Goal: Task Accomplishment & Management: Use online tool/utility

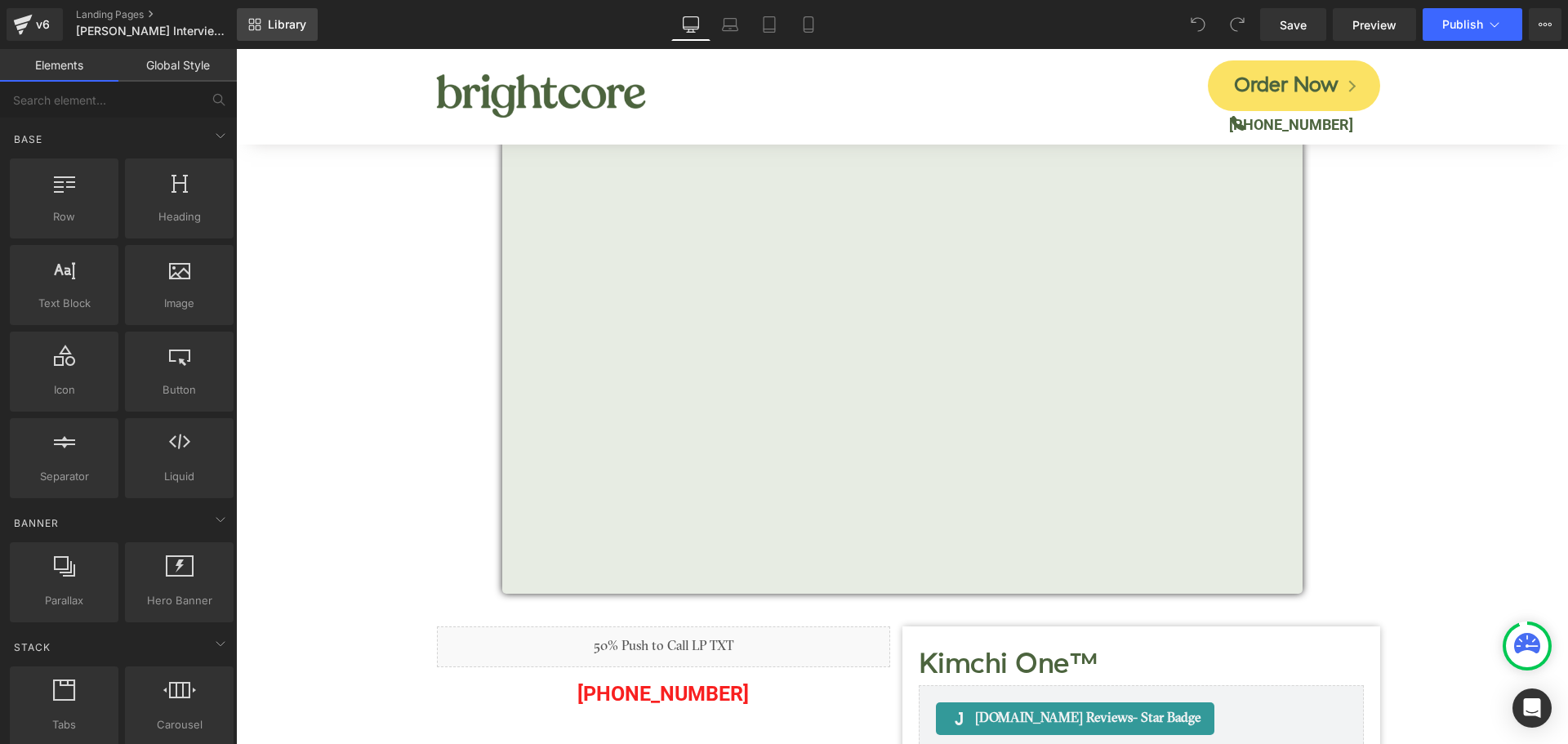
click at [282, 19] on span "Library" at bounding box center [287, 24] width 39 height 15
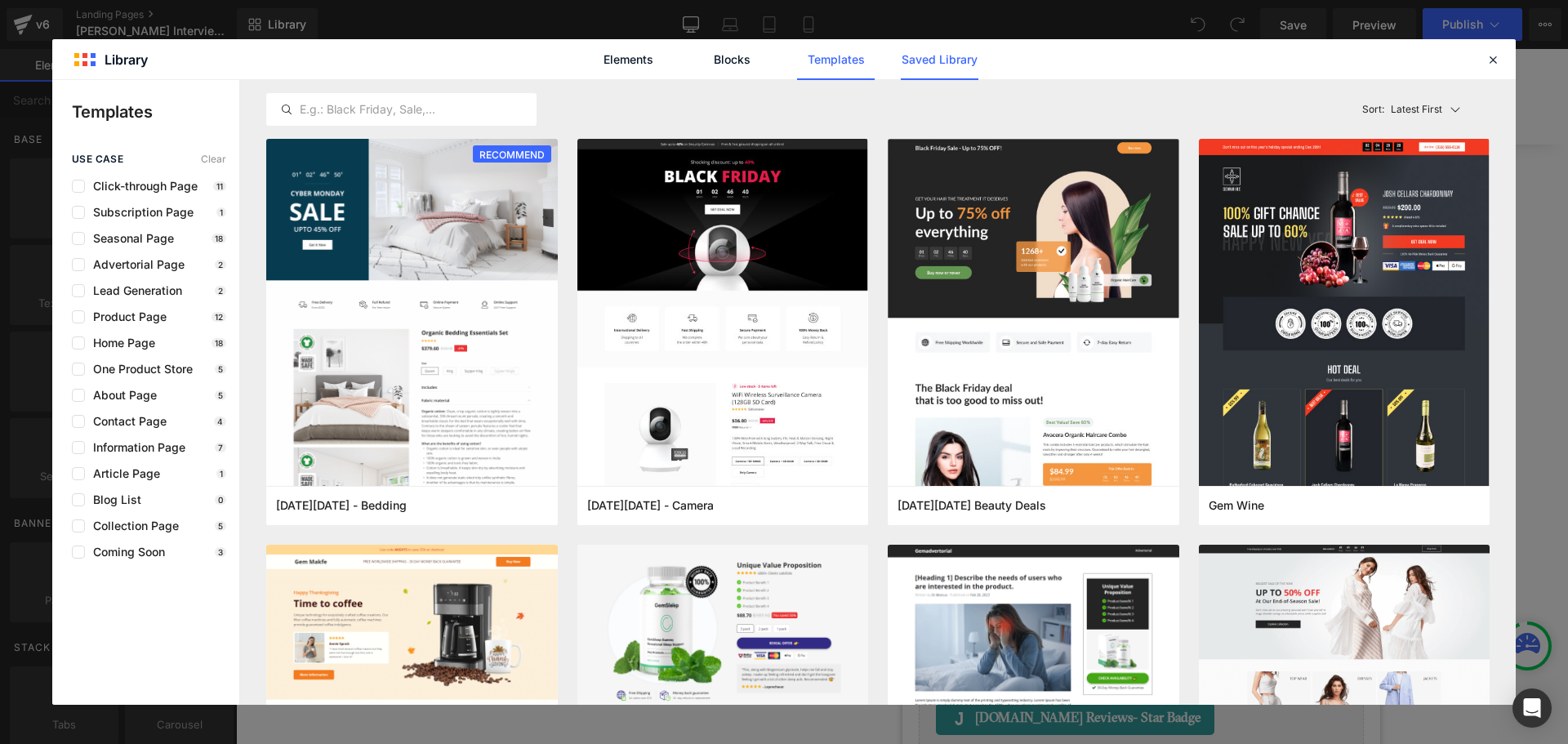
click at [917, 60] on link "Saved Library" at bounding box center [940, 59] width 77 height 41
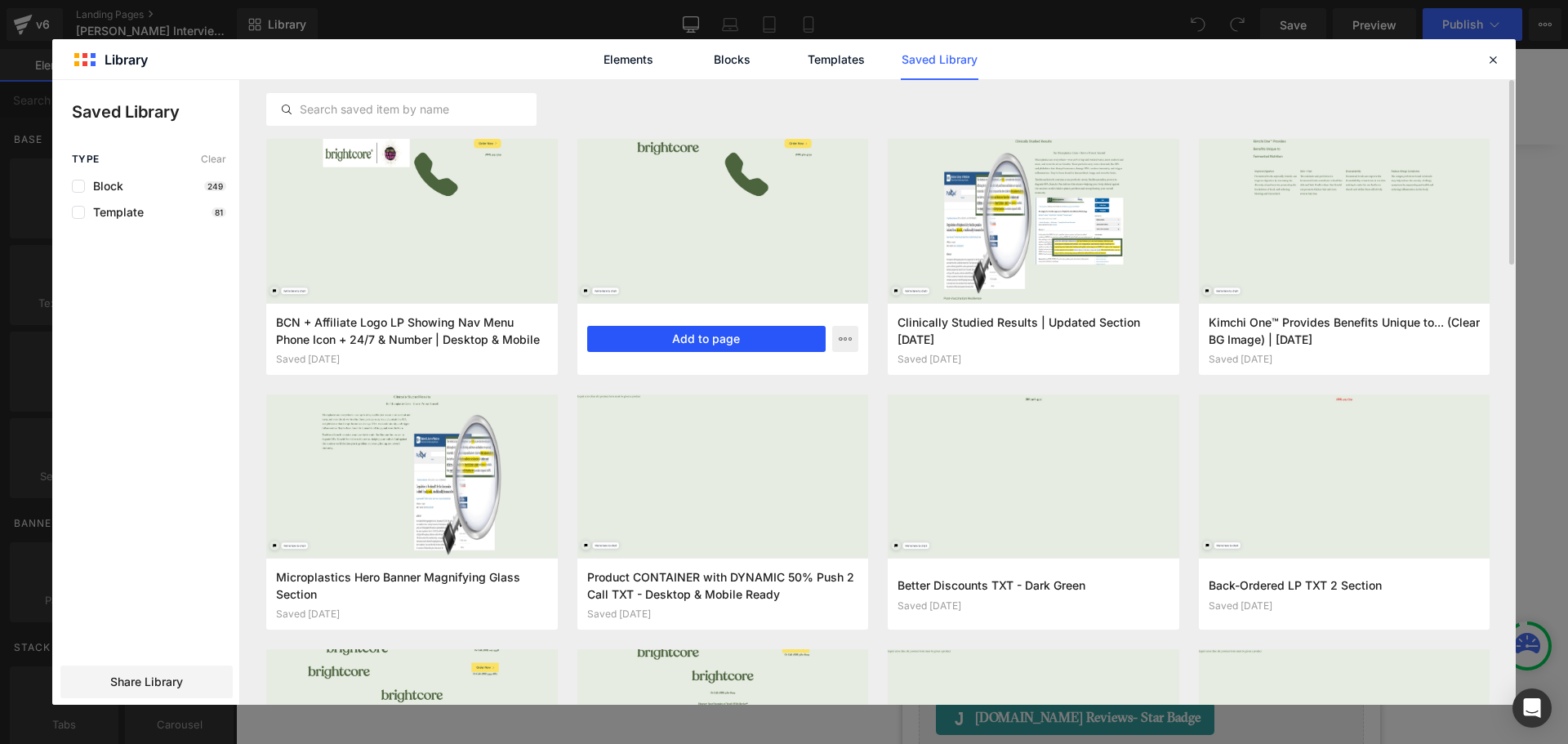
drag, startPoint x: 701, startPoint y: 348, endPoint x: 464, endPoint y: 298, distance: 242.2
click at [701, 348] on button "Add to page" at bounding box center [707, 338] width 239 height 26
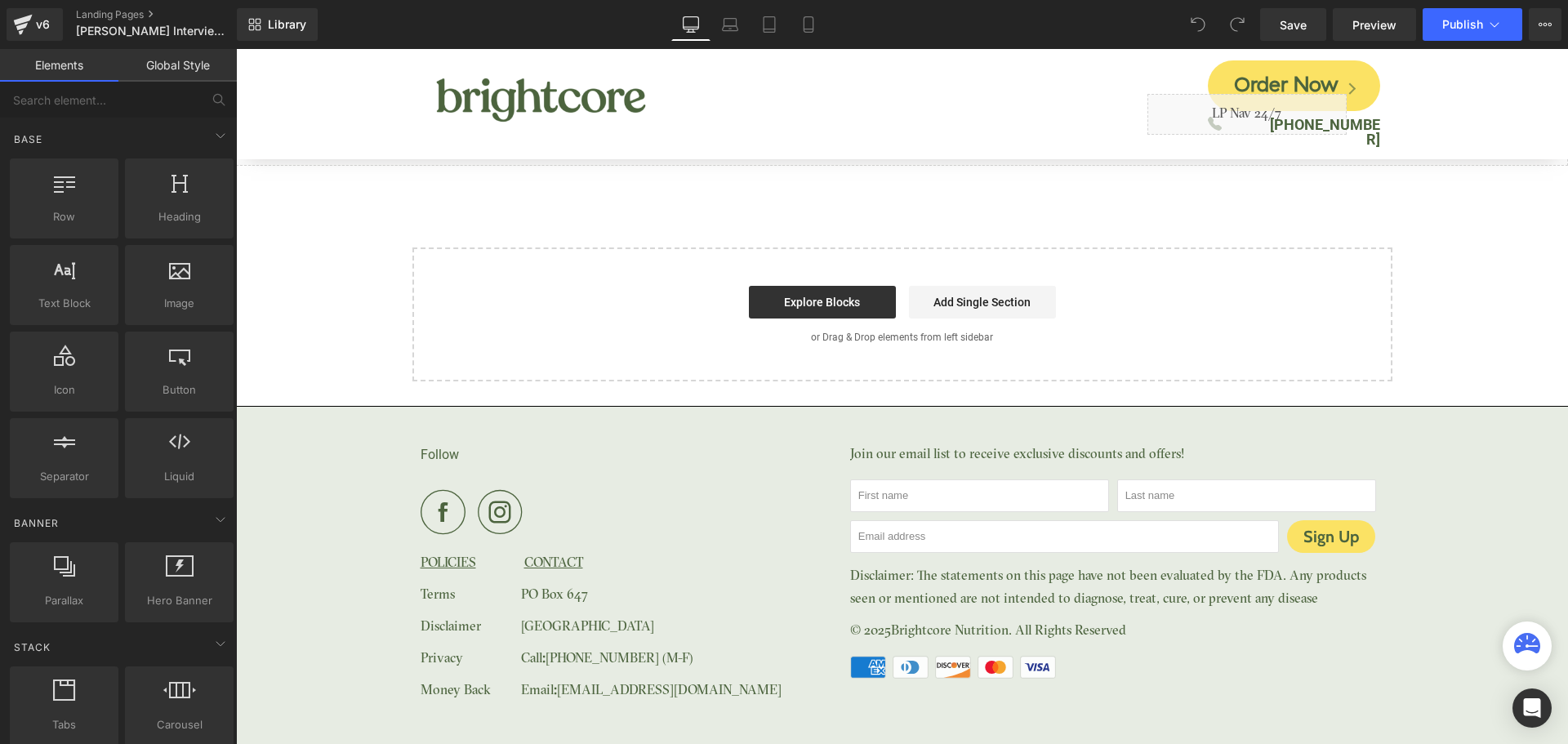
scroll to position [8259, 0]
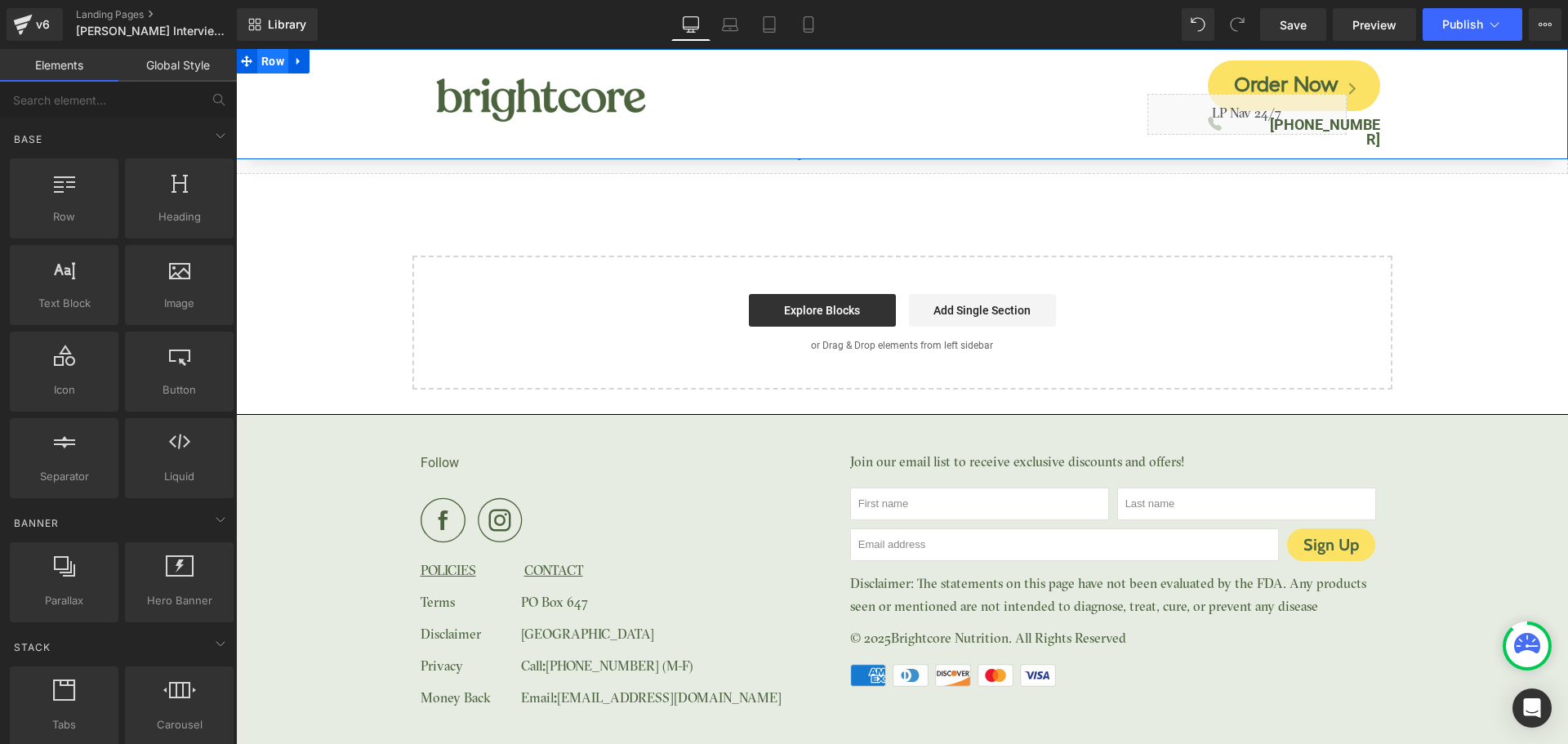
click at [271, 68] on span "Row" at bounding box center [272, 61] width 31 height 25
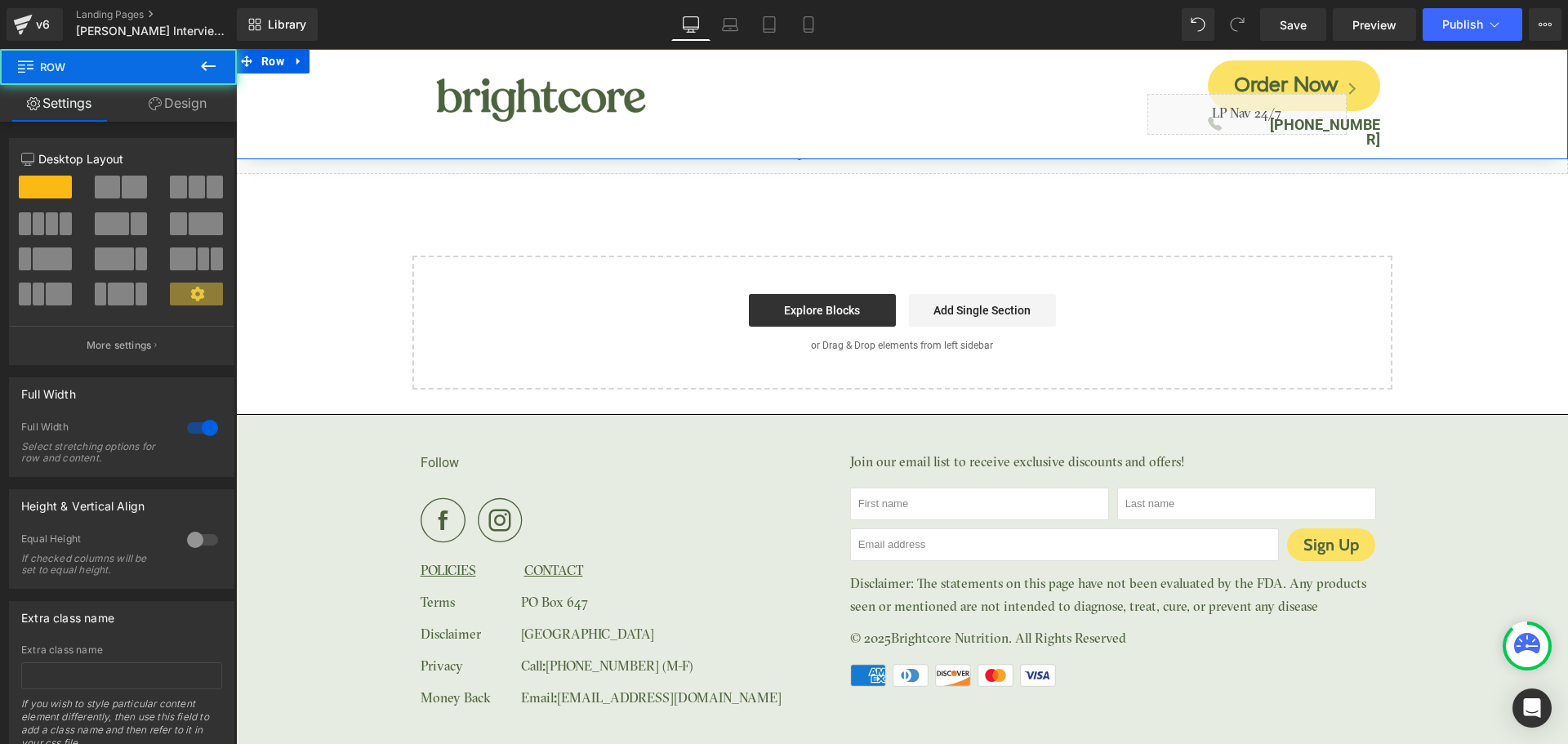
click at [202, 113] on link "Design" at bounding box center [177, 103] width 118 height 37
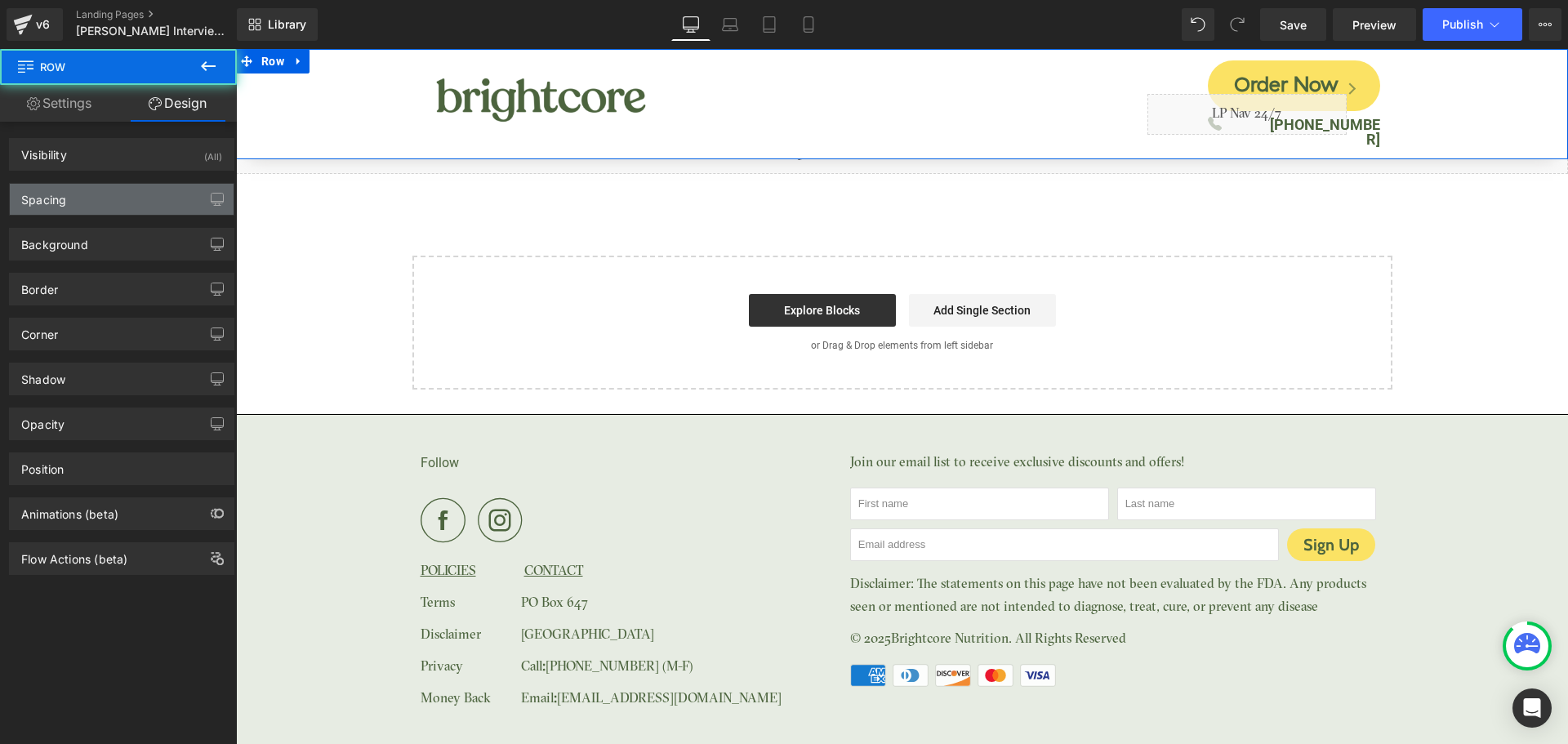
click at [127, 191] on div "Spacing" at bounding box center [121, 198] width 223 height 31
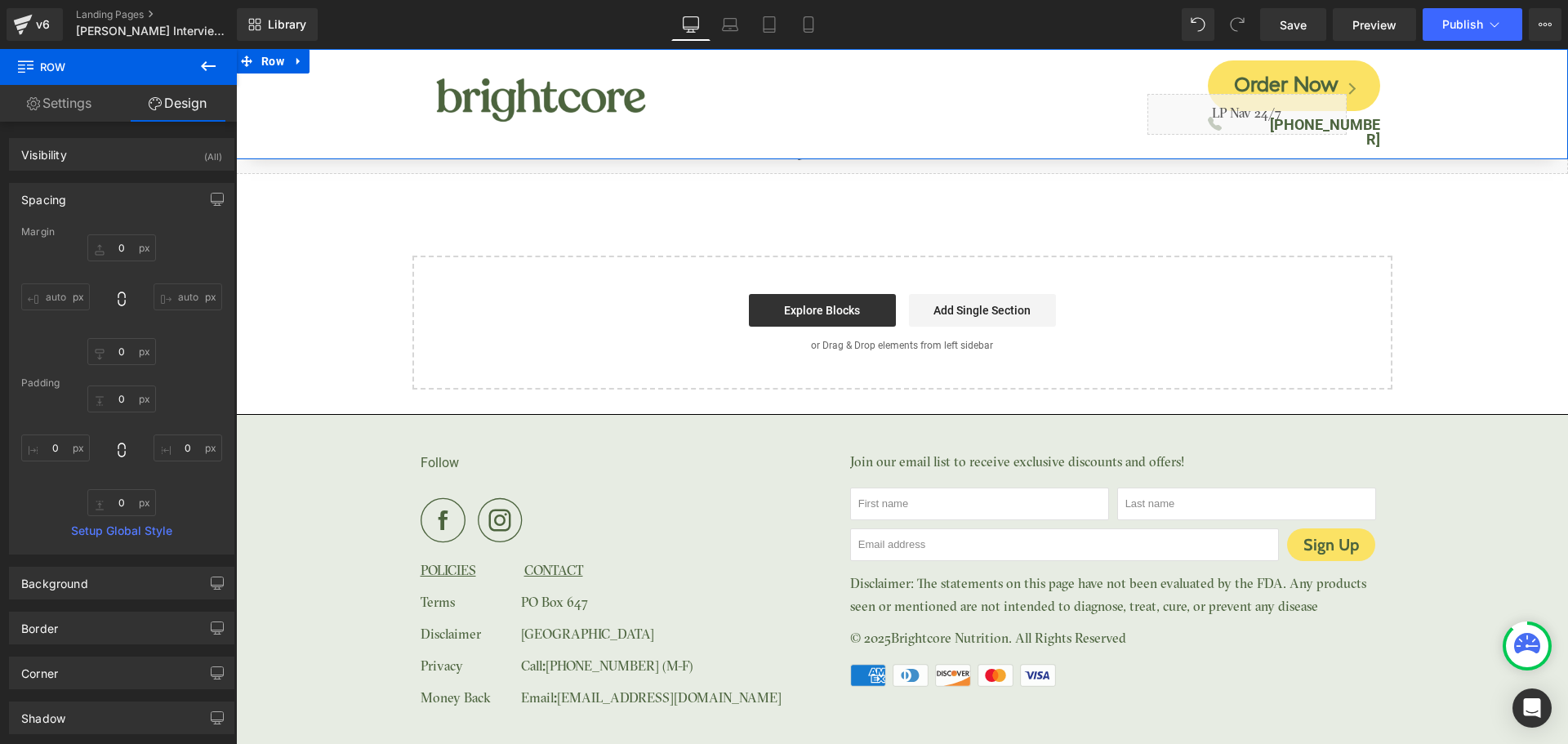
click at [111, 268] on div "auto auto" at bounding box center [121, 300] width 200 height 131
click at [122, 246] on input "text" at bounding box center [121, 247] width 68 height 27
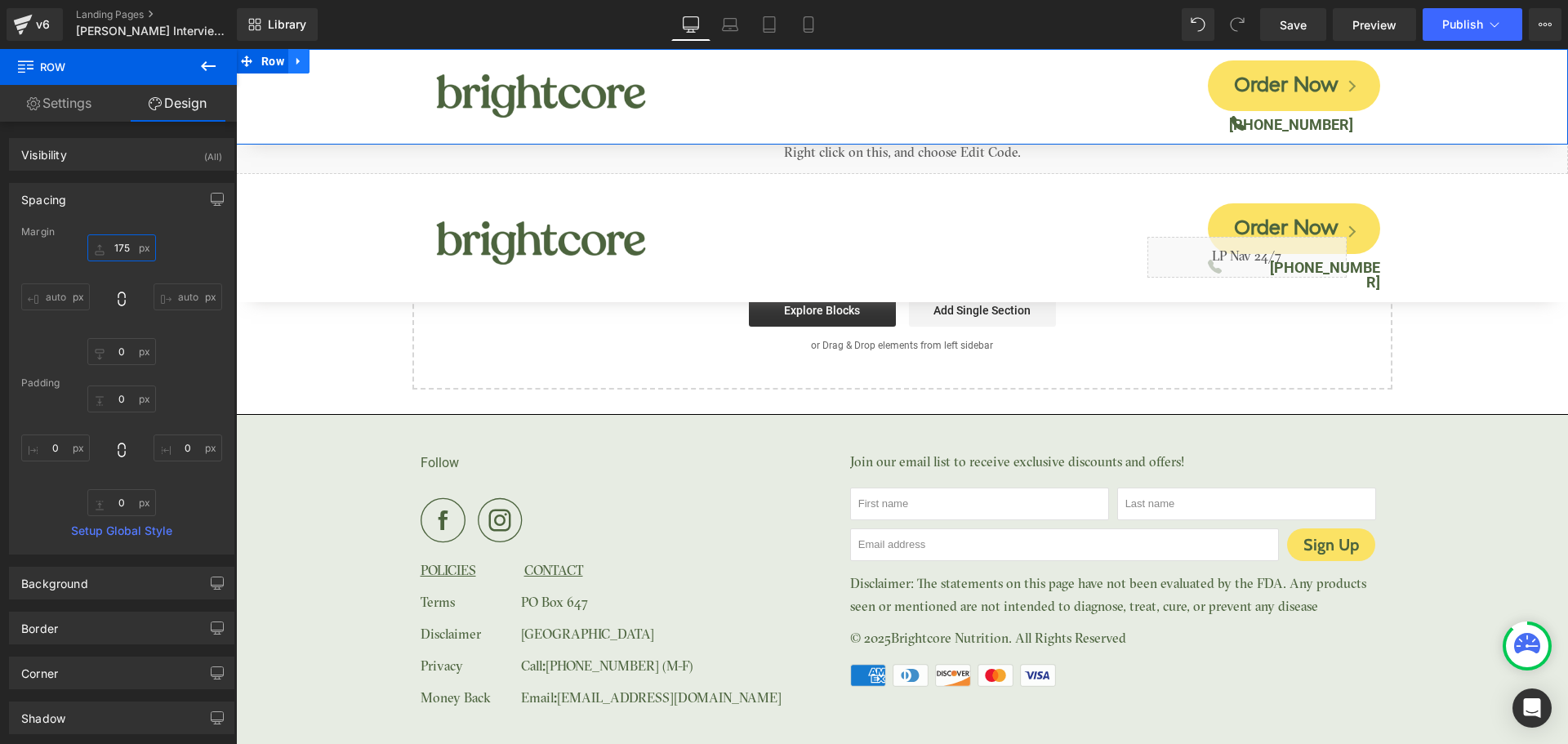
type input "175"
click at [302, 64] on icon at bounding box center [299, 62] width 12 height 12
click at [347, 62] on icon at bounding box center [341, 62] width 12 height 12
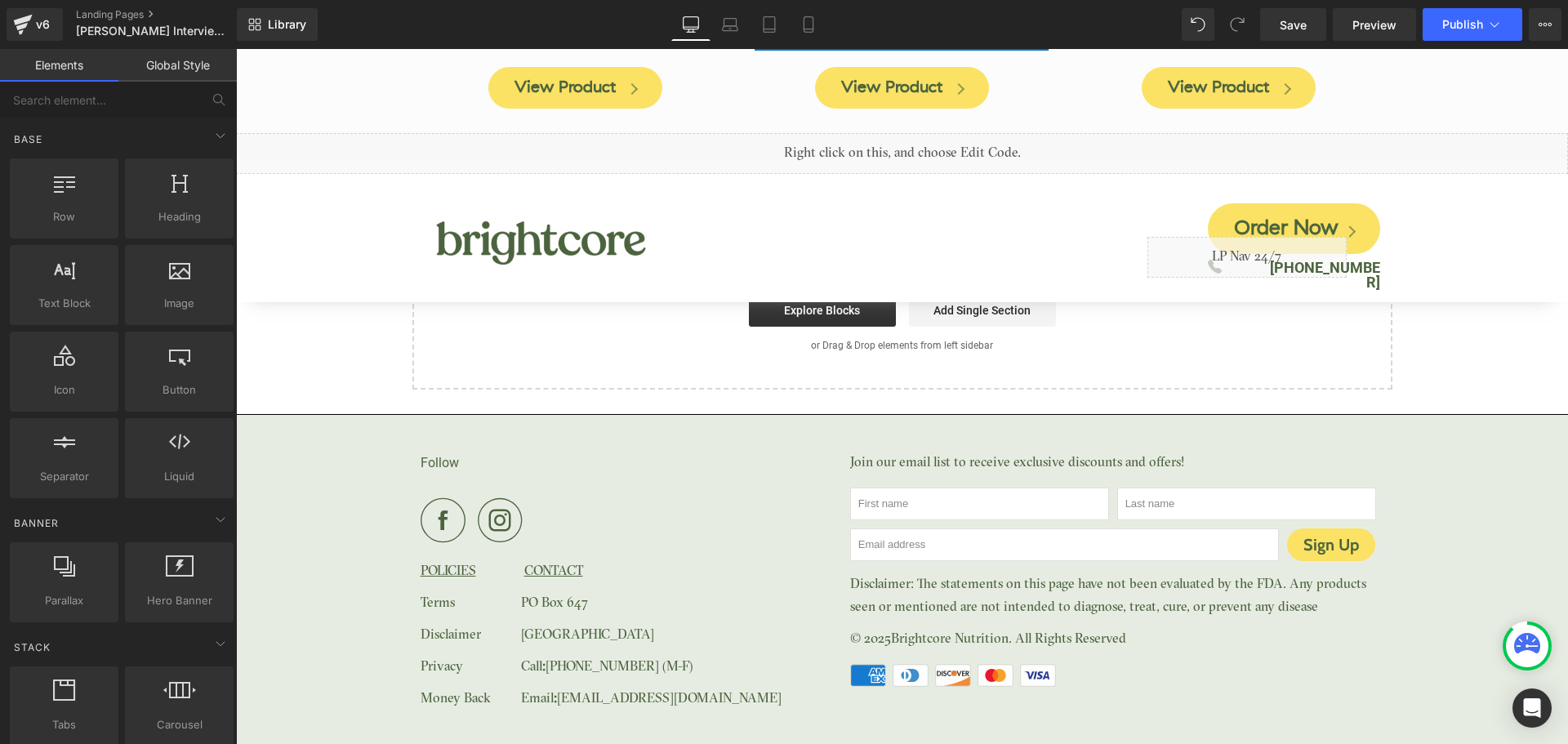
scroll to position [8251, 0]
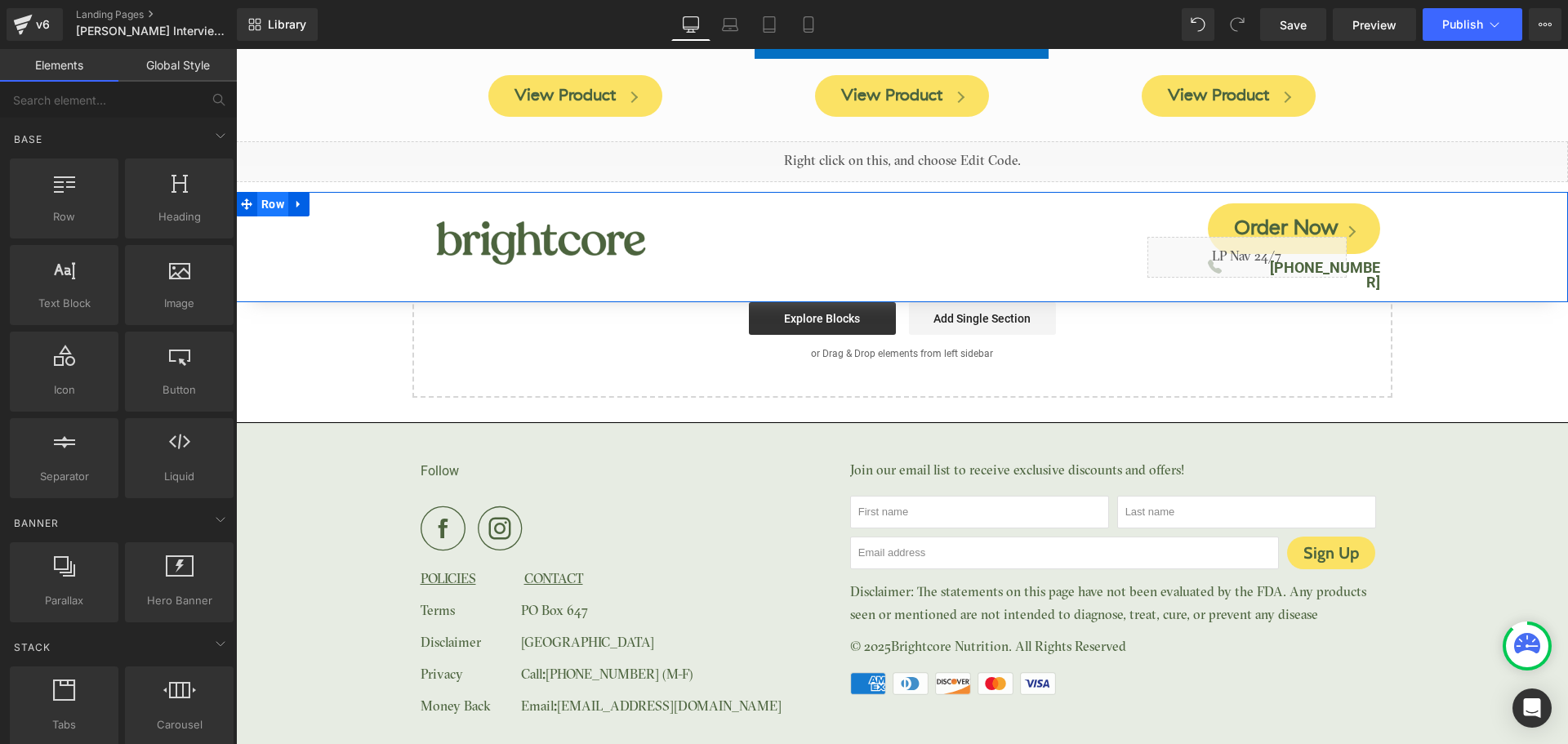
click at [258, 207] on span "Row" at bounding box center [272, 203] width 31 height 25
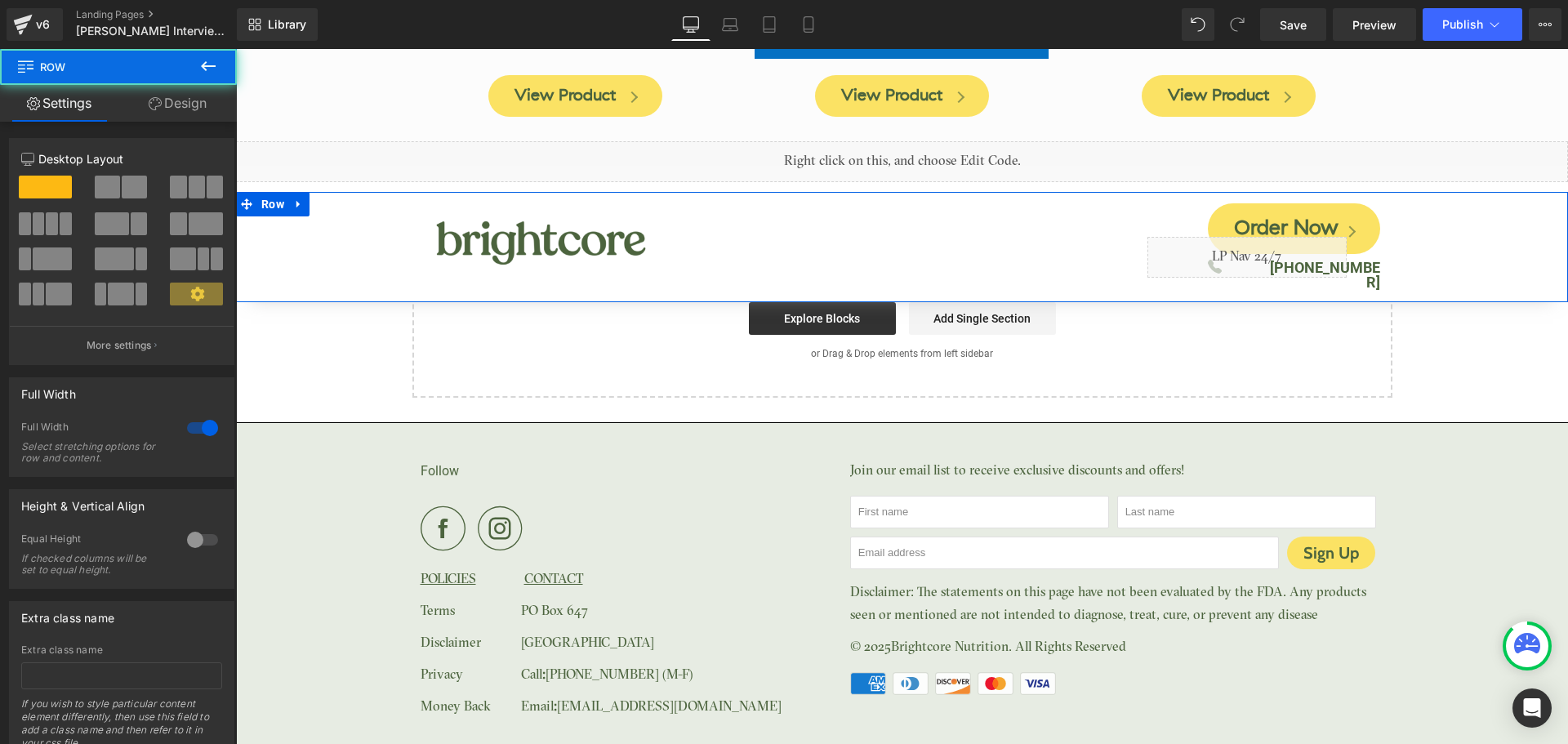
click at [188, 101] on link "Design" at bounding box center [177, 103] width 118 height 37
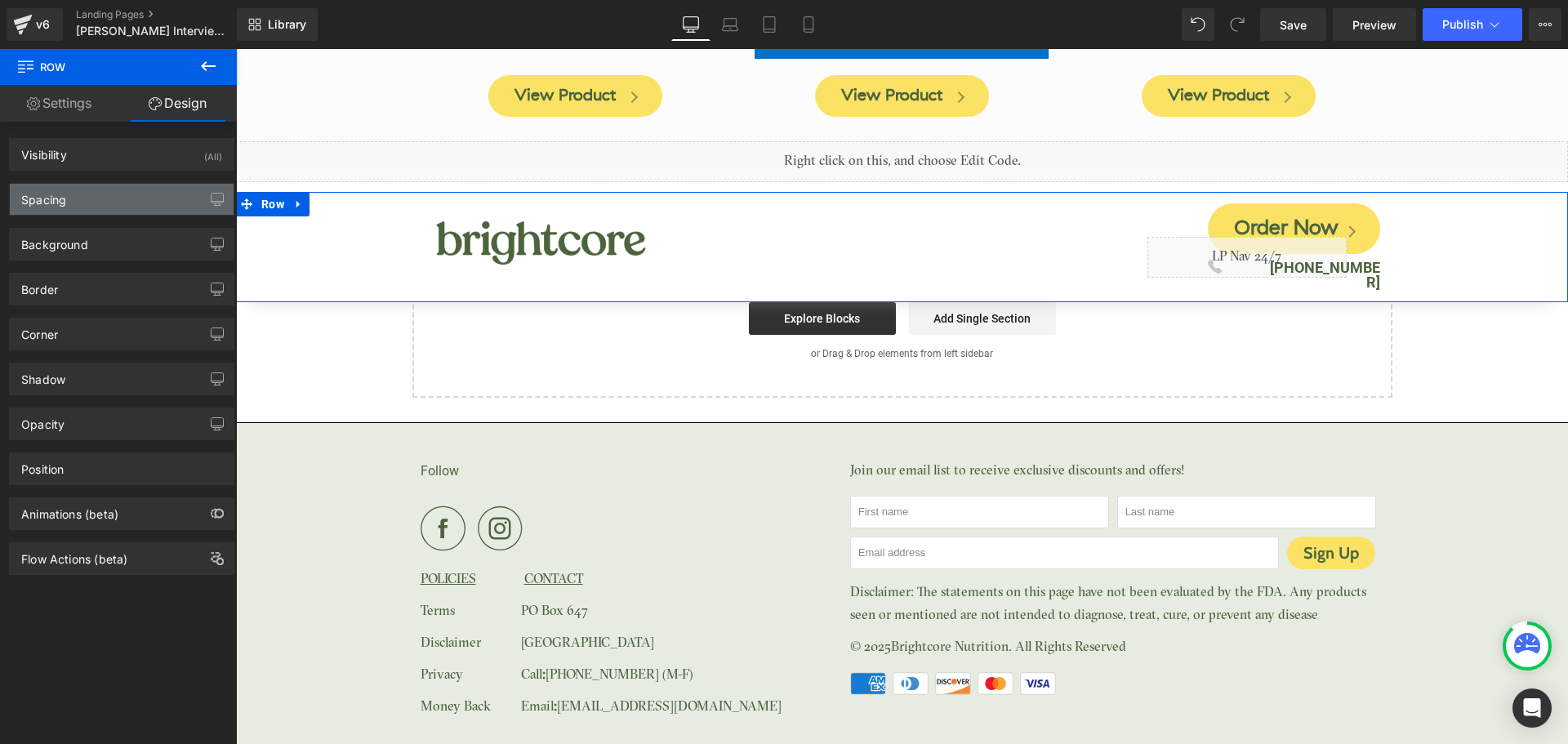
click at [99, 191] on div "Spacing" at bounding box center [121, 198] width 223 height 31
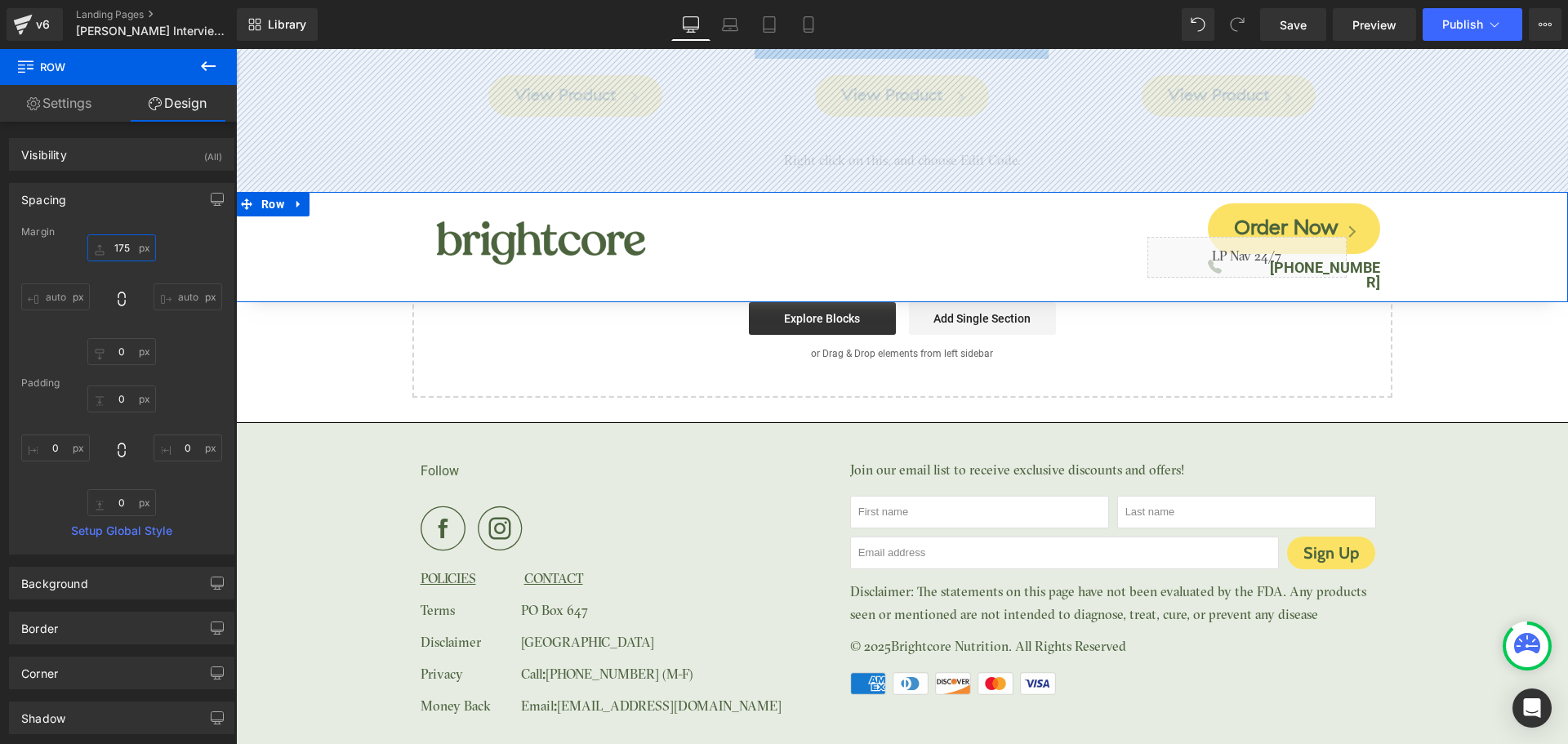
click at [111, 247] on input "175" at bounding box center [121, 247] width 68 height 27
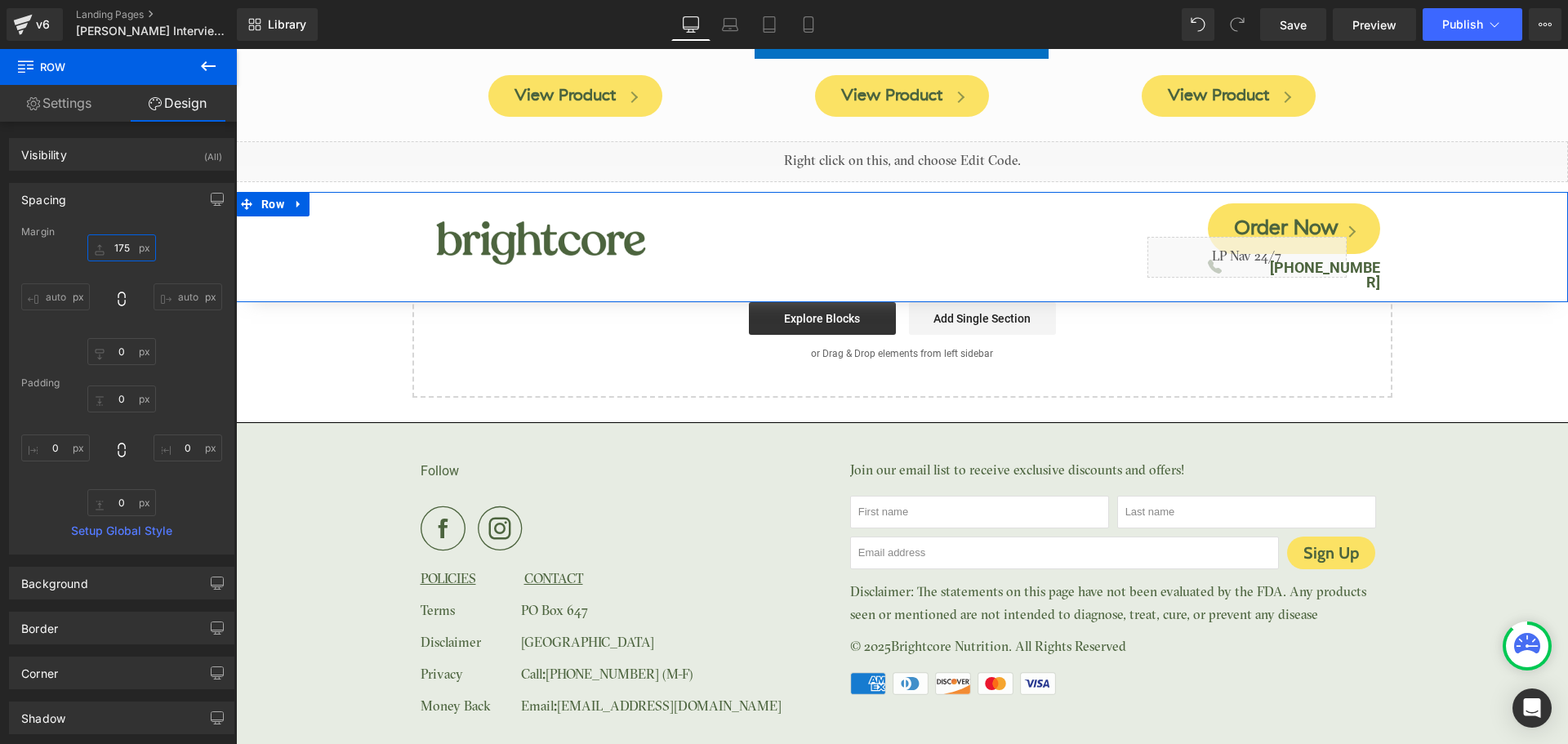
type input "0"
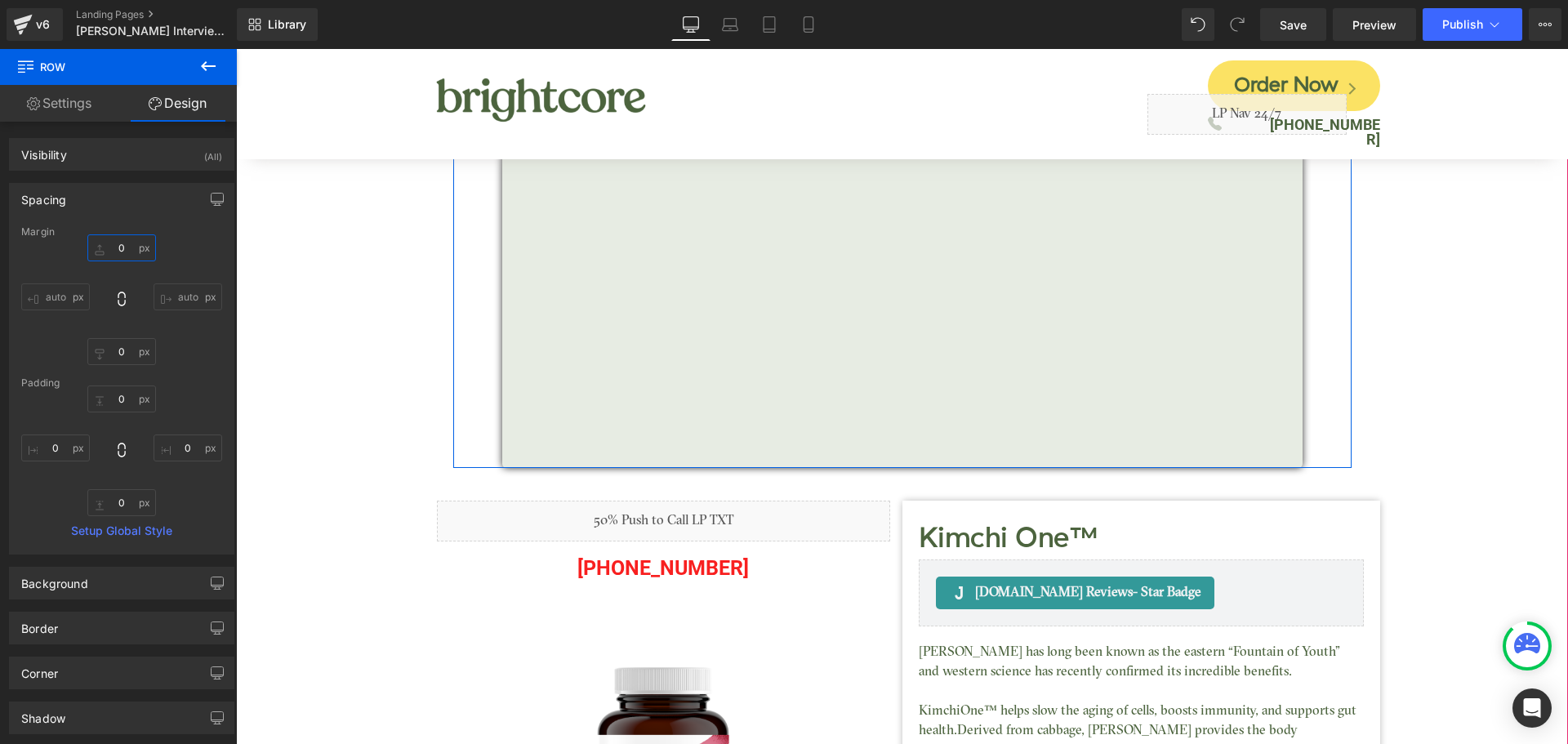
scroll to position [245, 0]
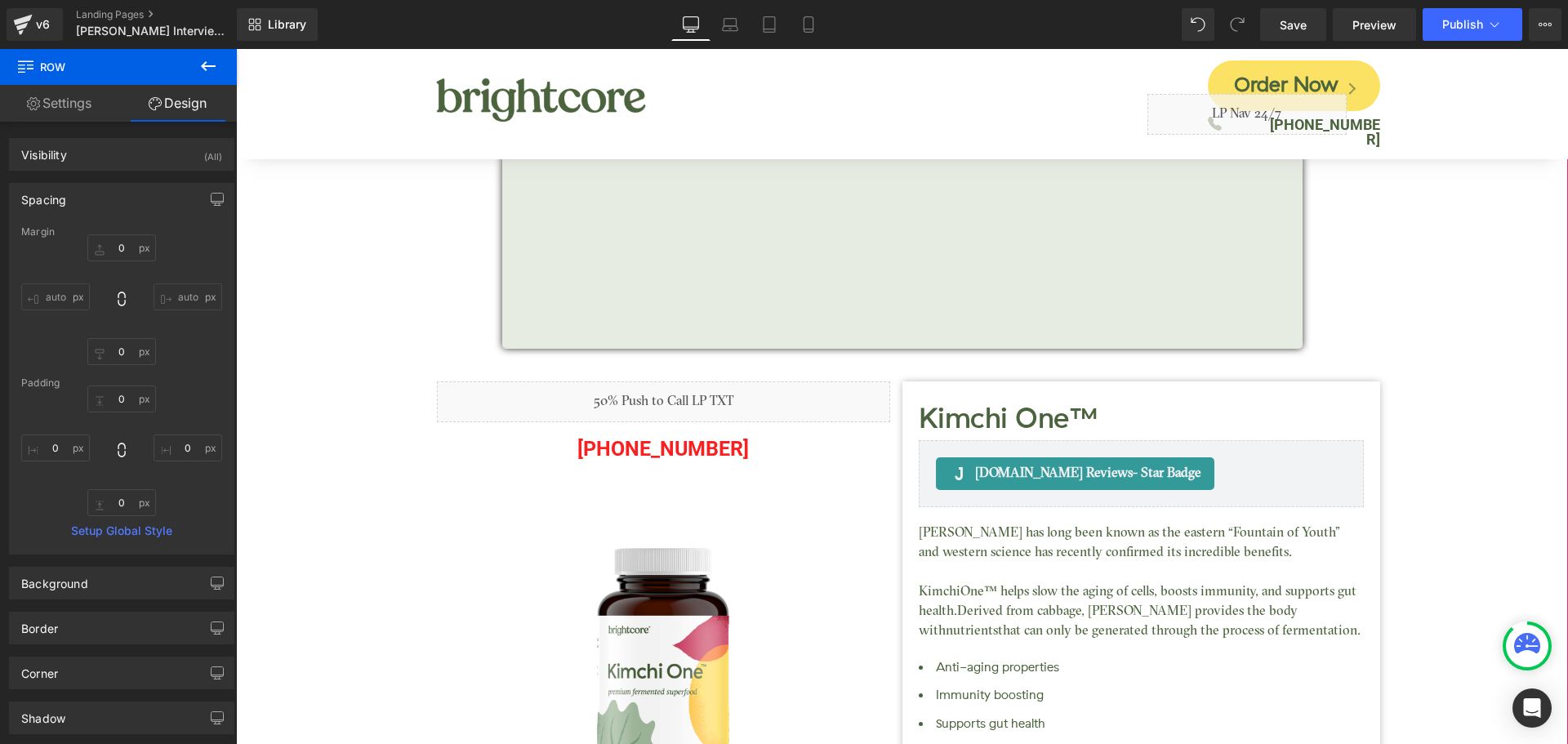
click at [723, 450] on p "[PHONE_NUMBER]" at bounding box center [663, 448] width 454 height 37
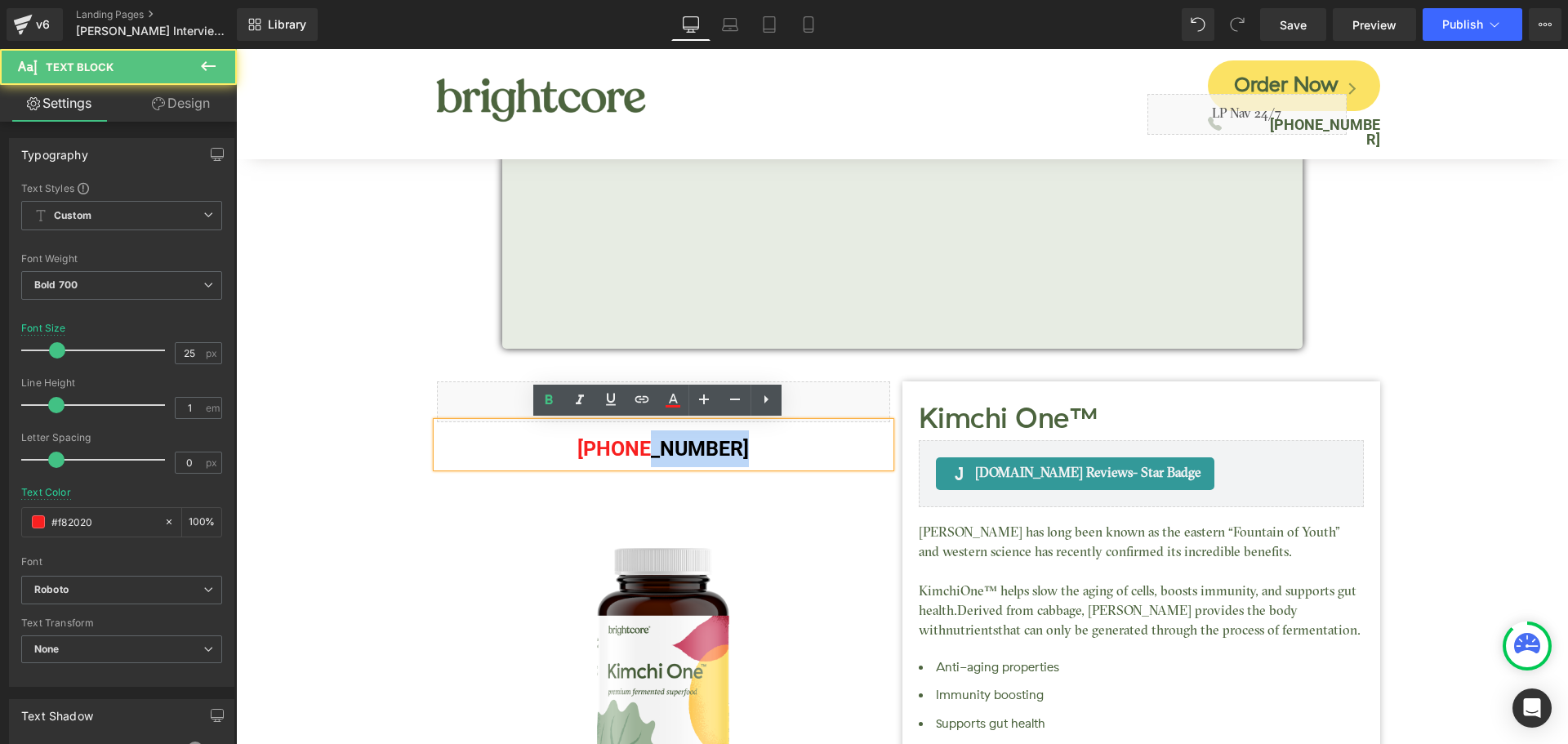
drag, startPoint x: 638, startPoint y: 445, endPoint x: 765, endPoint y: 445, distance: 127.0
click at [765, 445] on p "[PHONE_NUMBER]" at bounding box center [663, 448] width 454 height 37
copy p "575-6488"
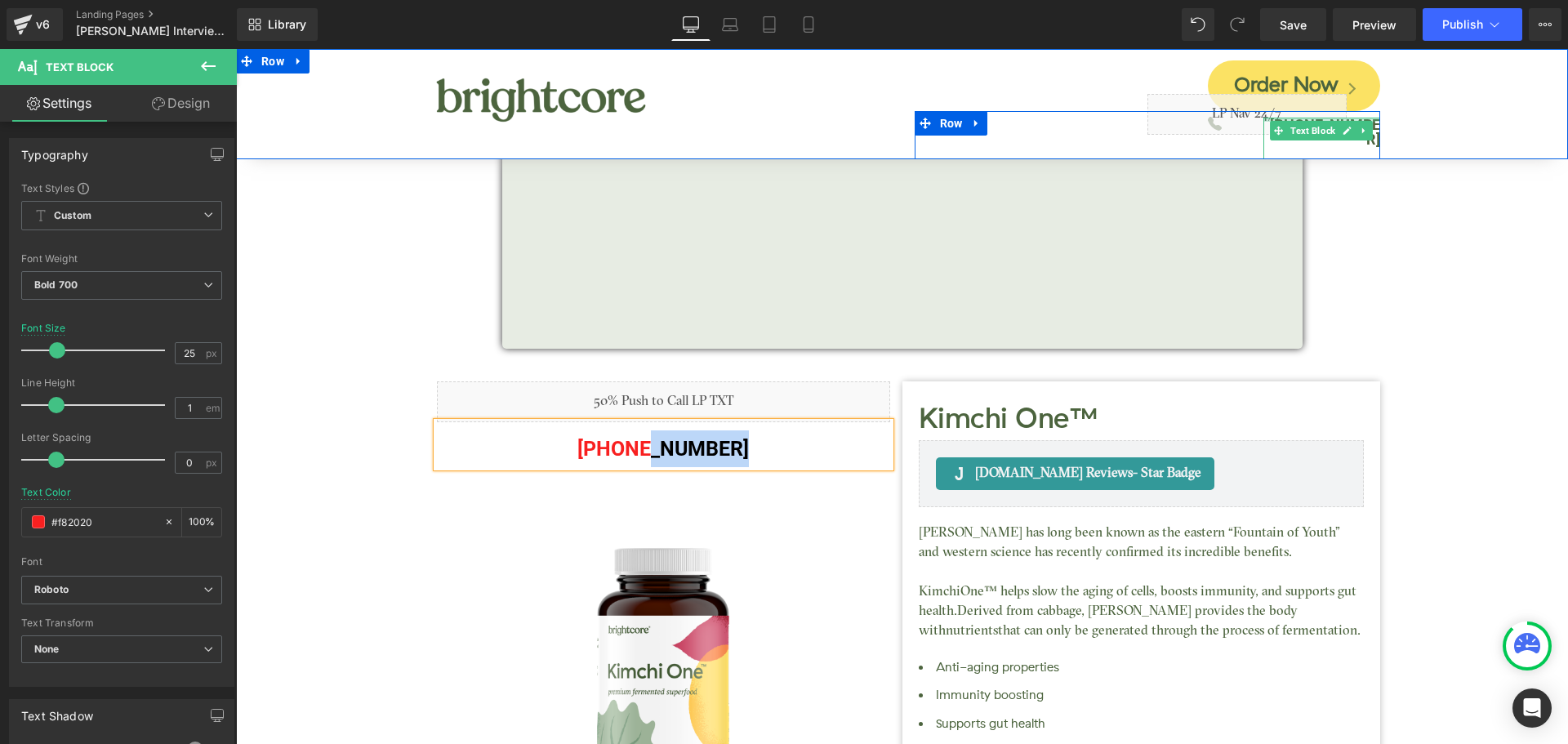
click at [1366, 117] on div at bounding box center [1322, 119] width 117 height 4
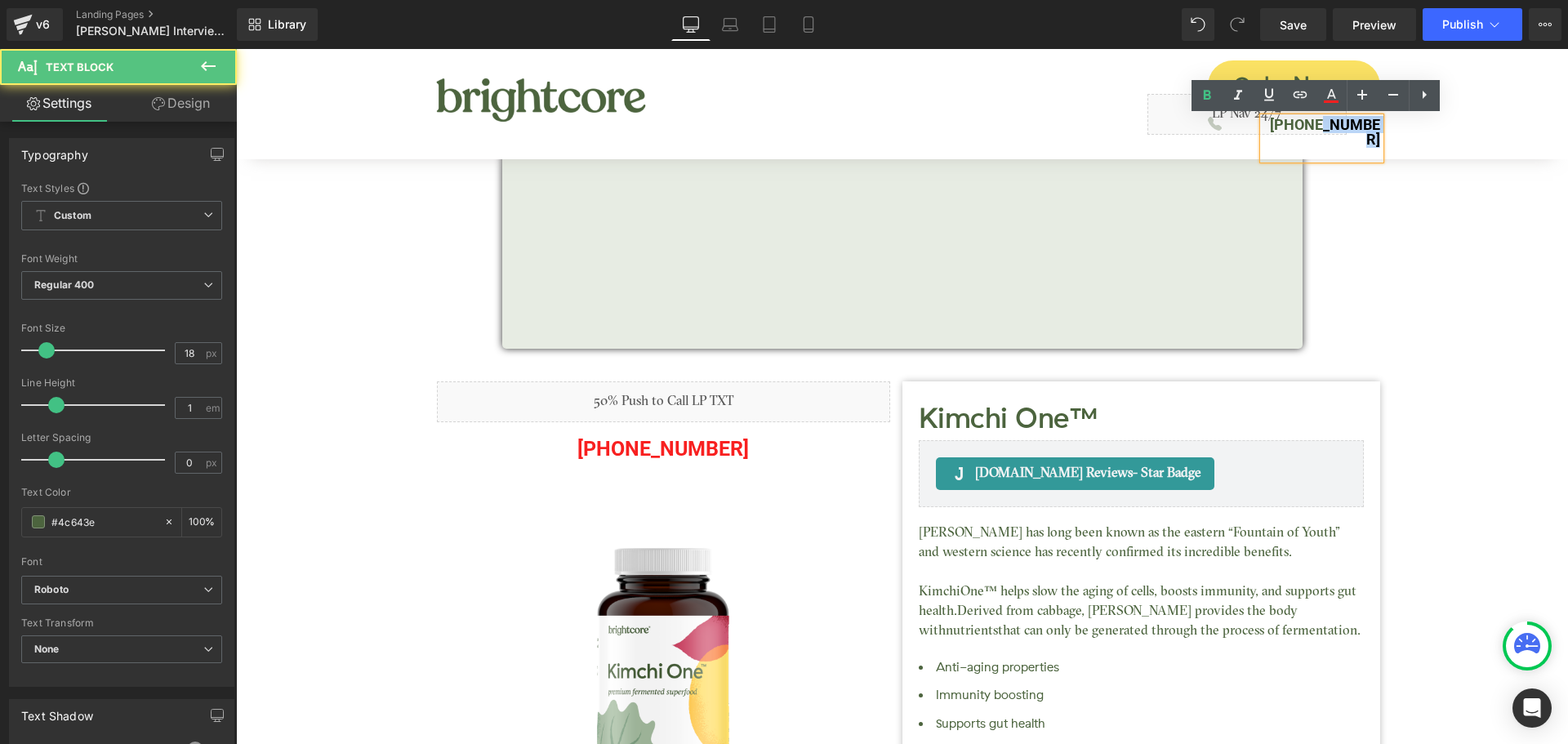
drag, startPoint x: 1312, startPoint y: 122, endPoint x: 1396, endPoint y: 119, distance: 84.1
click at [1396, 119] on div "Image Order Now Button Icon Liquid [PHONE_NUMBER] Text [GEOGRAPHIC_DATA]" at bounding box center [902, 103] width 1332 height 110
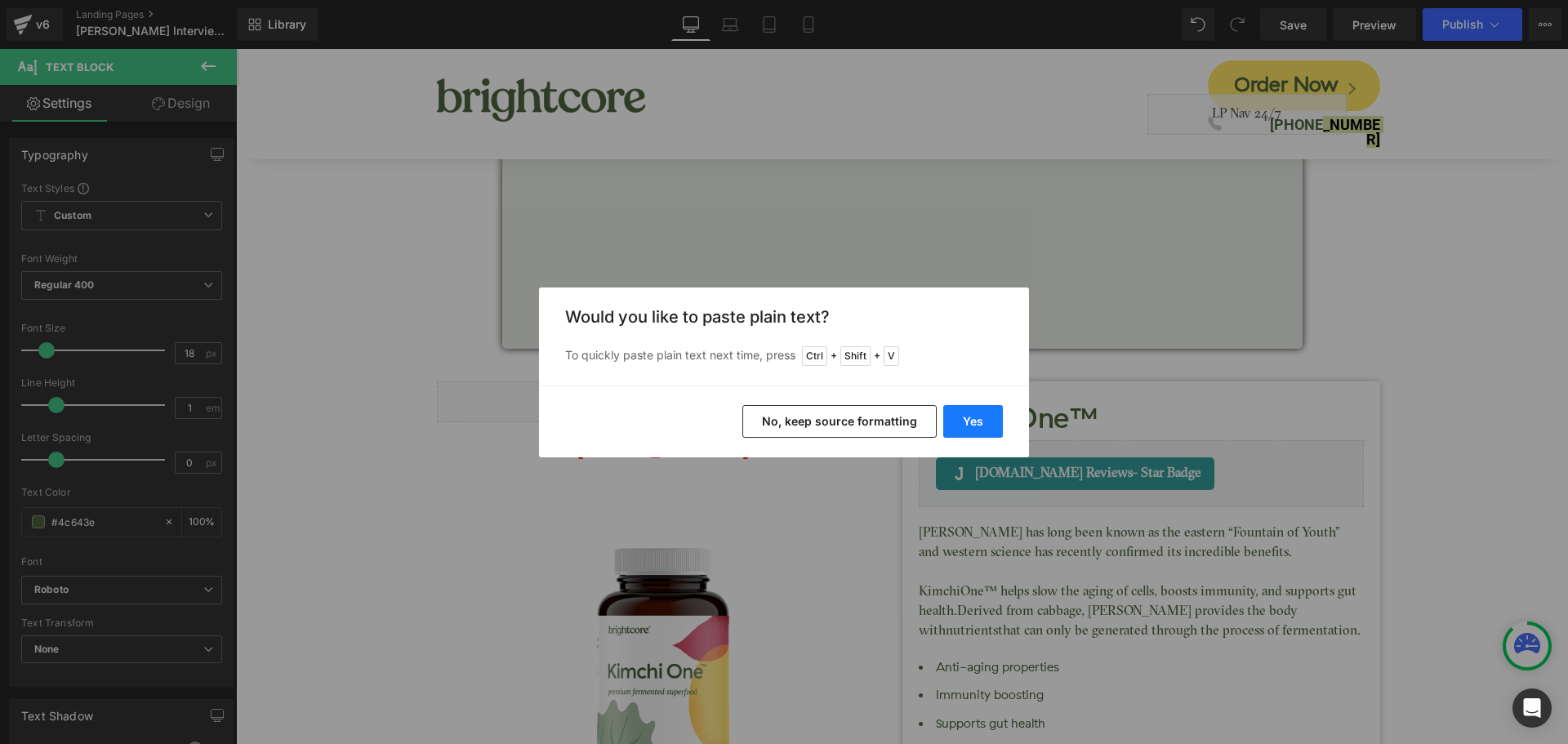
click at [979, 413] on button "Yes" at bounding box center [973, 421] width 60 height 33
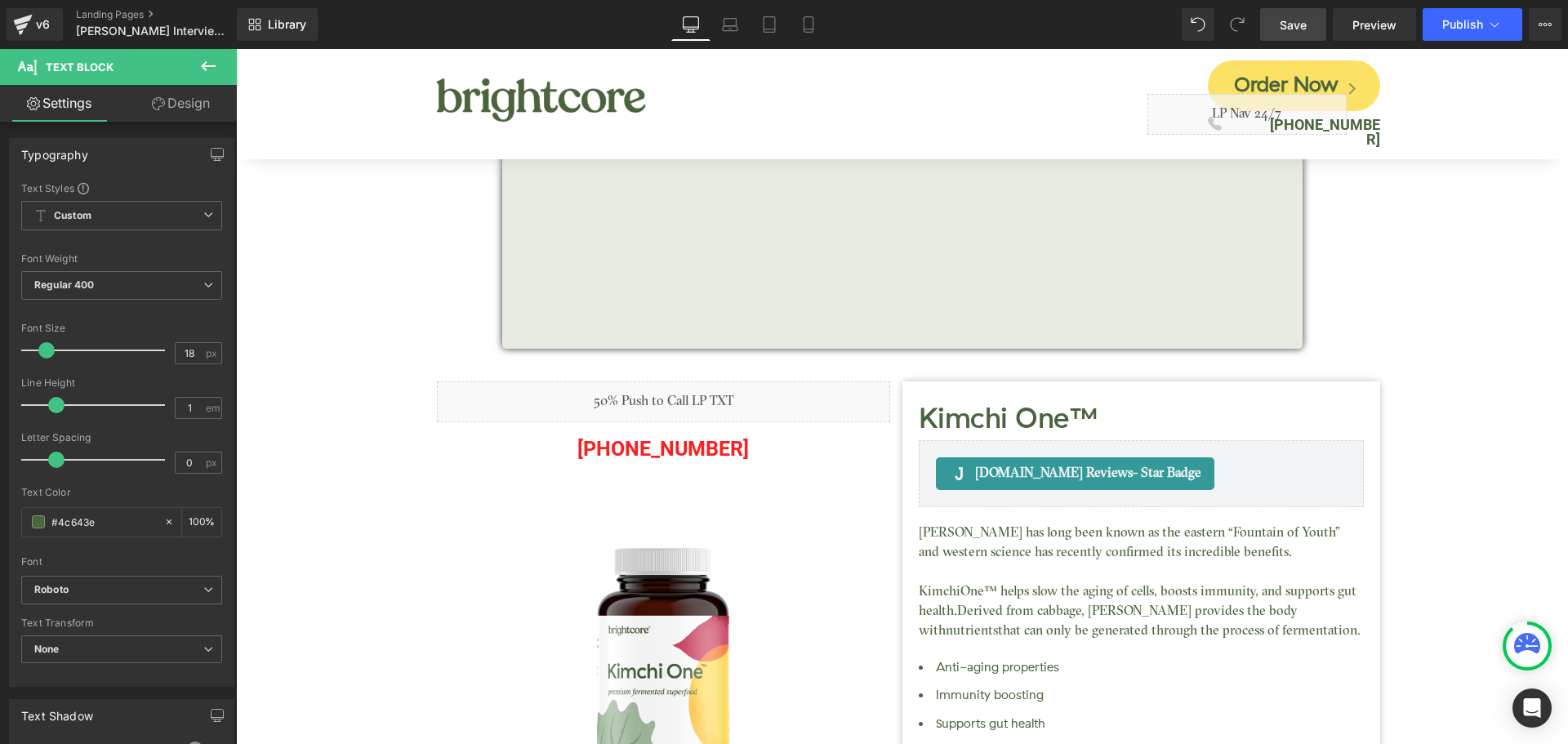
click at [1282, 26] on span "Save" at bounding box center [1292, 24] width 27 height 17
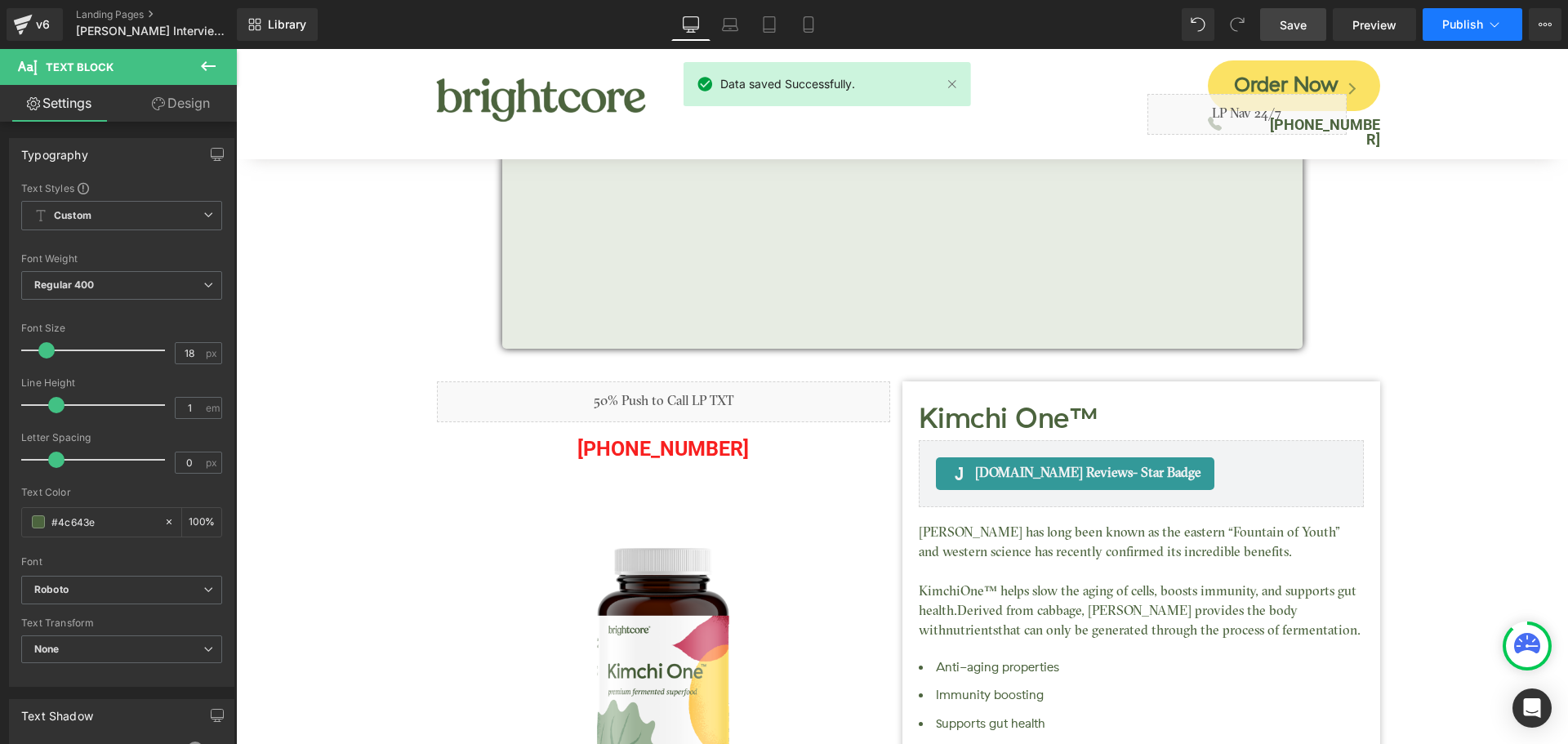
click at [1469, 25] on span "Publish" at bounding box center [1462, 24] width 41 height 13
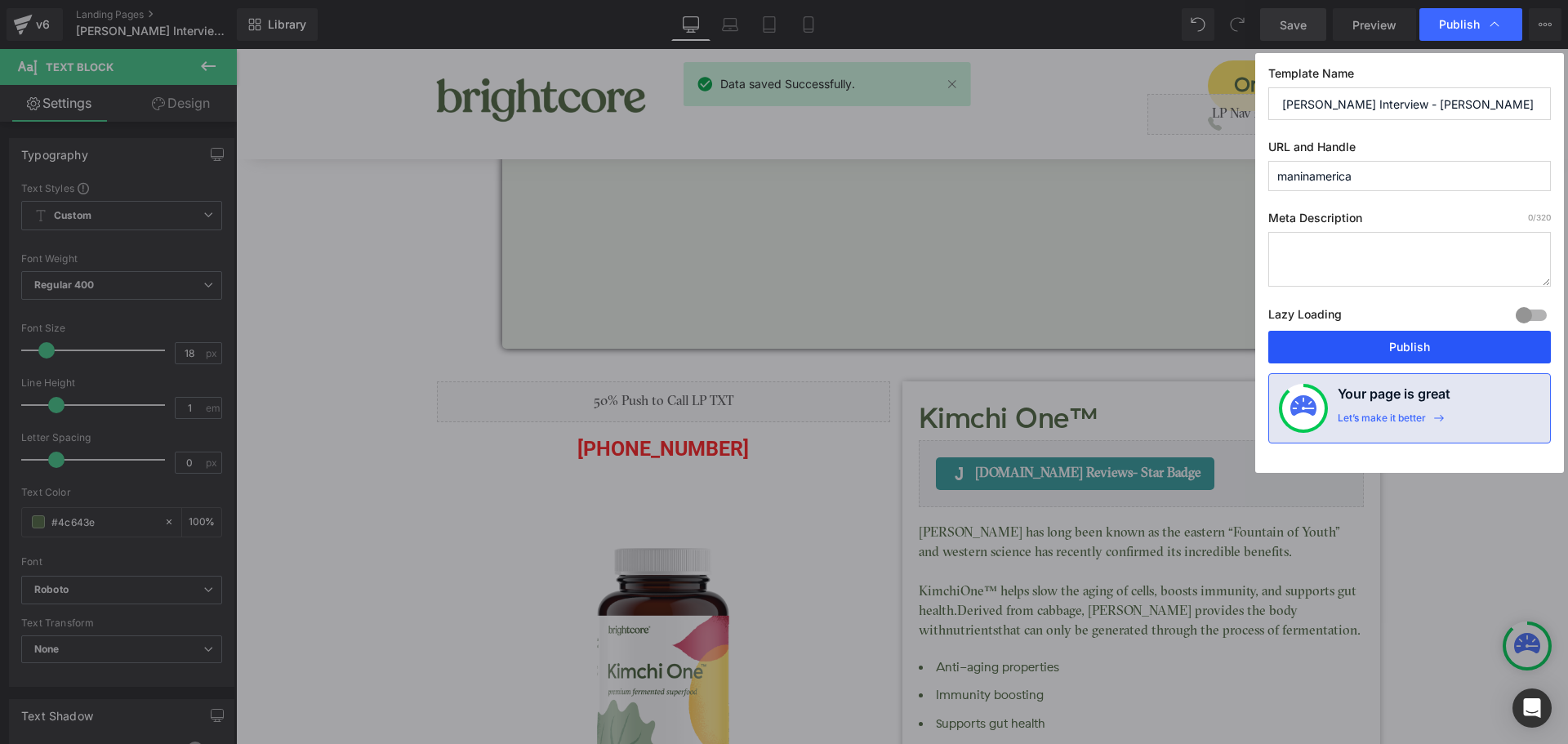
click at [1468, 347] on button "Publish" at bounding box center [1409, 346] width 283 height 33
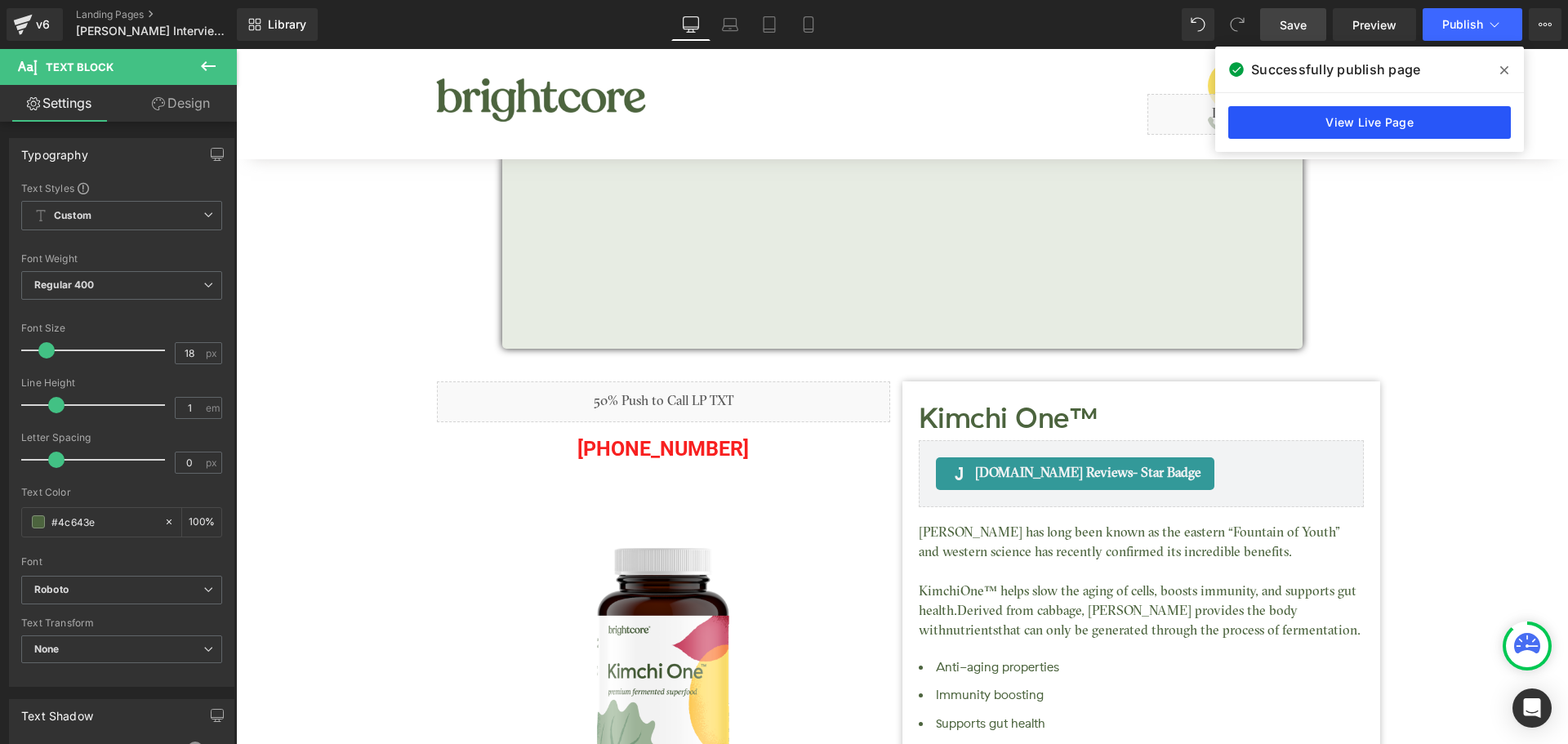
click at [1370, 120] on link "View Live Page" at bounding box center [1370, 122] width 283 height 33
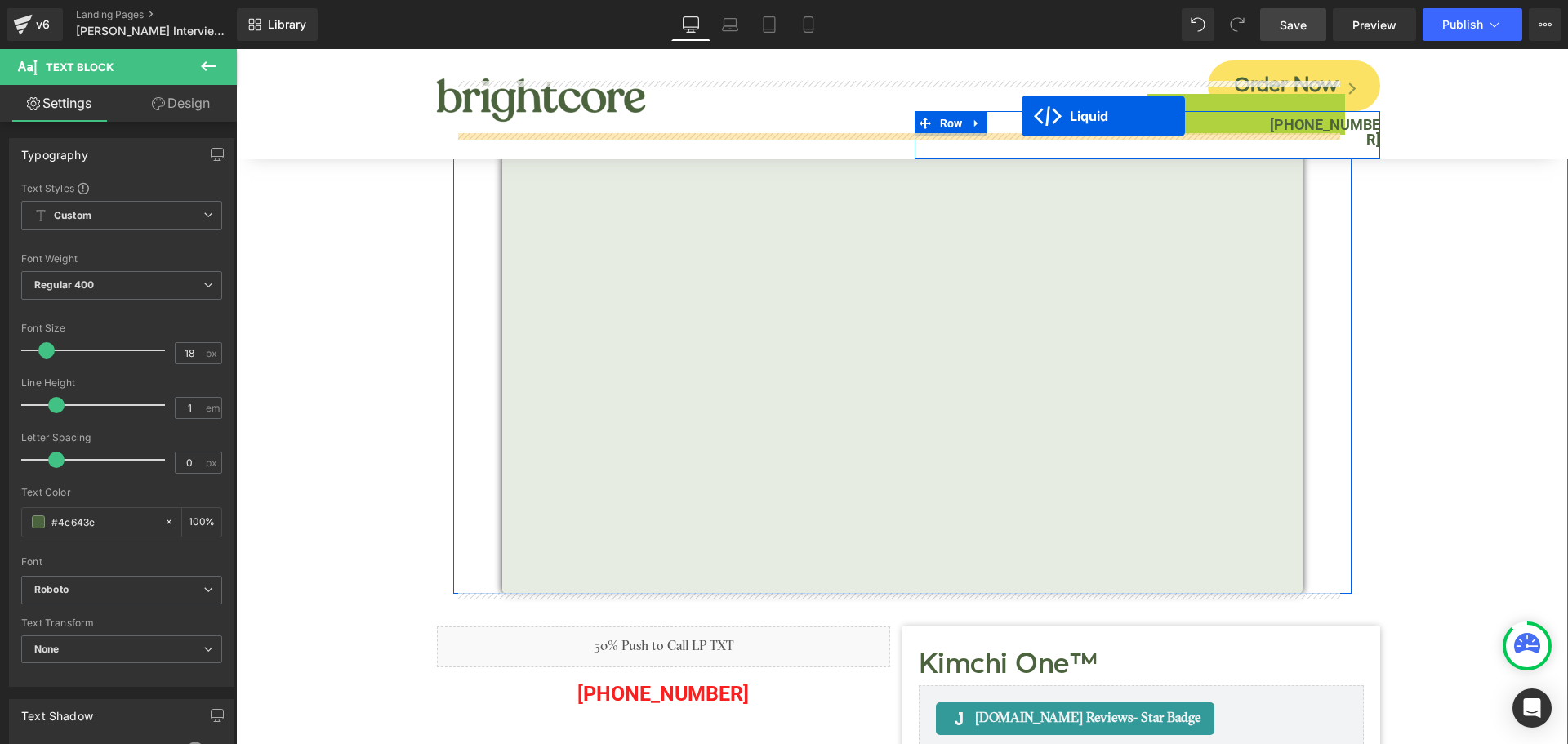
drag, startPoint x: 1234, startPoint y: 106, endPoint x: 1021, endPoint y: 116, distance: 213.2
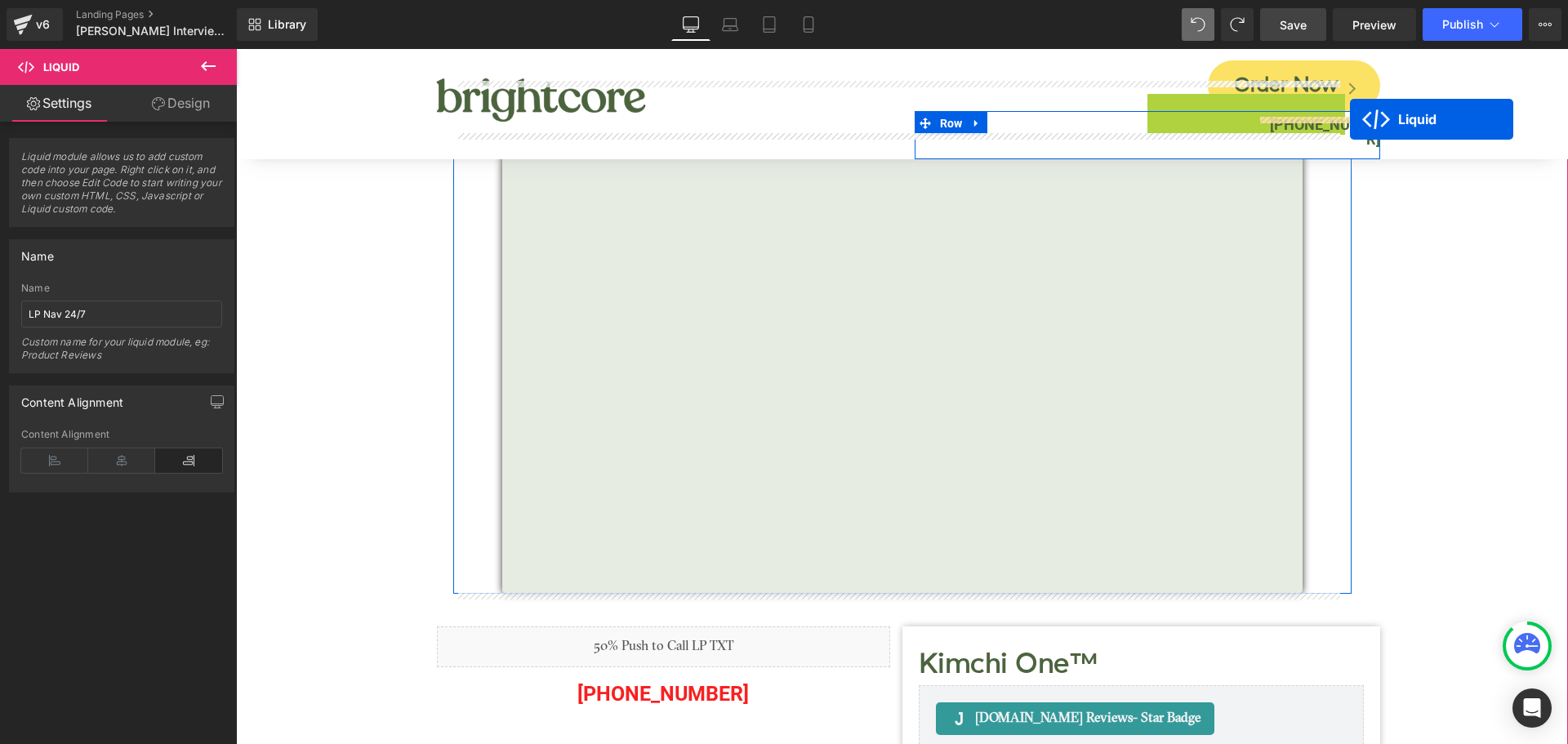
drag, startPoint x: 1201, startPoint y: 105, endPoint x: 1350, endPoint y: 119, distance: 149.7
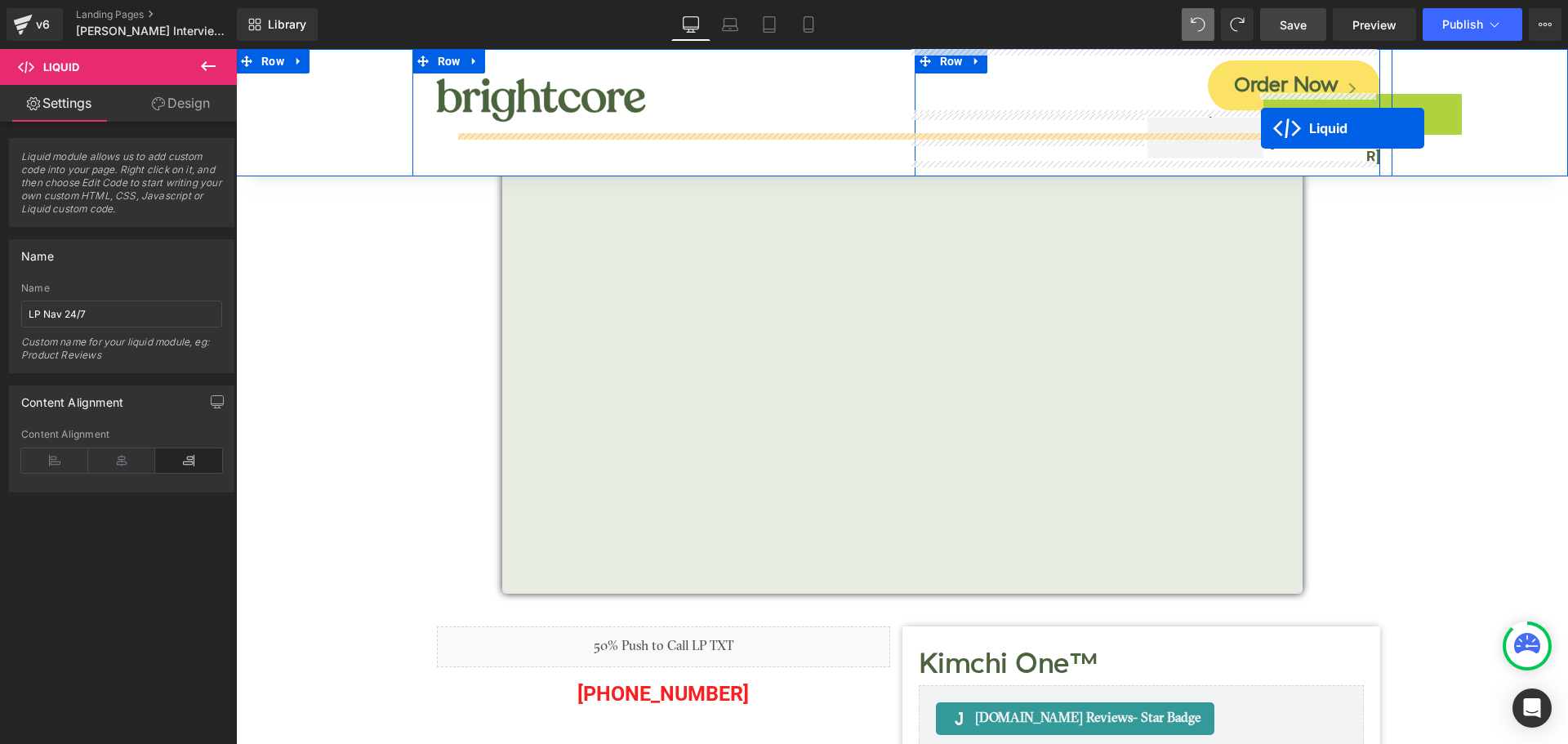
drag, startPoint x: 1318, startPoint y: 101, endPoint x: 1260, endPoint y: 128, distance: 64.0
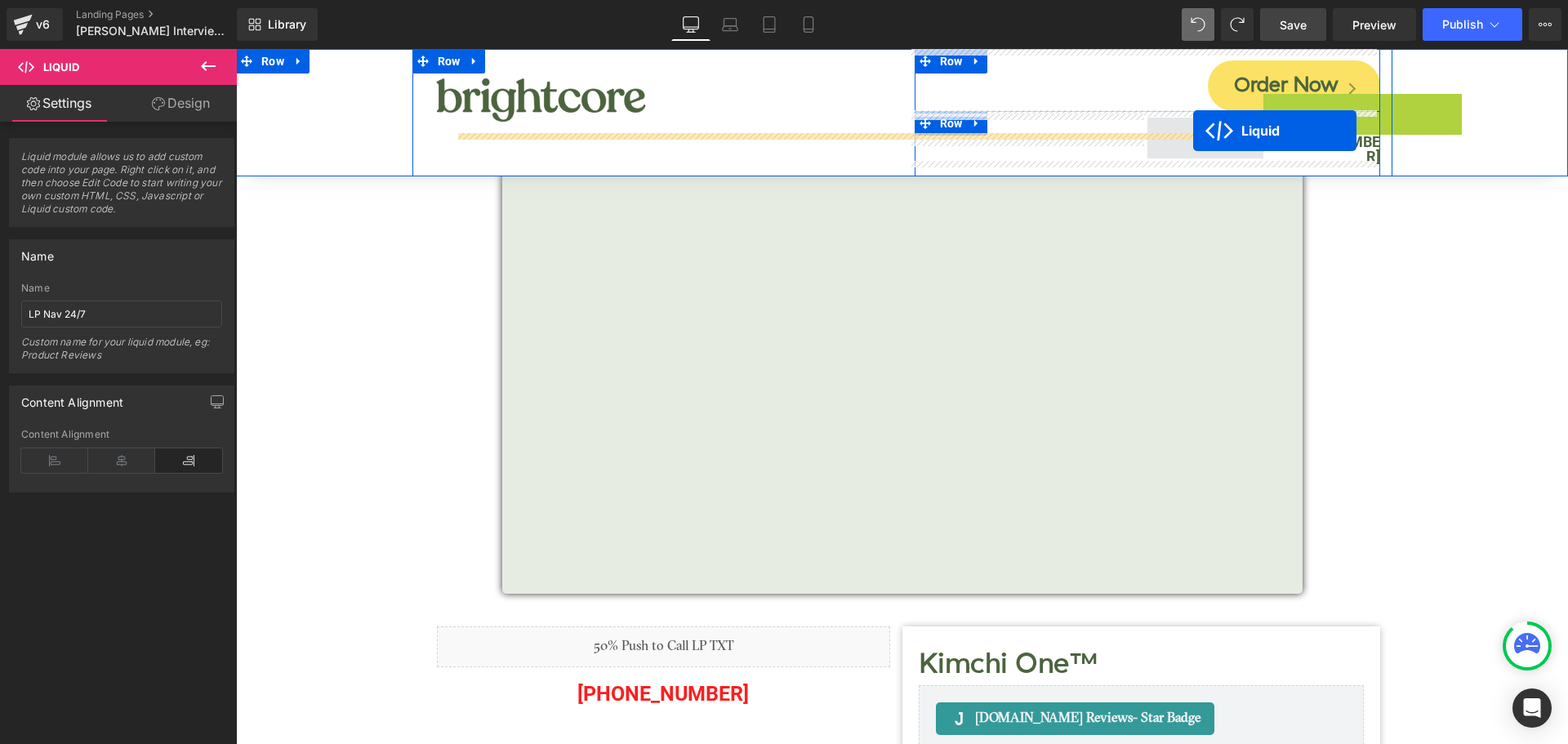
drag, startPoint x: 1313, startPoint y: 105, endPoint x: 1193, endPoint y: 131, distance: 122.8
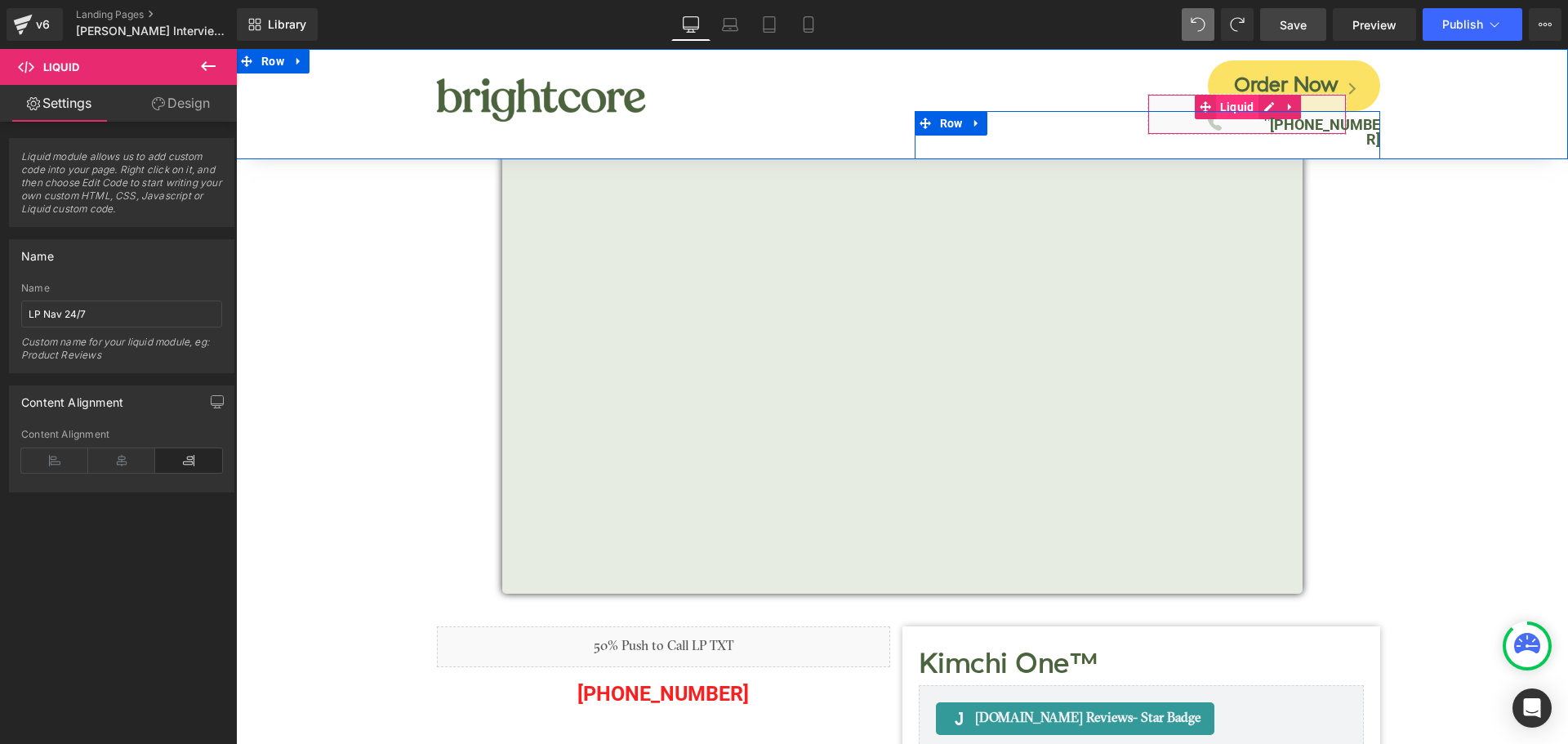
click at [1228, 103] on span "Liquid" at bounding box center [1237, 106] width 43 height 25
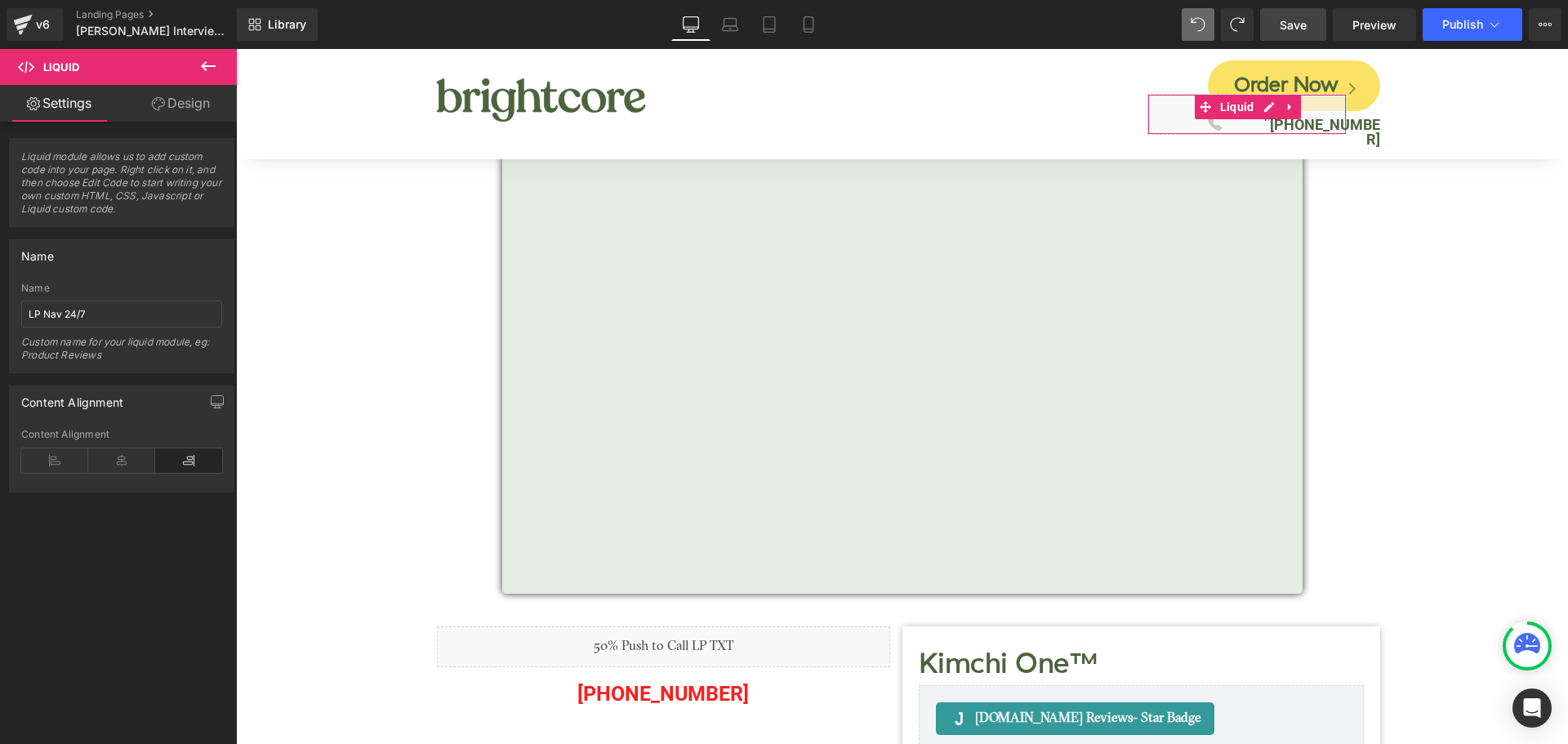
click at [187, 108] on link "Design" at bounding box center [181, 103] width 118 height 37
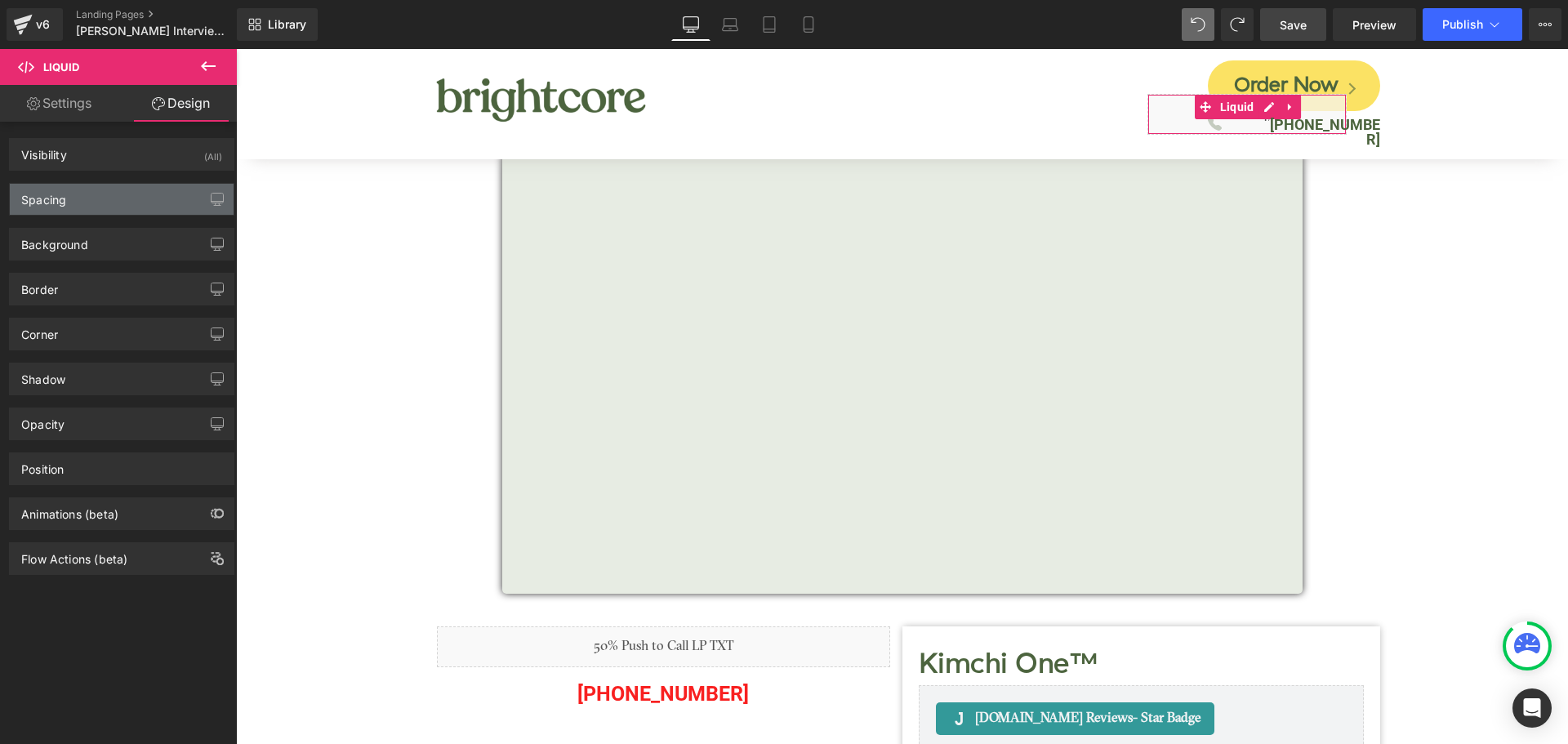
click at [90, 195] on div "Spacing" at bounding box center [121, 198] width 223 height 31
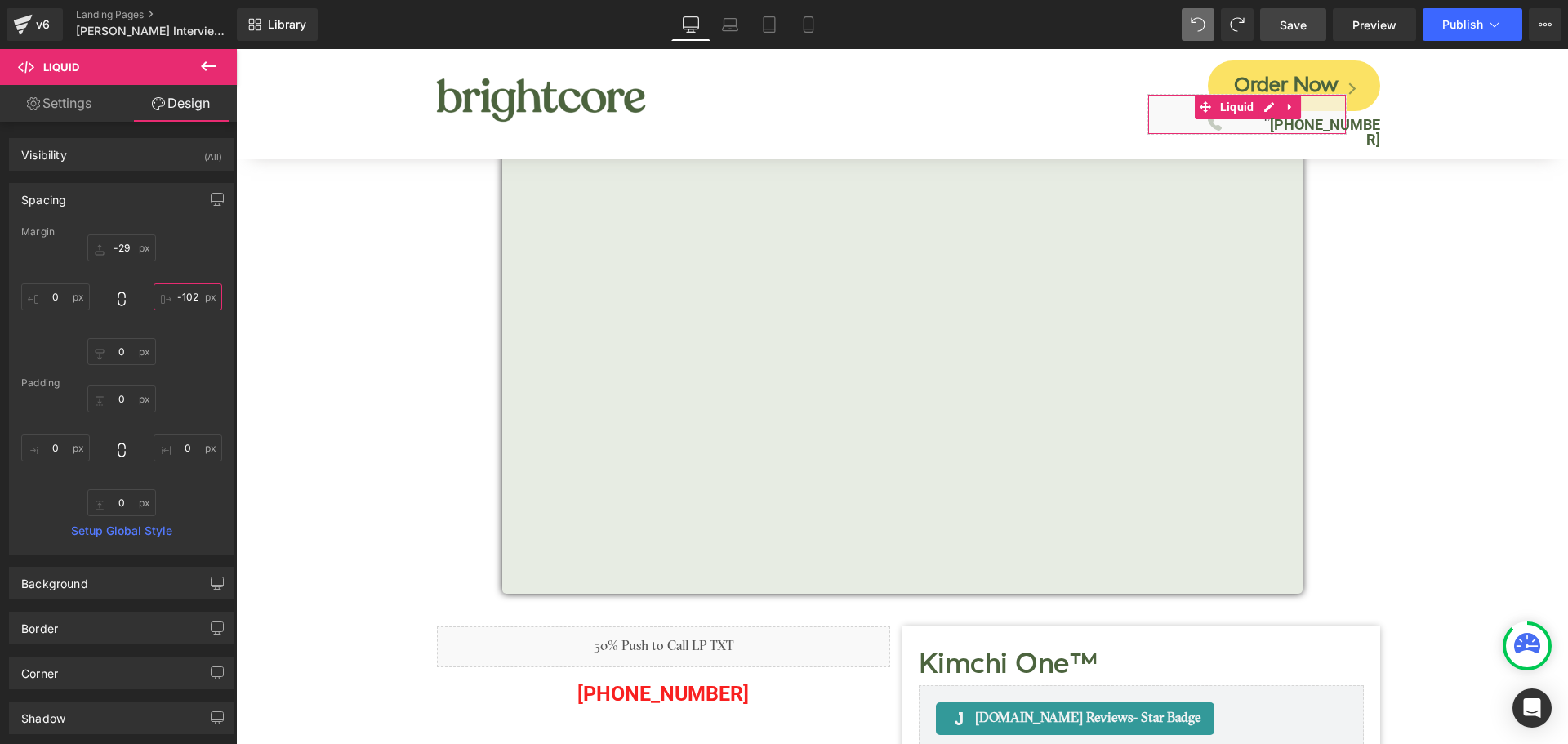
click at [178, 298] on input "-102" at bounding box center [188, 297] width 68 height 27
click at [1283, 30] on span "Save" at bounding box center [1292, 24] width 27 height 17
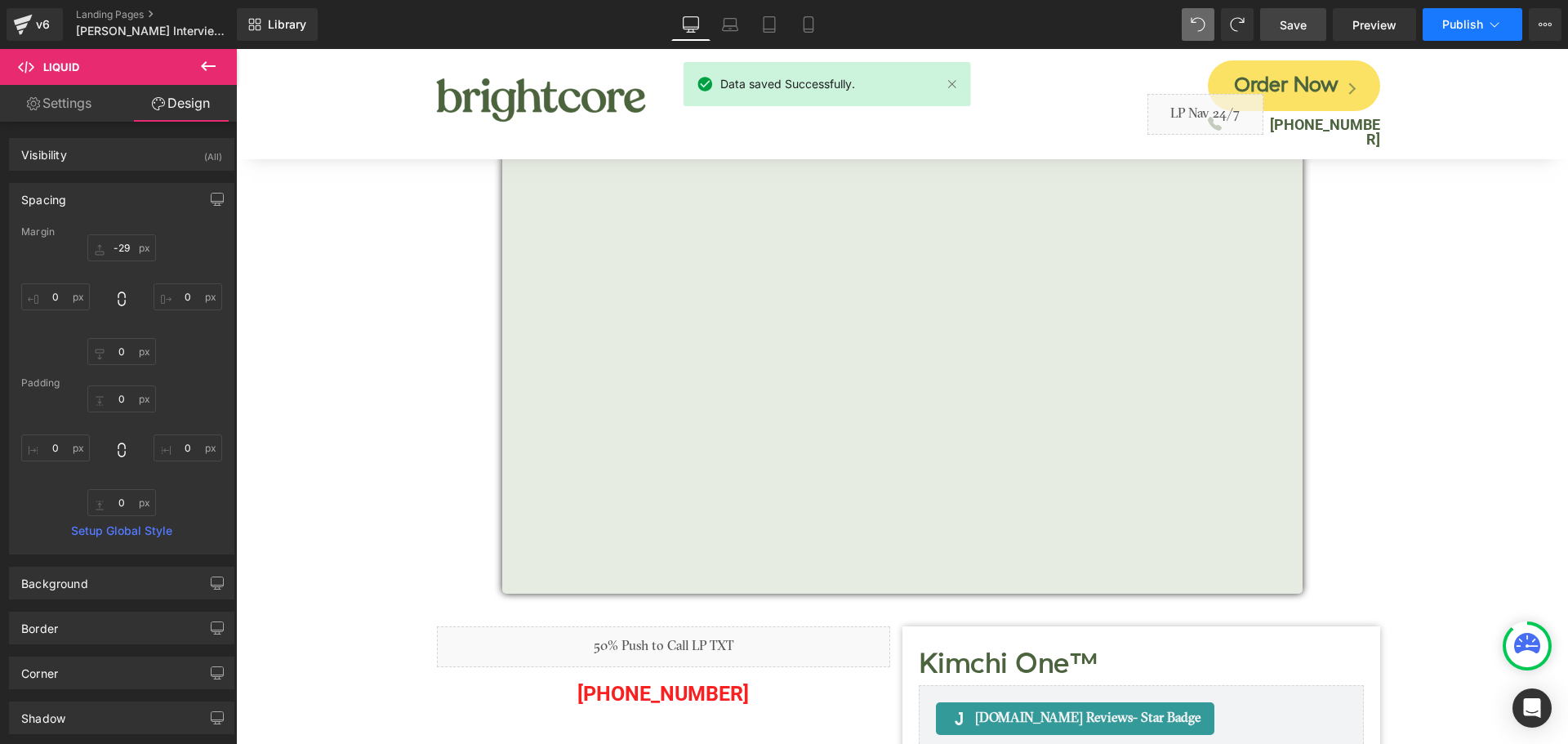
click at [1457, 22] on span "Publish" at bounding box center [1462, 24] width 41 height 13
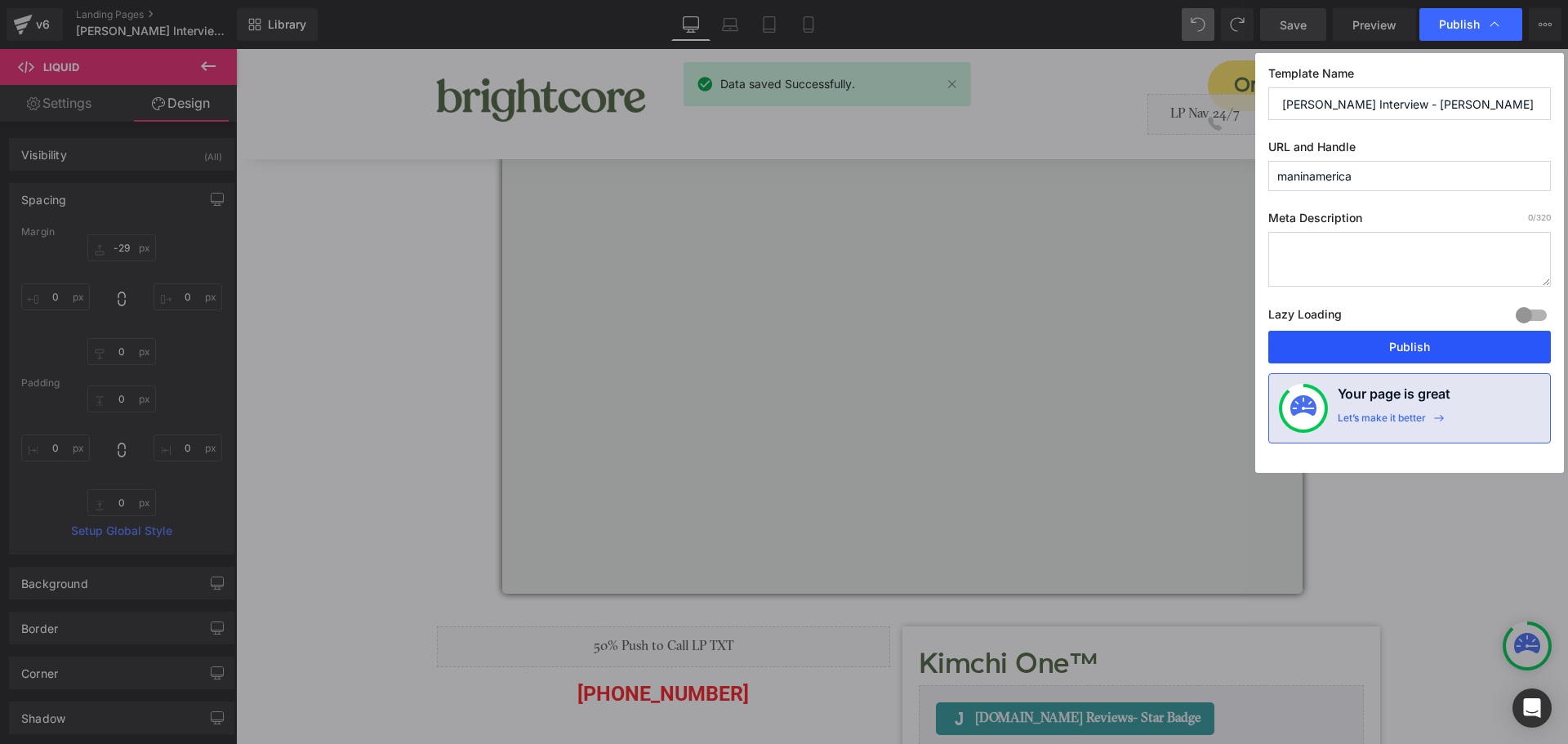
drag, startPoint x: 1451, startPoint y: 343, endPoint x: 1061, endPoint y: 115, distance: 451.8
click at [1451, 343] on button "Publish" at bounding box center [1409, 346] width 283 height 33
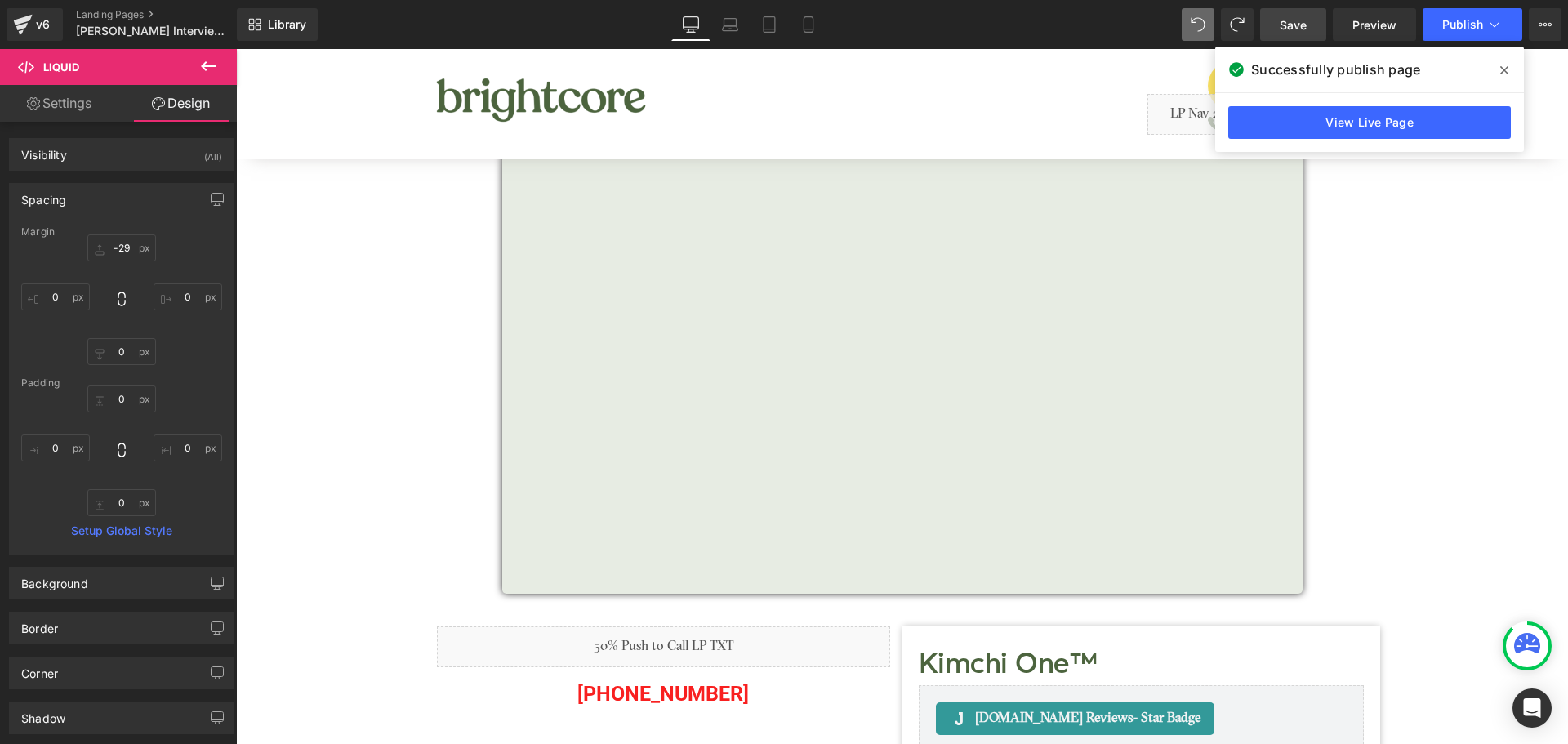
click at [1504, 70] on span at bounding box center [1503, 70] width 26 height 26
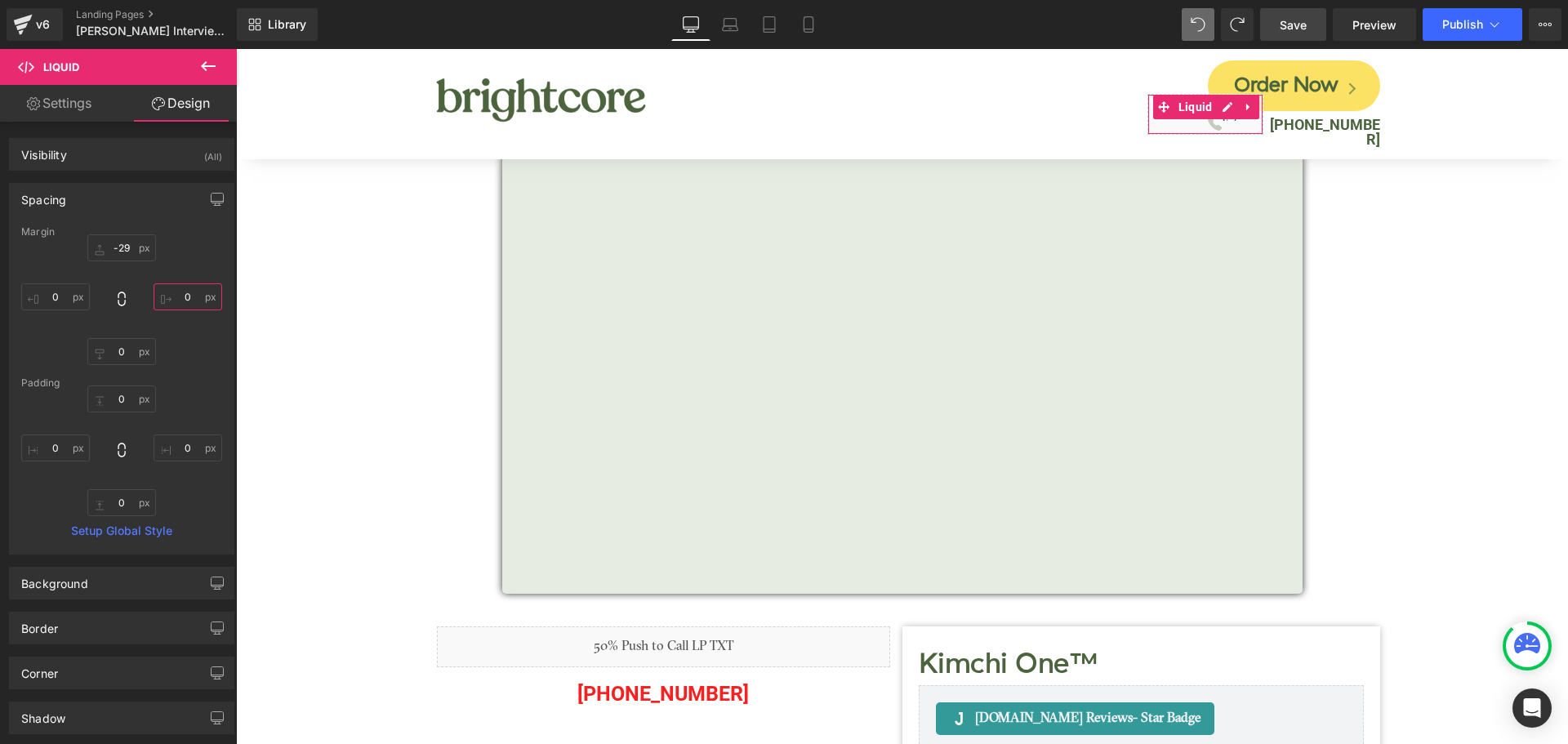
click at [178, 295] on input "text" at bounding box center [188, 297] width 68 height 27
paste input "-102"
type input "-102"
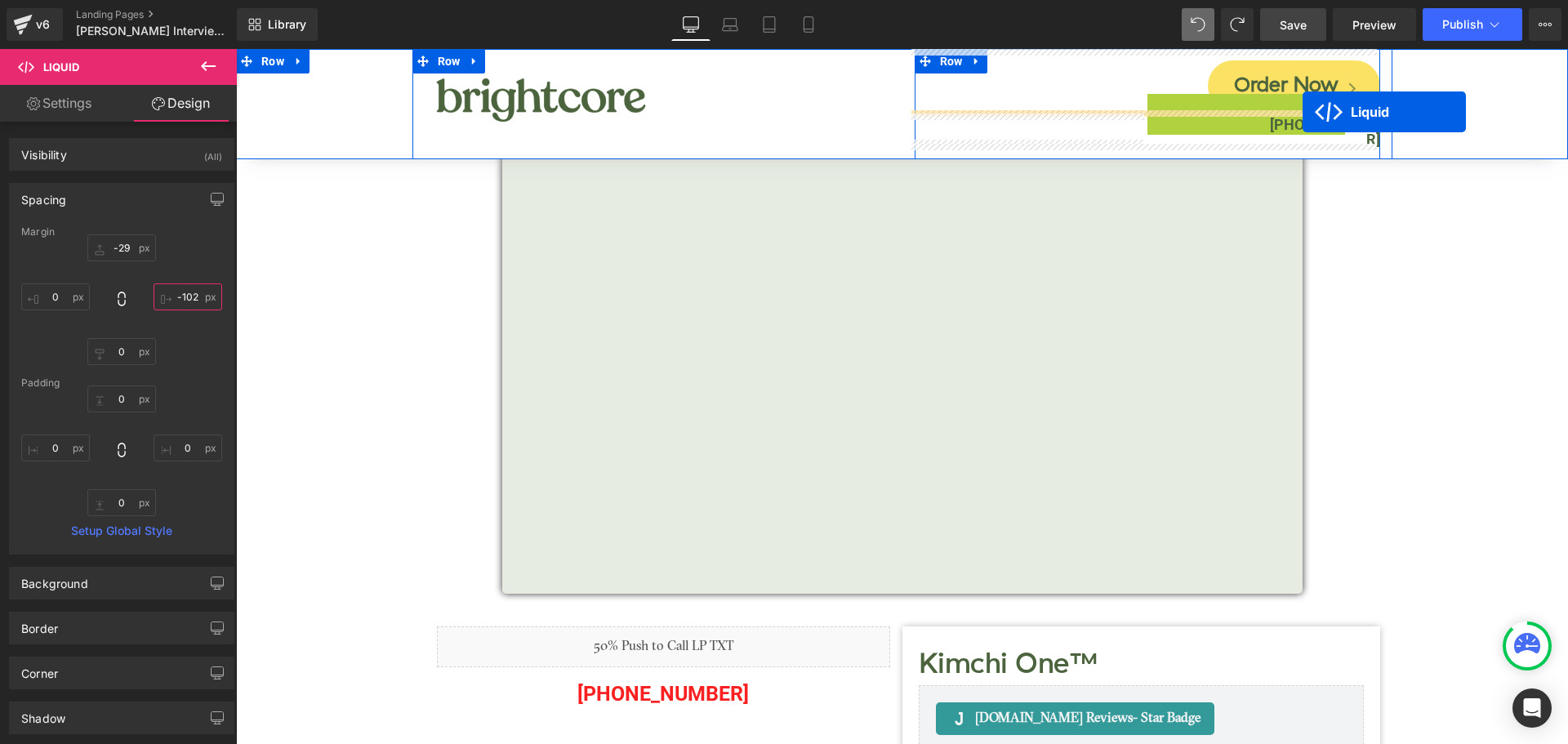
drag, startPoint x: 1239, startPoint y: 105, endPoint x: 1302, endPoint y: 112, distance: 63.4
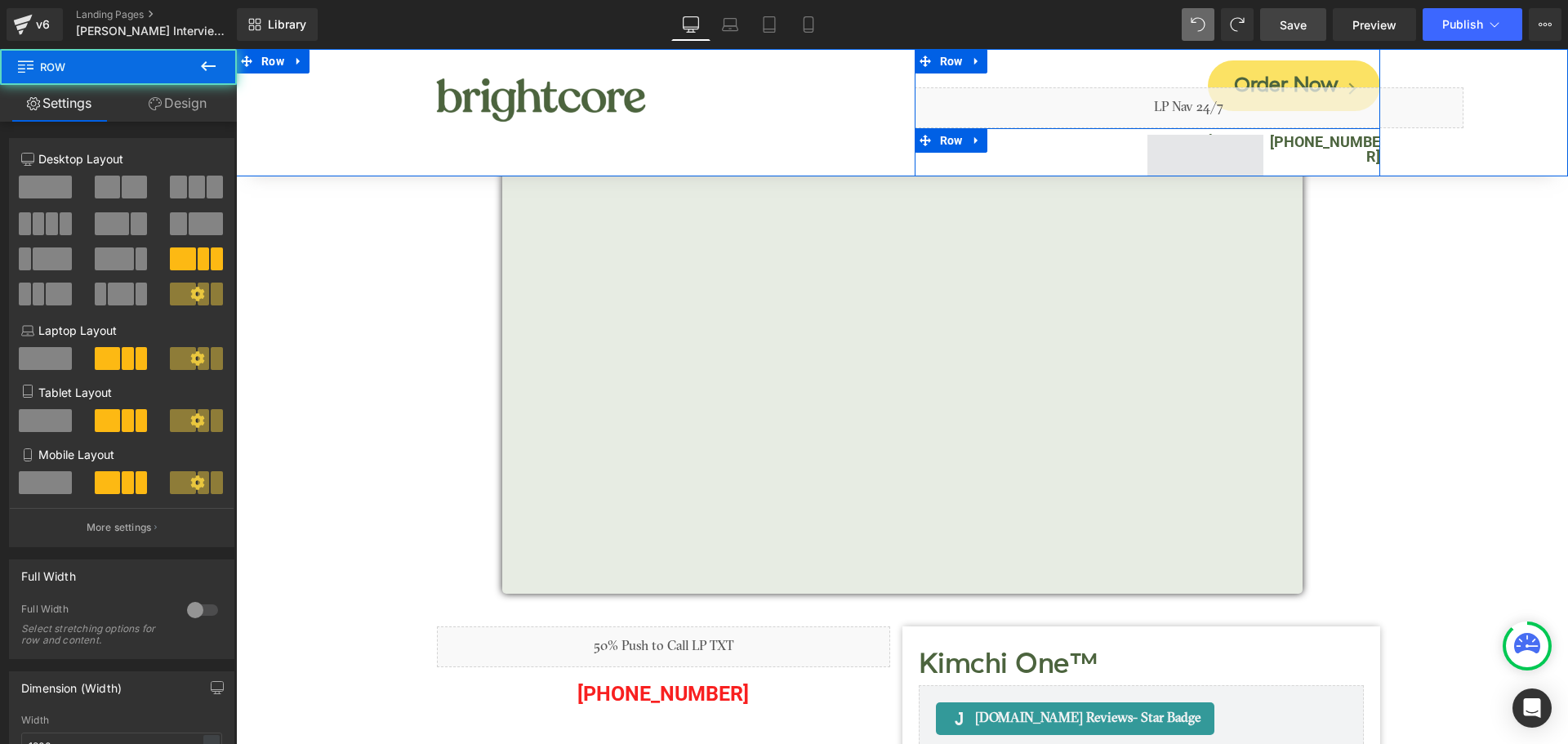
click at [1231, 154] on span at bounding box center [1206, 155] width 117 height 41
click at [1178, 155] on span at bounding box center [1206, 155] width 117 height 41
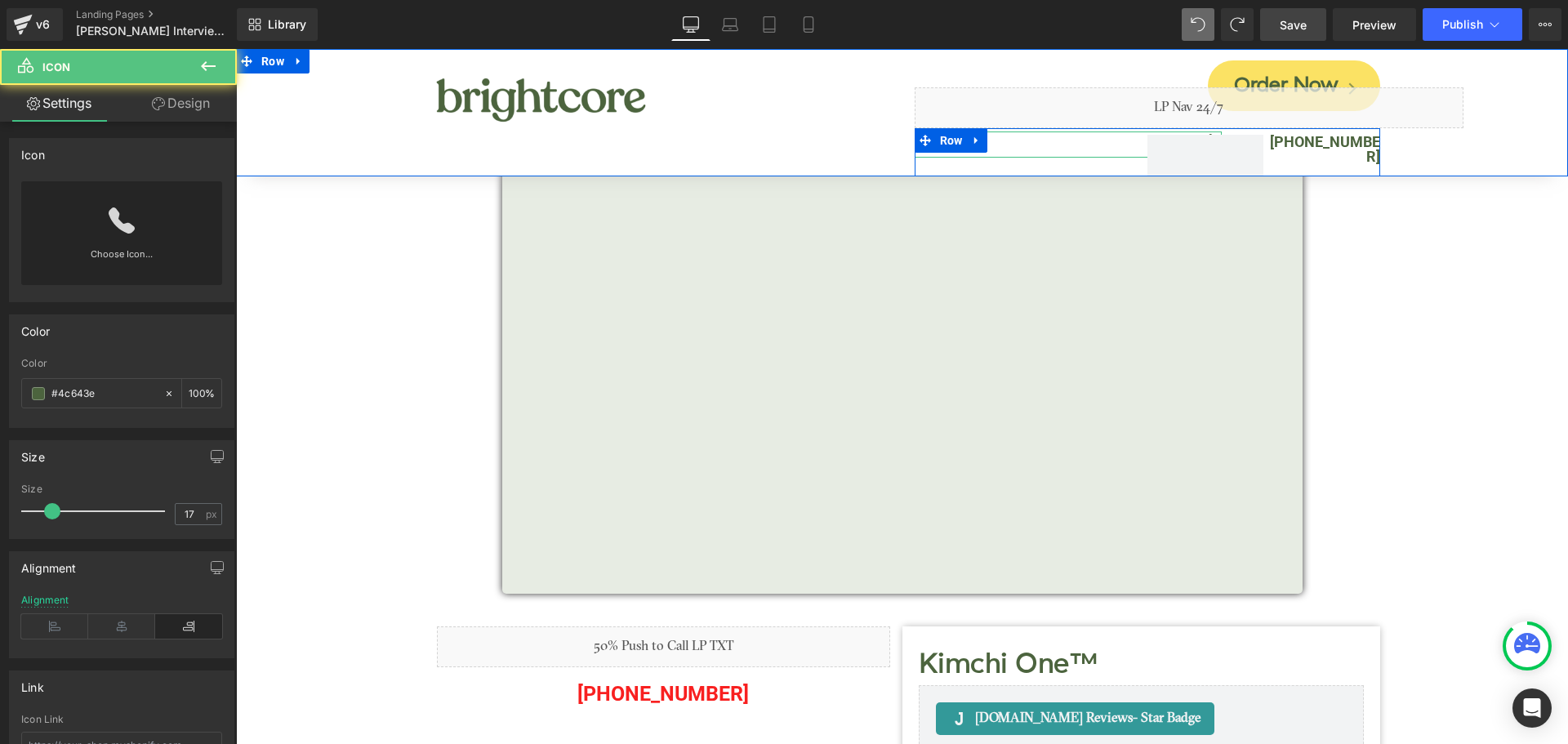
click at [1051, 150] on div at bounding box center [1068, 144] width 307 height 26
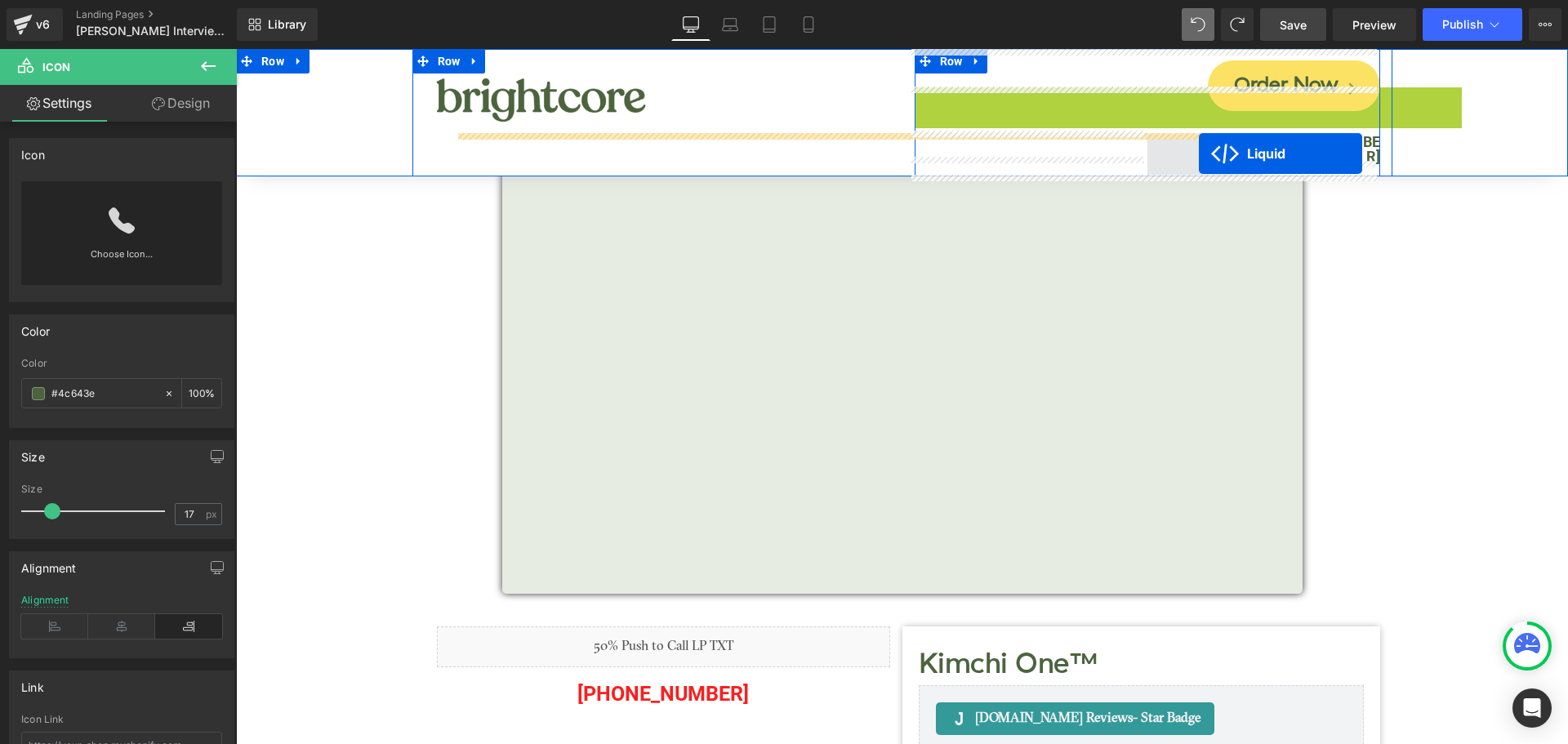
drag, startPoint x: 1178, startPoint y: 95, endPoint x: 1199, endPoint y: 154, distance: 62.6
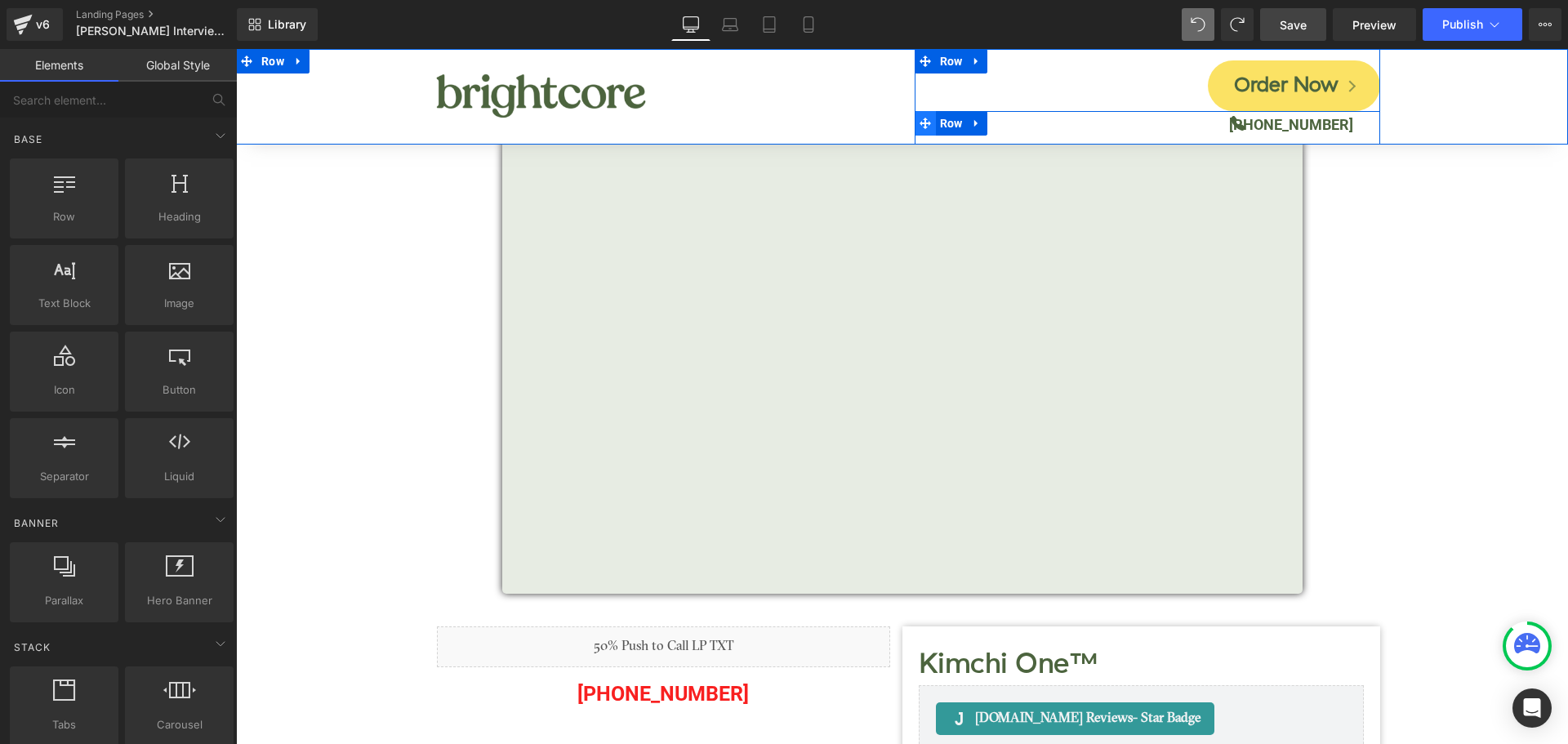
click at [920, 123] on icon at bounding box center [925, 123] width 12 height 12
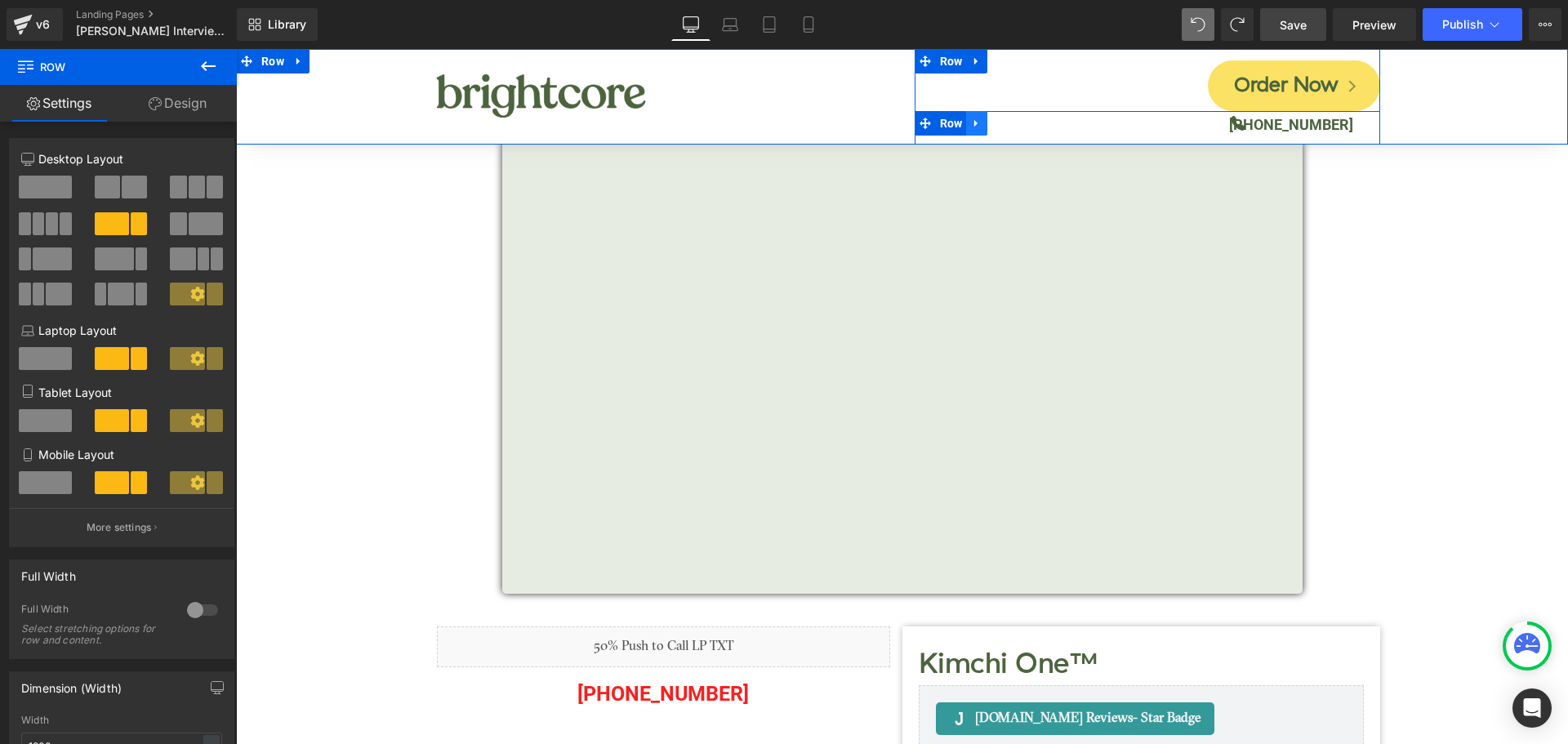
click at [974, 121] on icon at bounding box center [977, 123] width 12 height 12
click at [954, 63] on span "Row" at bounding box center [951, 61] width 31 height 25
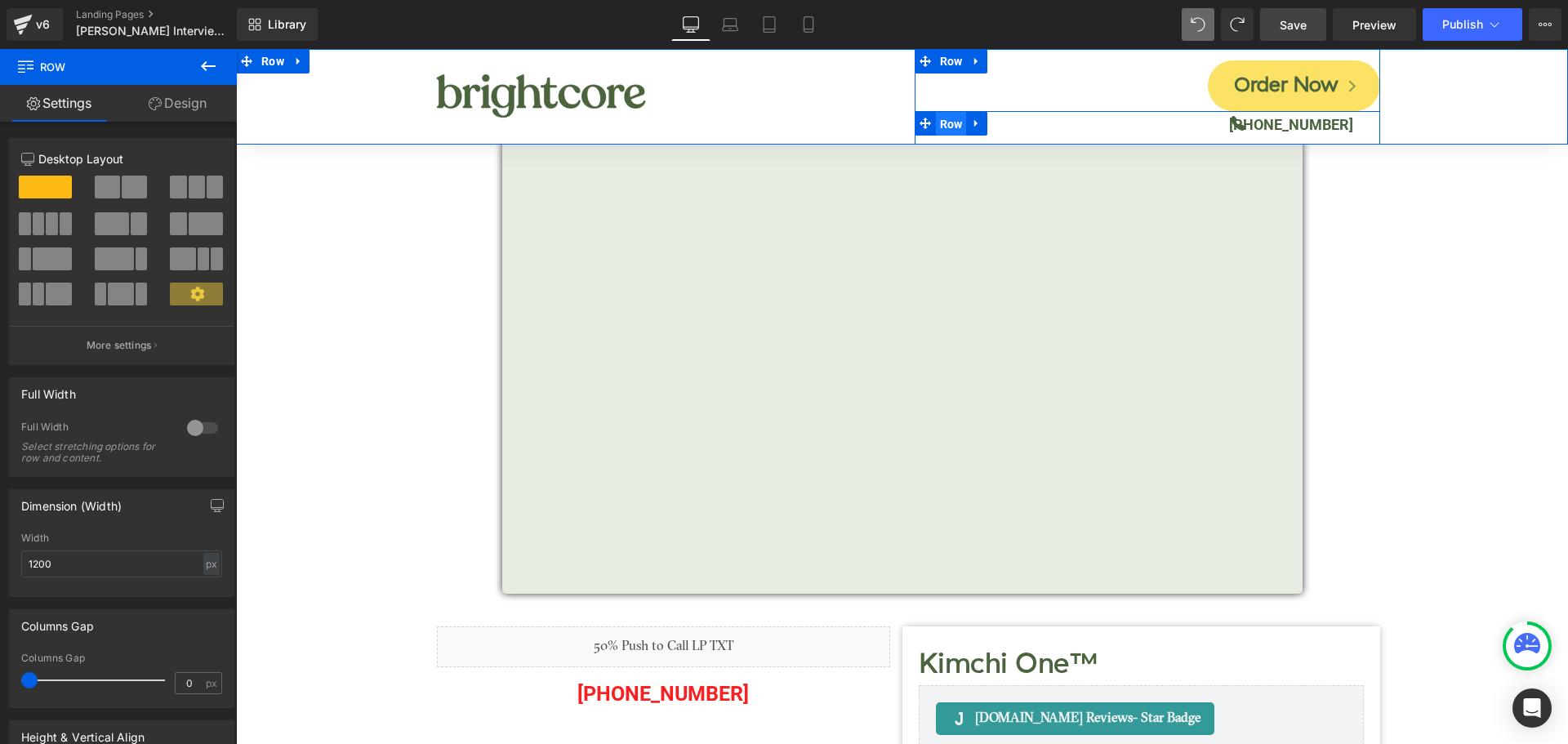
click at [940, 126] on span "Row" at bounding box center [951, 124] width 31 height 25
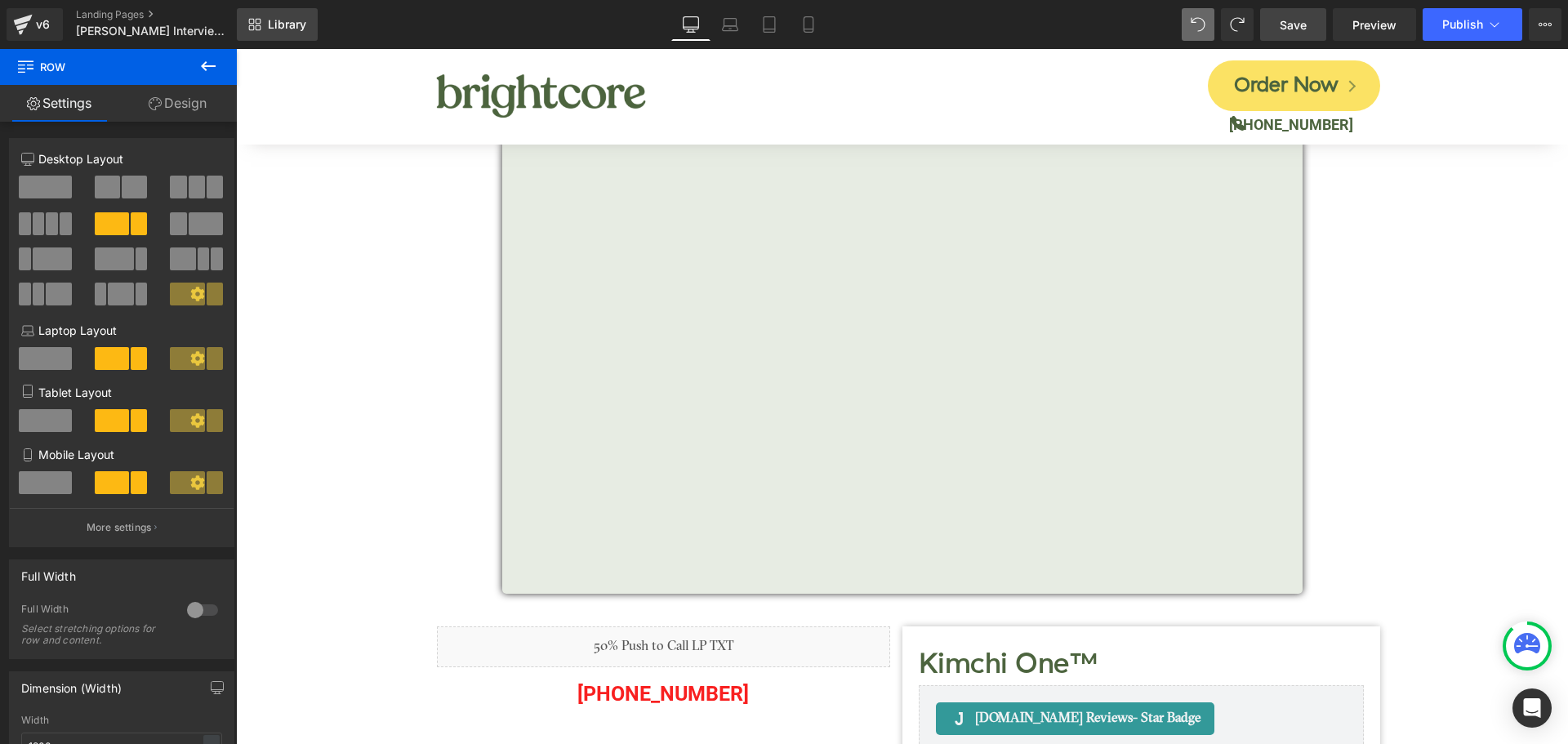
click at [293, 35] on link "Library" at bounding box center [277, 24] width 80 height 33
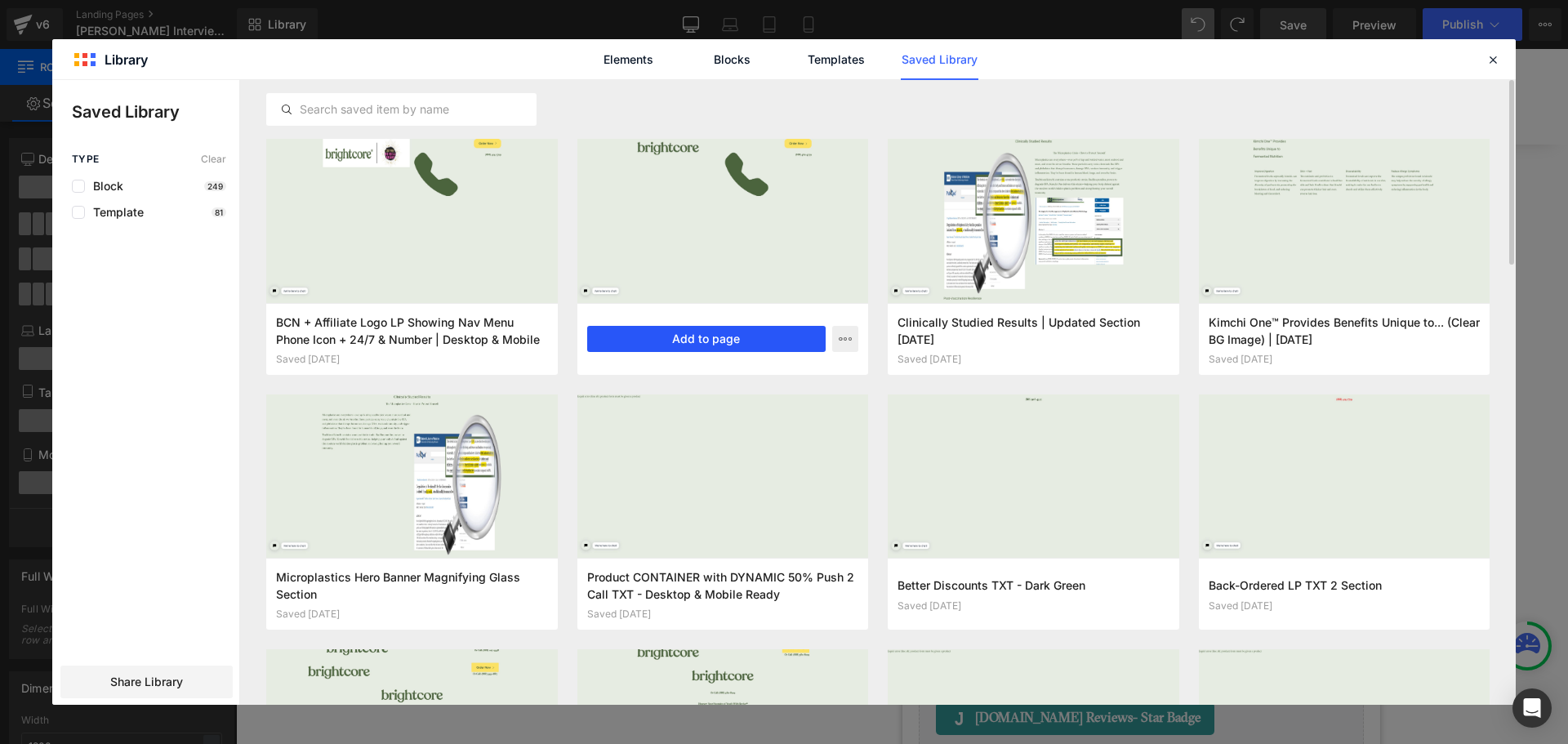
click at [656, 342] on button "Add to page" at bounding box center [707, 338] width 239 height 26
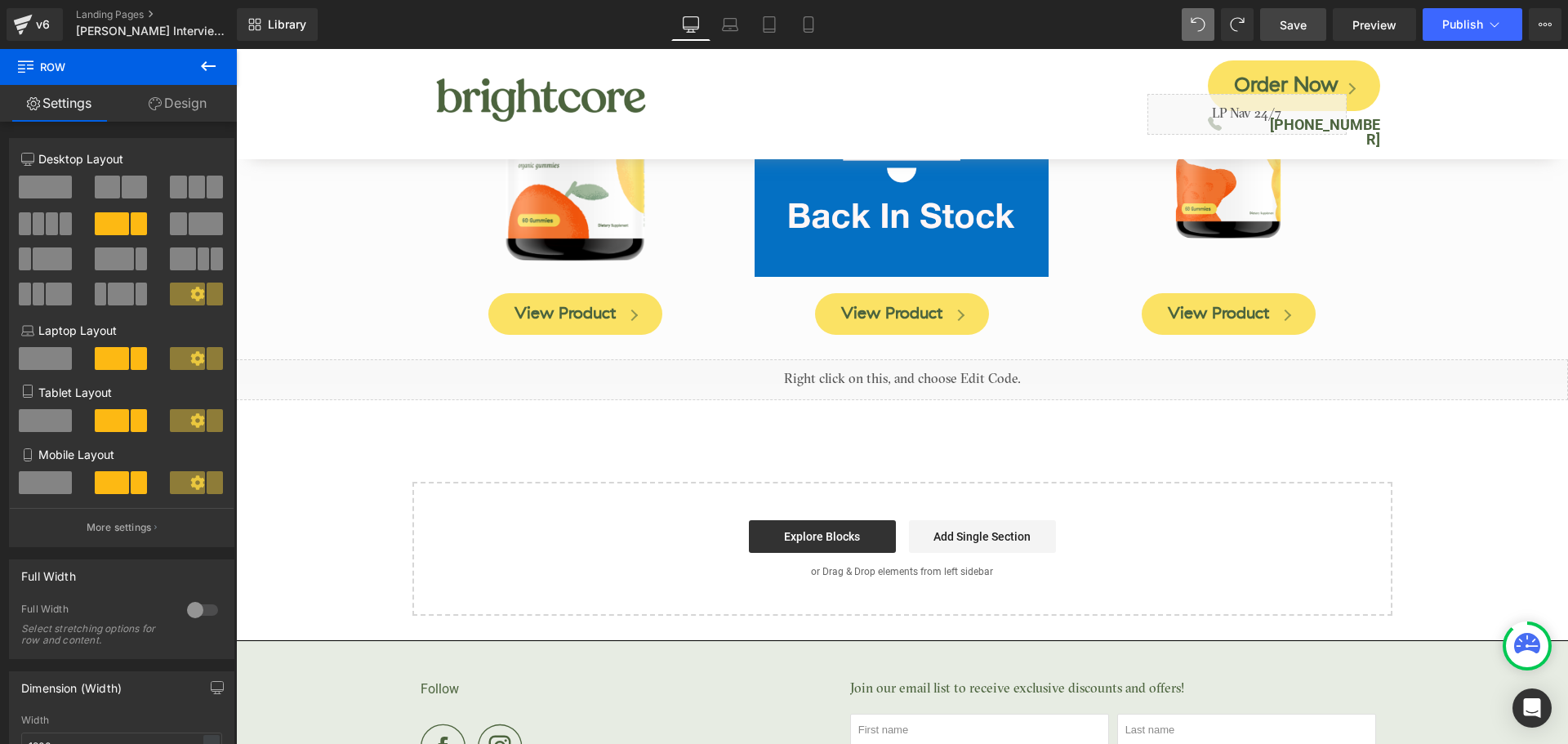
scroll to position [8014, 0]
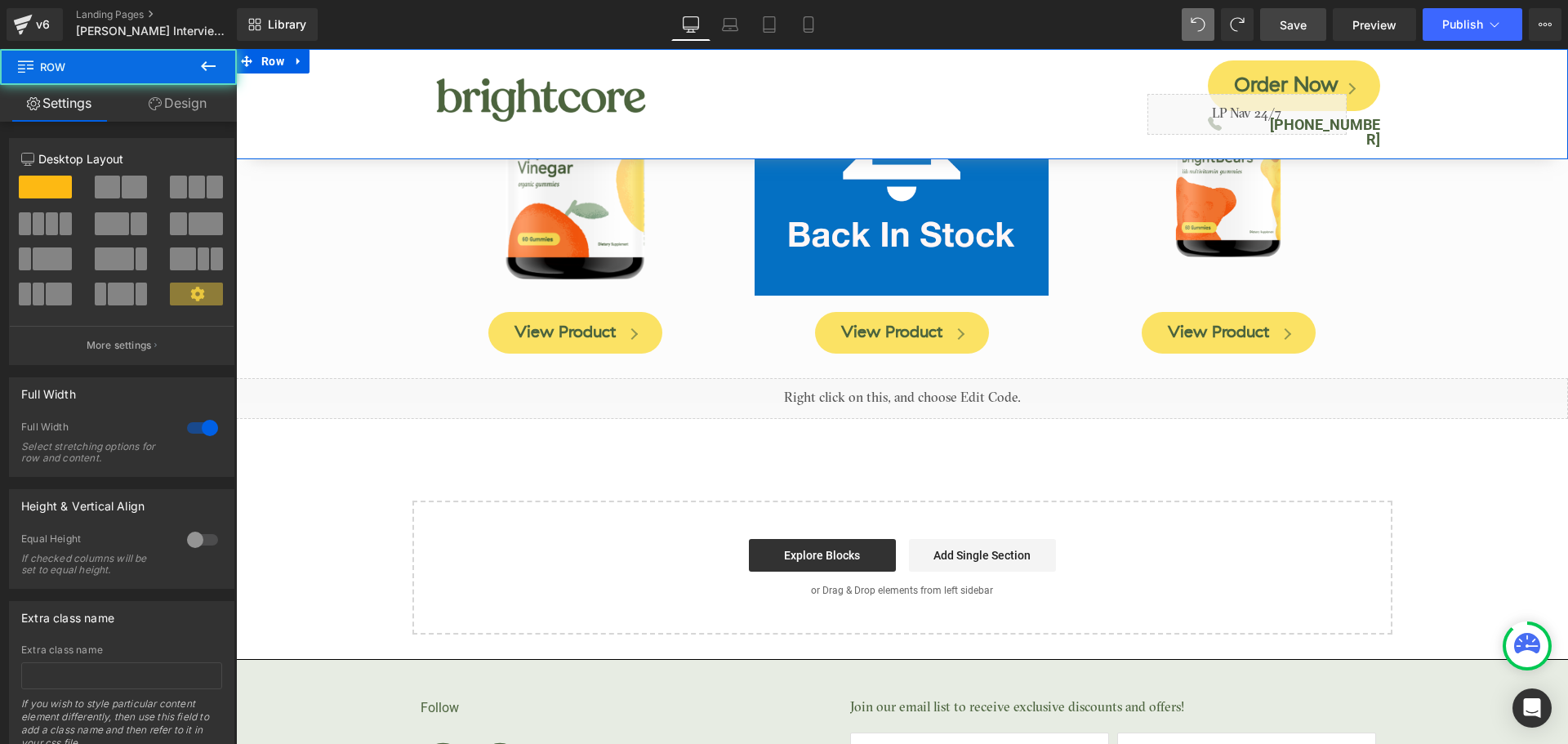
click at [290, 79] on div "Image Order Now Button Icon Liquid [PHONE_NUMBER] Text [GEOGRAPHIC_DATA]" at bounding box center [902, 103] width 1332 height 110
click at [276, 62] on span "Row" at bounding box center [272, 62] width 31 height 25
click at [172, 113] on link "Design" at bounding box center [177, 103] width 118 height 37
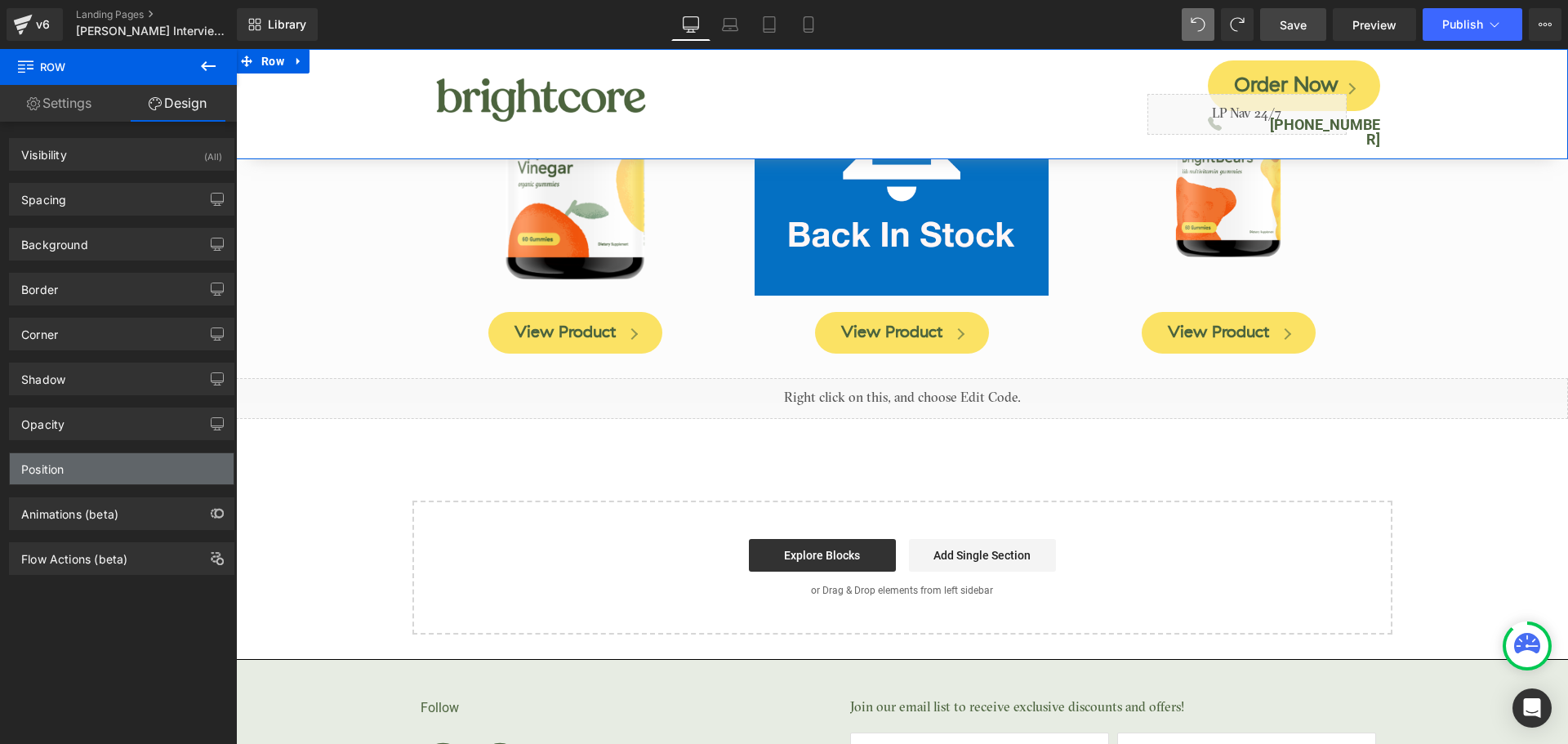
click at [134, 472] on div "Position" at bounding box center [121, 468] width 223 height 31
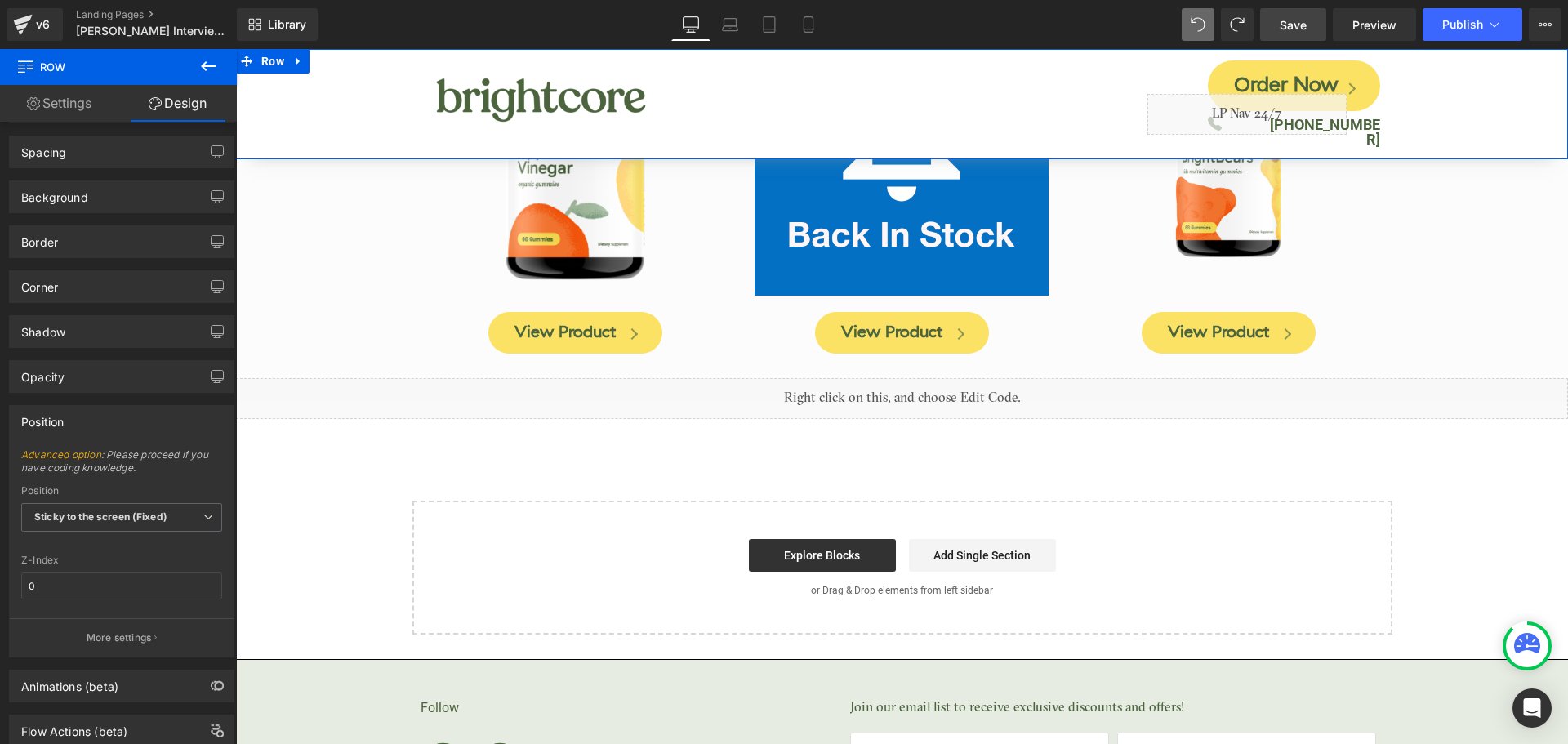
scroll to position [96, 0]
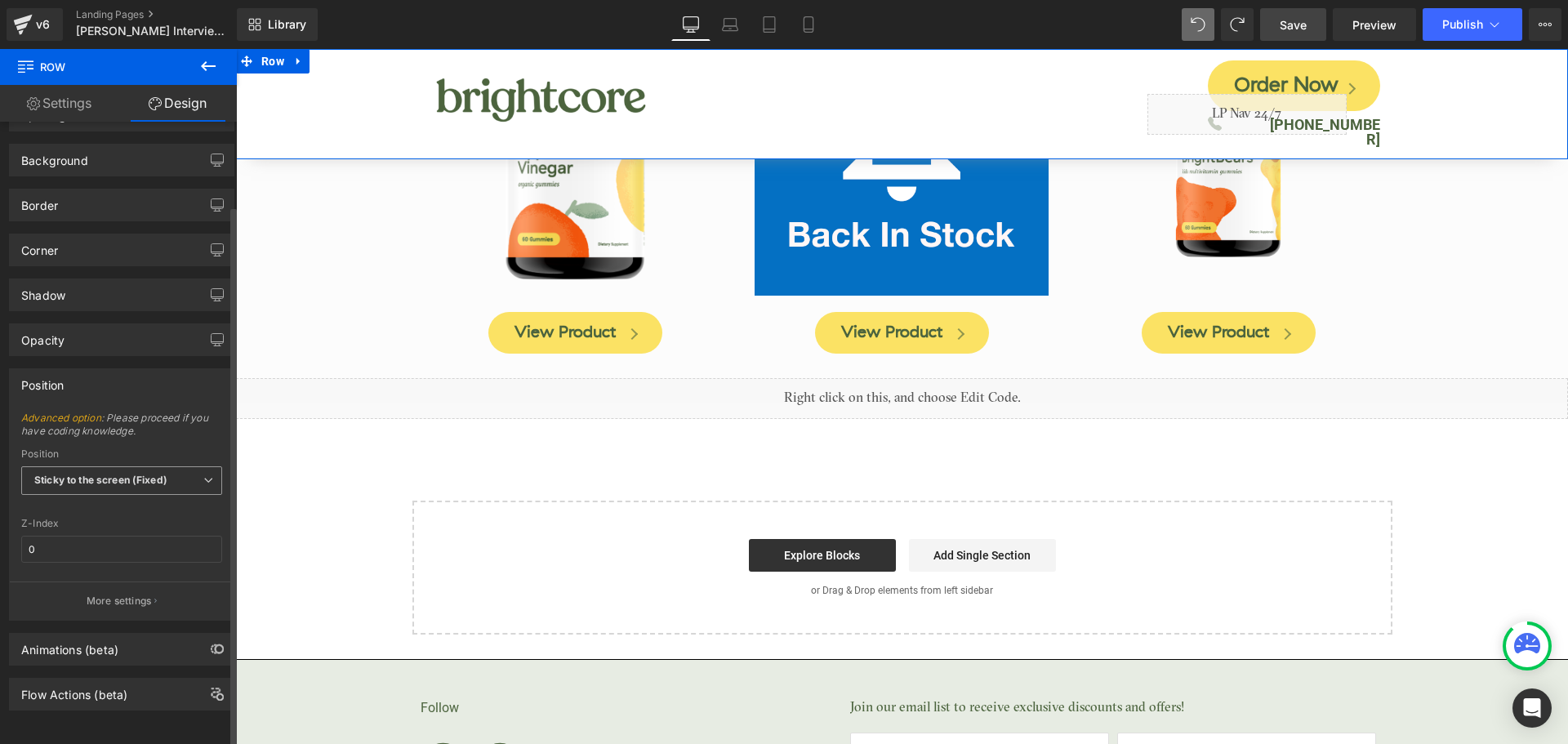
click at [190, 469] on span "Sticky to the screen (Fixed)" at bounding box center [121, 480] width 200 height 29
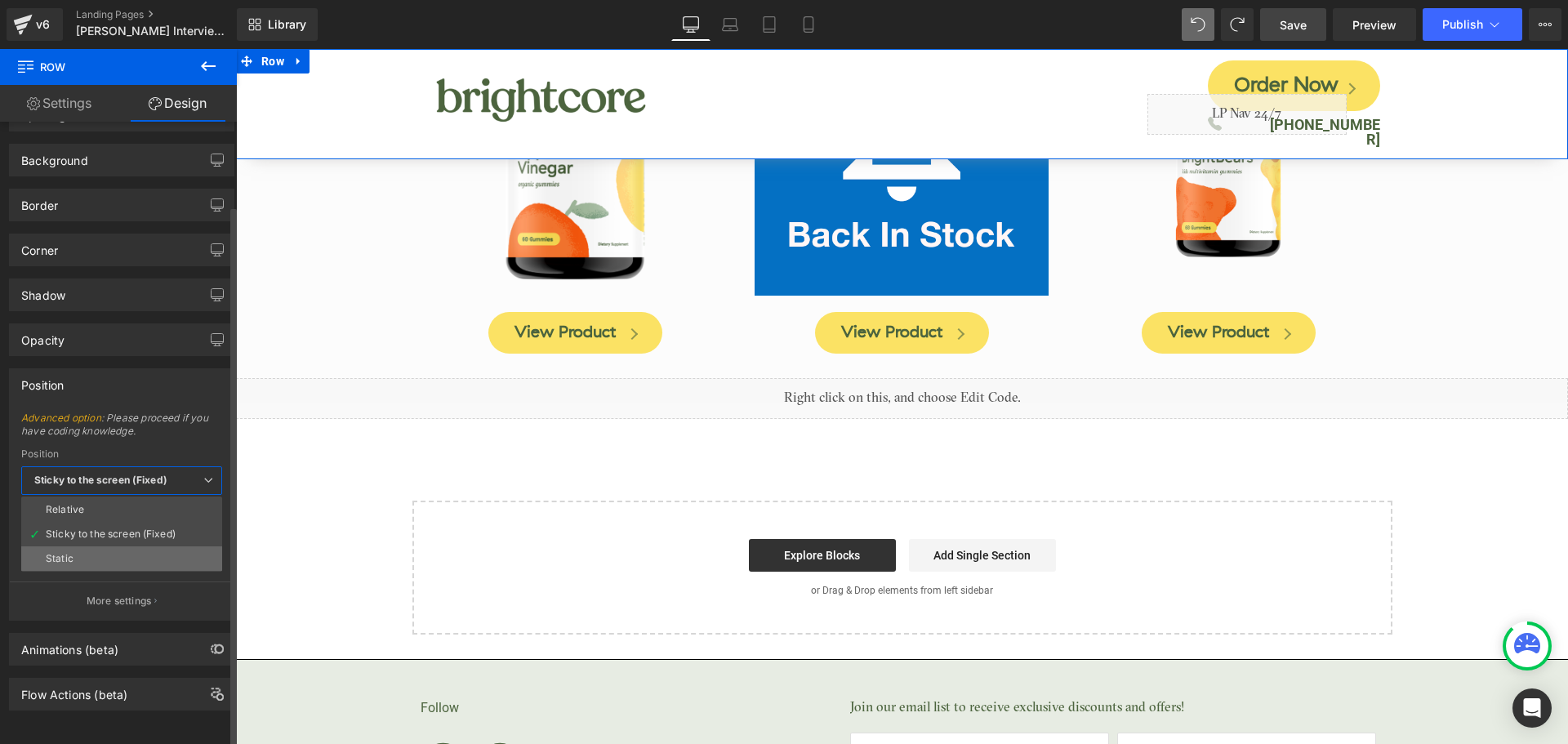
click at [82, 551] on li "Static" at bounding box center [121, 558] width 200 height 25
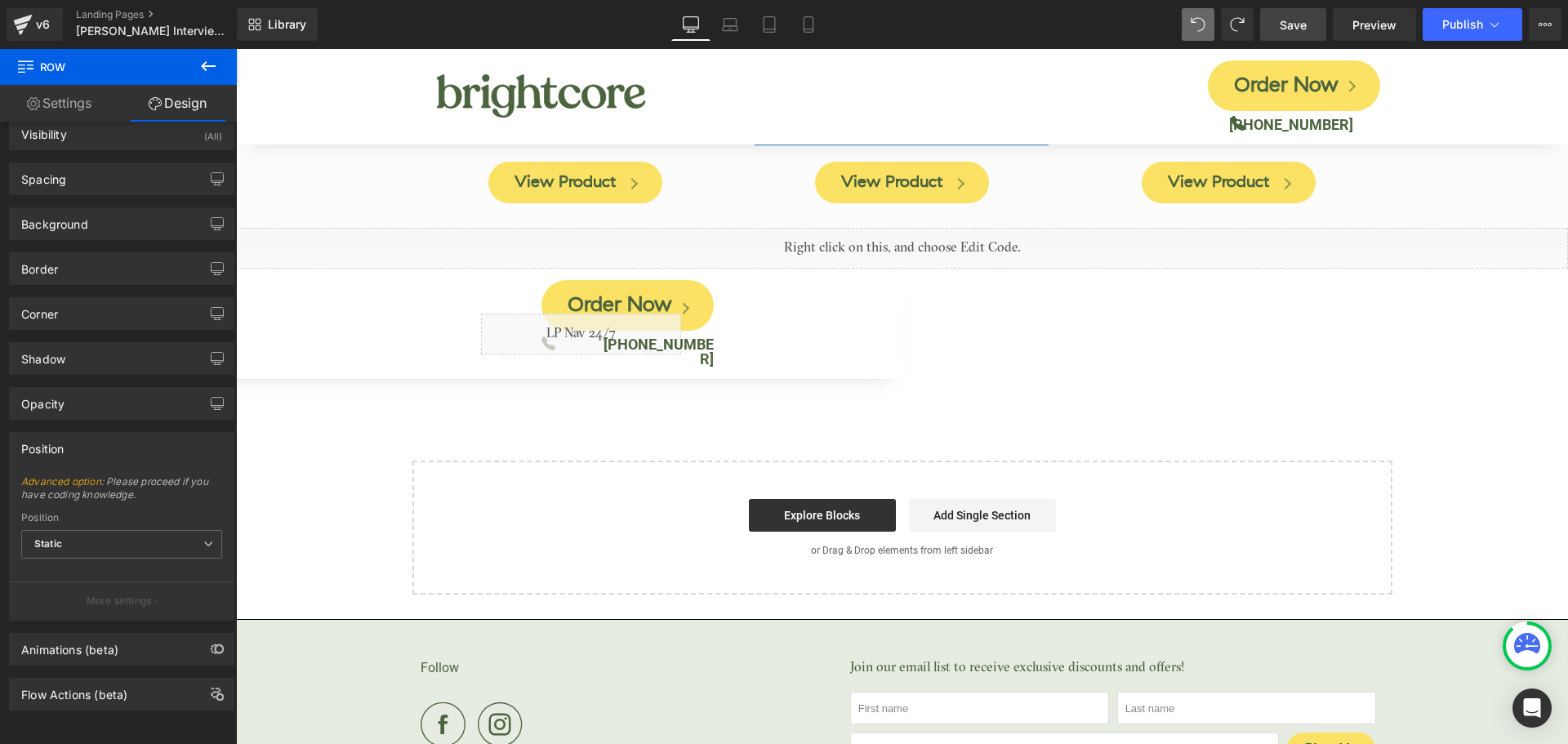
scroll to position [8014, 0]
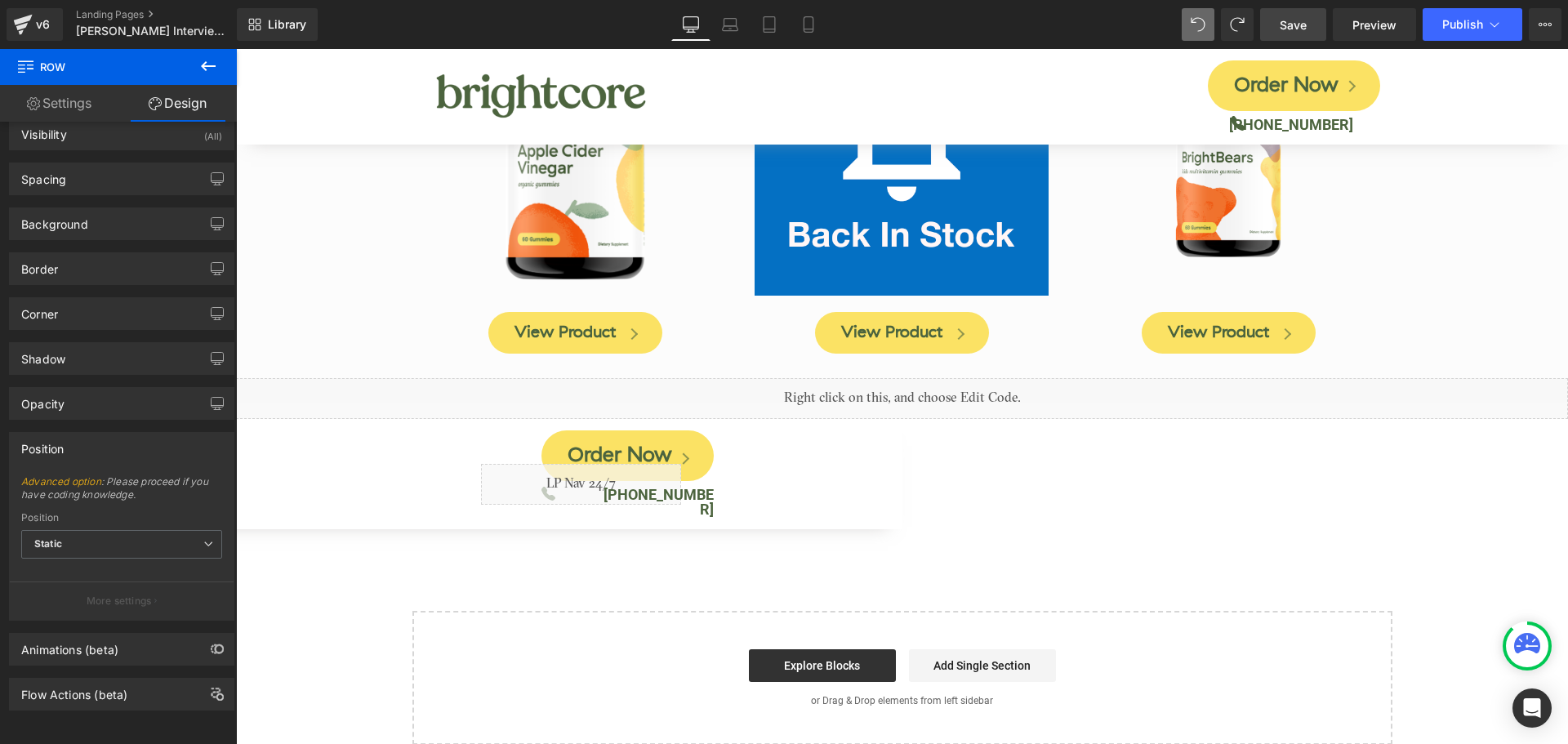
click at [205, 71] on icon at bounding box center [208, 66] width 20 height 20
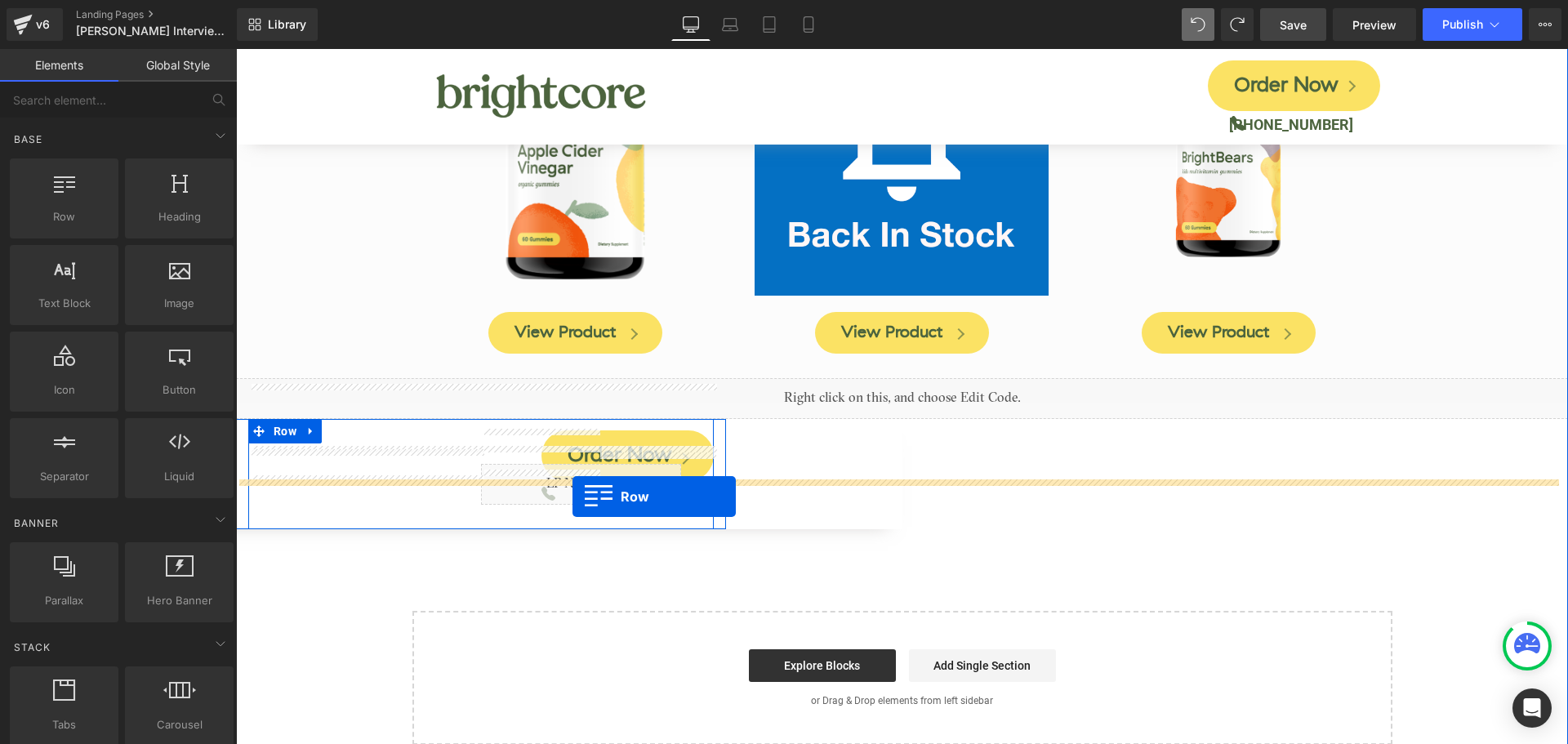
drag, startPoint x: 307, startPoint y: 251, endPoint x: 573, endPoint y: 496, distance: 361.6
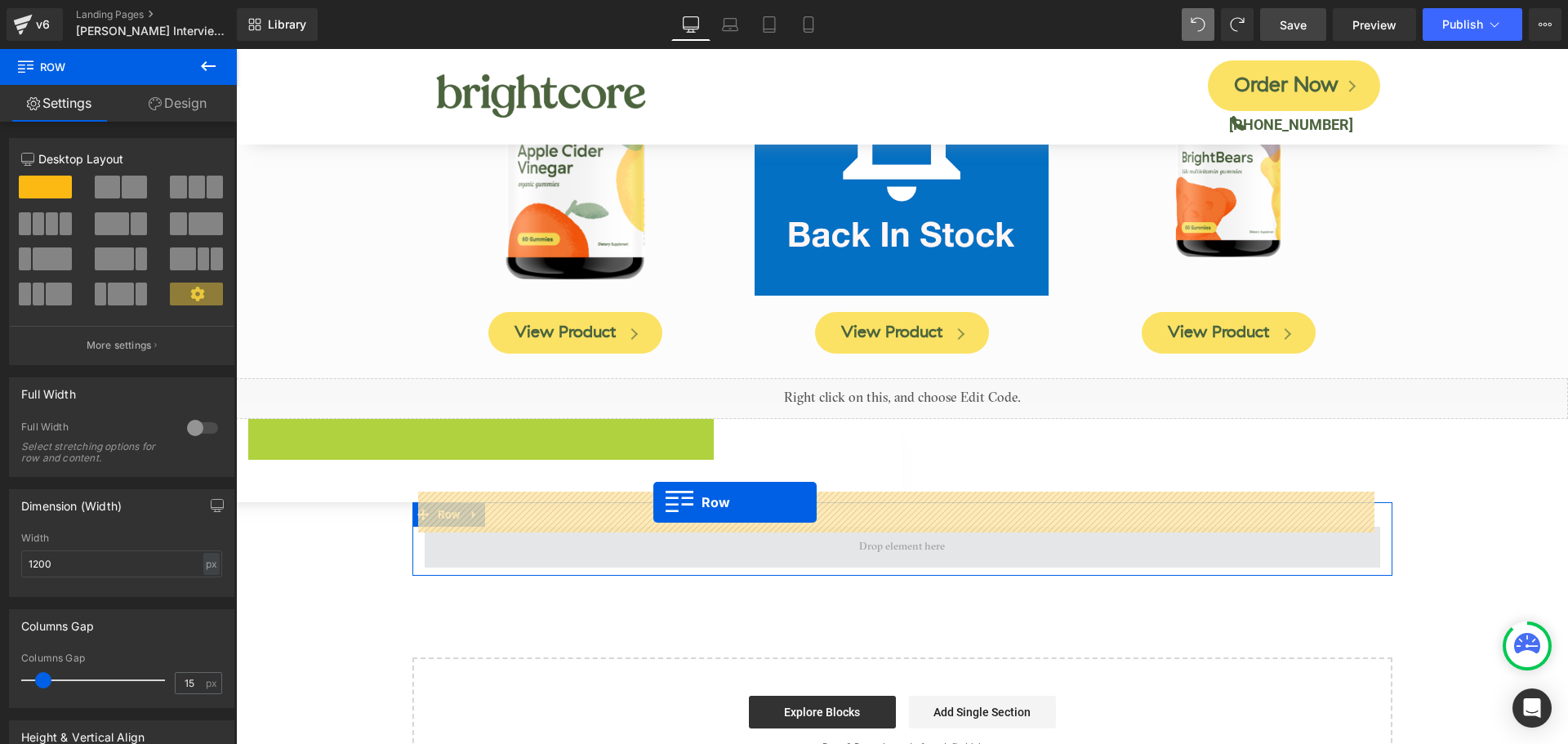
drag, startPoint x: 258, startPoint y: 394, endPoint x: 653, endPoint y: 502, distance: 409.5
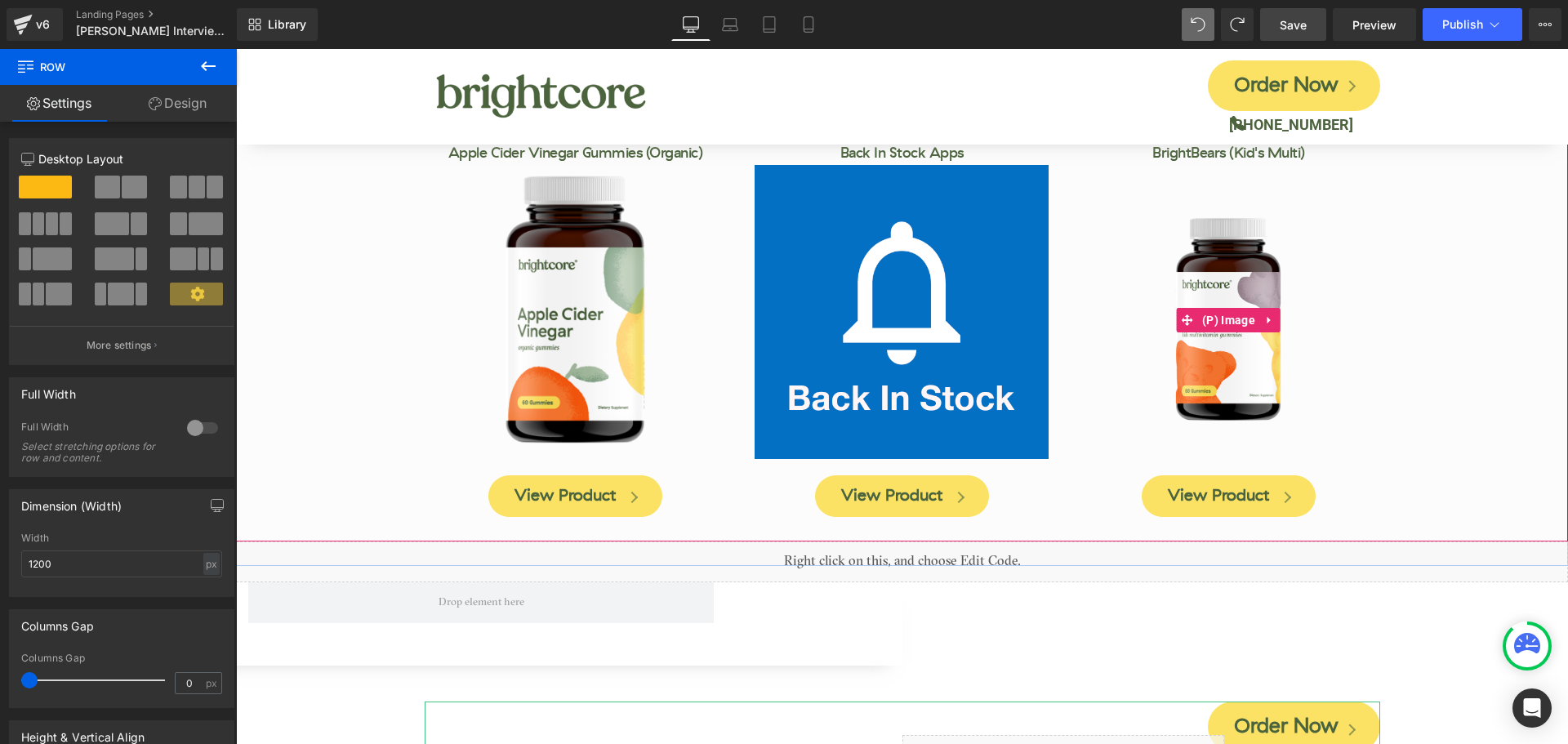
scroll to position [7688, 0]
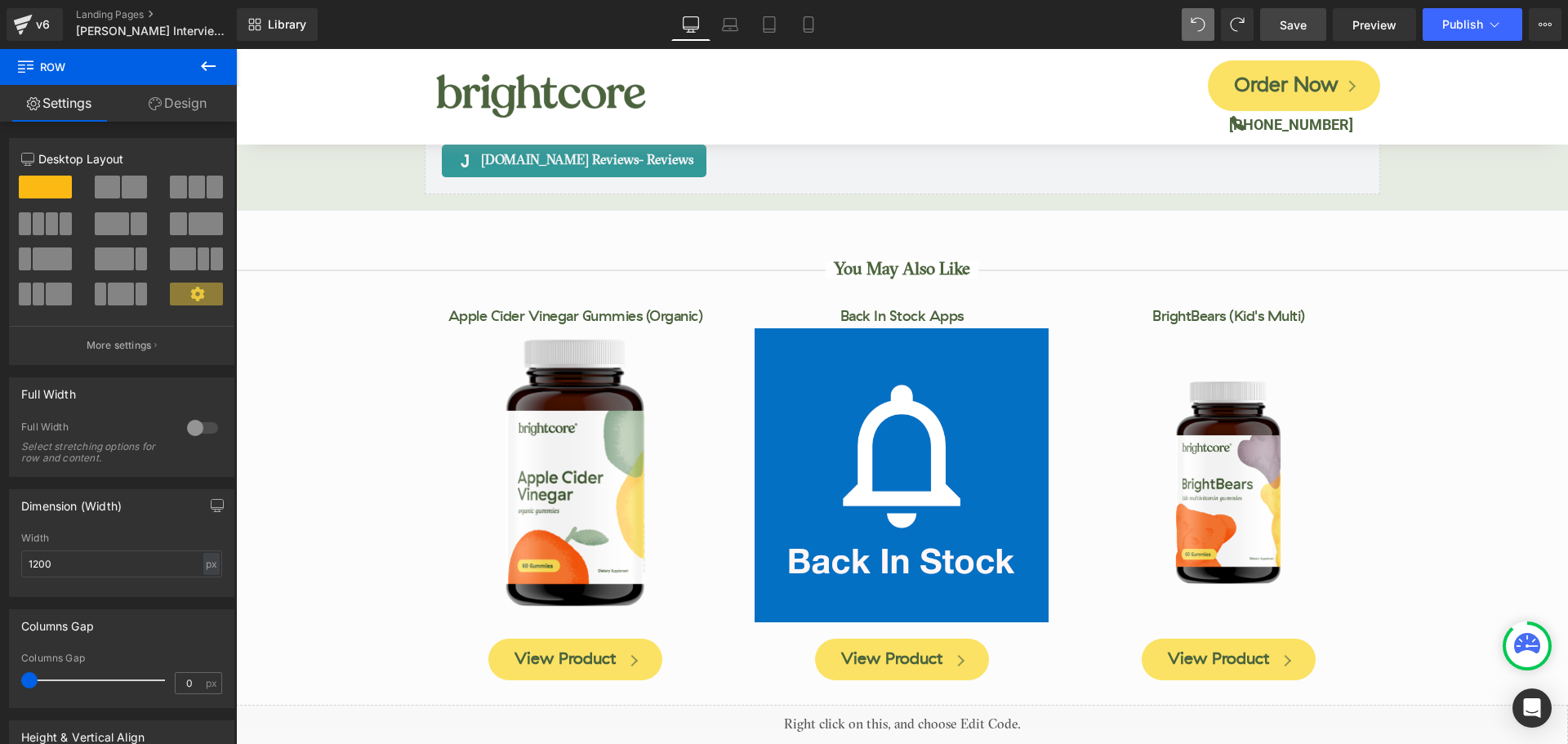
click at [1282, 28] on span "Save" at bounding box center [1292, 24] width 27 height 17
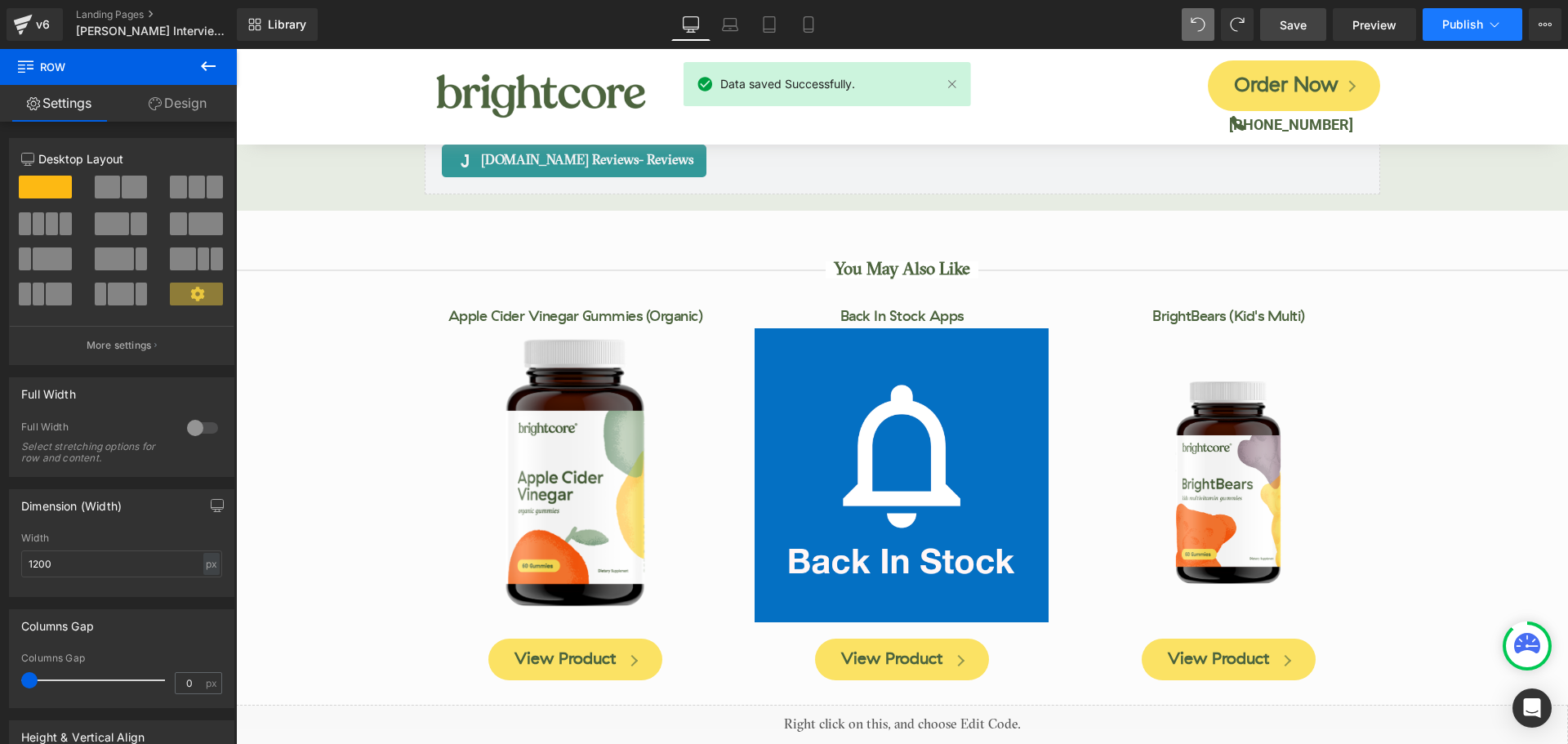
click at [1454, 25] on span "Publish" at bounding box center [1462, 24] width 41 height 13
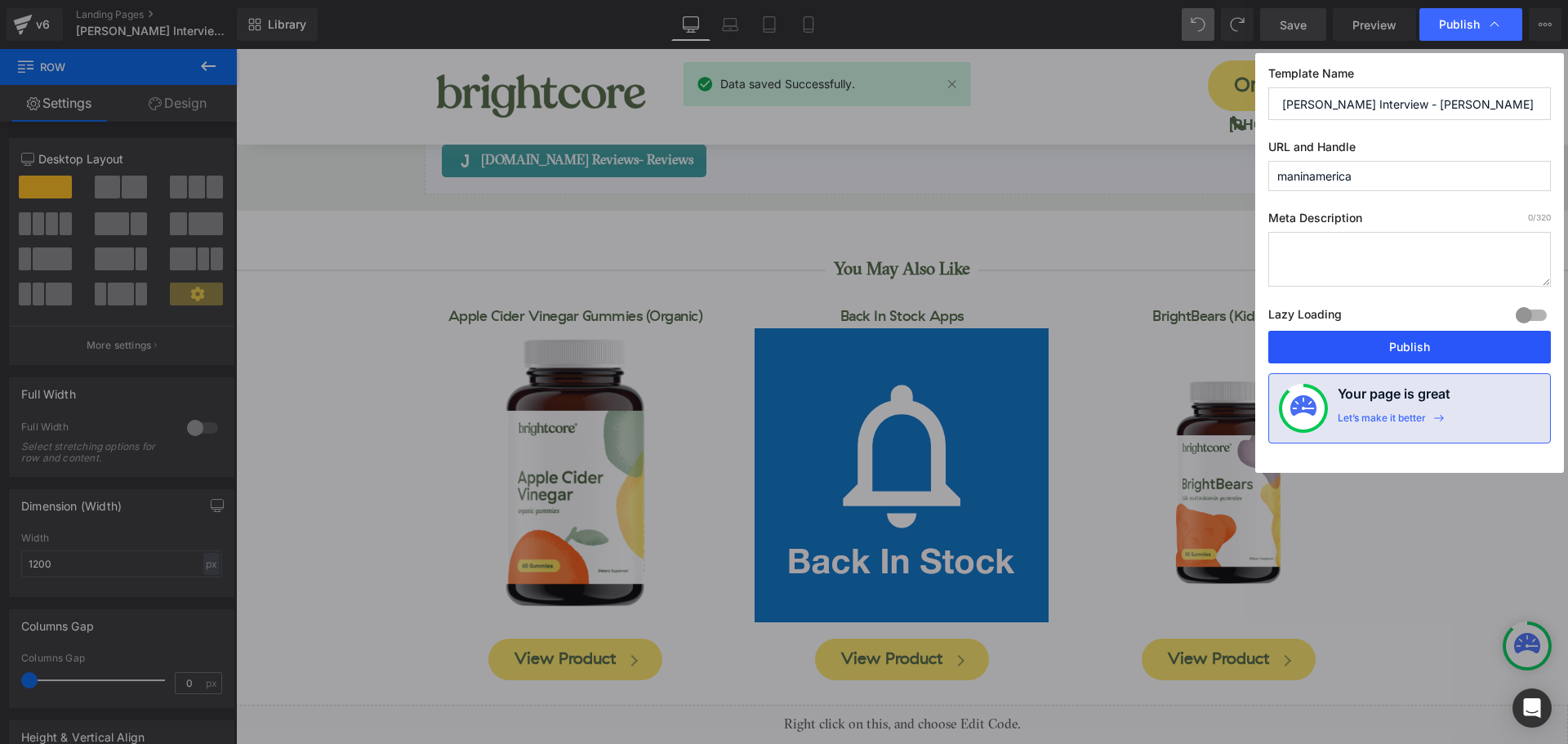
click at [1441, 344] on button "Publish" at bounding box center [1409, 346] width 283 height 33
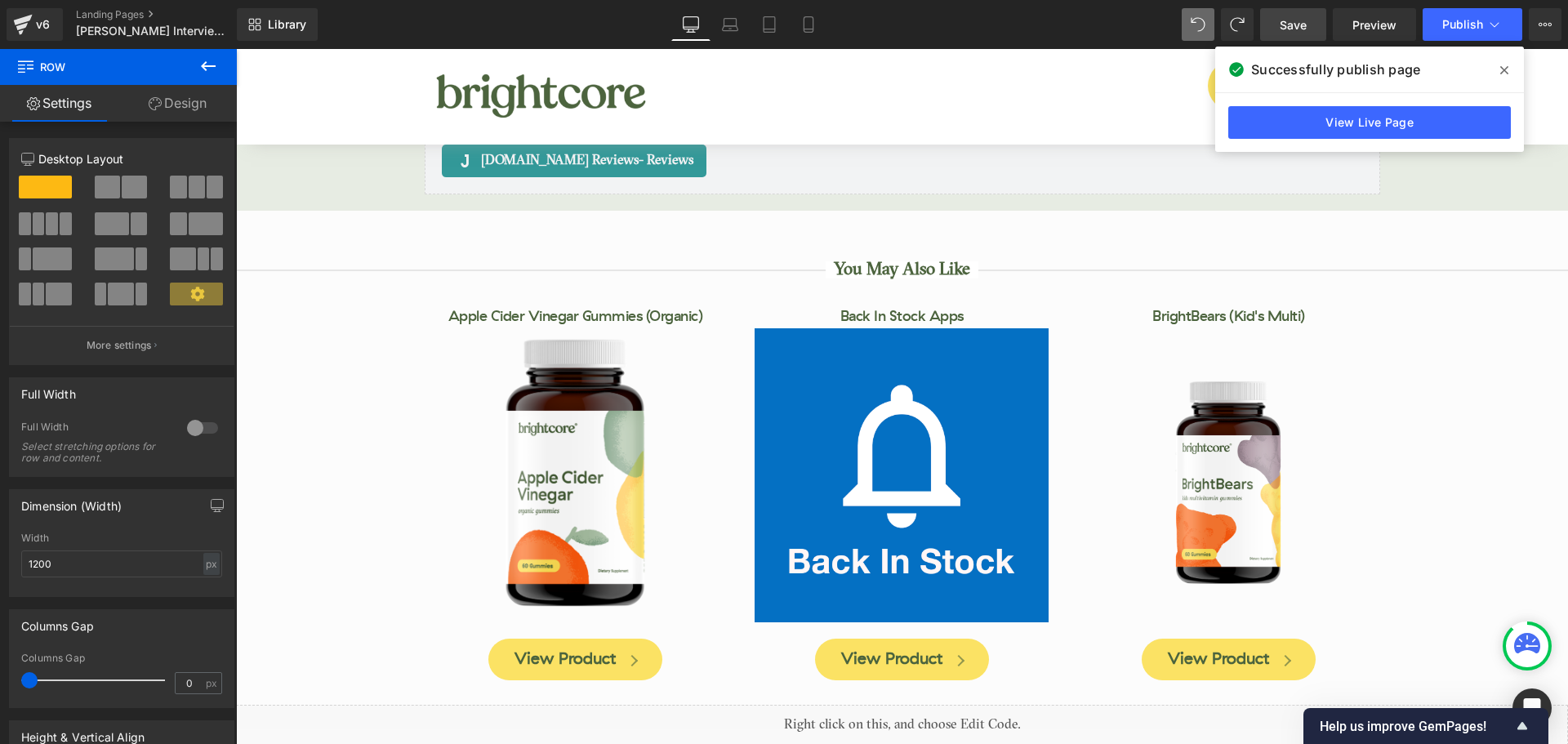
click at [1503, 68] on icon at bounding box center [1504, 70] width 8 height 8
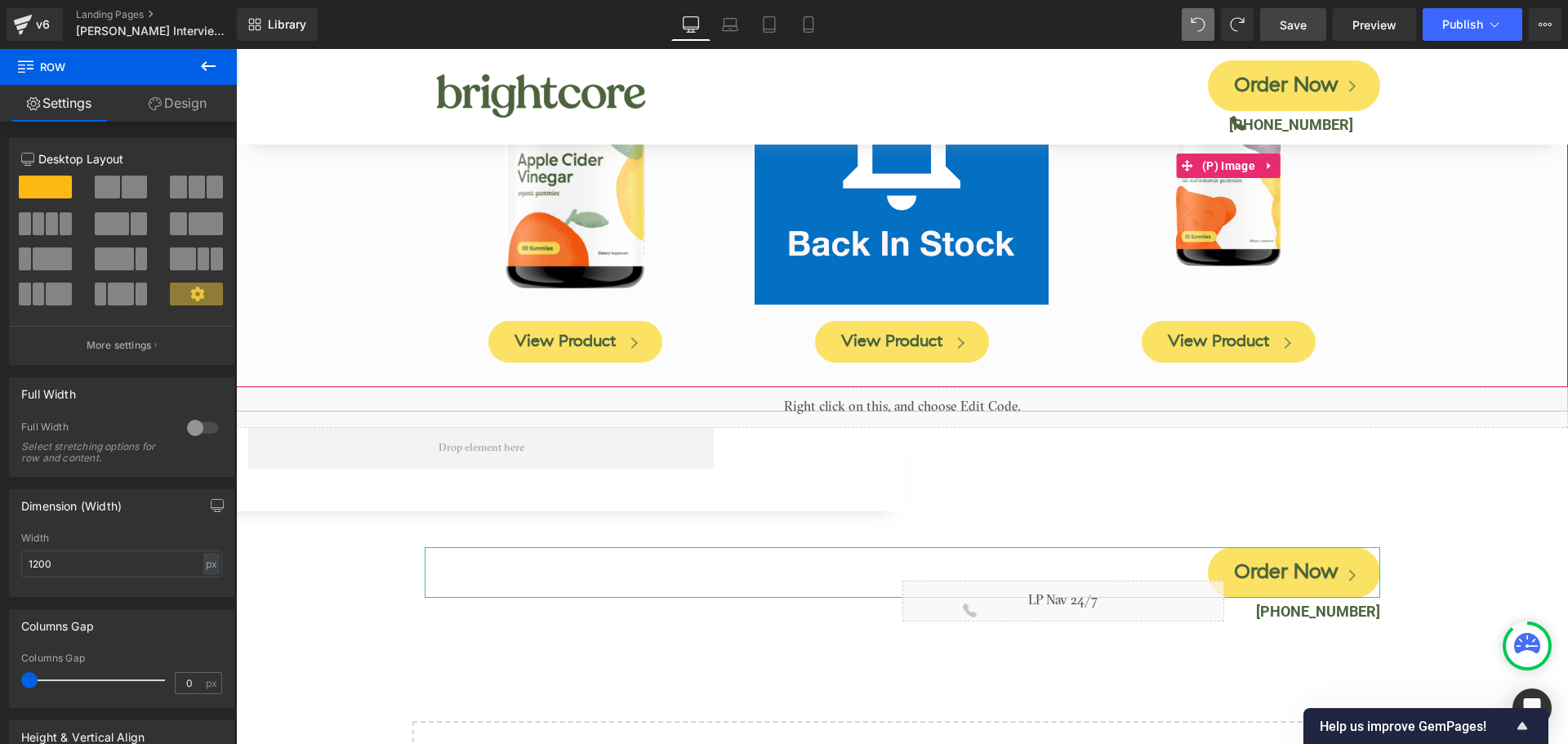
scroll to position [8097, 0]
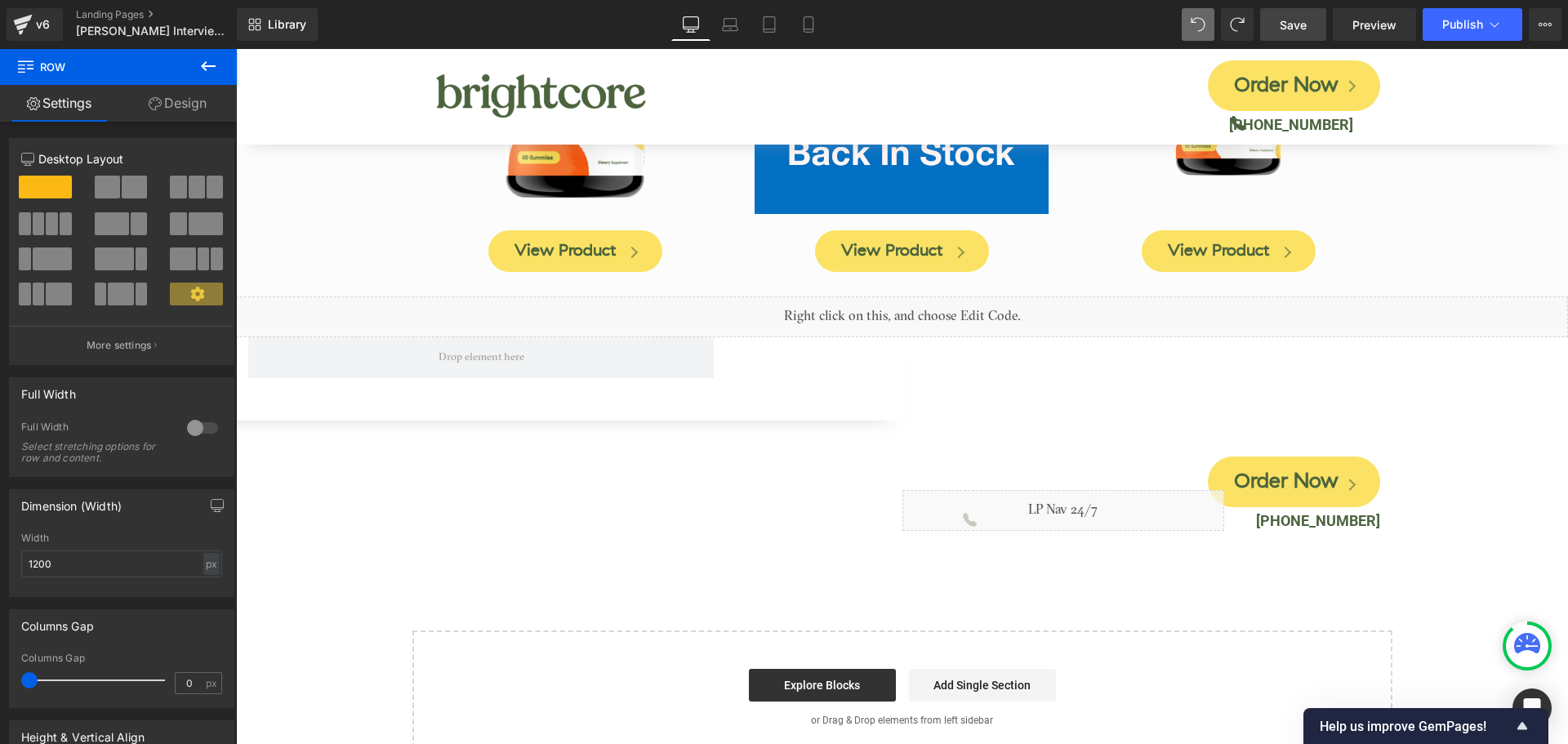
drag, startPoint x: 1295, startPoint y: 28, endPoint x: 657, endPoint y: 370, distance: 723.9
click at [1295, 28] on span "Save" at bounding box center [1292, 24] width 27 height 17
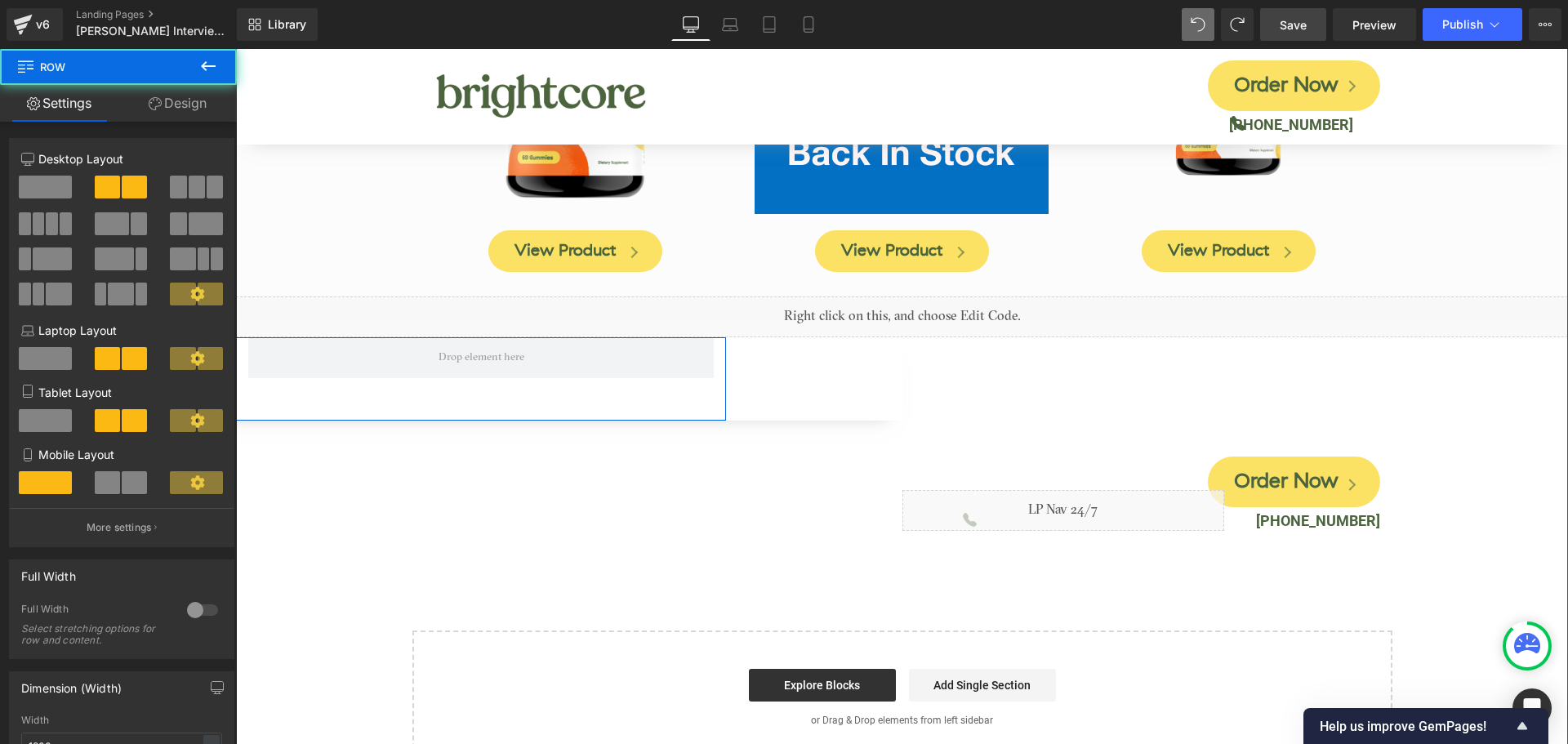
click at [287, 356] on div "Image Row" at bounding box center [235, 379] width 980 height 83
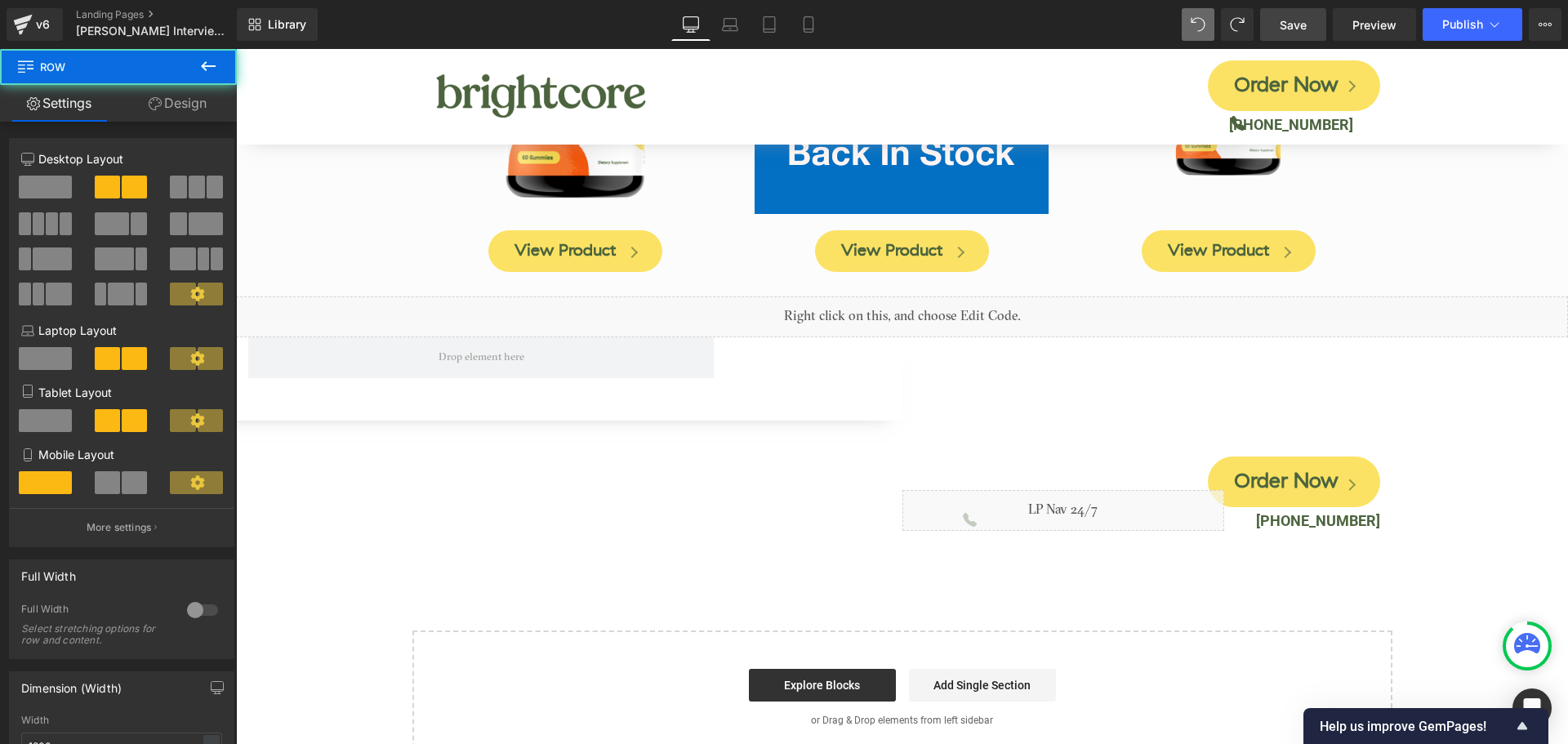
drag, startPoint x: 251, startPoint y: 334, endPoint x: 303, endPoint y: 411, distance: 92.9
drag, startPoint x: 266, startPoint y: 356, endPoint x: 349, endPoint y: 419, distance: 104.2
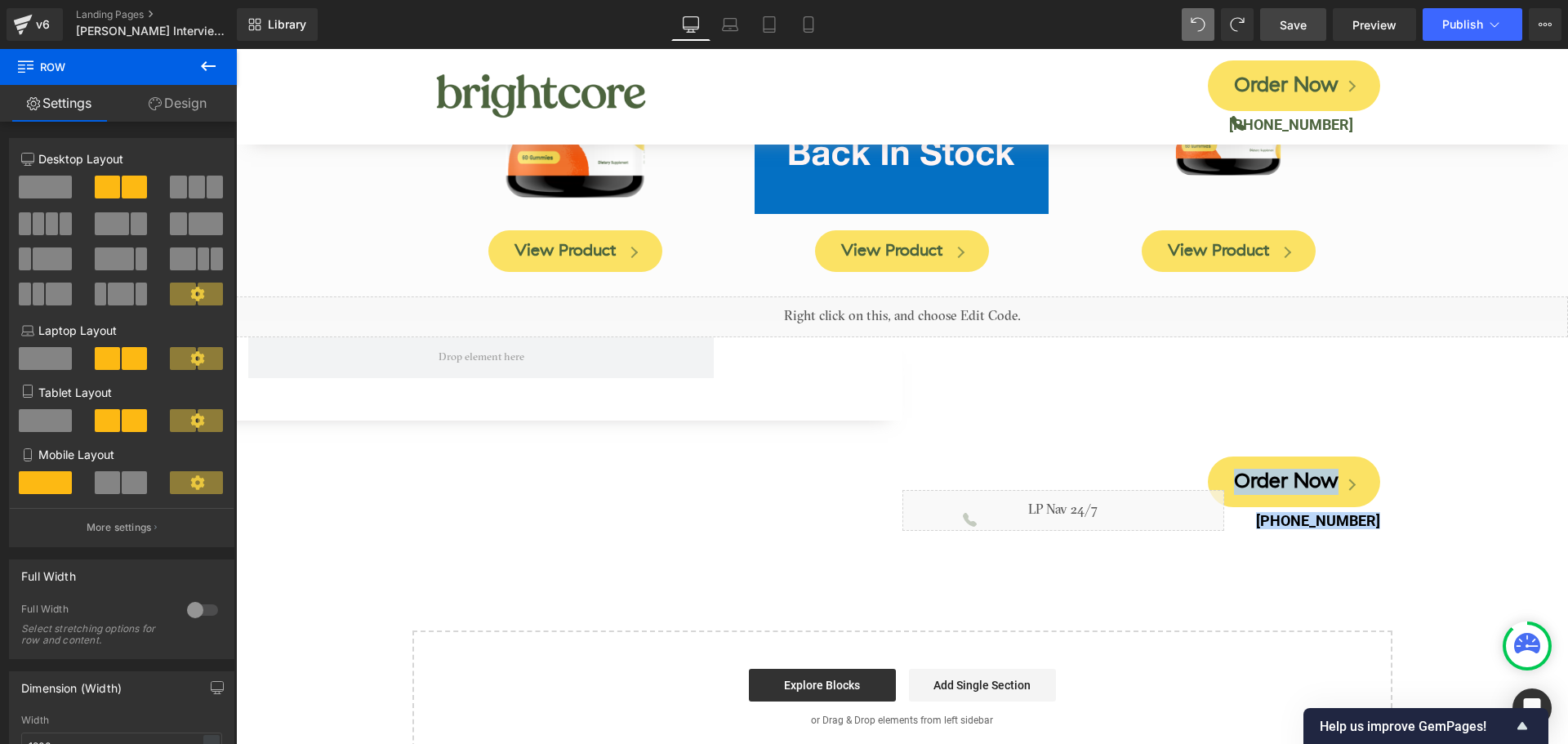
drag, startPoint x: 293, startPoint y: 355, endPoint x: 492, endPoint y: 488, distance: 239.4
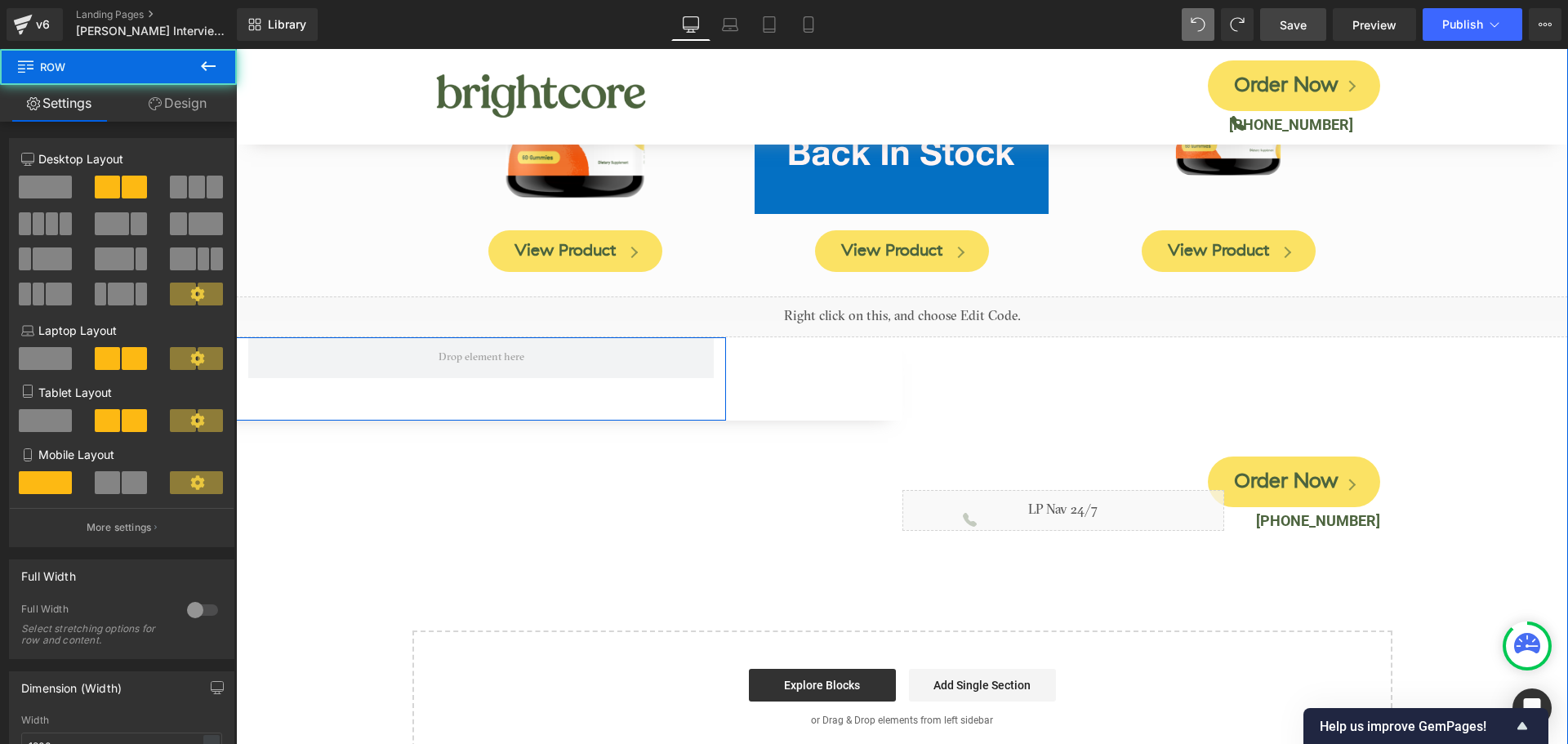
click at [679, 359] on div "Image Row" at bounding box center [235, 379] width 980 height 83
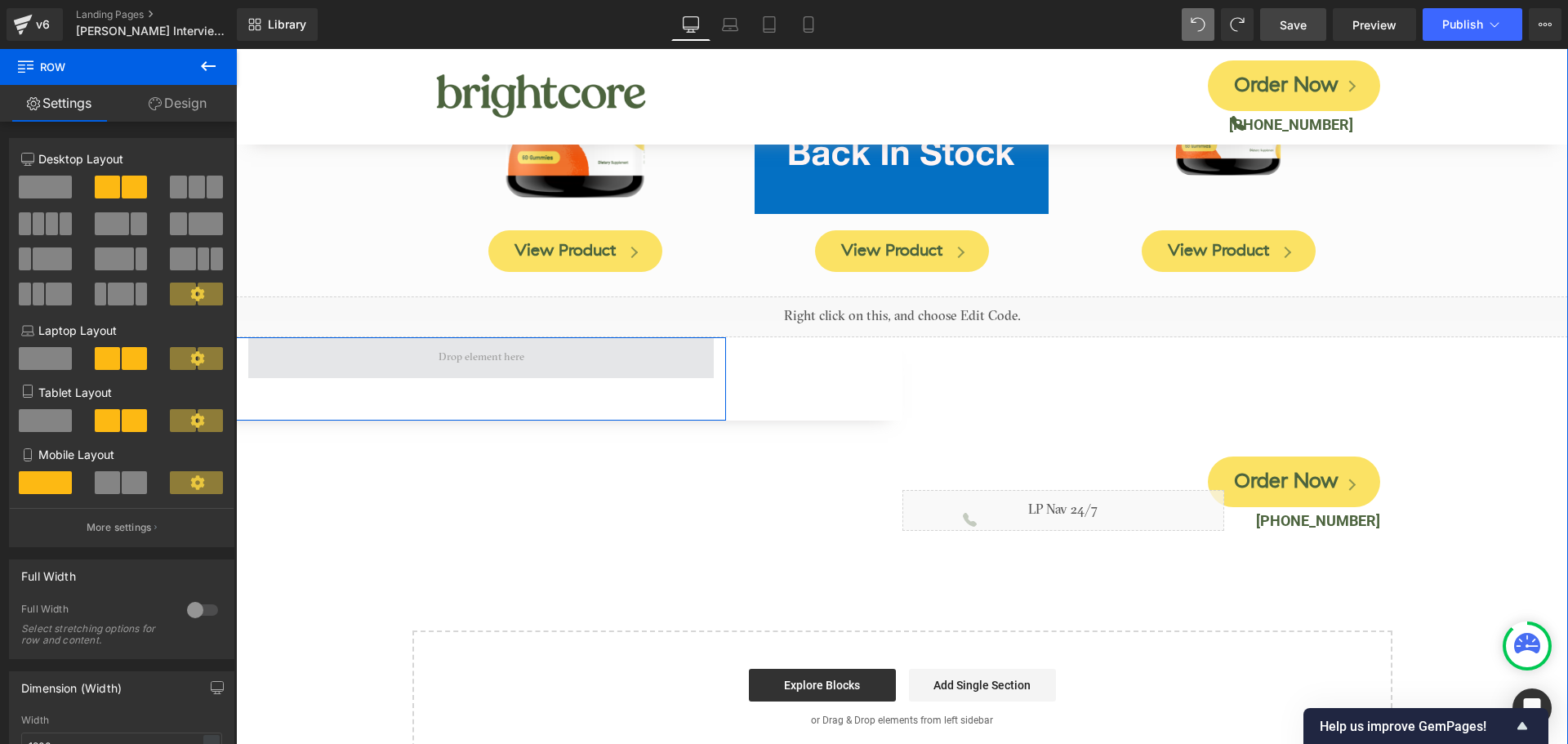
click at [694, 337] on span at bounding box center [480, 357] width 465 height 41
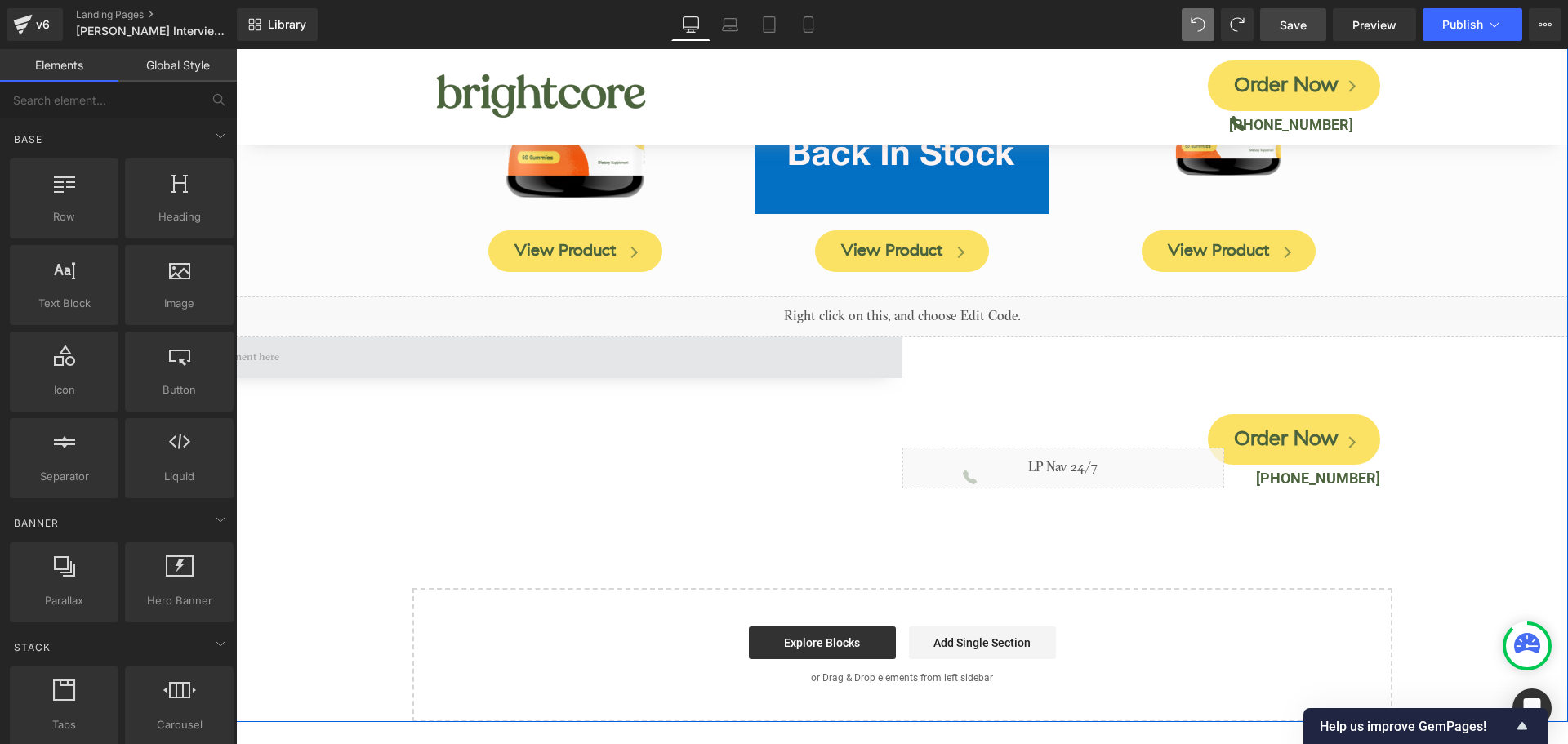
click at [453, 342] on span at bounding box center [236, 357] width 1332 height 41
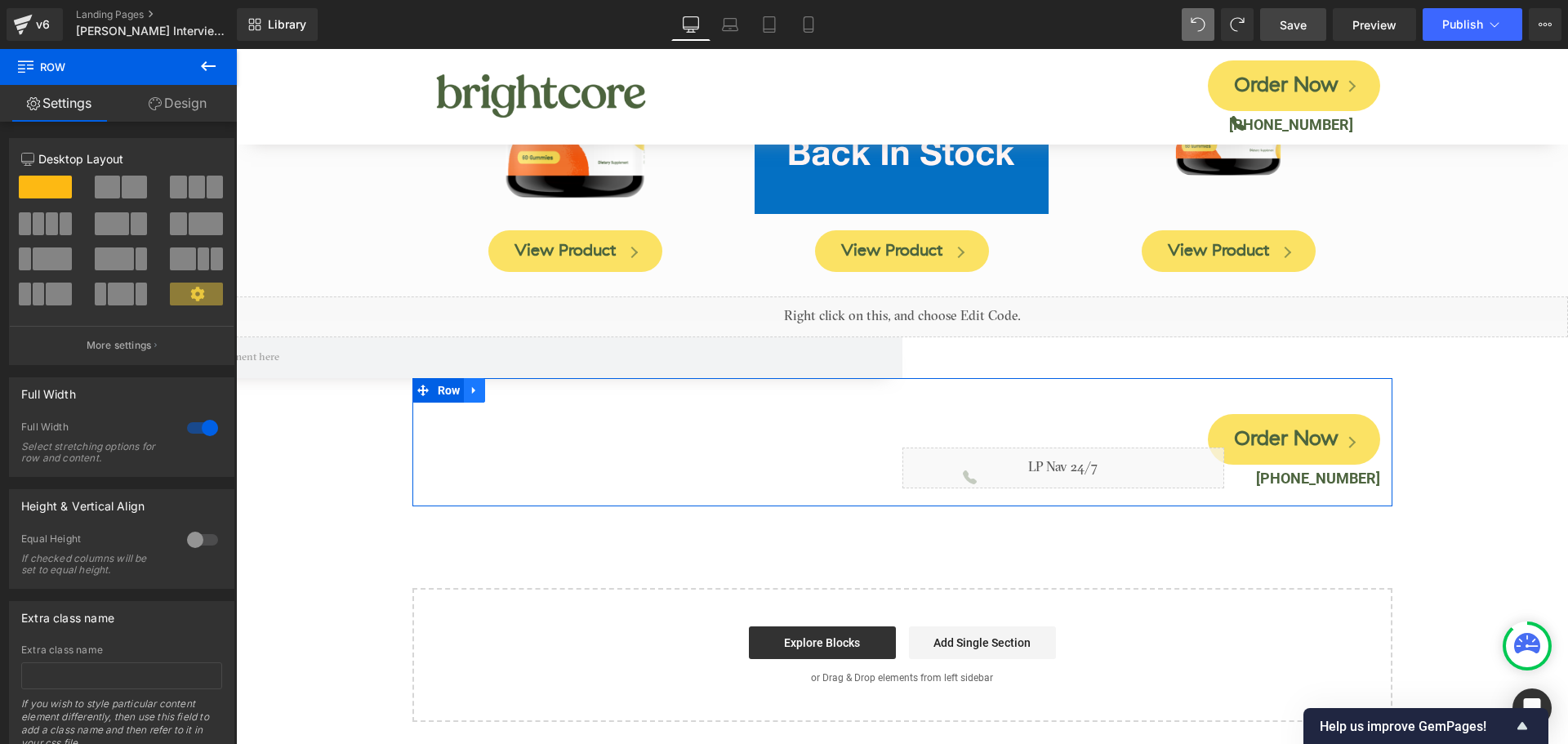
click at [475, 384] on icon at bounding box center [474, 390] width 12 height 12
click at [511, 385] on icon at bounding box center [517, 391] width 12 height 12
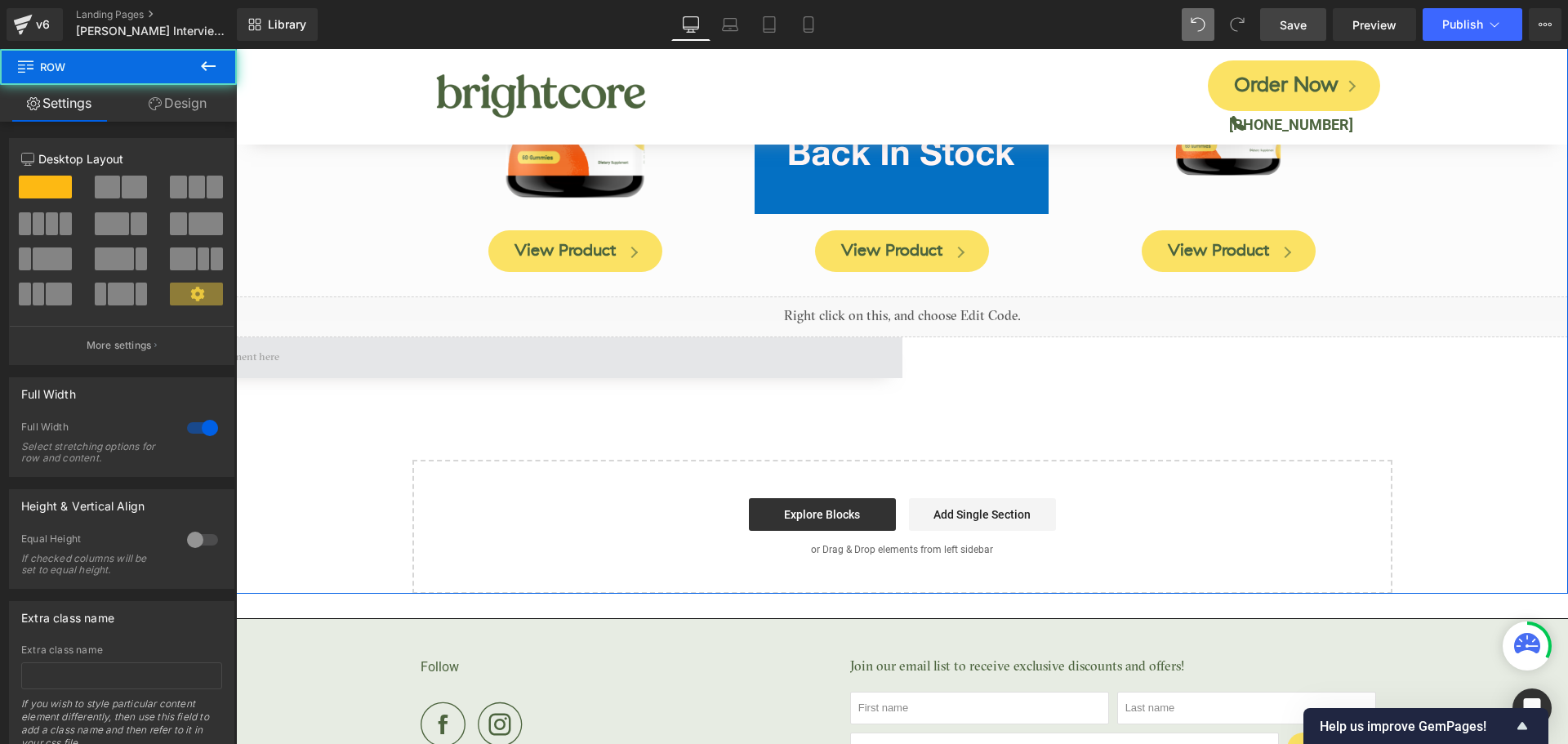
click at [717, 337] on span at bounding box center [236, 357] width 1332 height 41
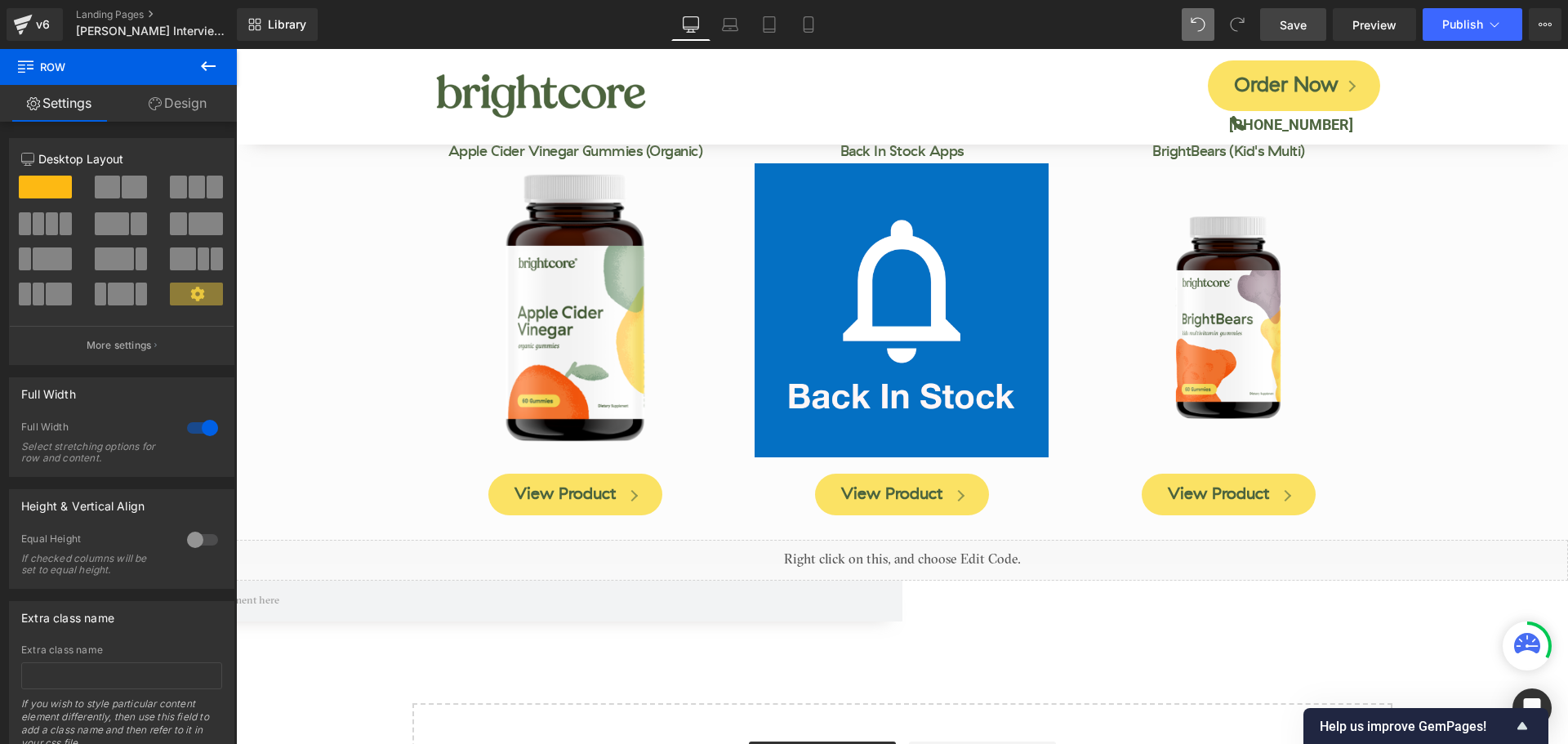
scroll to position [7933, 0]
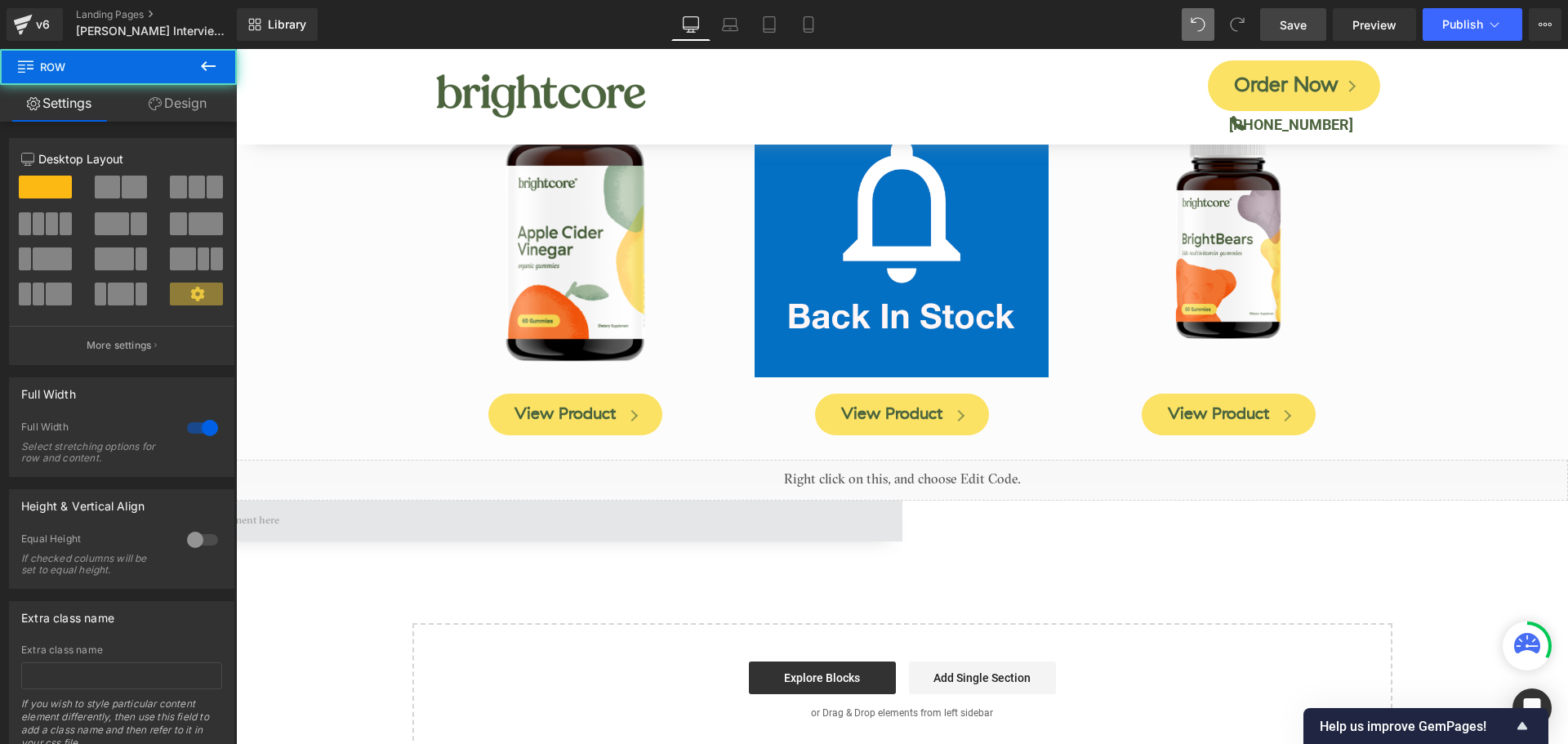
click at [422, 502] on span at bounding box center [236, 520] width 1332 height 41
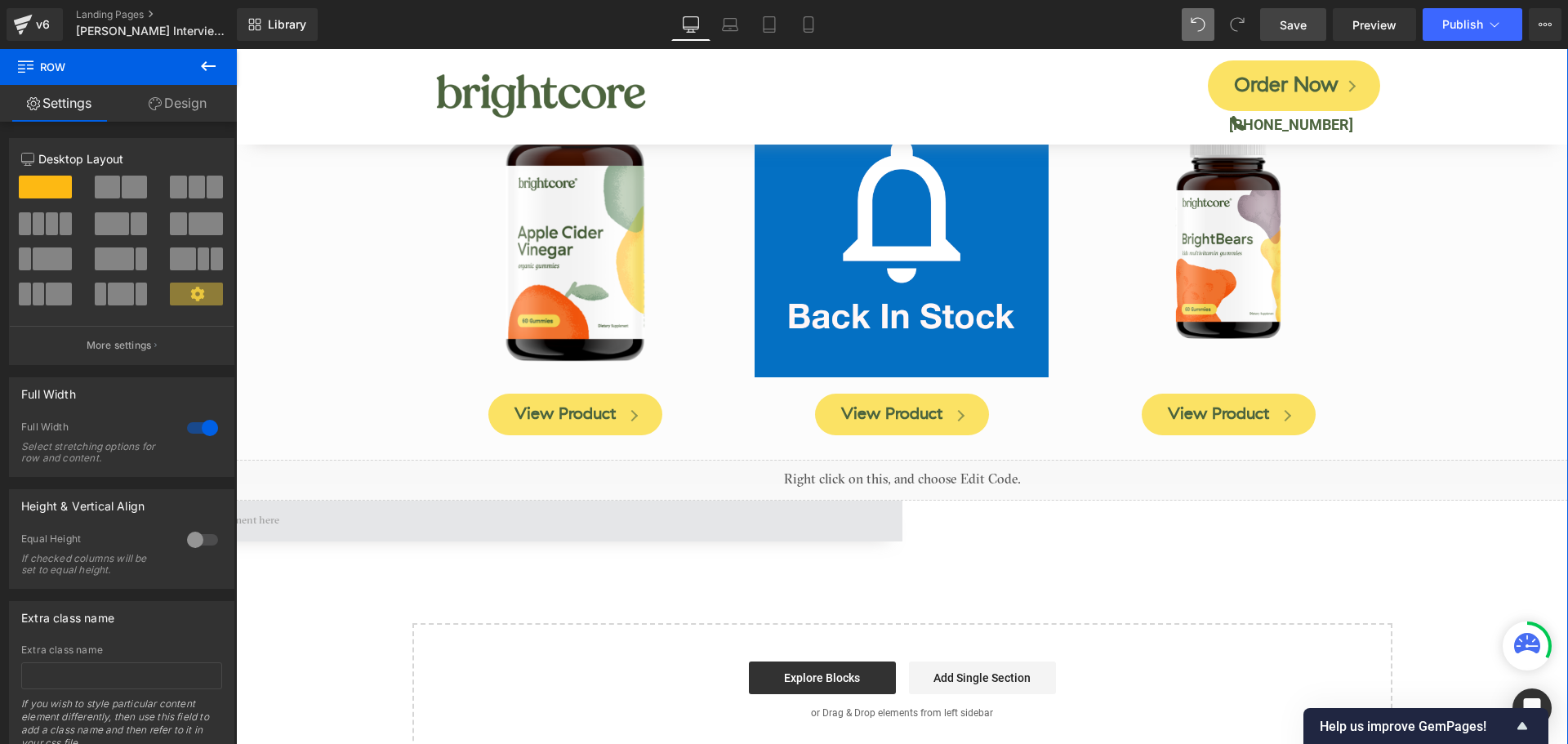
click at [429, 500] on span at bounding box center [236, 520] width 1332 height 41
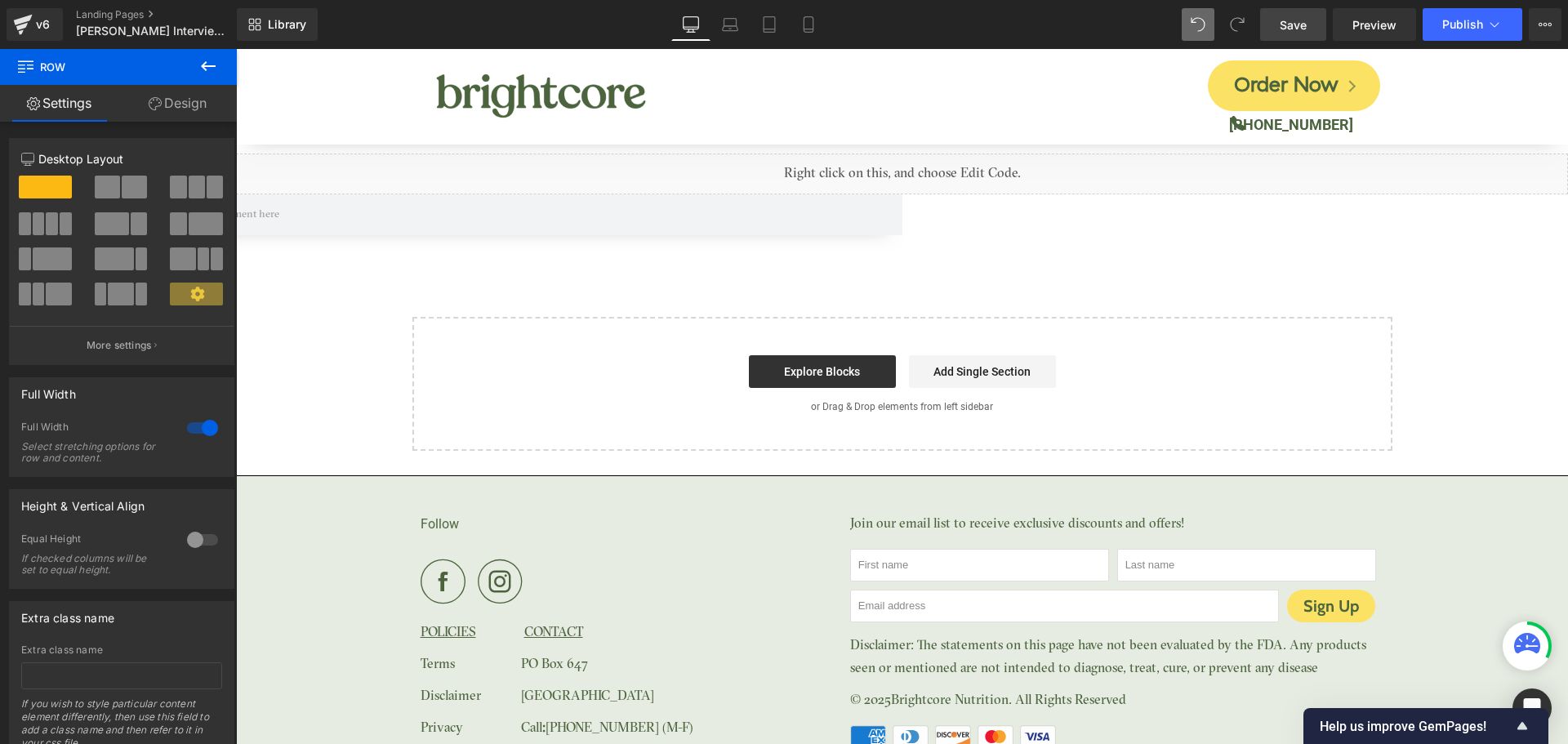
scroll to position [8178, 0]
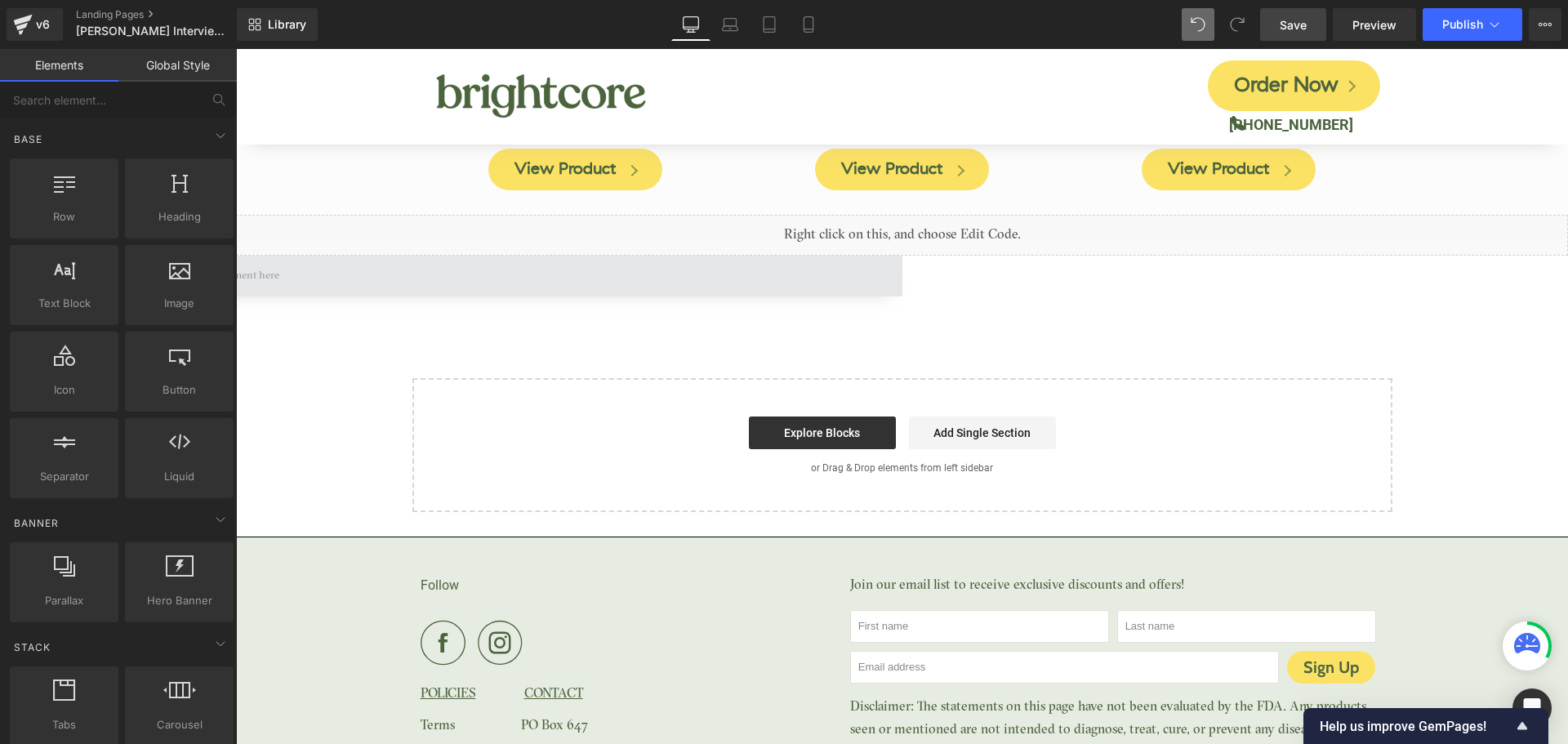
click at [597, 256] on span at bounding box center [236, 276] width 1332 height 41
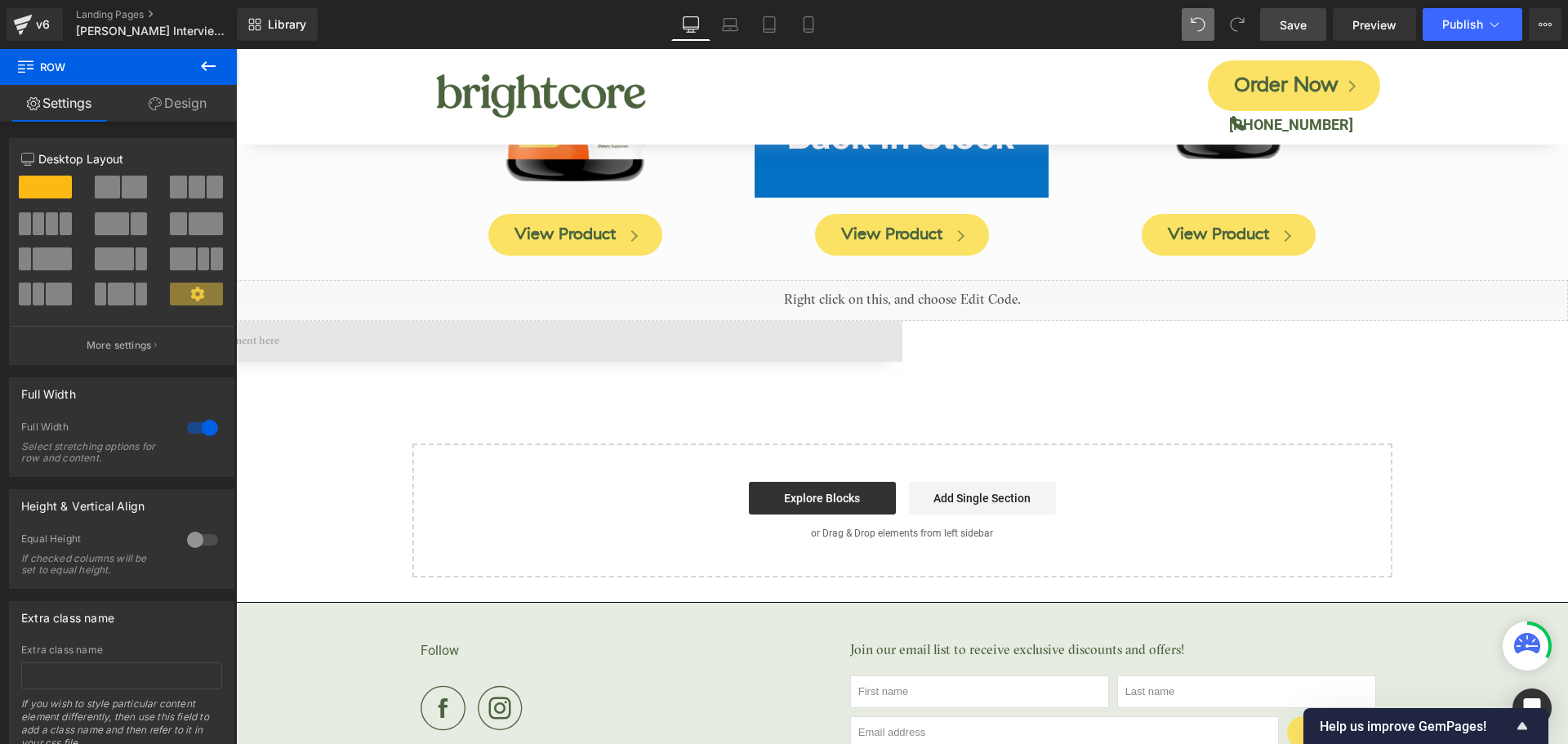
scroll to position [8014, 0]
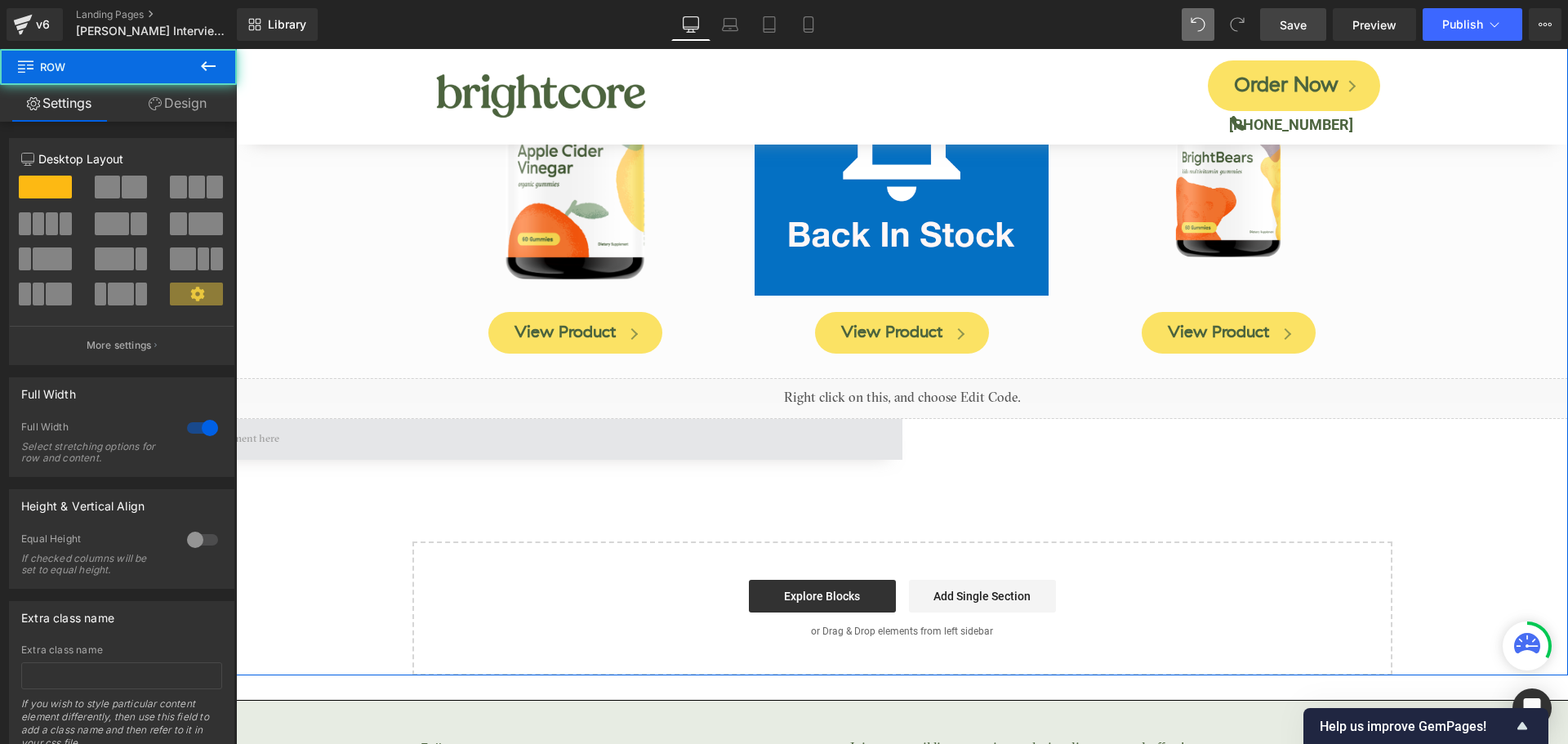
click at [389, 419] on span at bounding box center [236, 438] width 1332 height 41
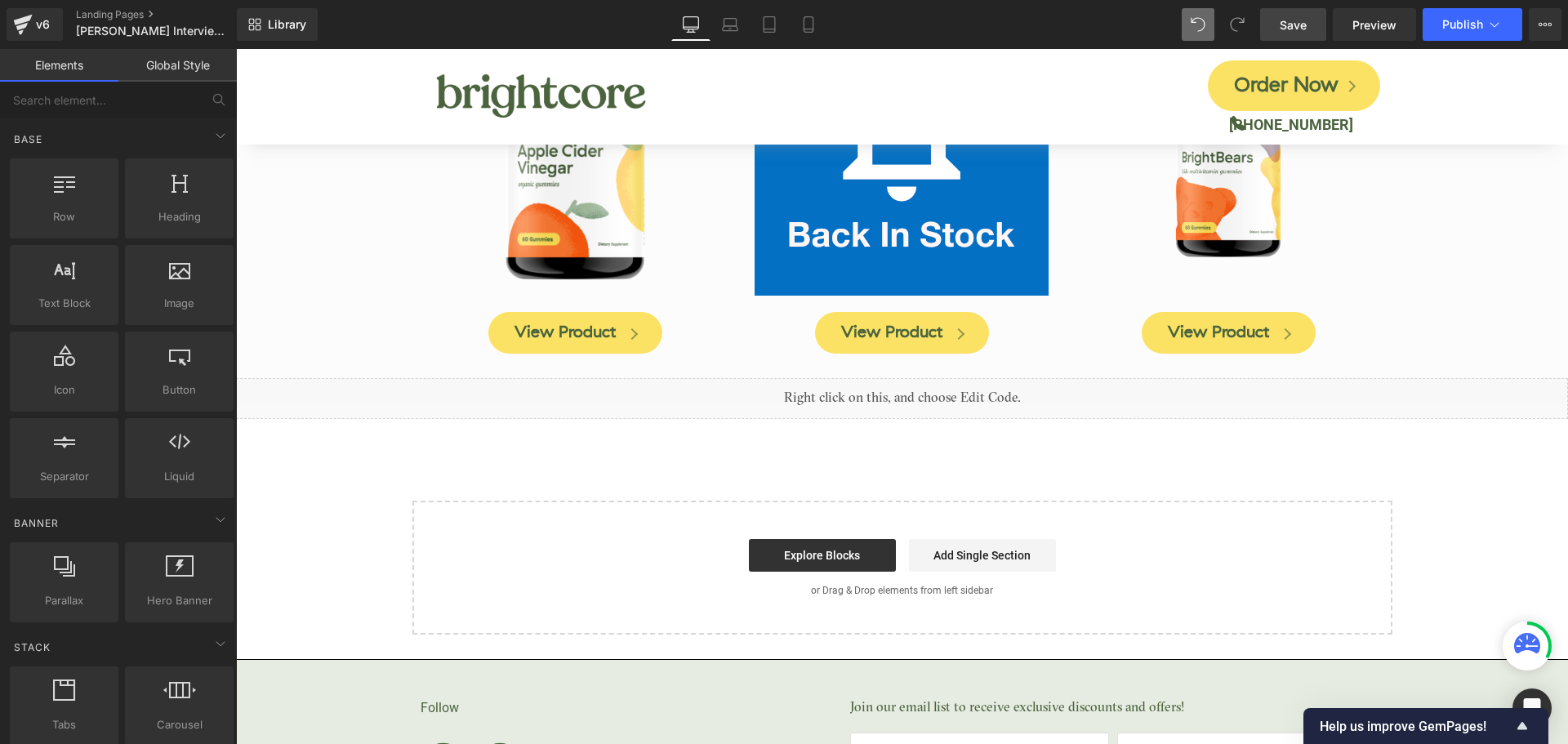
drag, startPoint x: 597, startPoint y: 647, endPoint x: 360, endPoint y: 596, distance: 242.4
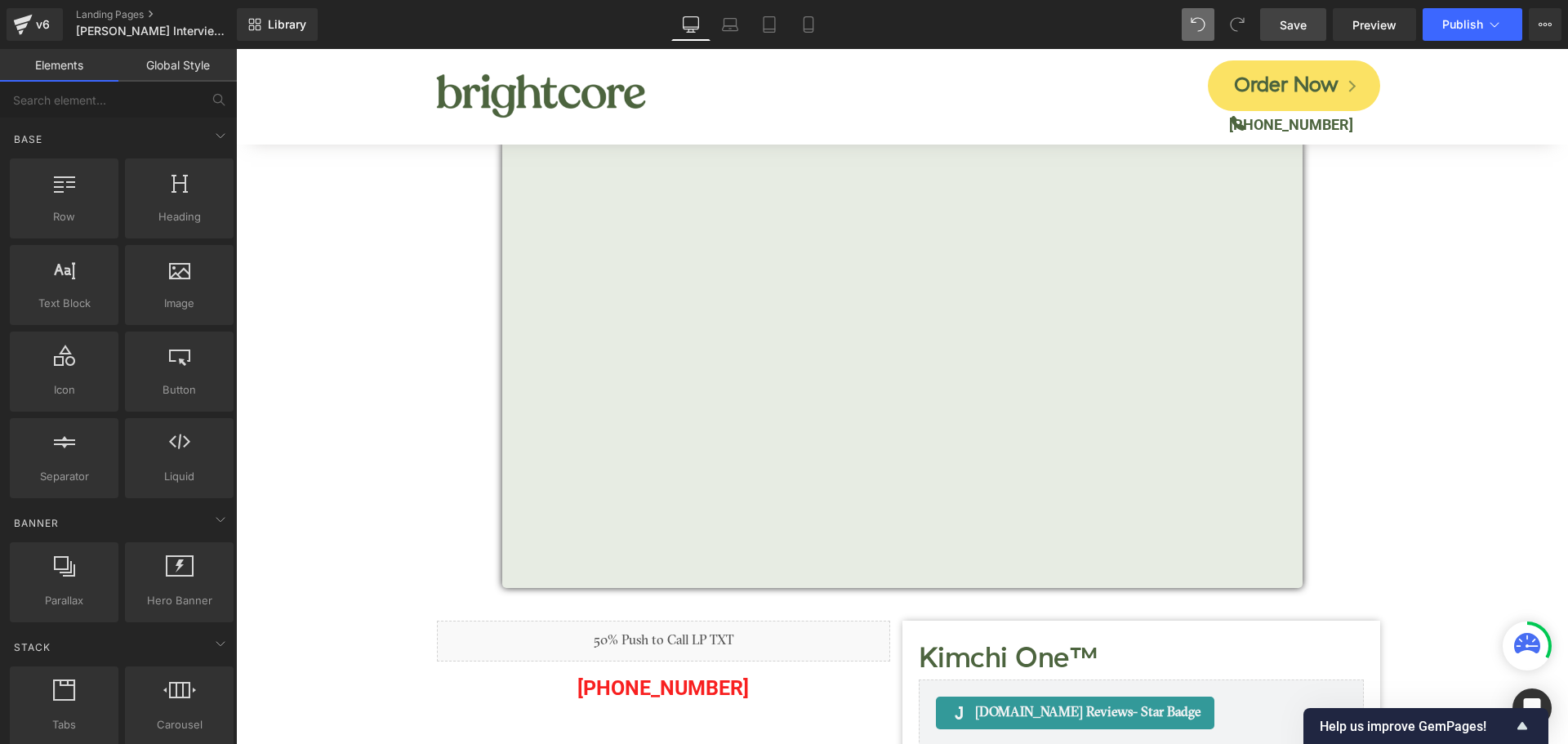
scroll to position [0, 0]
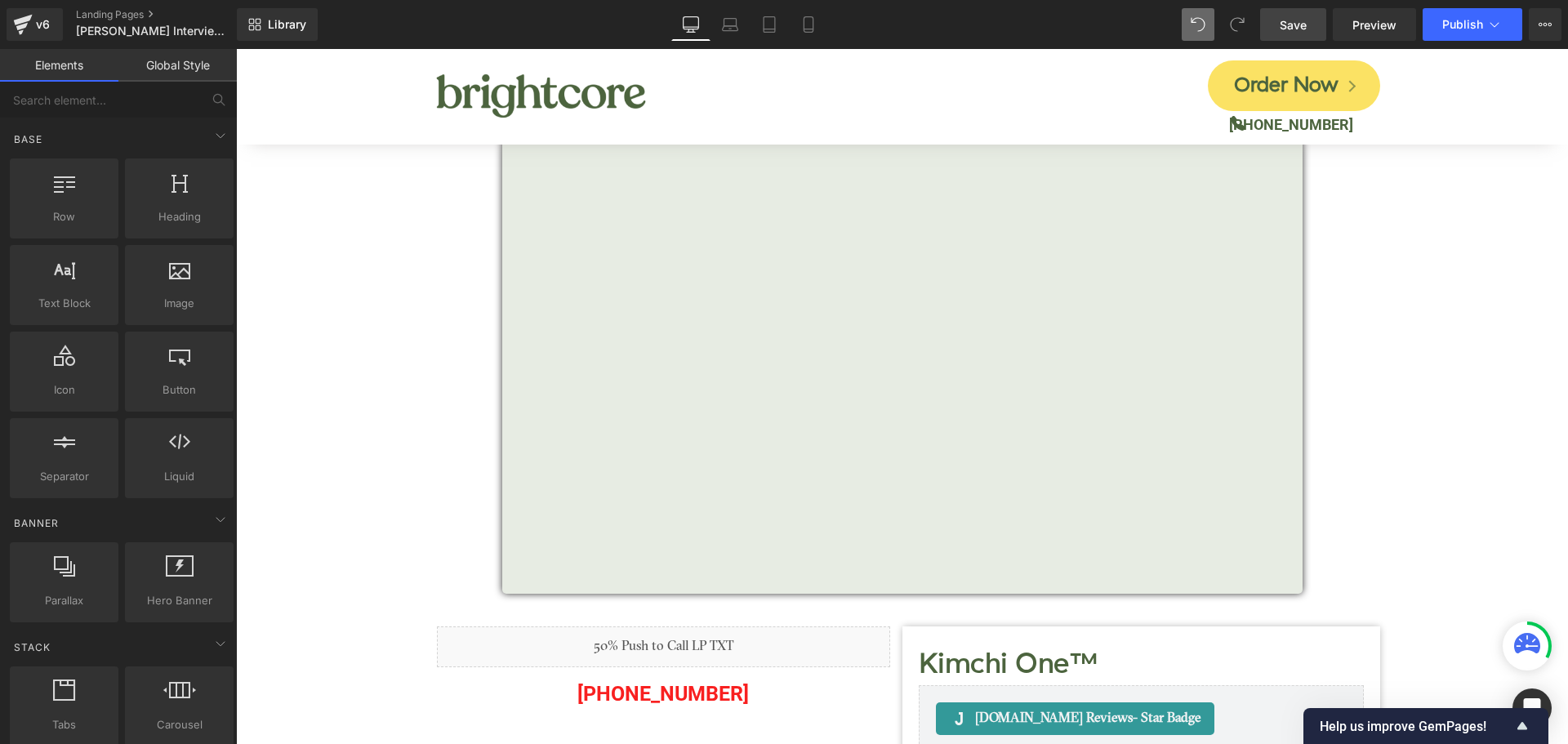
click at [1293, 21] on span "Save" at bounding box center [1292, 24] width 27 height 17
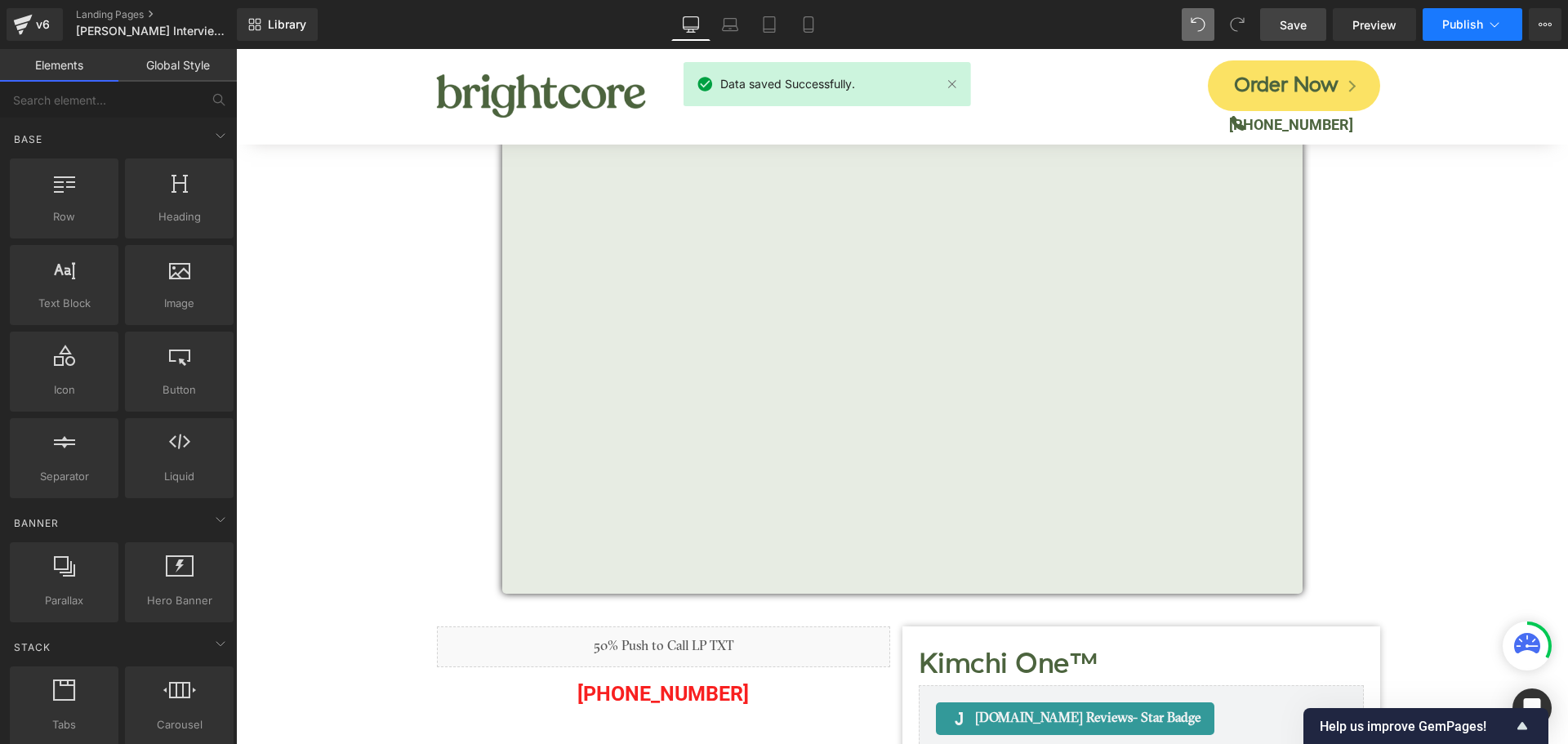
click at [1445, 25] on span "Publish" at bounding box center [1462, 24] width 41 height 13
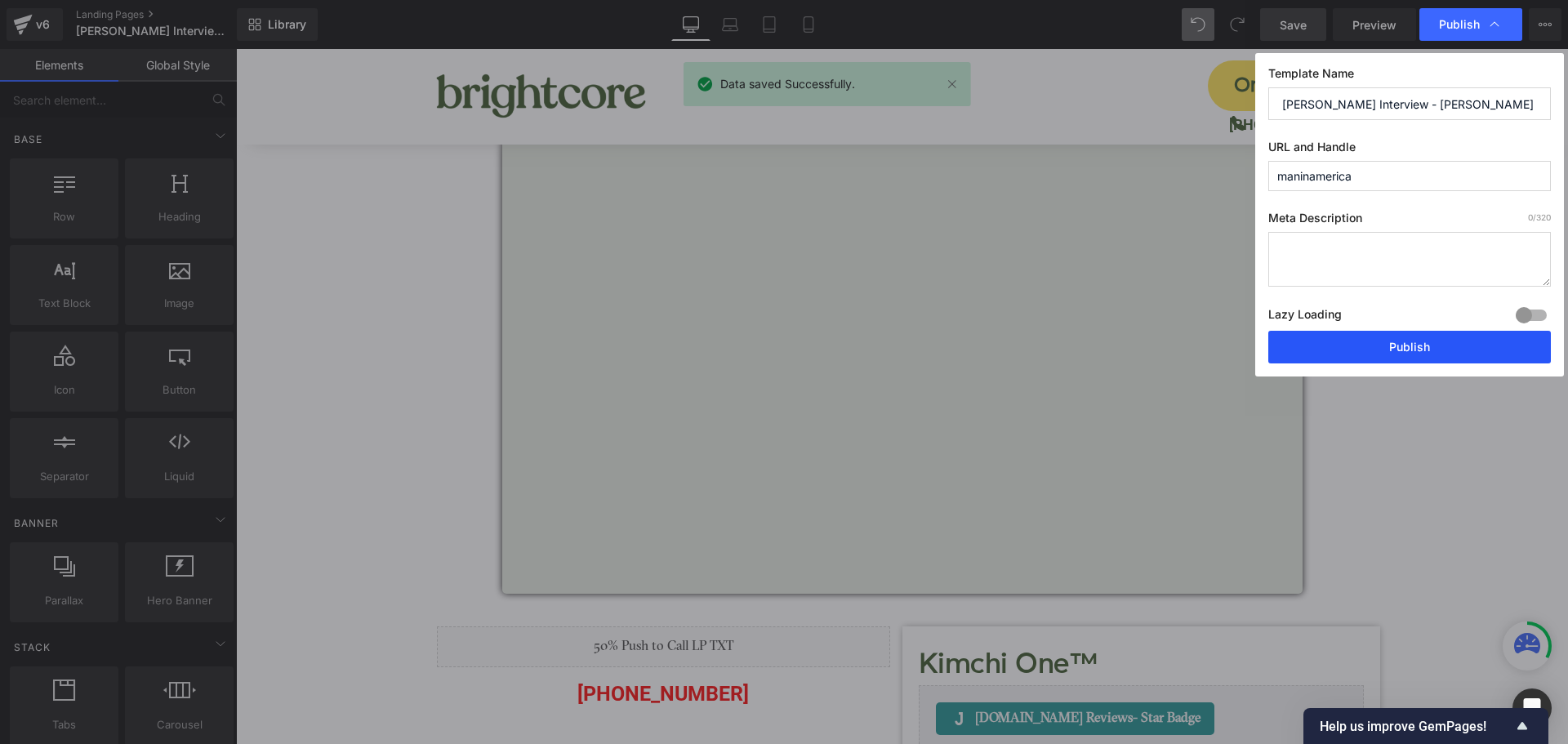
click at [1414, 352] on button "Publish" at bounding box center [1409, 346] width 283 height 33
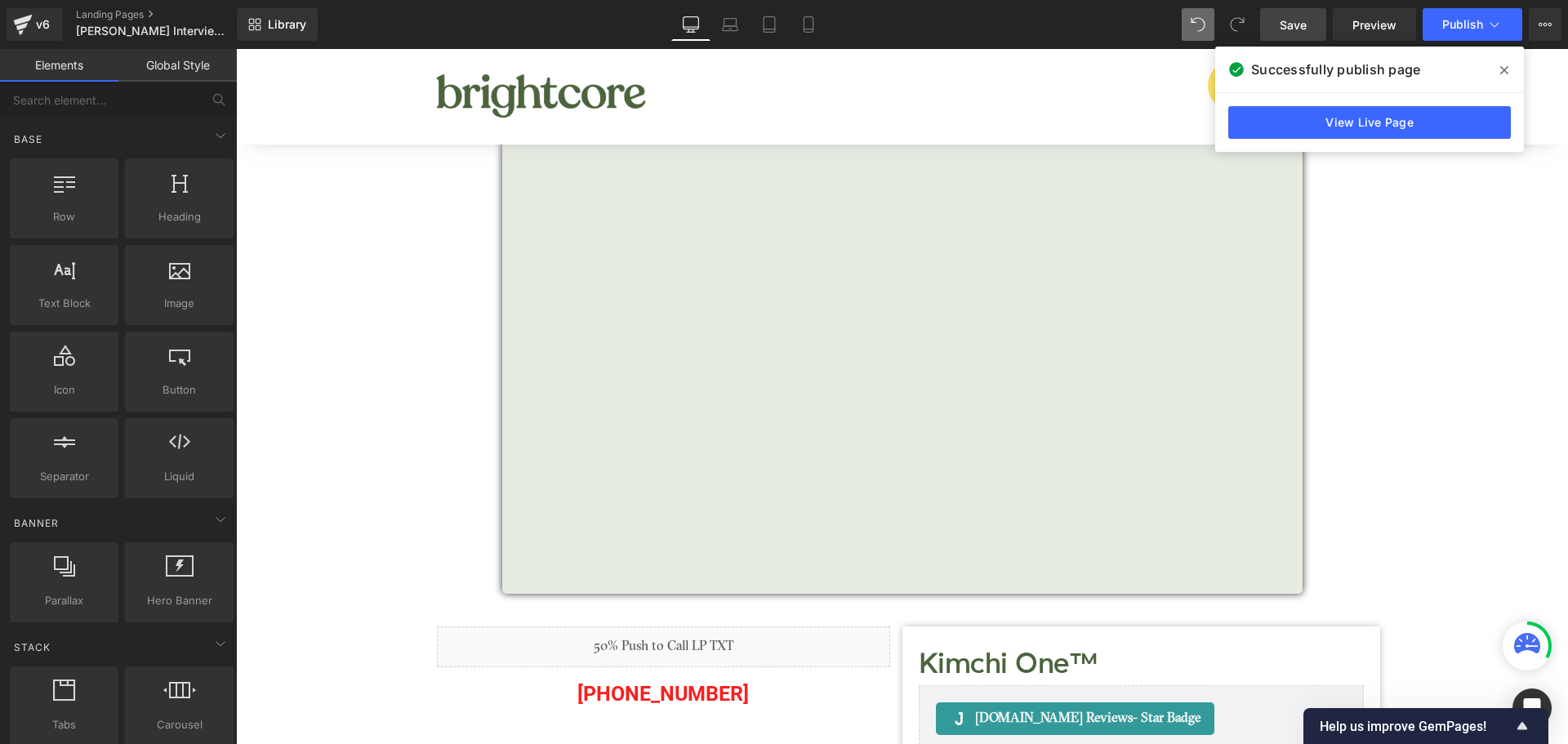
click at [1506, 67] on icon at bounding box center [1504, 70] width 8 height 8
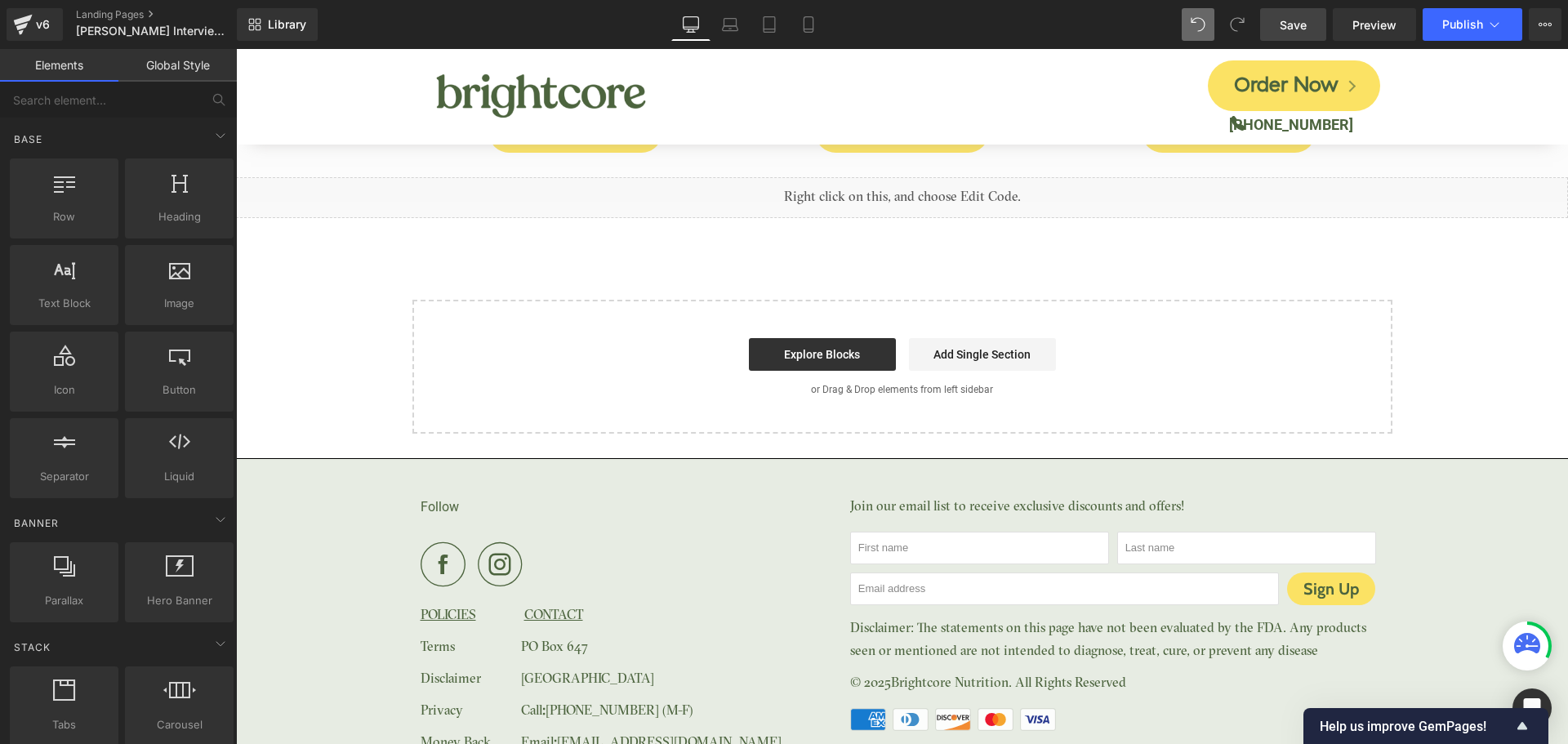
scroll to position [7933, 0]
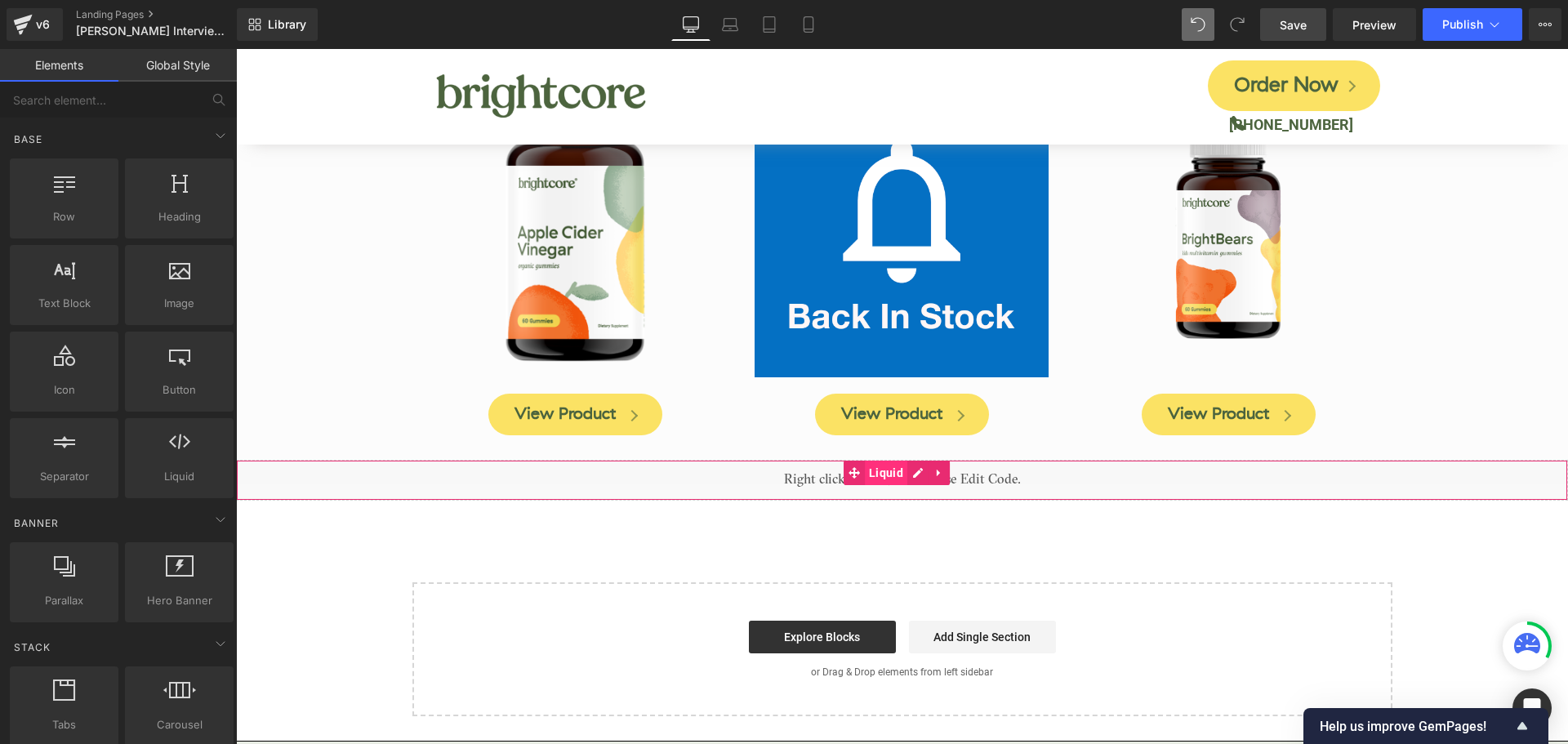
click at [879, 460] on span "Liquid" at bounding box center [885, 472] width 43 height 25
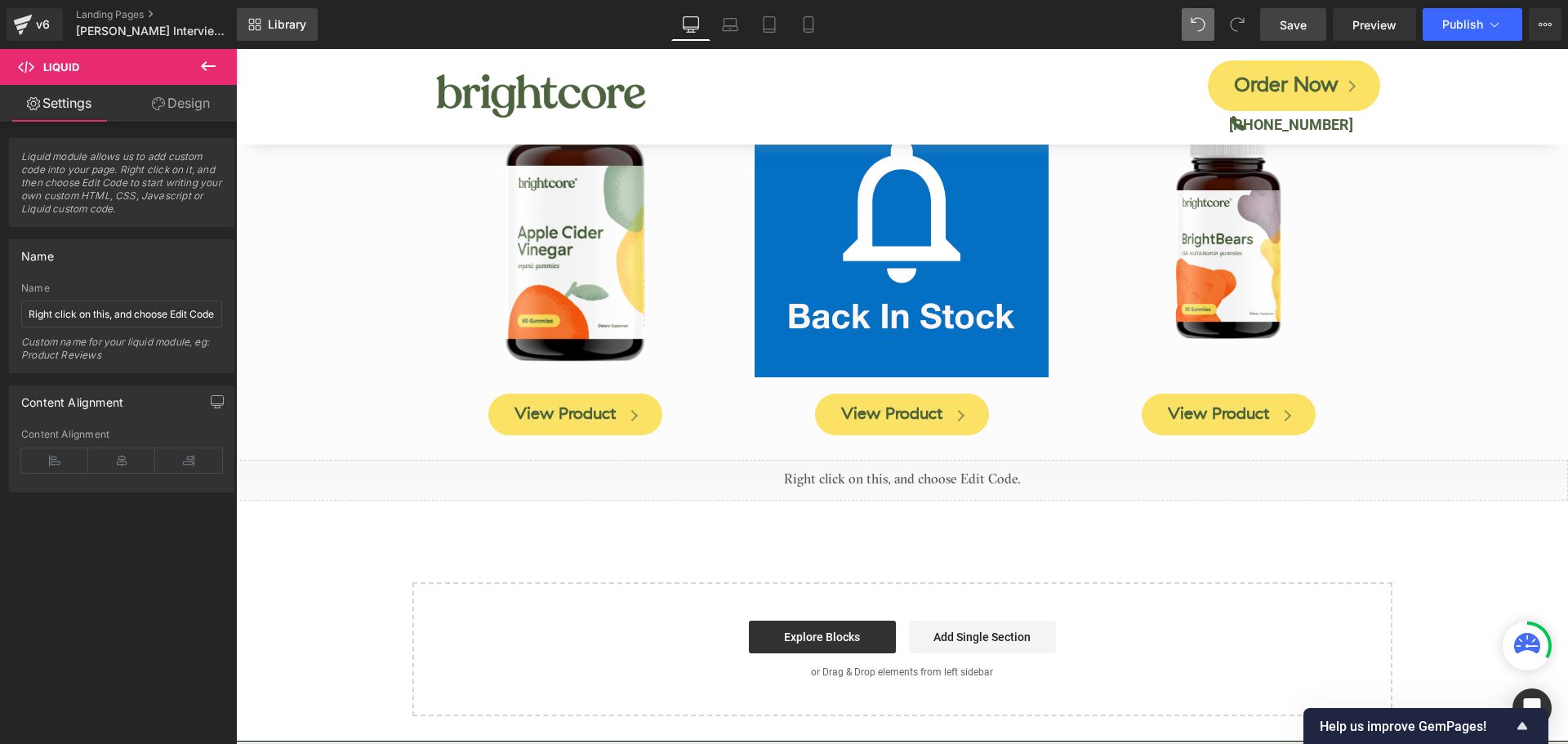
click at [267, 25] on link "Library" at bounding box center [277, 24] width 80 height 33
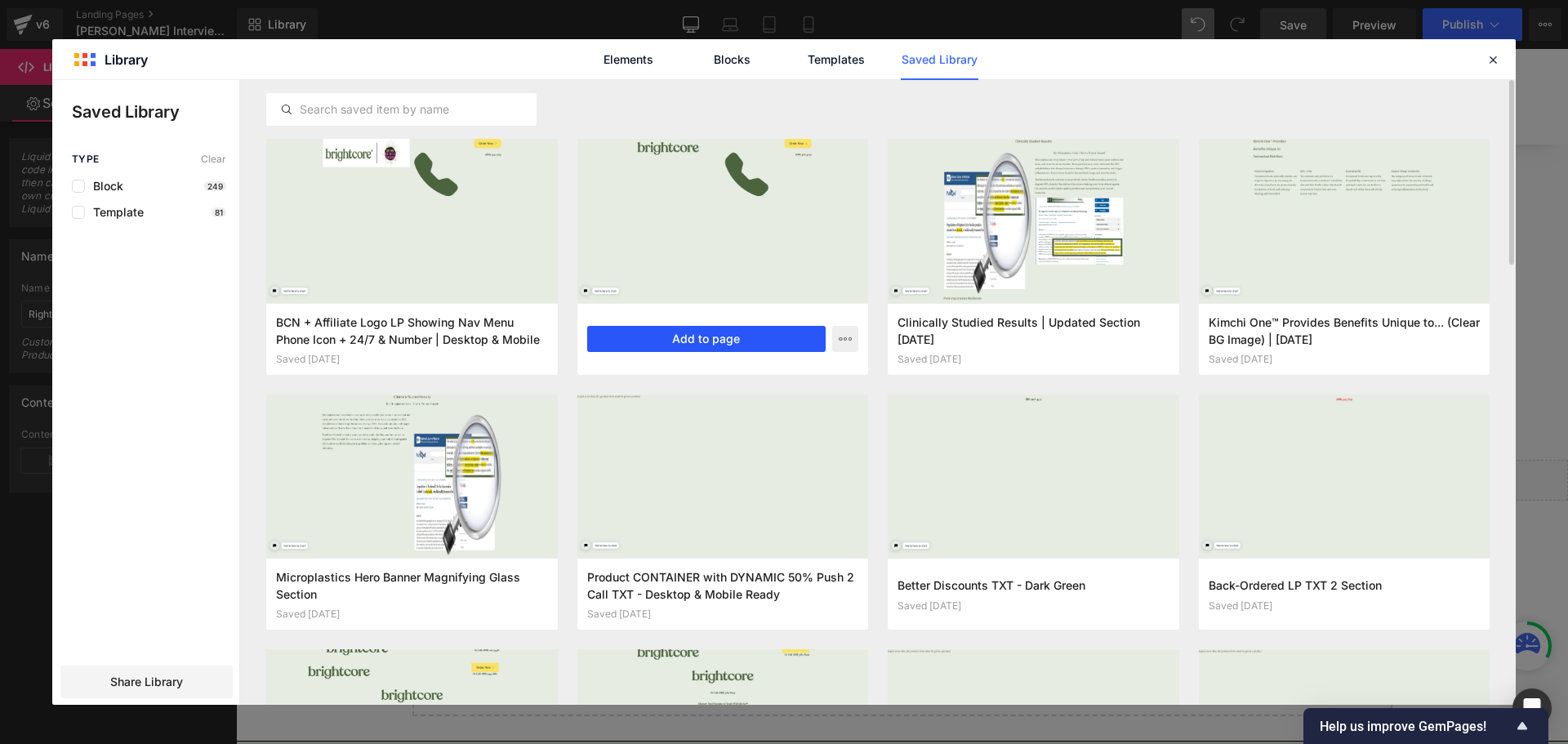
click at [709, 338] on button "Add to page" at bounding box center [707, 338] width 239 height 26
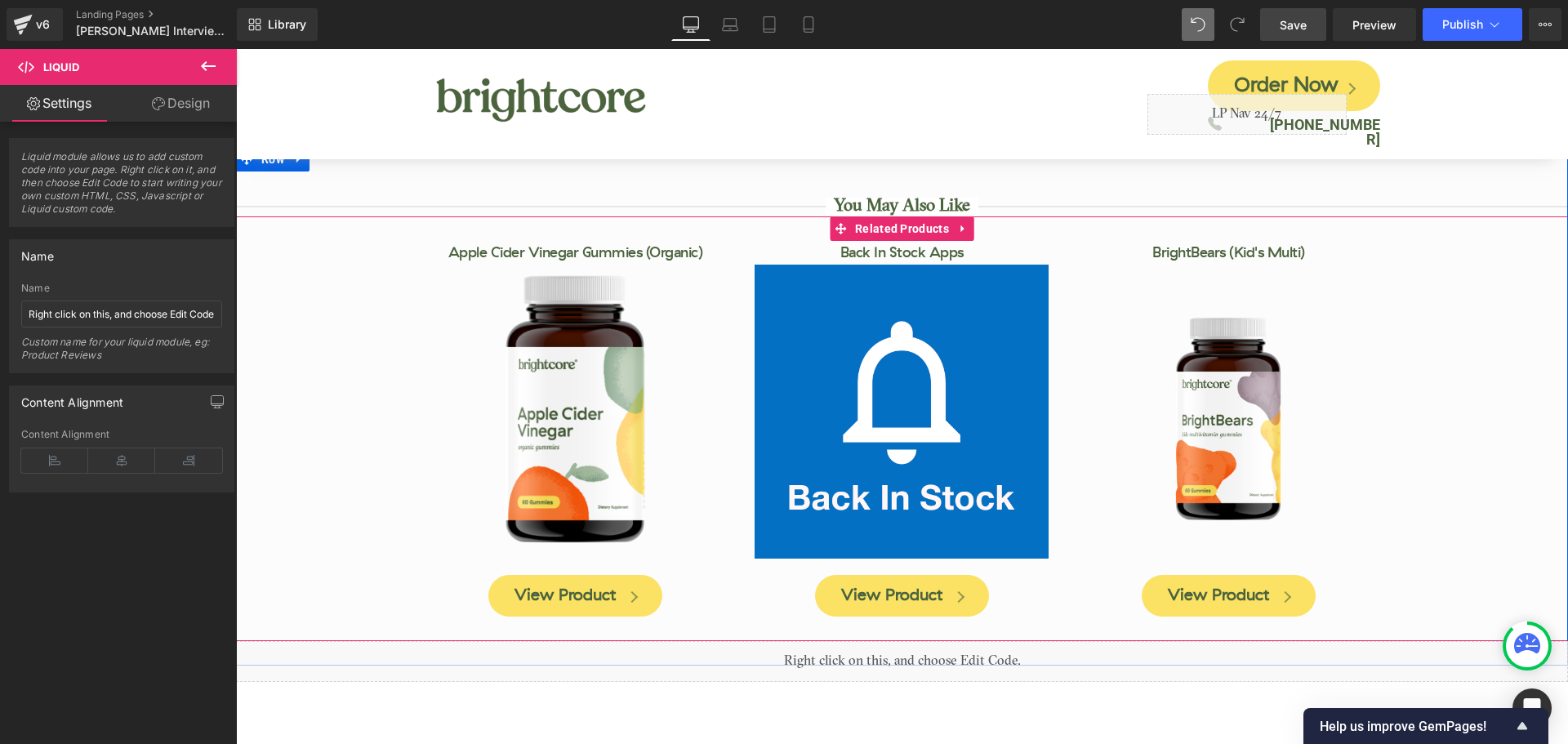
scroll to position [7607, 0]
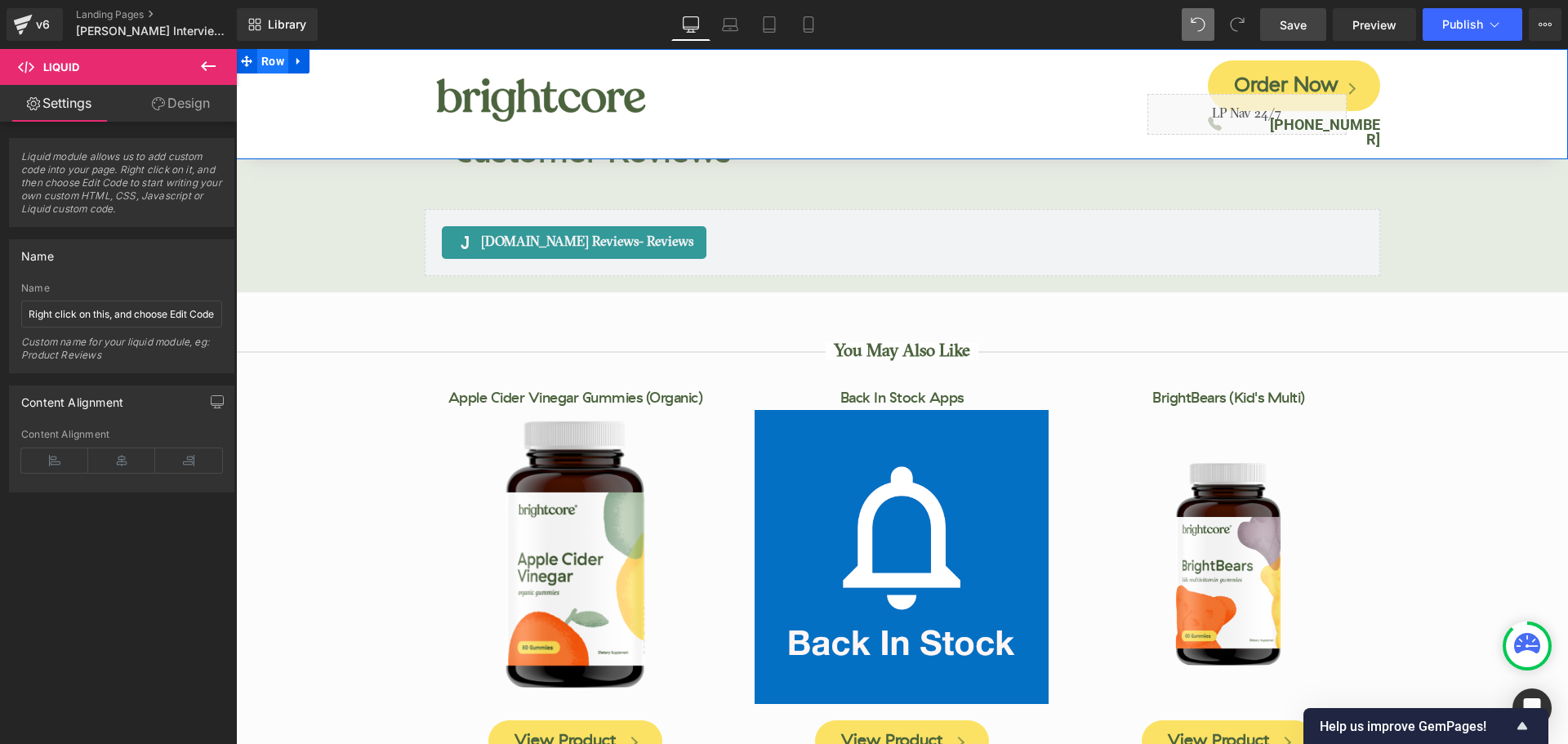
click at [273, 62] on span "Row" at bounding box center [272, 61] width 31 height 25
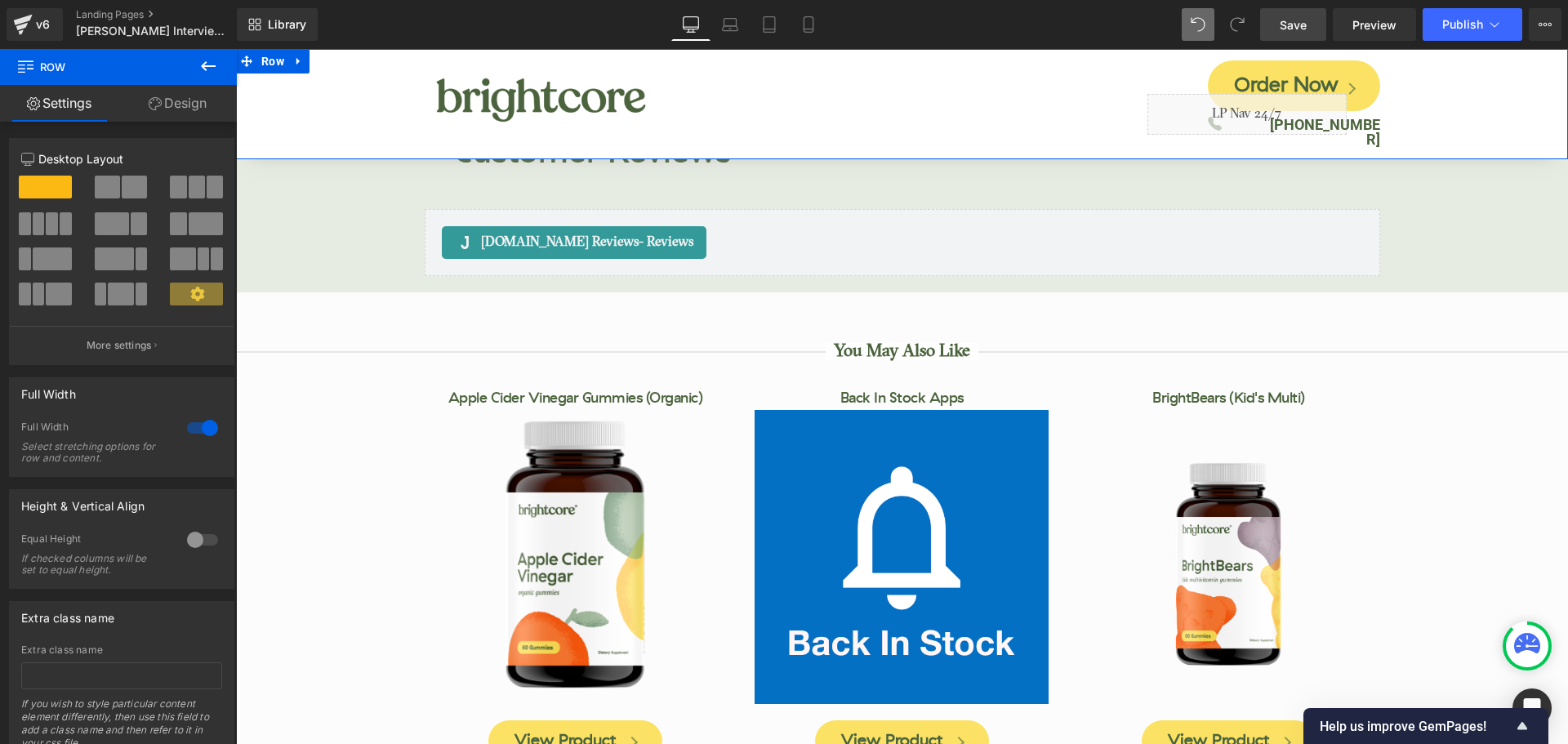
click at [178, 103] on link "Design" at bounding box center [177, 103] width 118 height 37
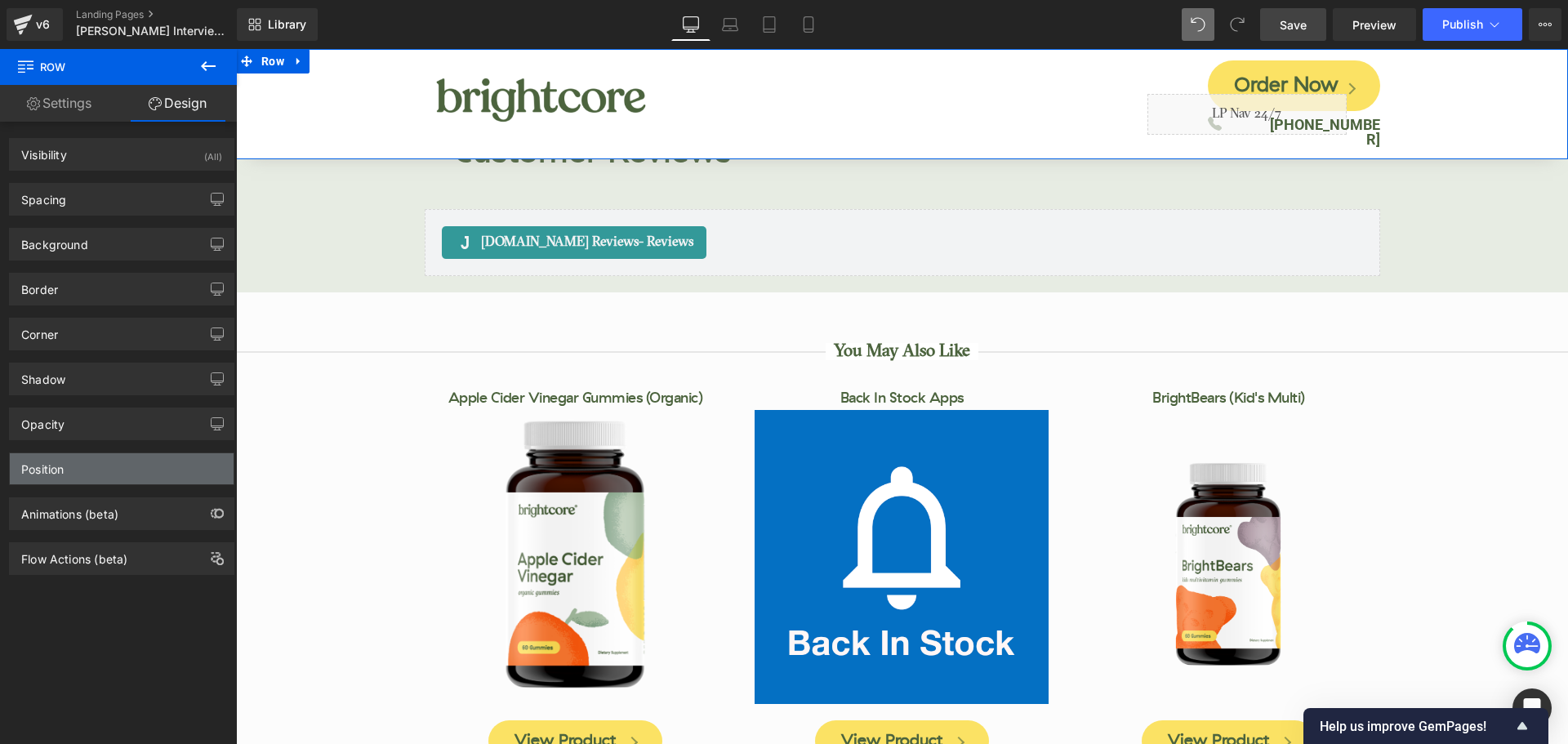
click at [107, 472] on div "Position" at bounding box center [121, 468] width 223 height 31
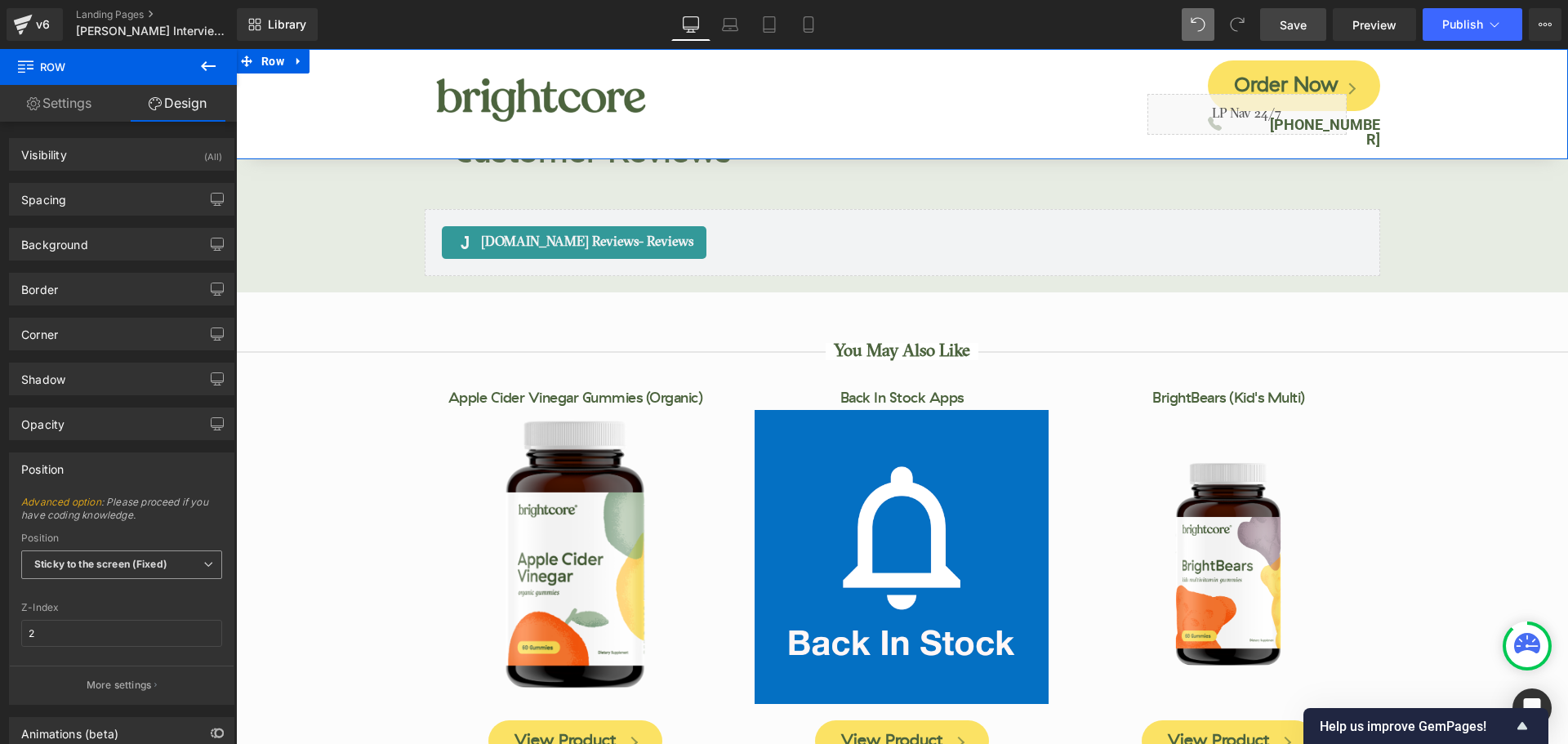
click at [117, 569] on span "Sticky to the screen (Fixed)" at bounding box center [121, 564] width 200 height 29
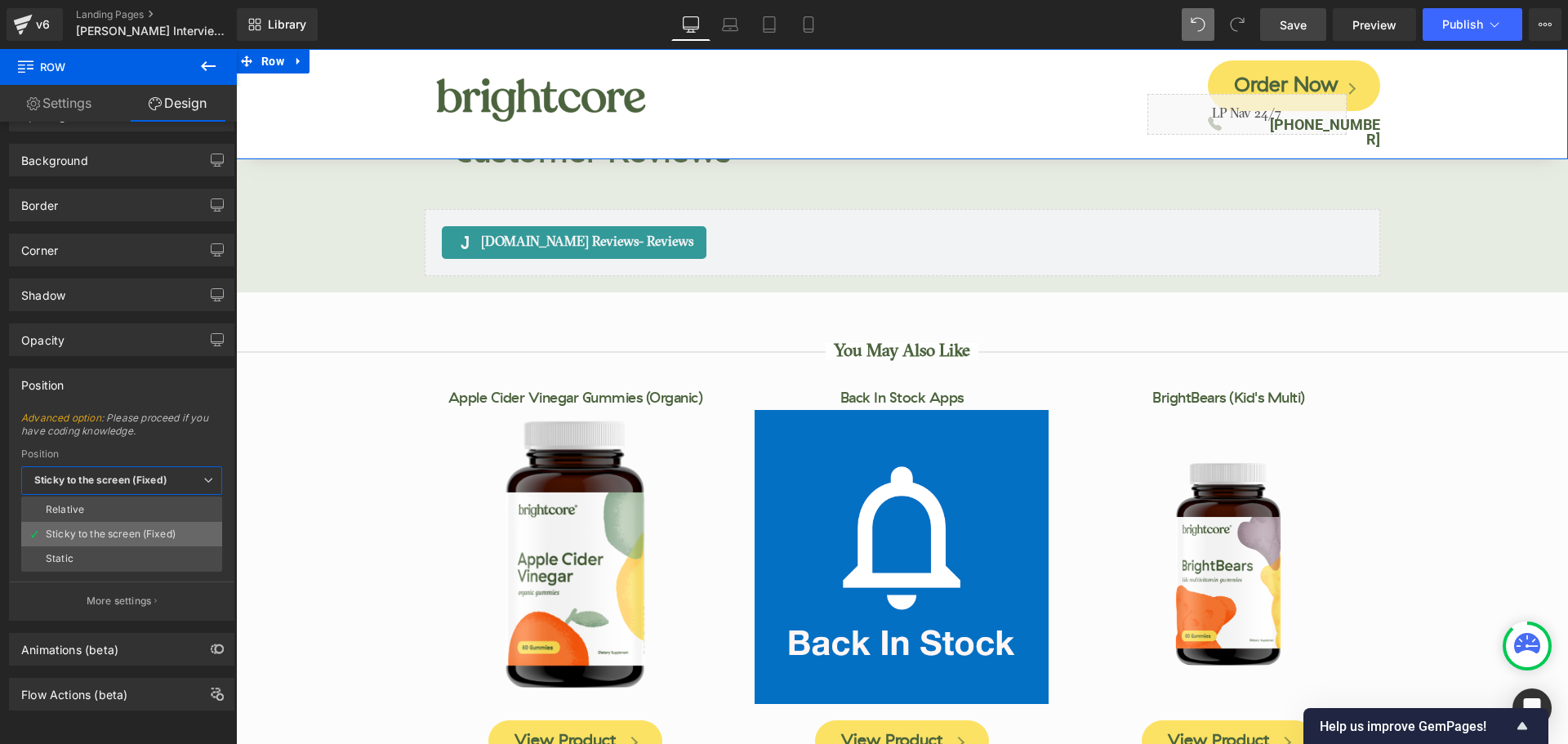
scroll to position [96, 0]
click at [76, 546] on li "Static" at bounding box center [121, 558] width 200 height 25
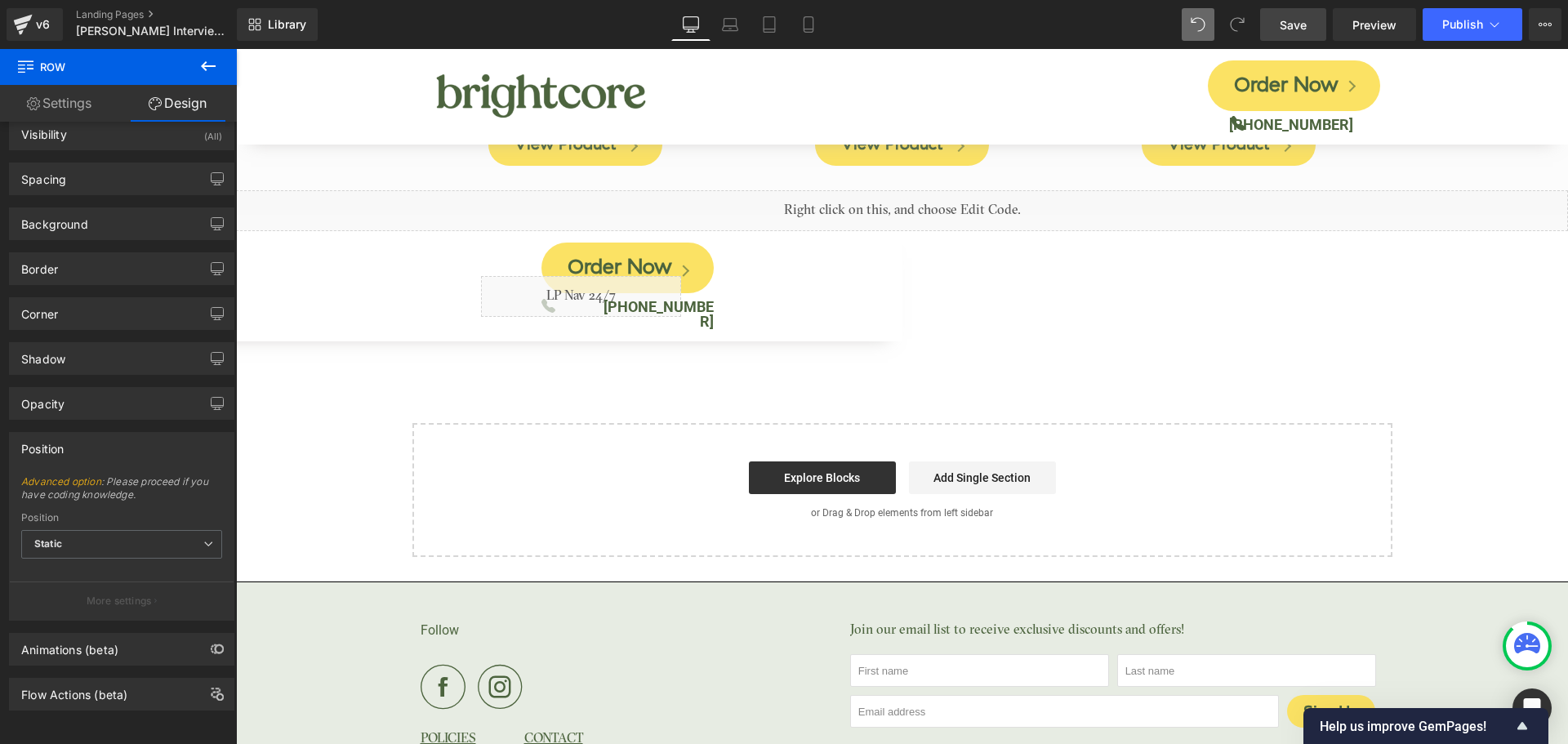
scroll to position [7866, 0]
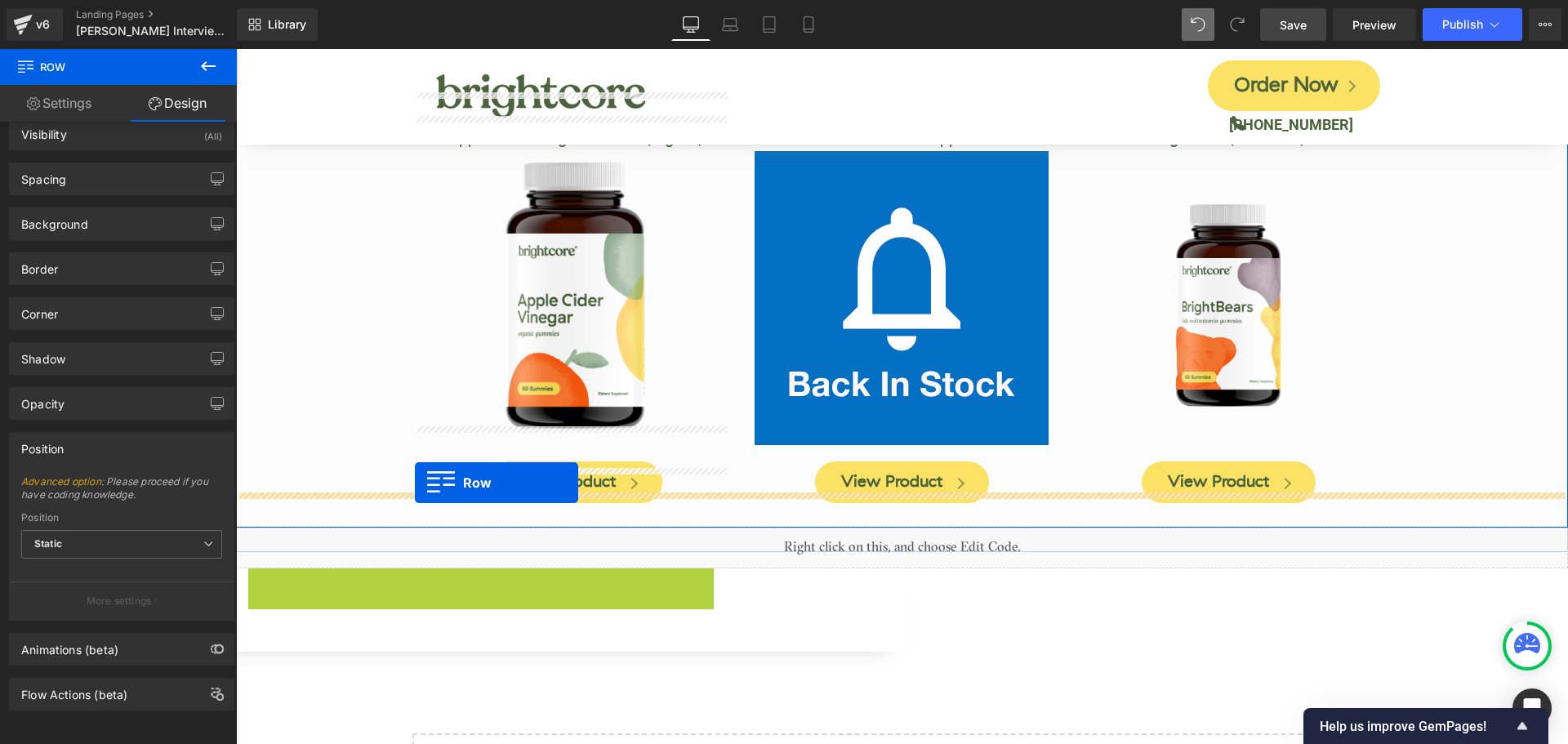
drag, startPoint x: 262, startPoint y: 548, endPoint x: 415, endPoint y: 482, distance: 166.6
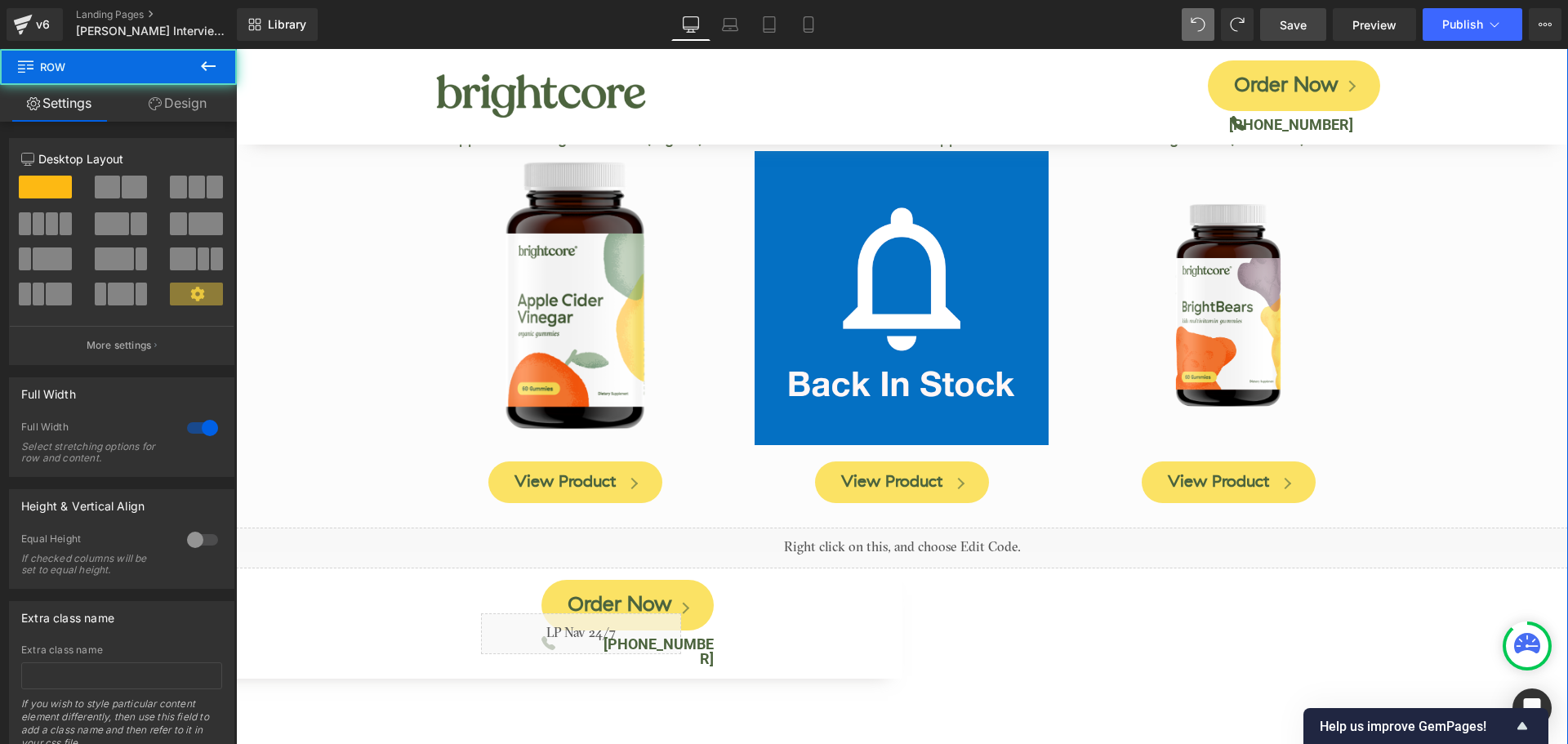
click at [888, 604] on div "Image Order Now Button Icon Liquid [PHONE_NUMBER] Text [GEOGRAPHIC_DATA]" at bounding box center [236, 623] width 1332 height 110
click at [741, 573] on div "Image Order Now Button Icon Liquid [PHONE_NUMBER] Text [GEOGRAPHIC_DATA]" at bounding box center [236, 623] width 1332 height 110
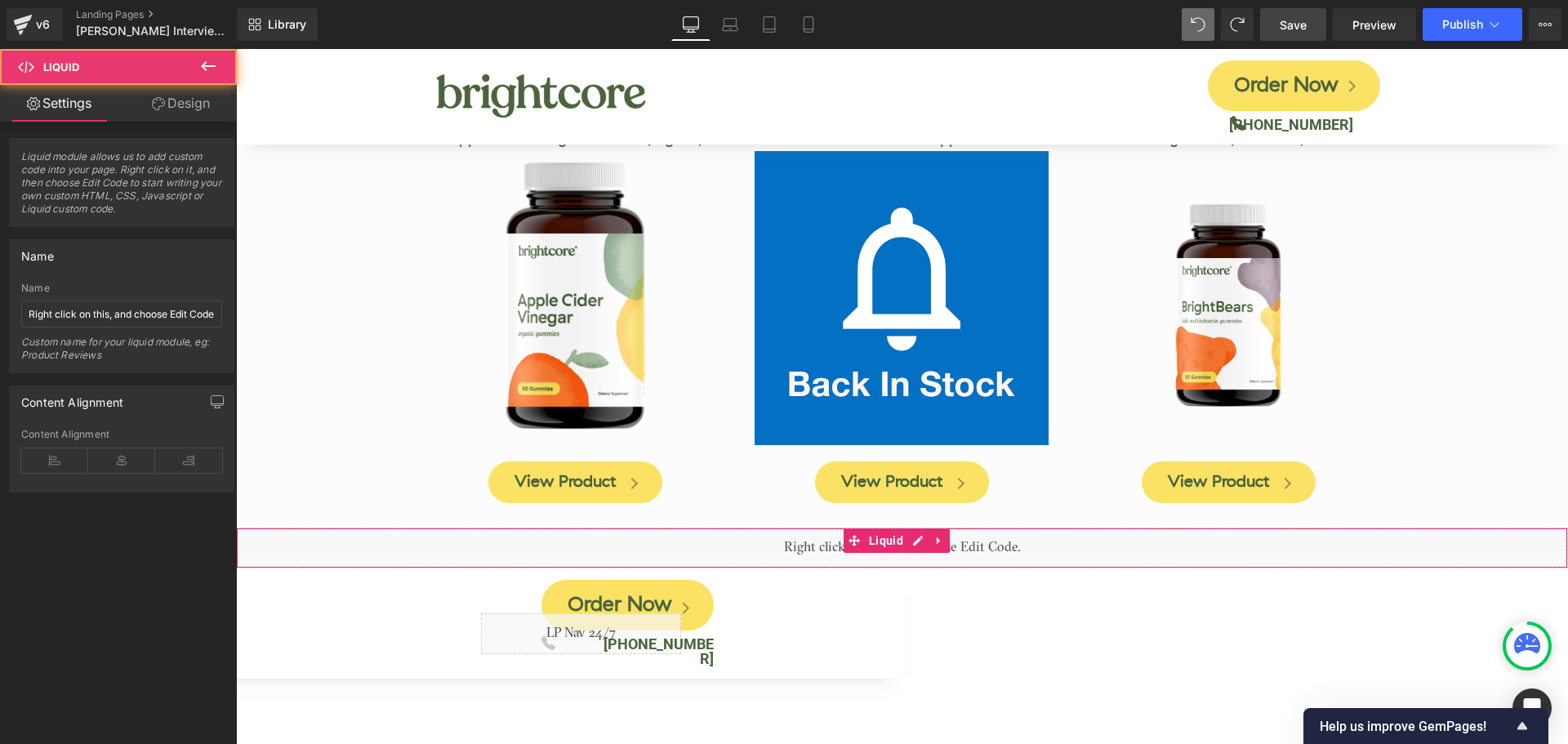
click at [492, 528] on div "Liquid" at bounding box center [902, 548] width 1332 height 41
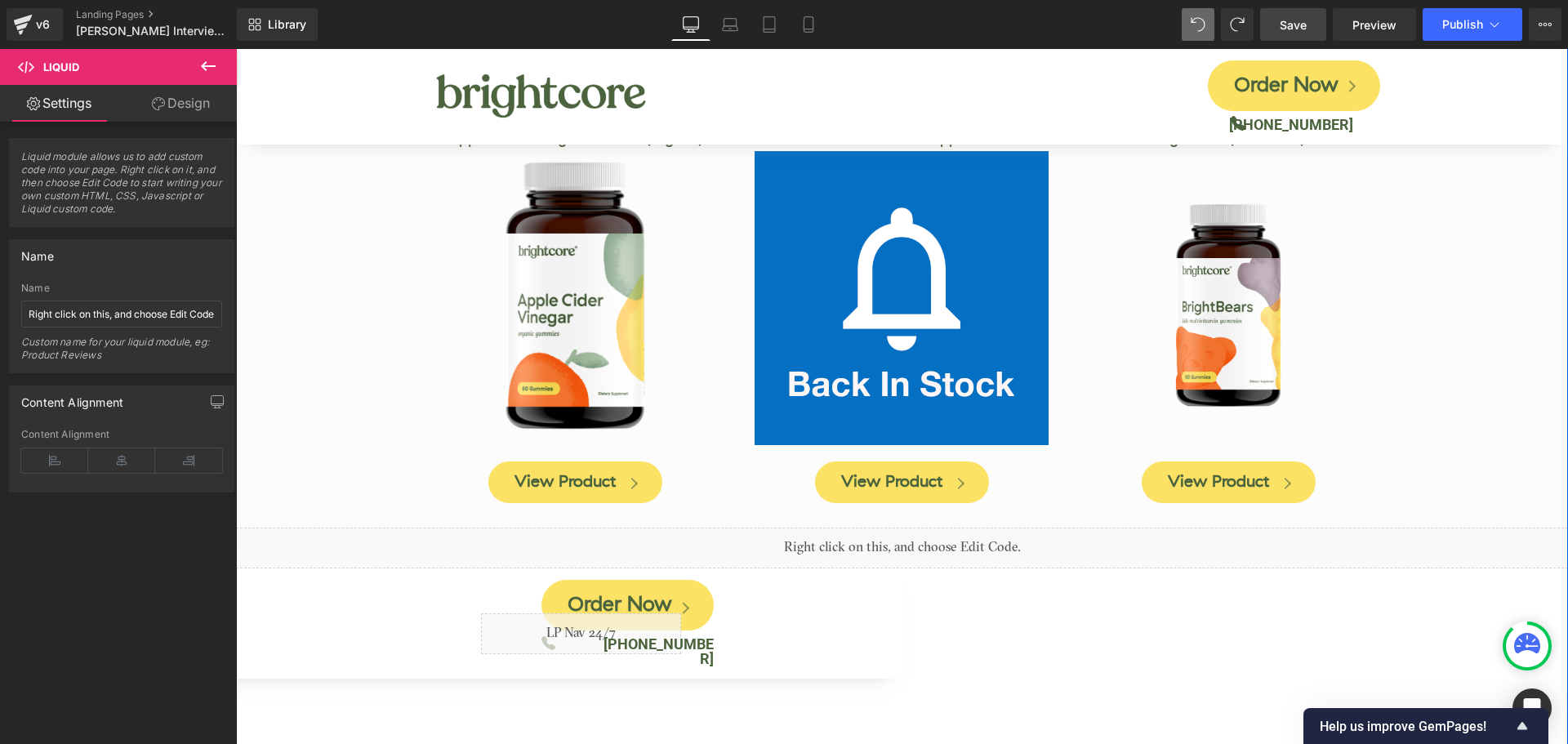
click at [860, 569] on div "Image Order Now Button Icon Liquid [PHONE_NUMBER] Text [GEOGRAPHIC_DATA]" at bounding box center [236, 623] width 1332 height 110
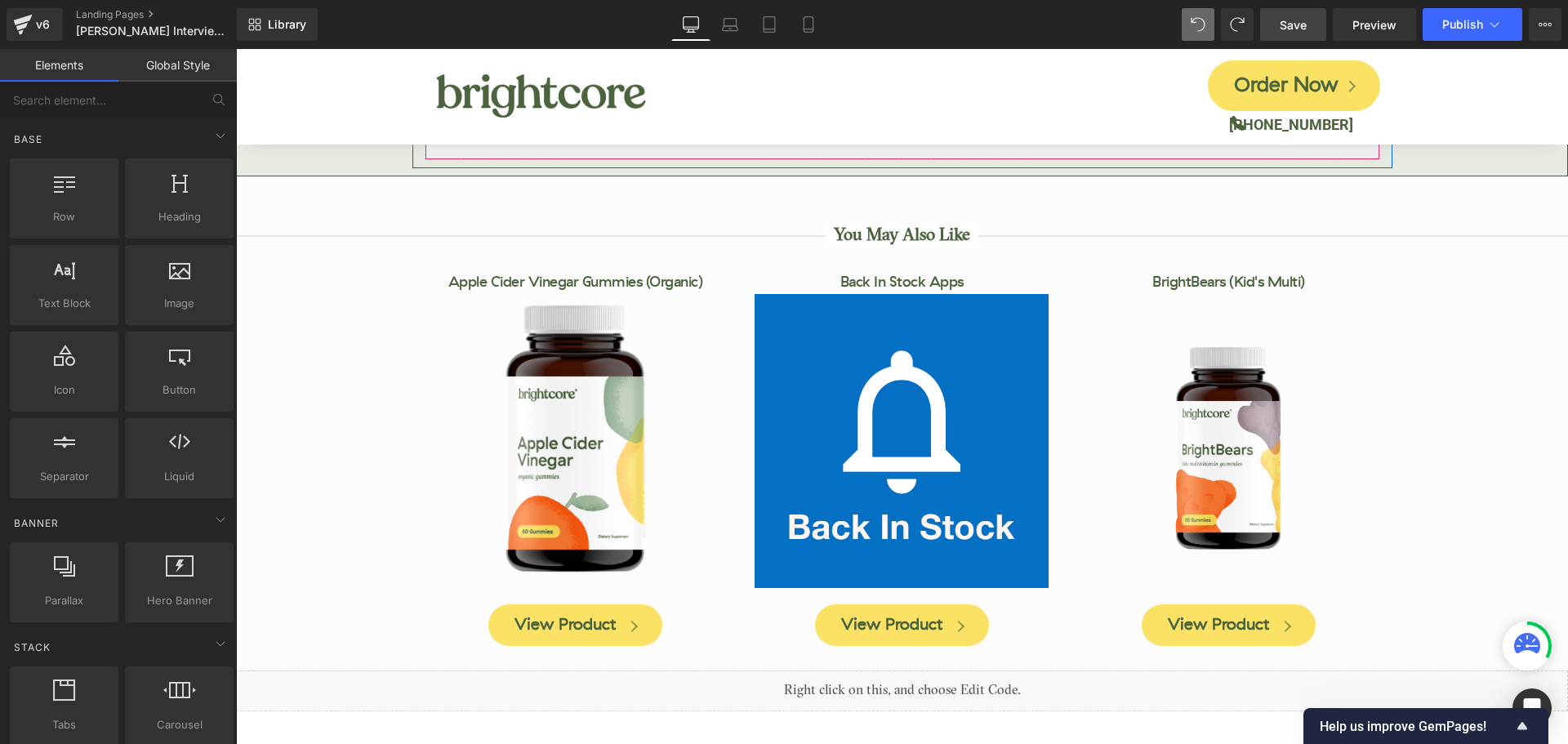
scroll to position [7974, 0]
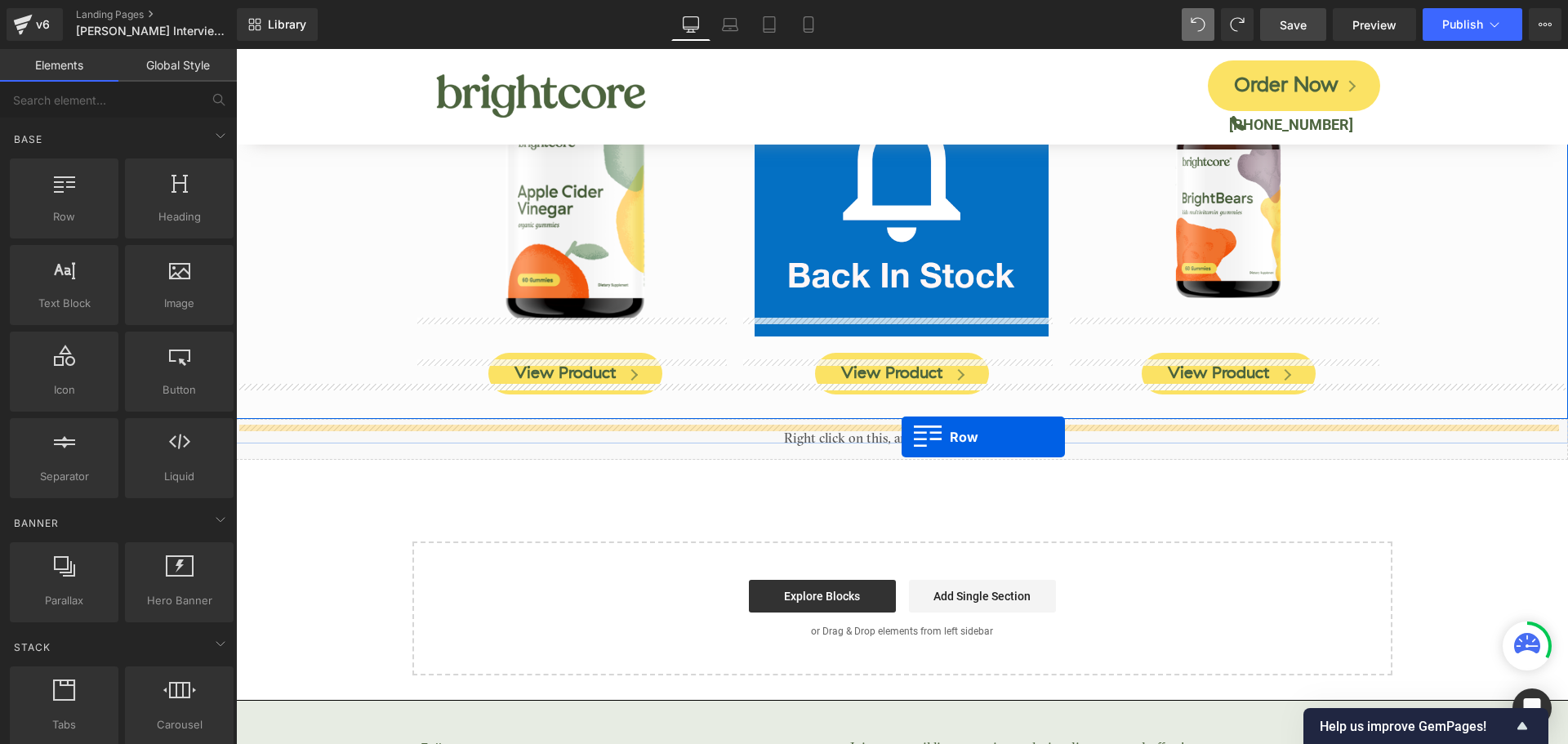
drag, startPoint x: 325, startPoint y: 255, endPoint x: 901, endPoint y: 436, distance: 603.8
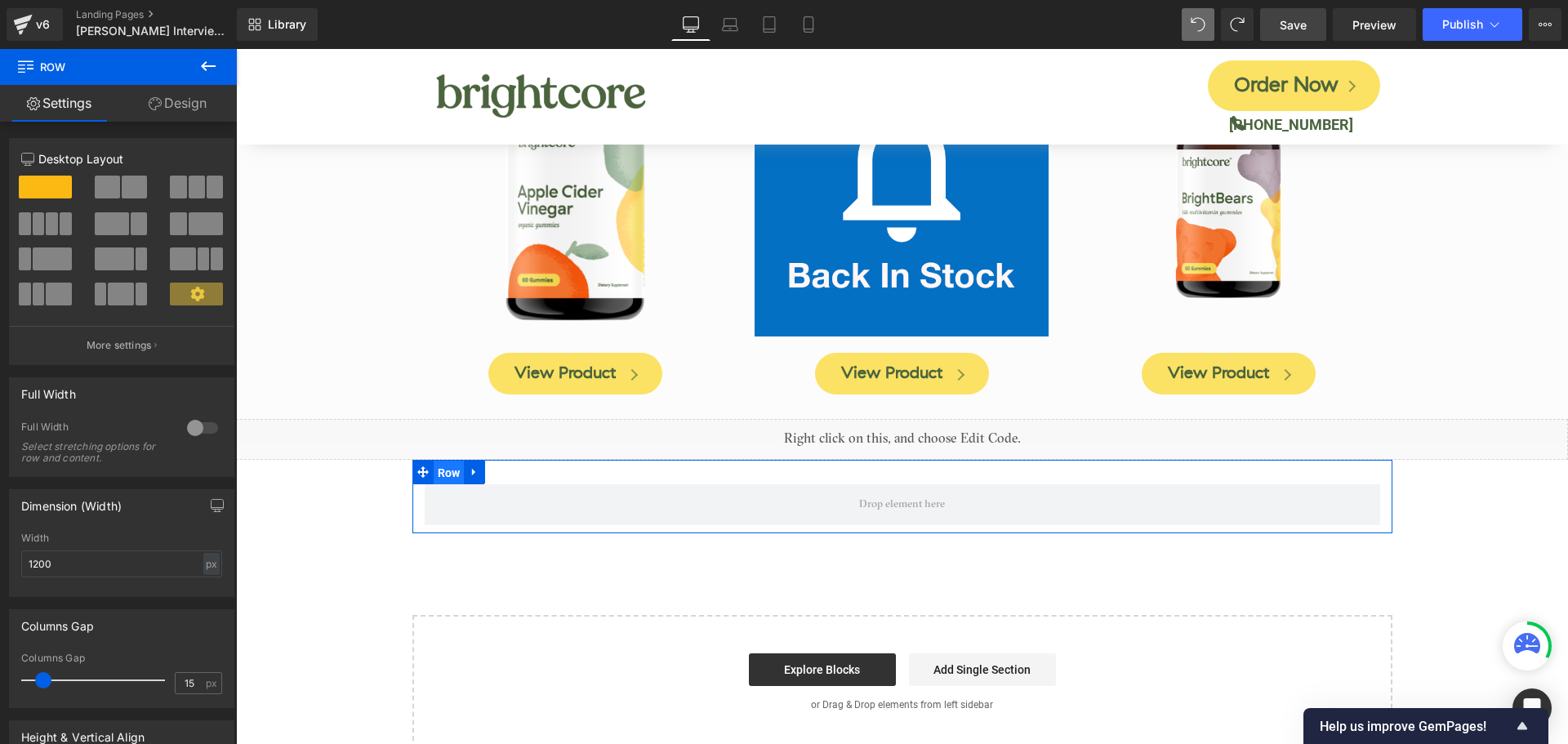
click at [434, 460] on span "Row" at bounding box center [449, 472] width 31 height 25
click at [200, 432] on div at bounding box center [201, 428] width 39 height 26
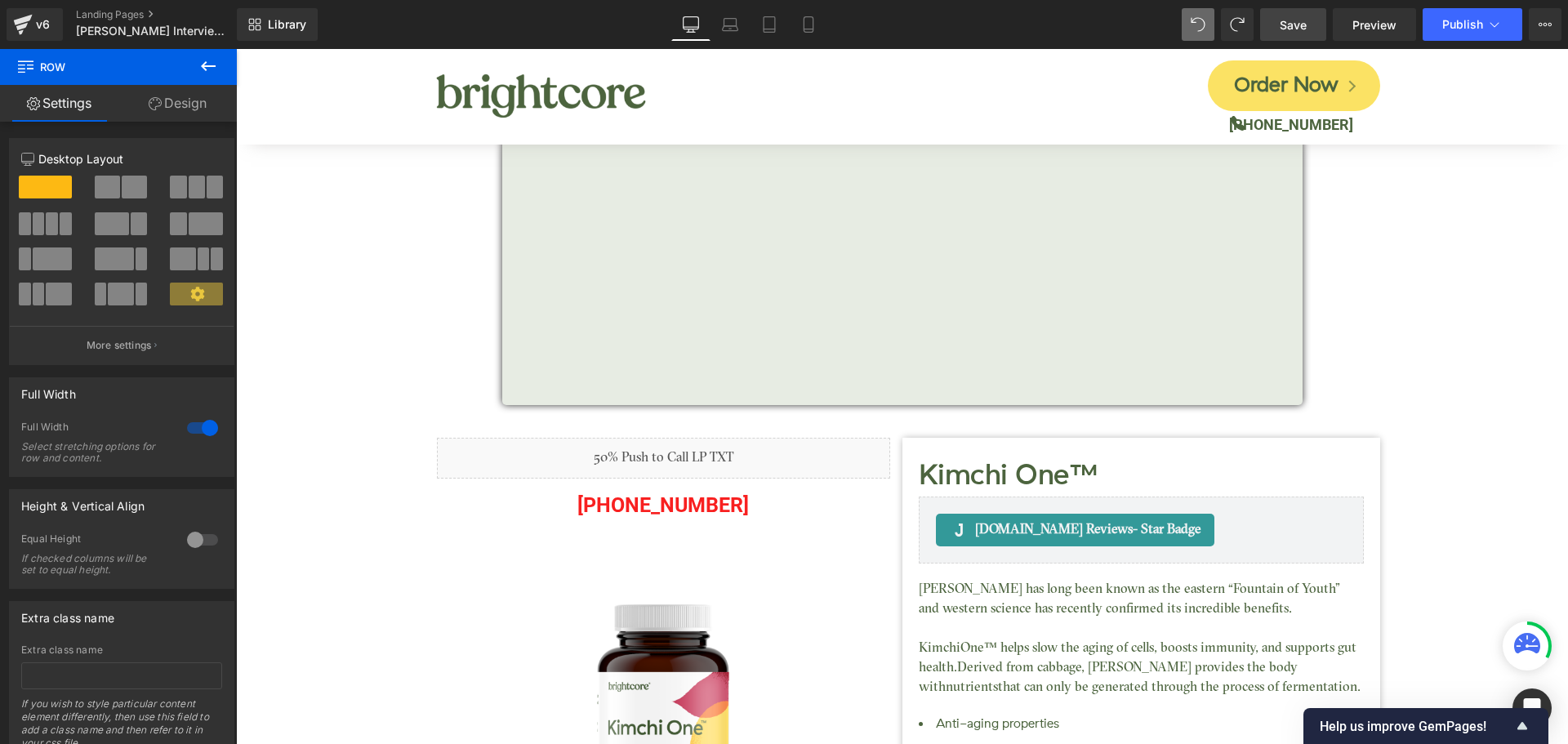
scroll to position [0, 0]
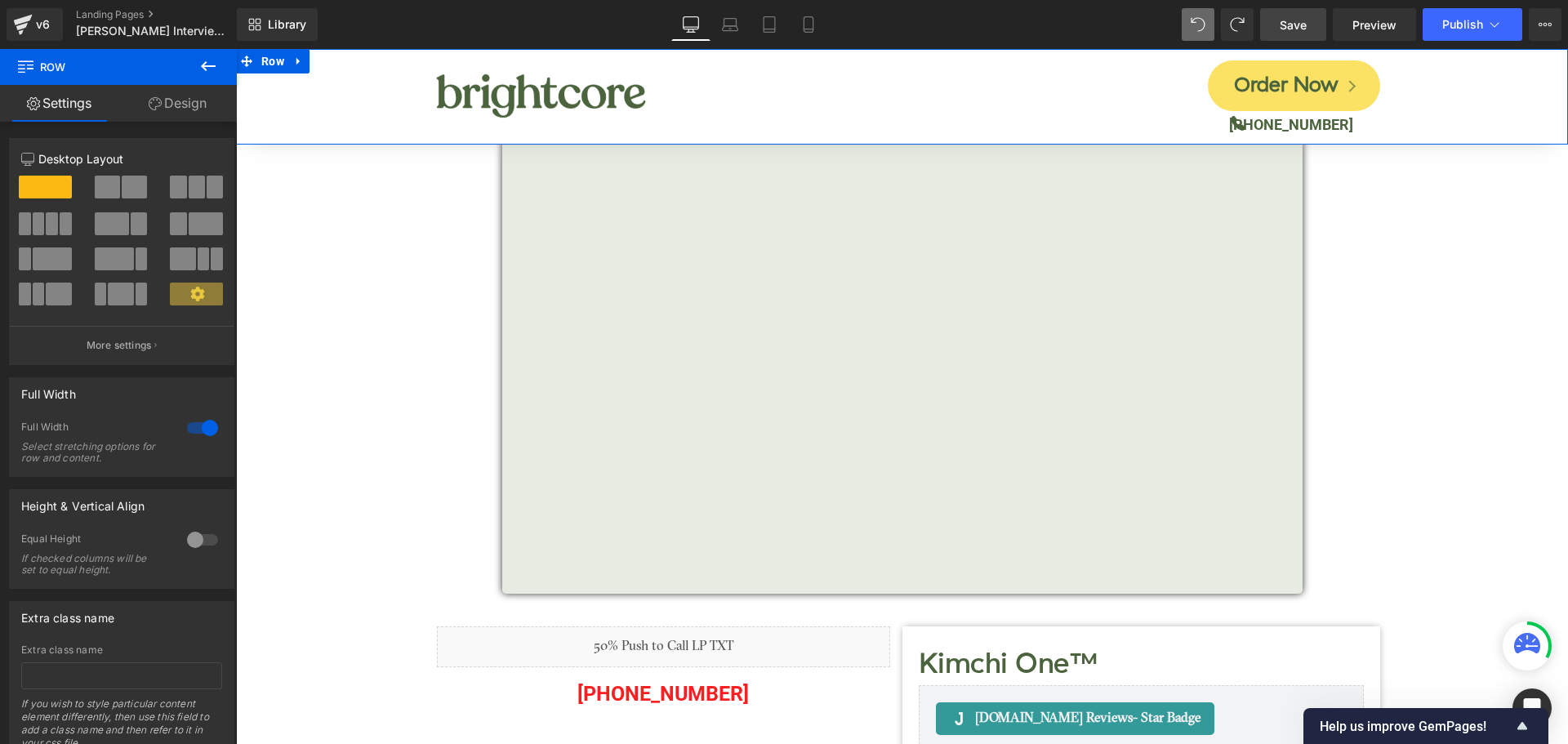
click at [304, 116] on div "Image Order Now Button Icon [PHONE_NUMBER] Text [GEOGRAPHIC_DATA]" at bounding box center [902, 96] width 1332 height 95
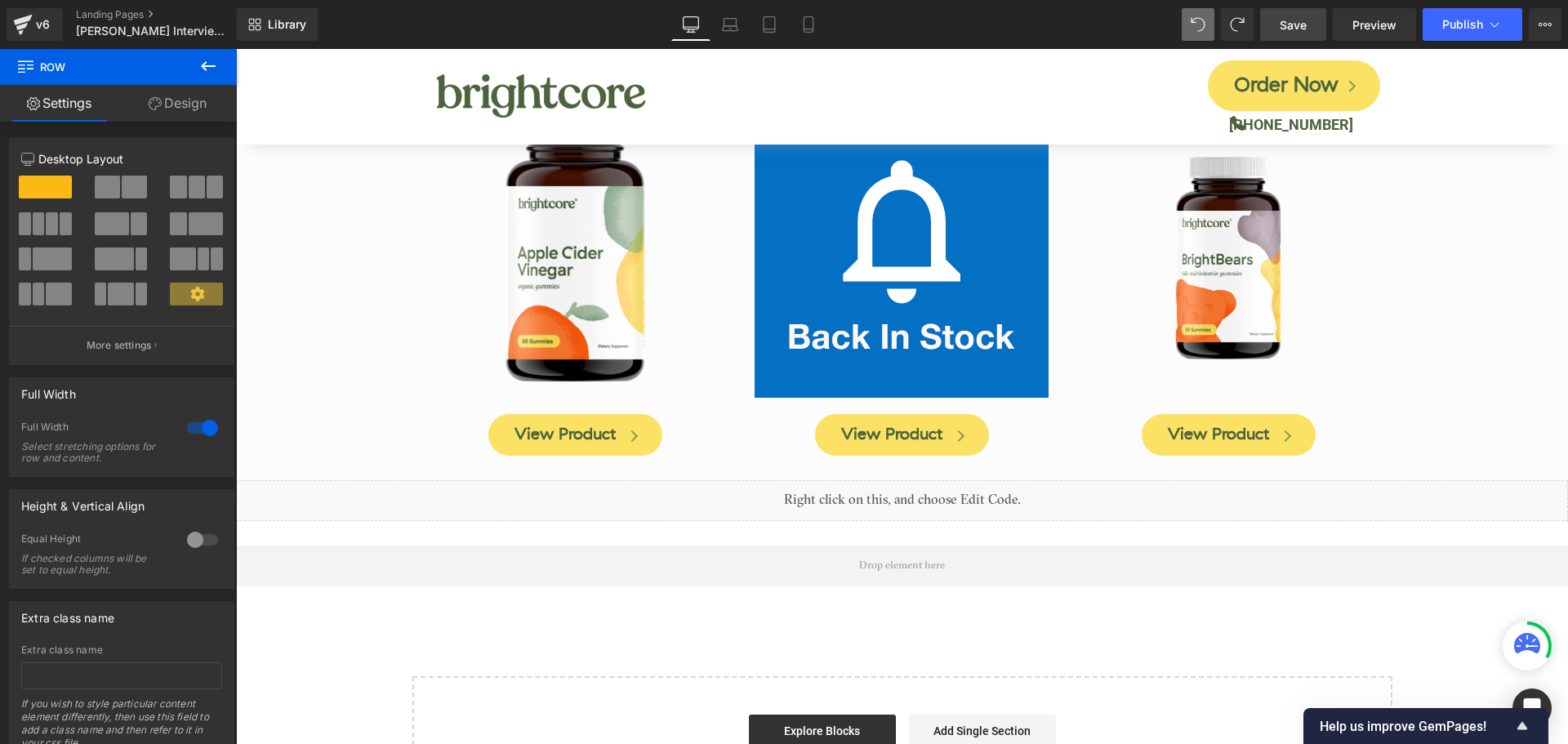
scroll to position [7912, 0]
click at [277, 67] on span "Row" at bounding box center [272, 62] width 31 height 25
click at [277, 67] on span "Row" at bounding box center [272, 62] width 25 height 20
click at [279, 30] on span "Library" at bounding box center [287, 24] width 39 height 15
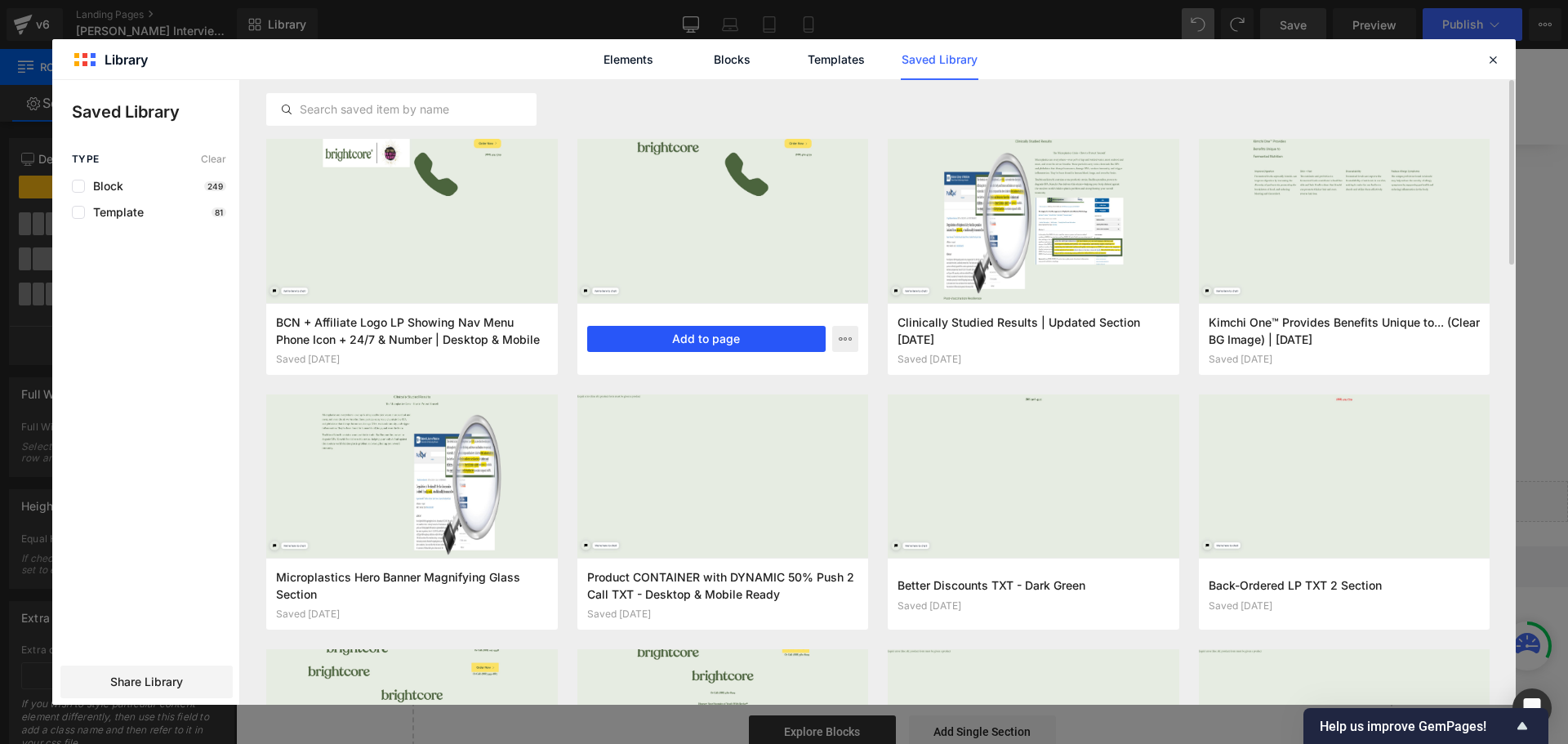
click at [781, 336] on button "Add to page" at bounding box center [707, 338] width 239 height 26
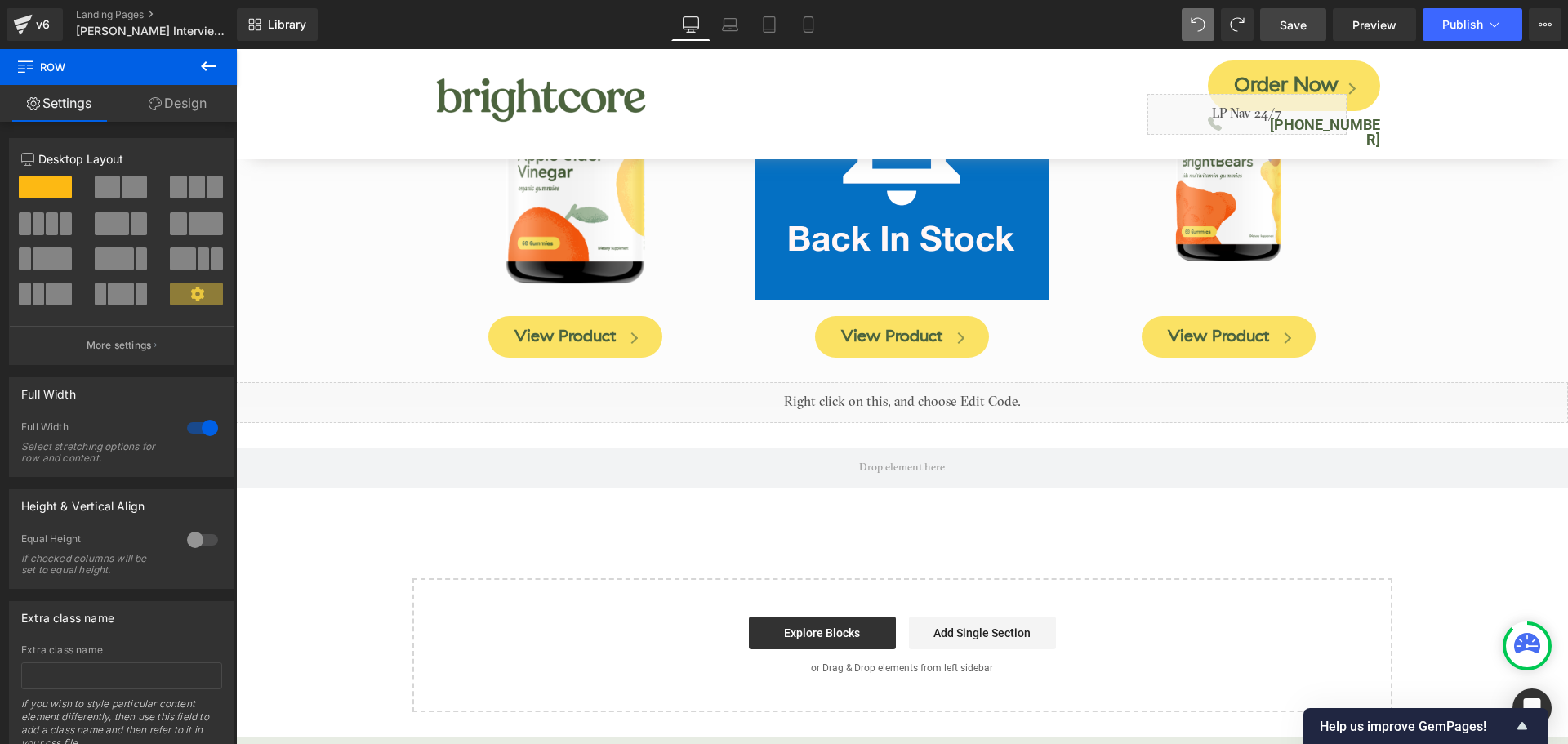
scroll to position [8006, 0]
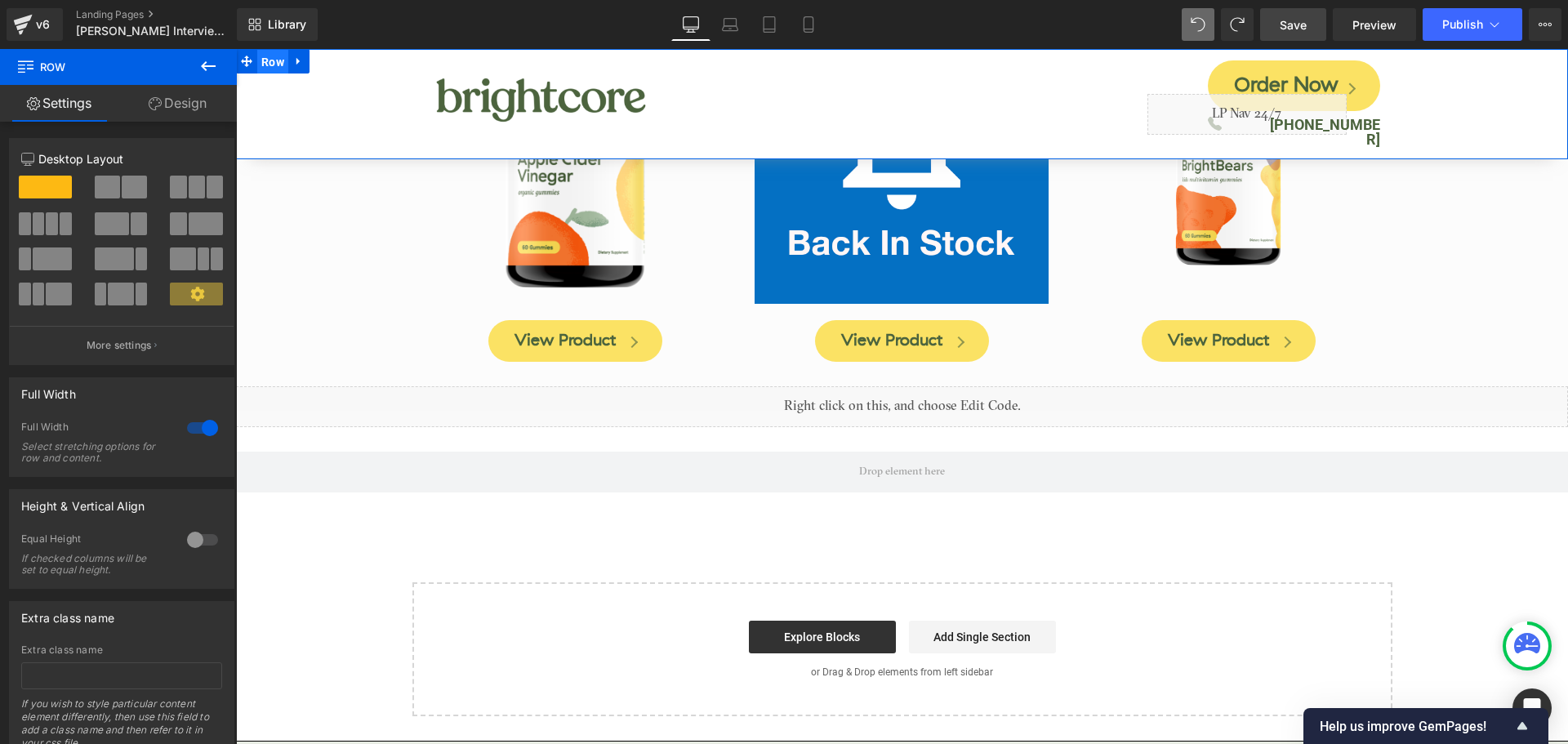
click at [274, 62] on span "Row" at bounding box center [272, 62] width 31 height 25
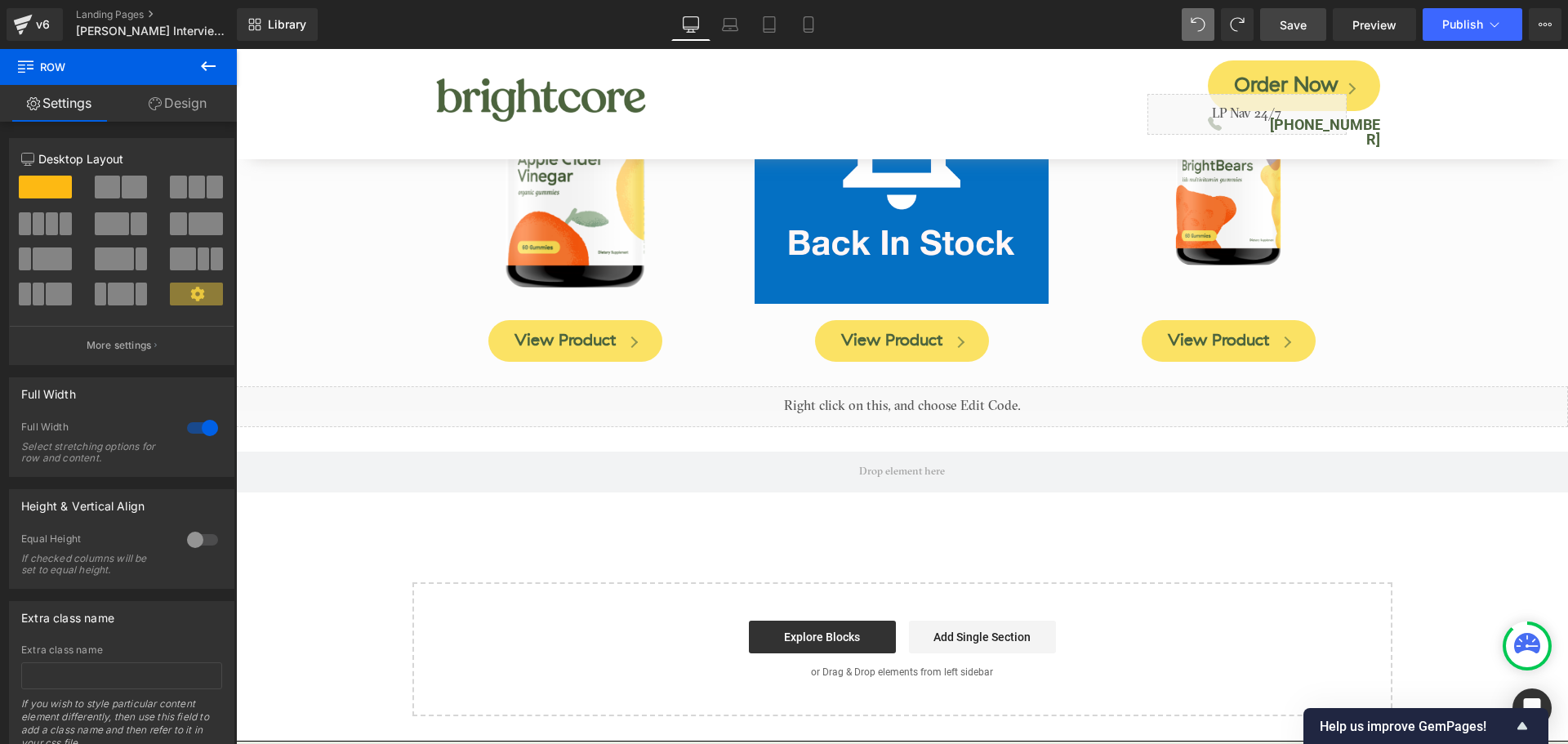
click at [270, 60] on span "Row" at bounding box center [272, 62] width 25 height 20
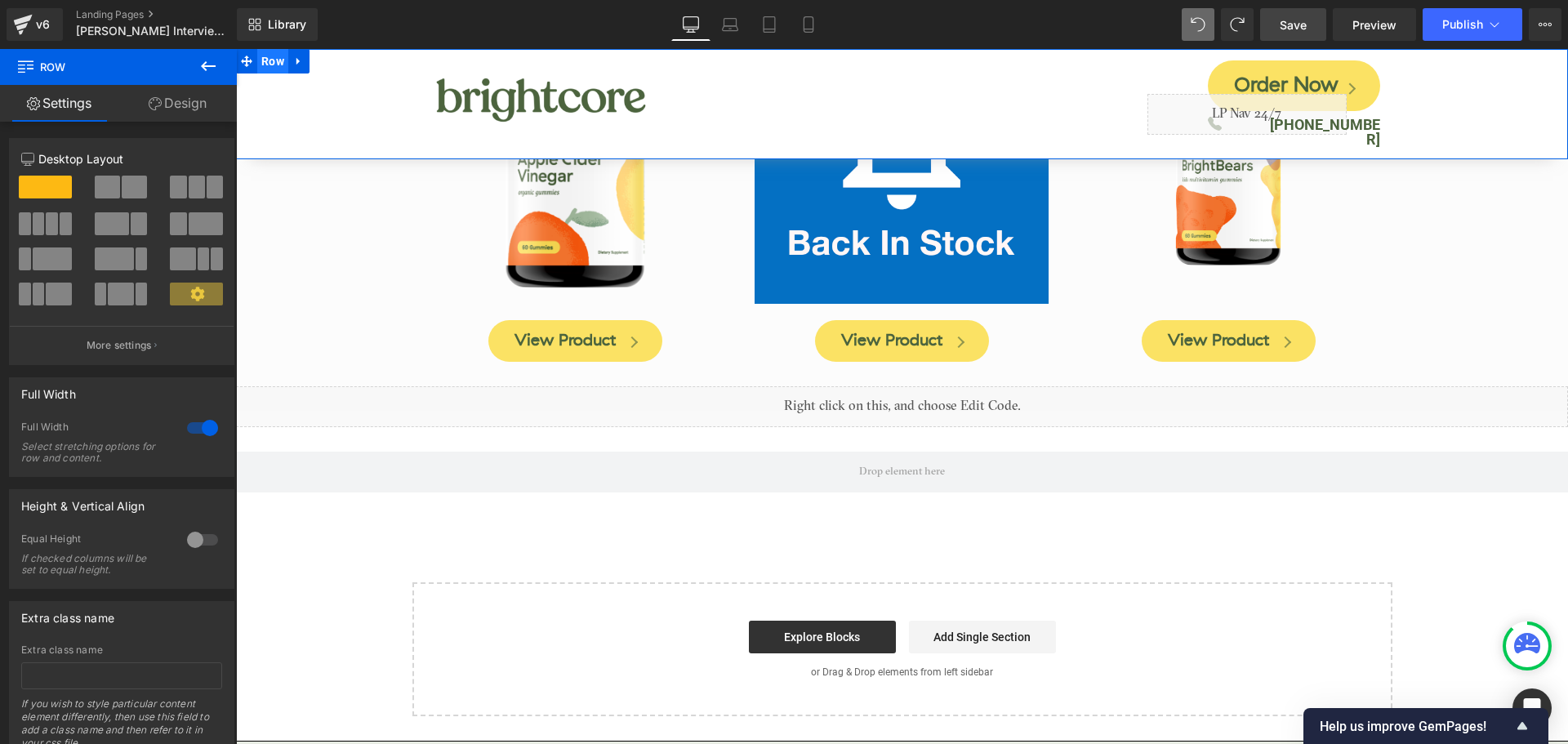
click at [270, 60] on span "Row" at bounding box center [272, 61] width 31 height 25
click at [192, 111] on link "Design" at bounding box center [177, 103] width 118 height 37
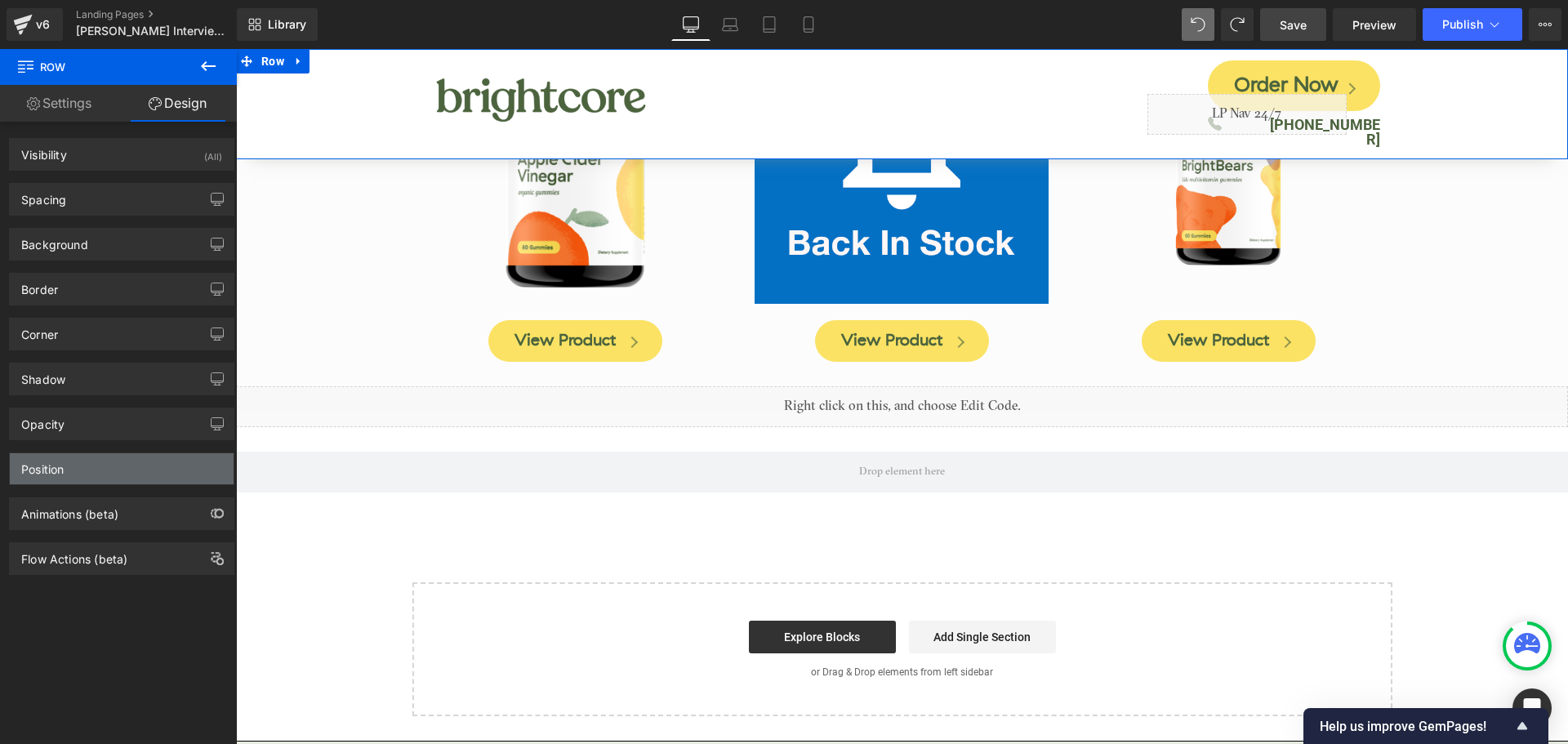
click at [131, 477] on div "Position" at bounding box center [121, 468] width 223 height 31
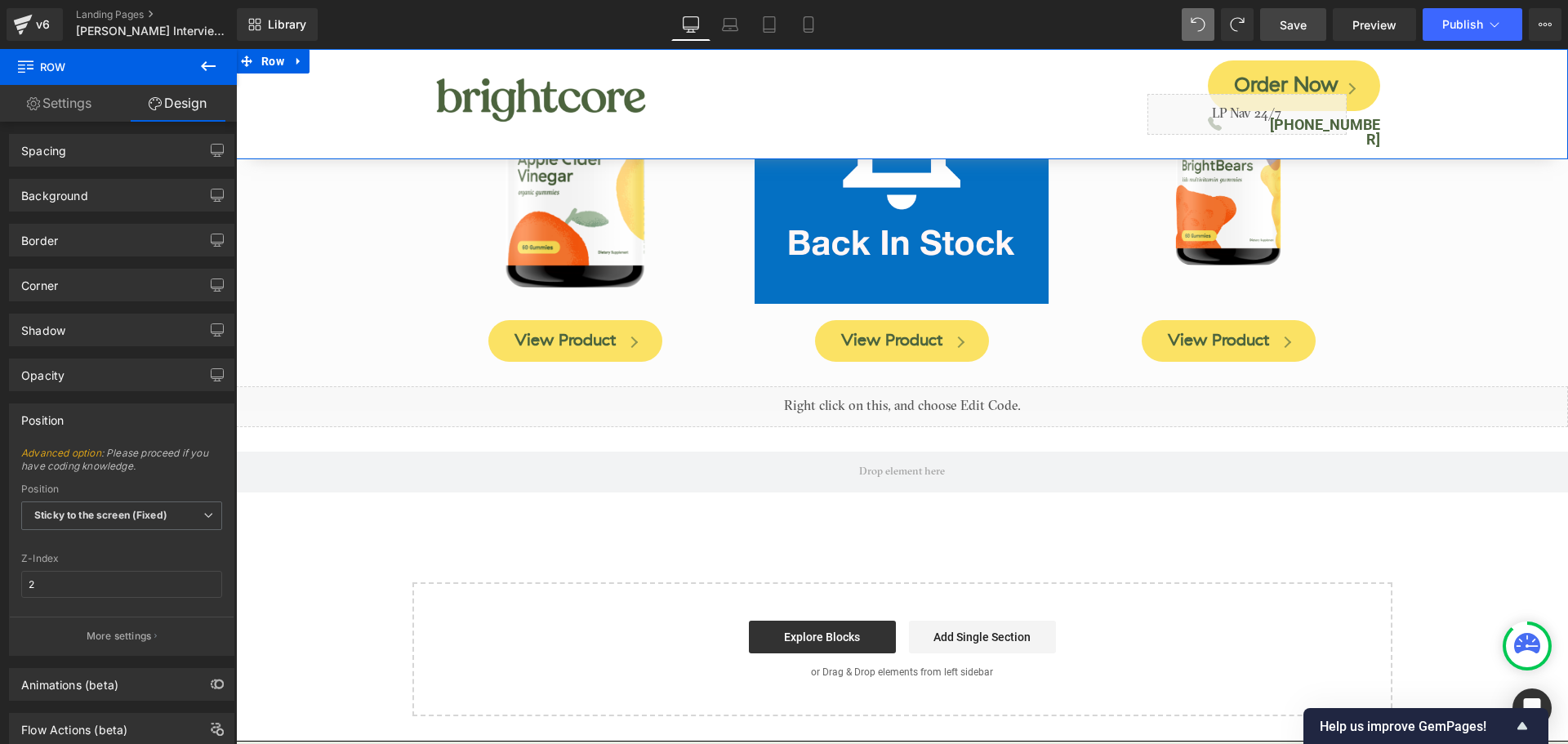
scroll to position [96, 0]
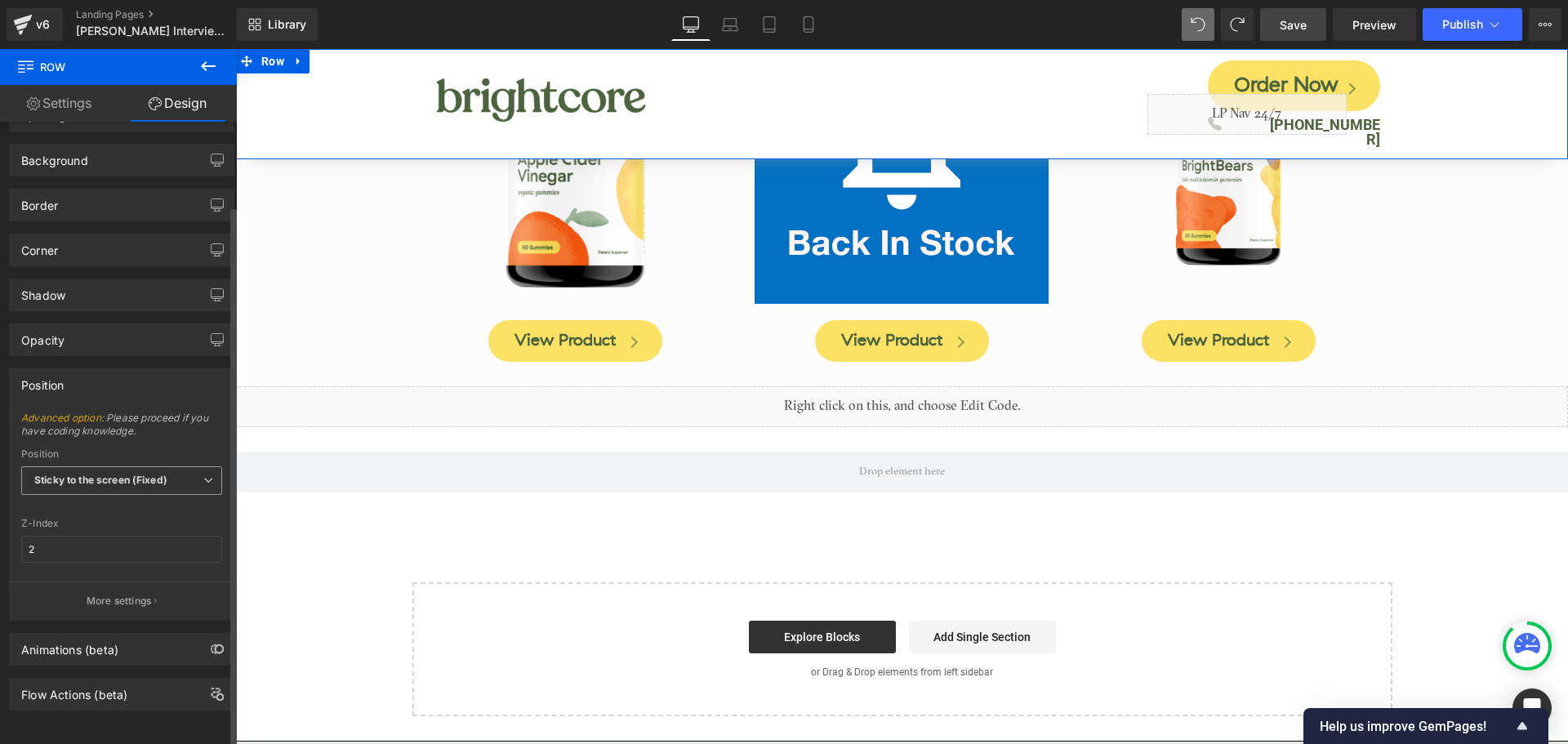
click at [193, 468] on span "Sticky to the screen (Fixed)" at bounding box center [121, 480] width 200 height 29
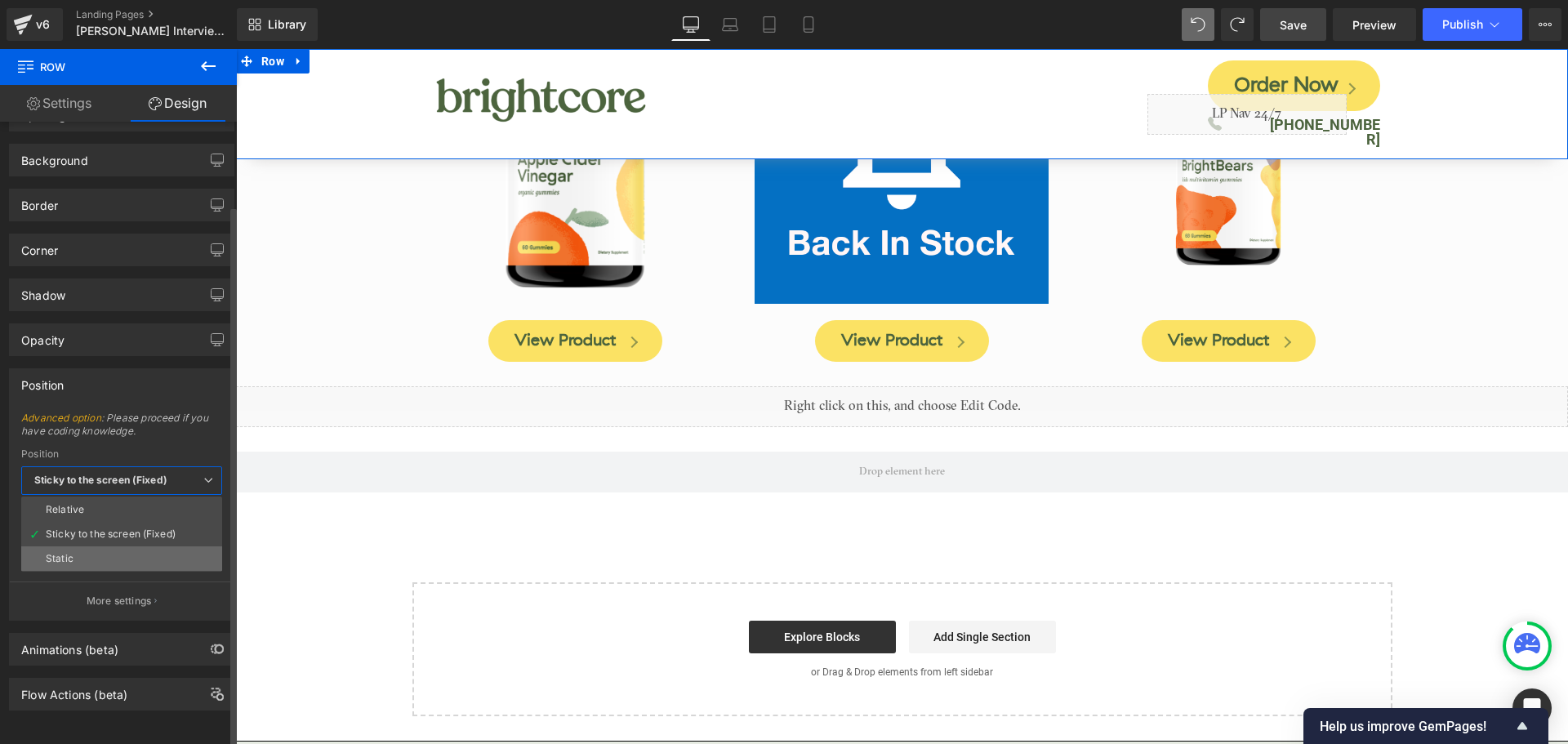
click at [66, 553] on div "Static" at bounding box center [60, 558] width 28 height 12
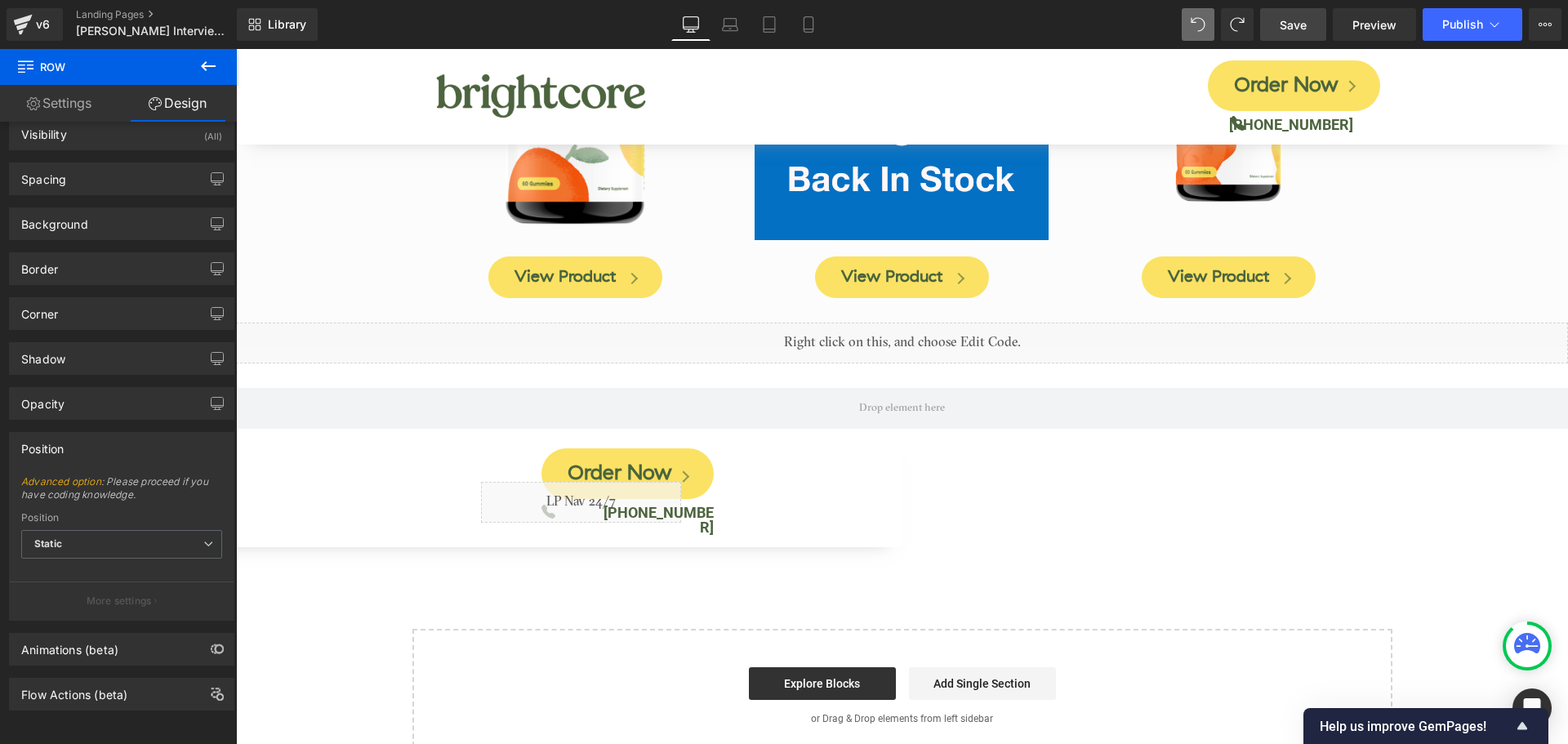
scroll to position [8170, 0]
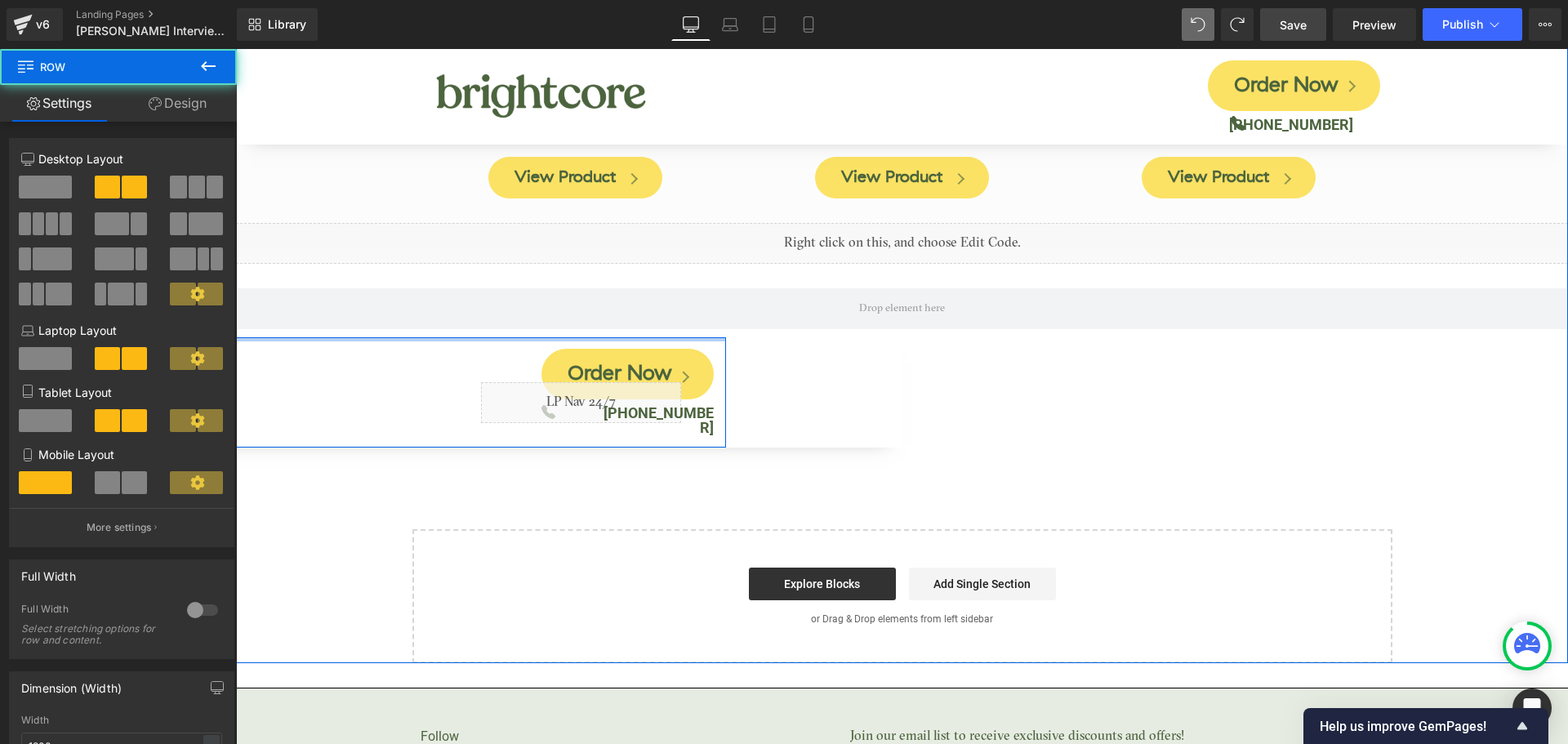
click at [282, 337] on div at bounding box center [235, 339] width 980 height 4
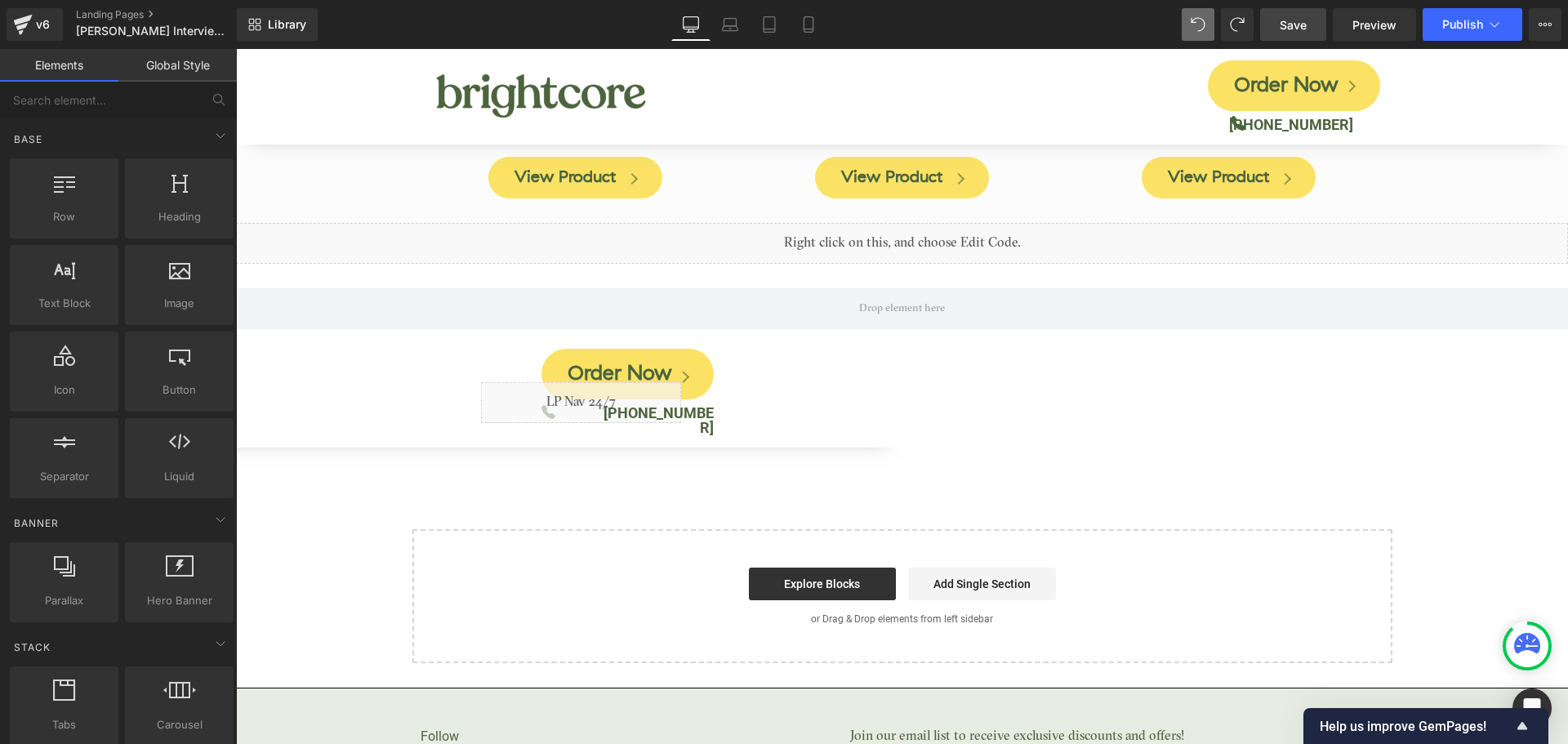
click at [857, 377] on div "Image Order Now Button Icon Liquid [PHONE_NUMBER] Text [GEOGRAPHIC_DATA]" at bounding box center [236, 392] width 1332 height 110
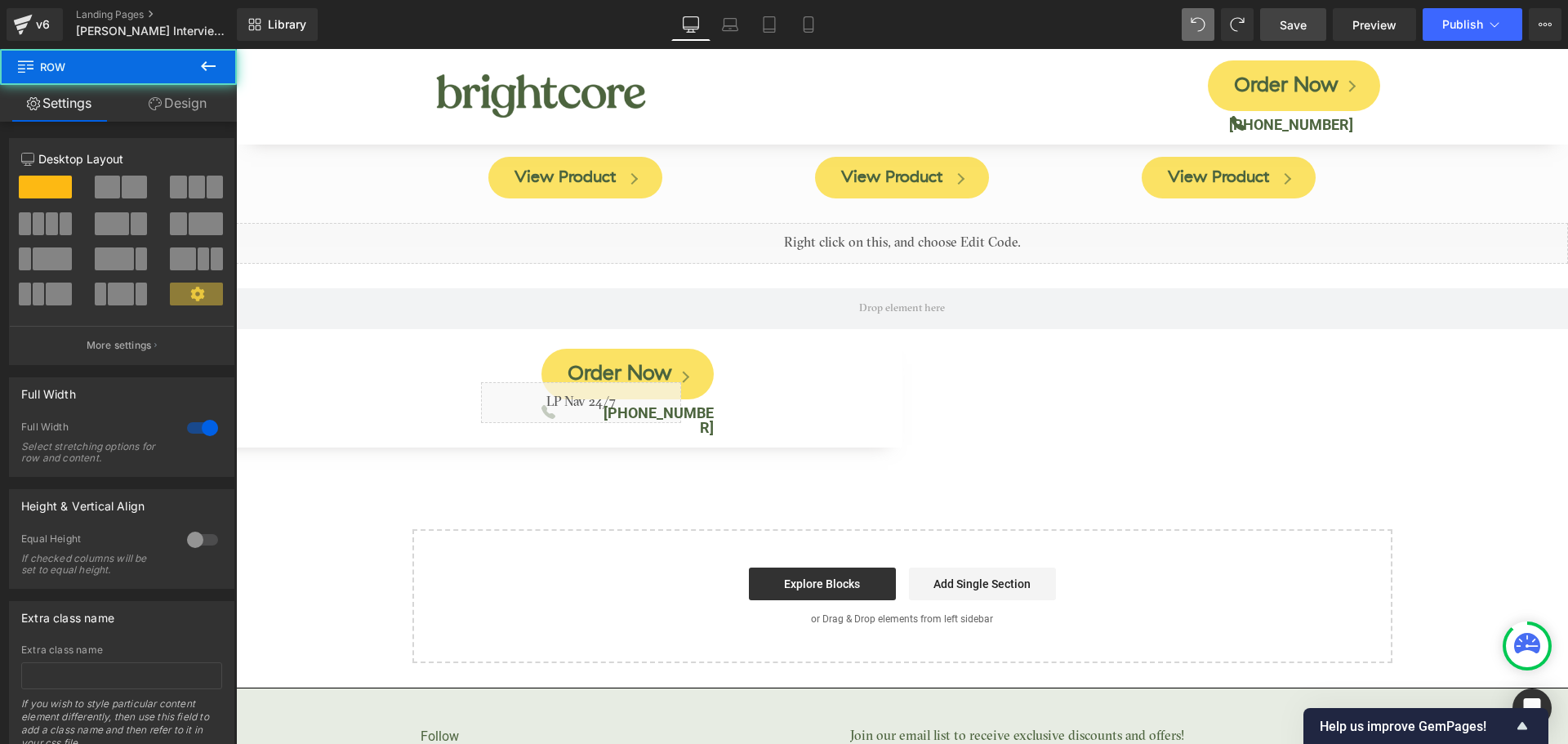
click at [405, 403] on div at bounding box center [401, 416] width 307 height 26
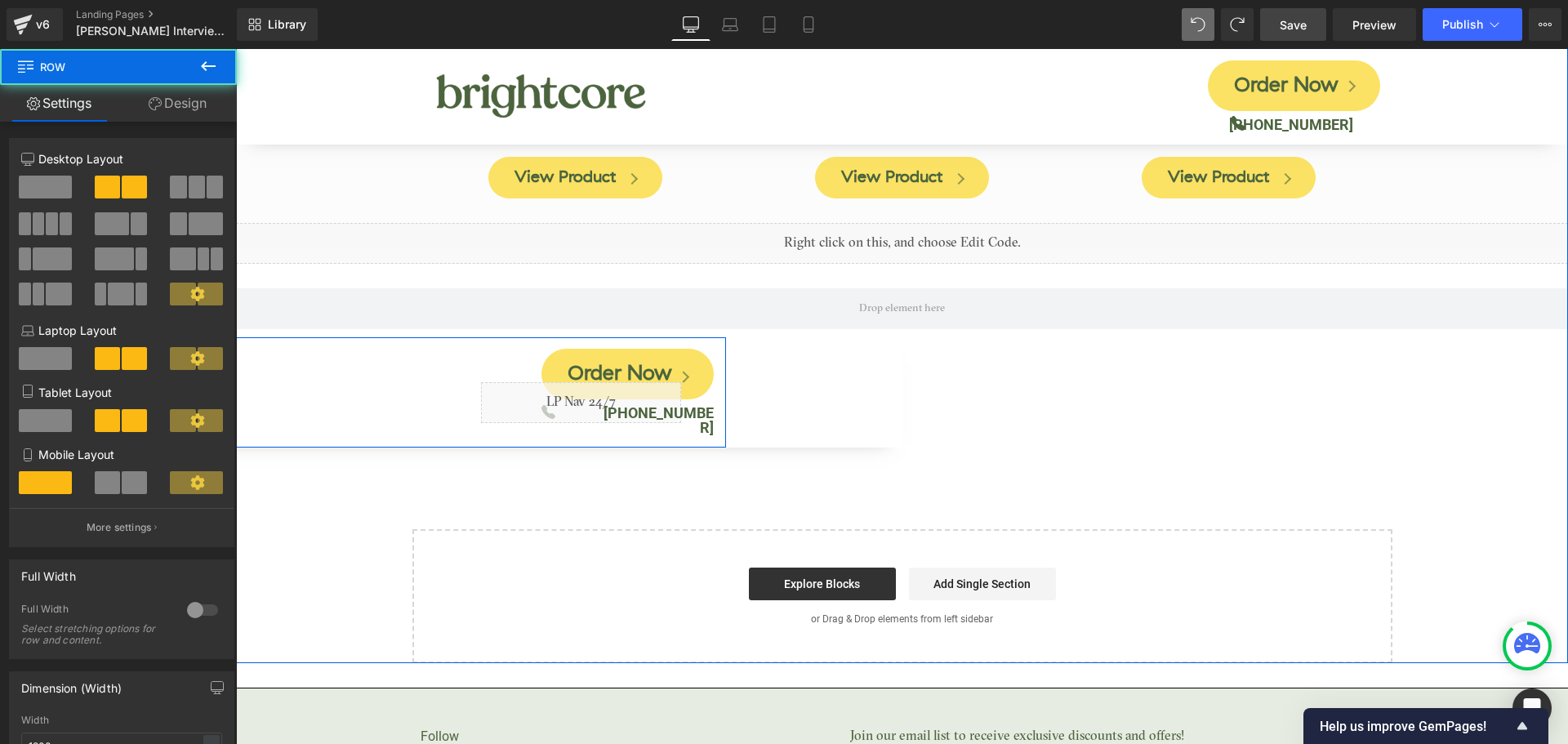
click at [244, 350] on div "Order Now Button Icon Liquid (888) 462-4779 Text Block Row Row" at bounding box center [481, 392] width 490 height 110
click at [241, 337] on div "Order Now Button Icon Liquid (888) 462-4779 Text Block Row Row" at bounding box center [481, 392] width 490 height 110
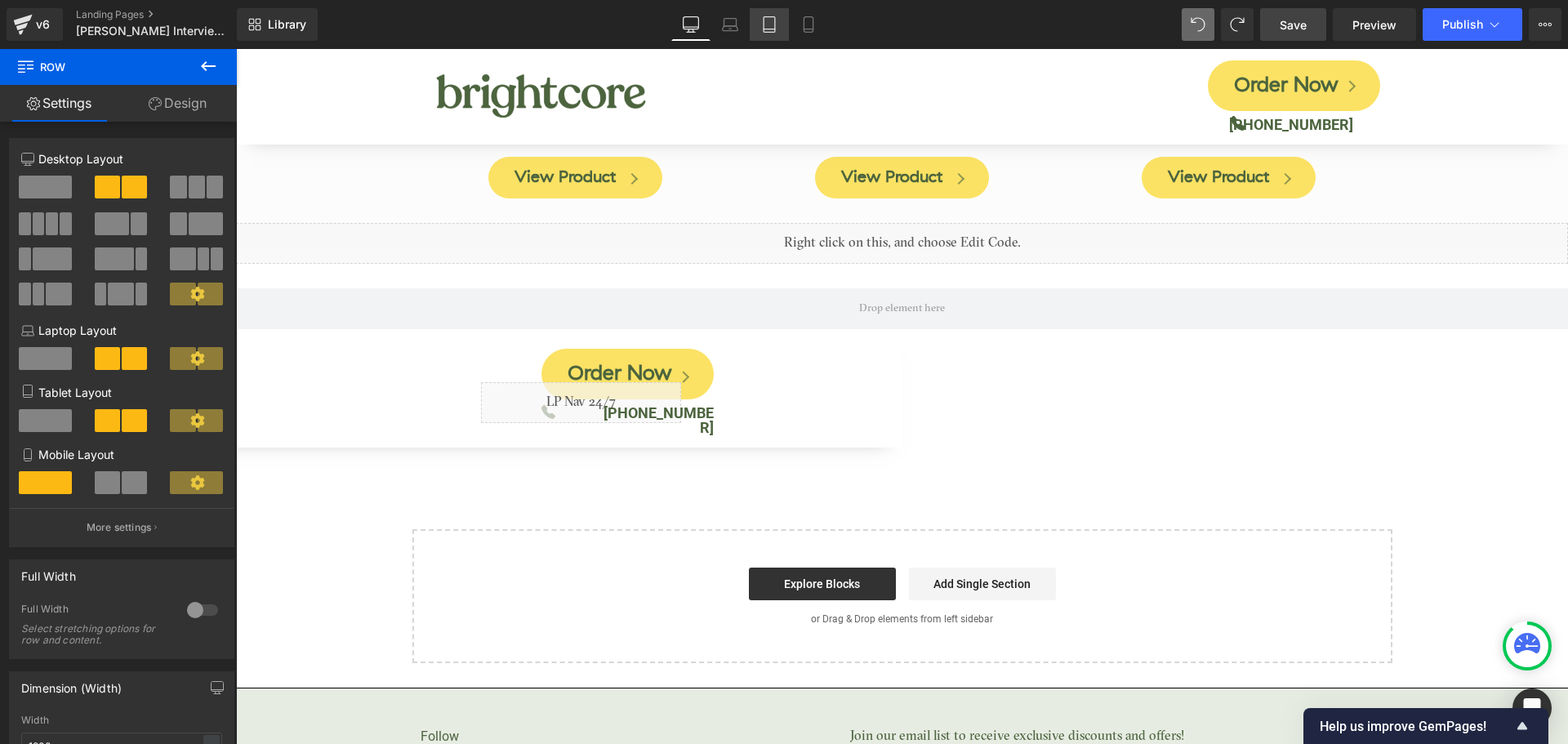
click at [767, 26] on icon at bounding box center [769, 24] width 16 height 16
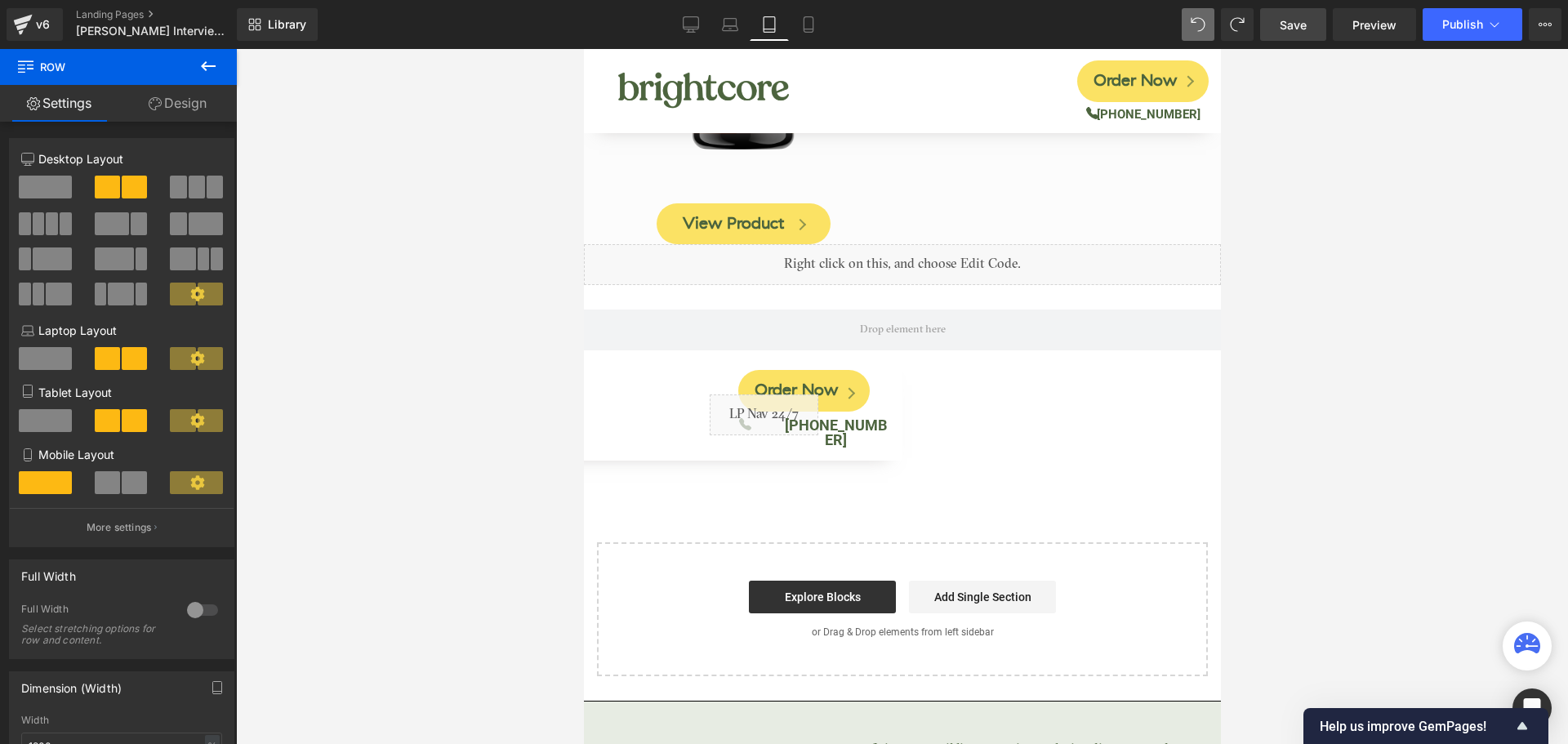
scroll to position [10010, 0]
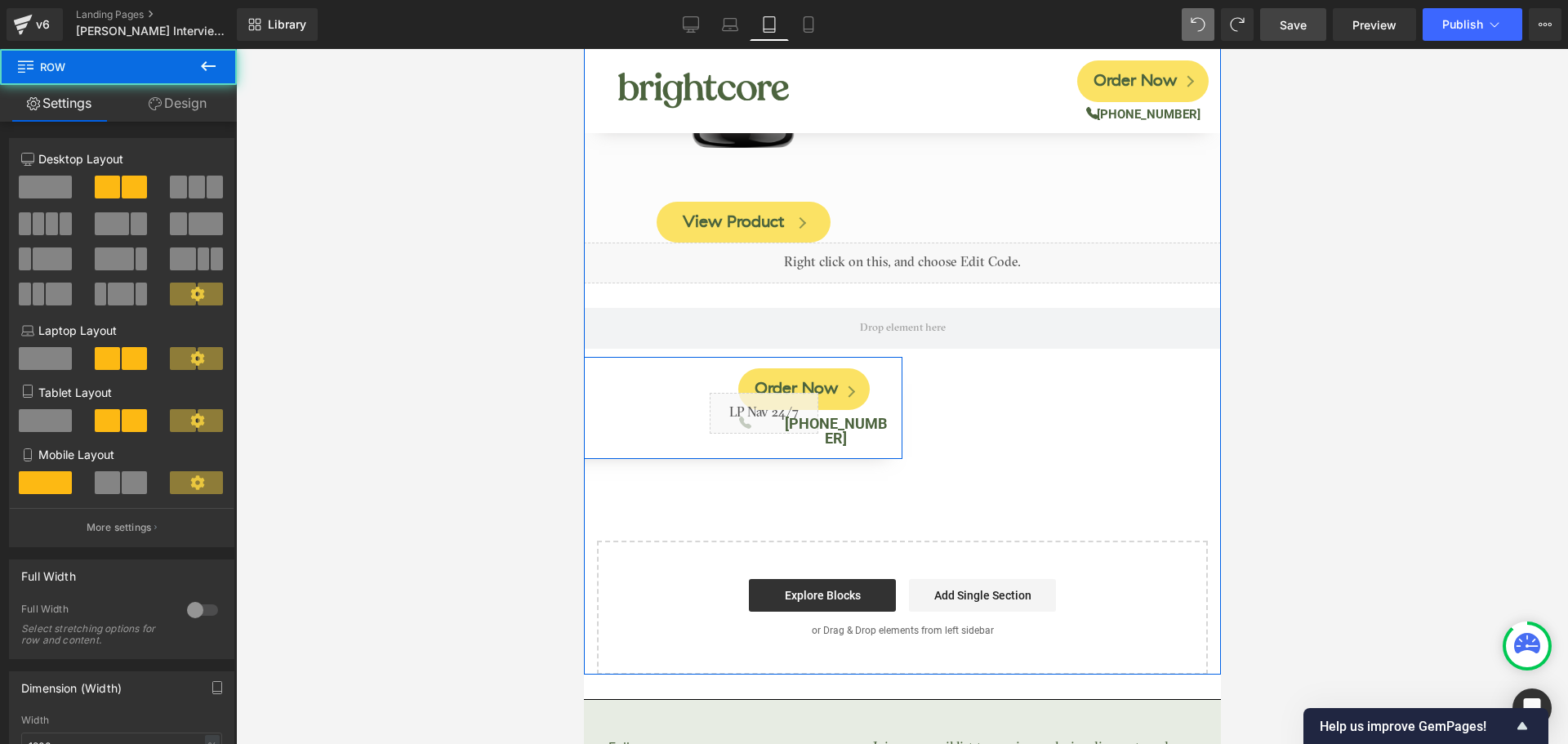
click at [595, 357] on div "Order Now Button Icon Liquid (888) 462-4779 Text Block Row Row" at bounding box center [745, 408] width 313 height 102
click at [596, 357] on div at bounding box center [584, 359] width 637 height 4
click at [600, 357] on div "Order Now Button Icon Liquid (888) 462-4779 Text Block Row Row" at bounding box center [745, 408] width 313 height 102
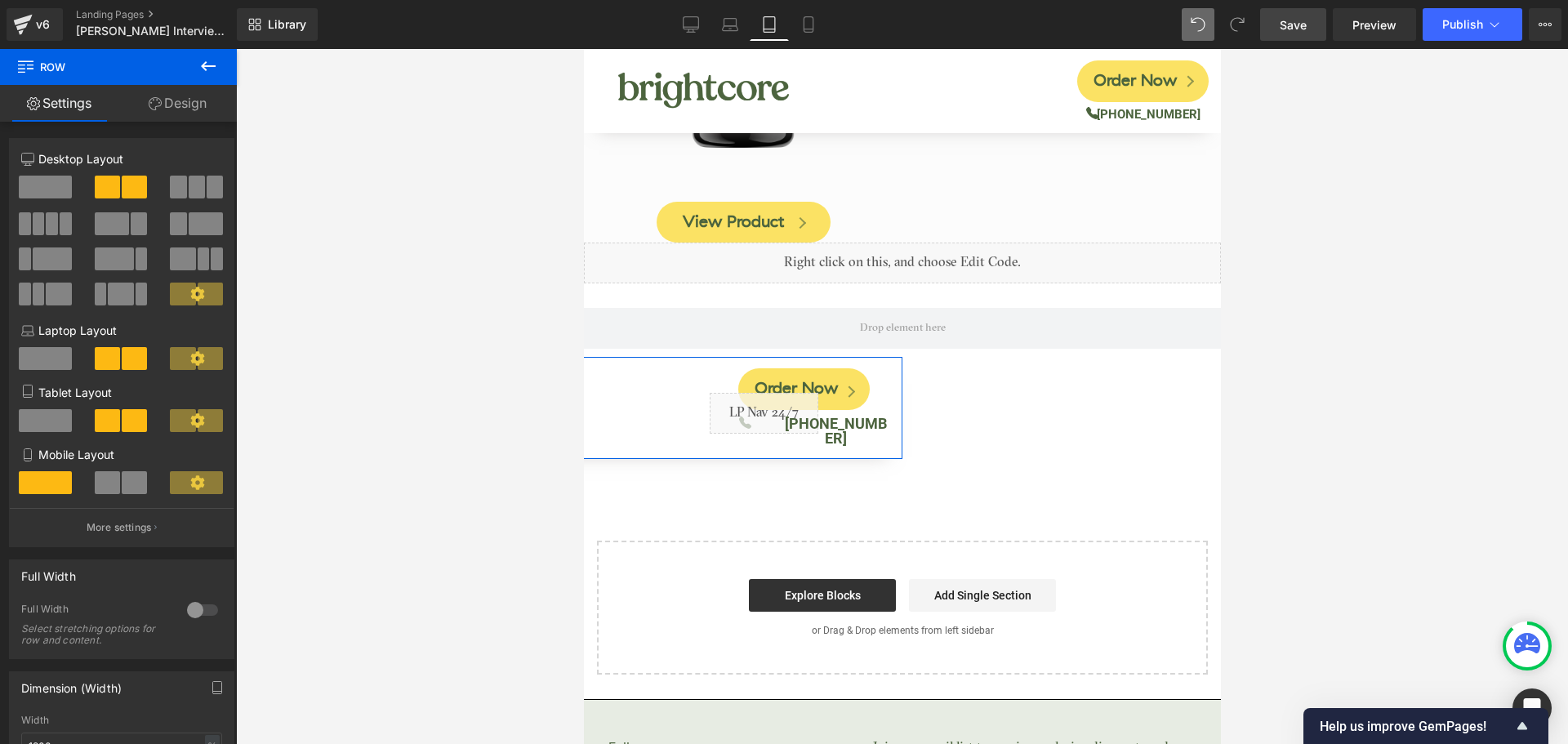
click at [180, 112] on link "Design" at bounding box center [177, 103] width 118 height 37
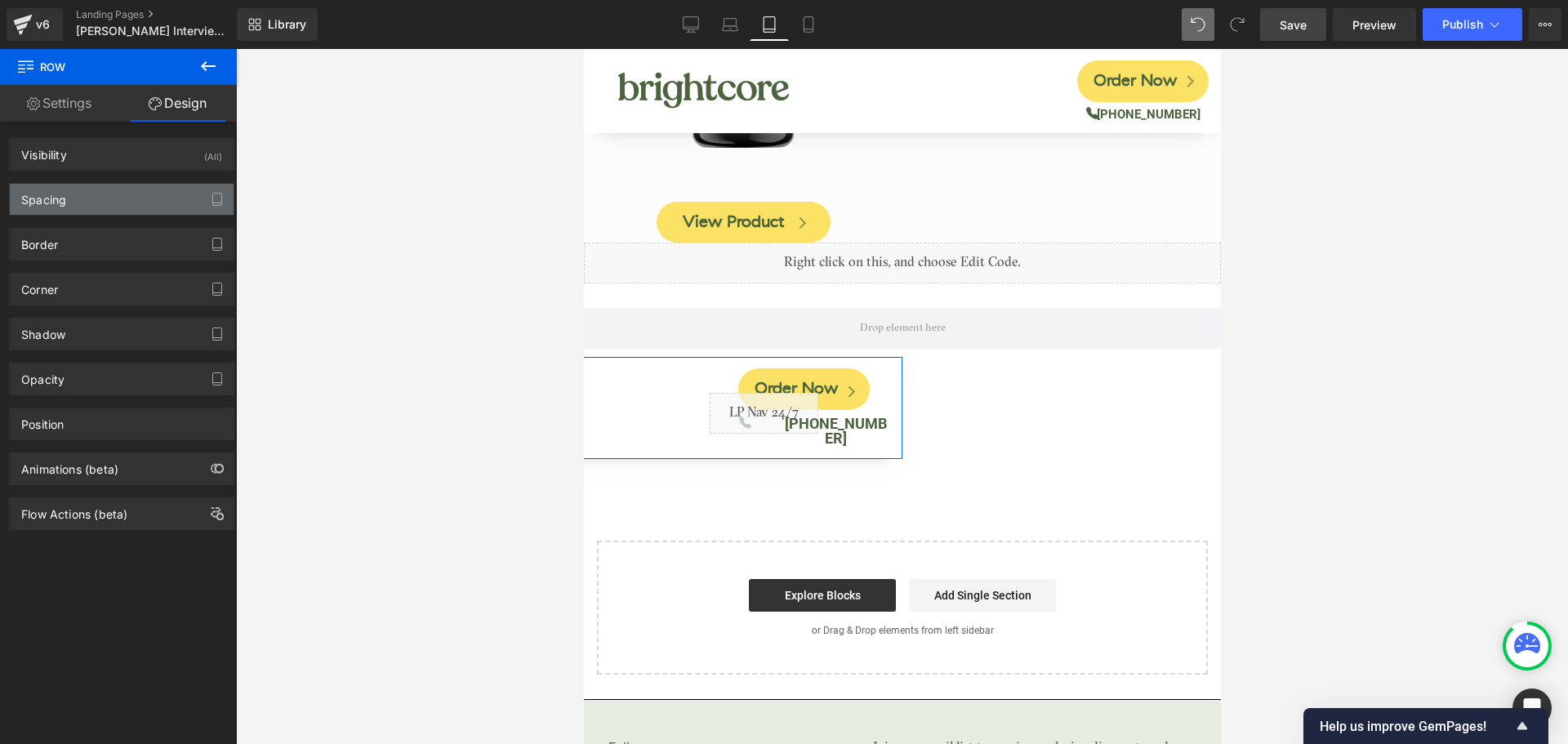
click at [95, 195] on div "Spacing" at bounding box center [121, 198] width 223 height 31
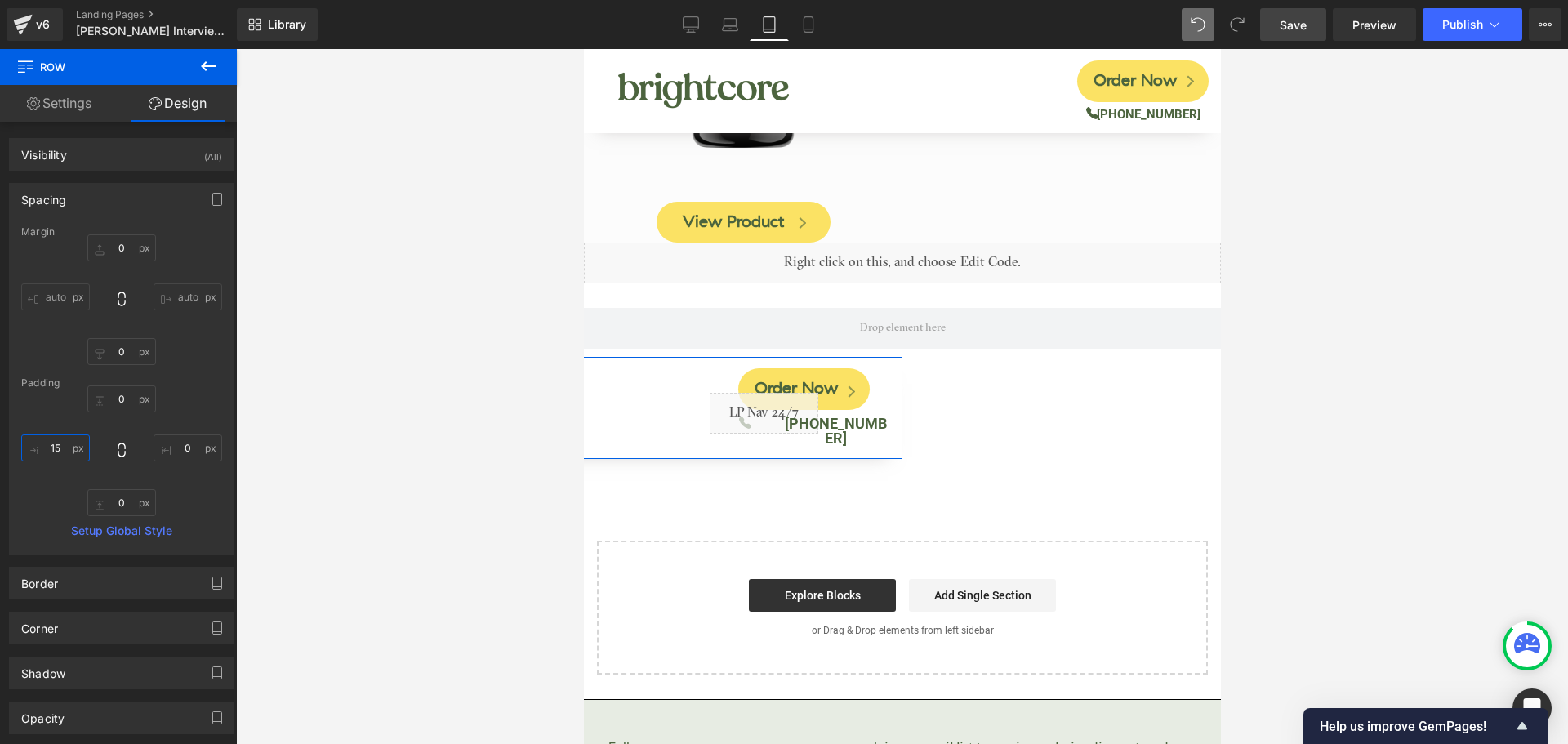
click at [58, 445] on input "15" at bounding box center [55, 447] width 68 height 27
type input "15"
click at [692, 35] on link "Desktop" at bounding box center [690, 24] width 39 height 33
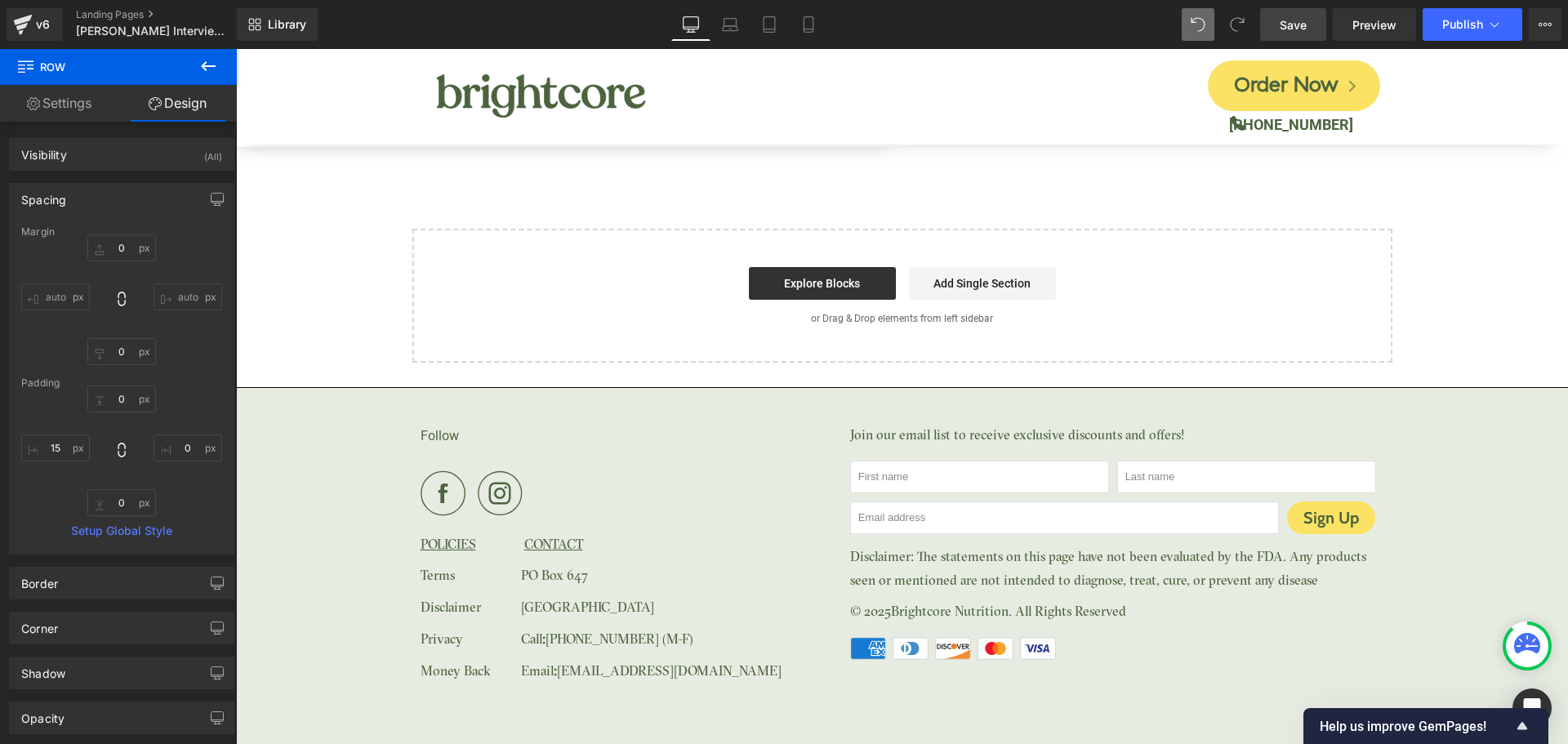
scroll to position [8224, 0]
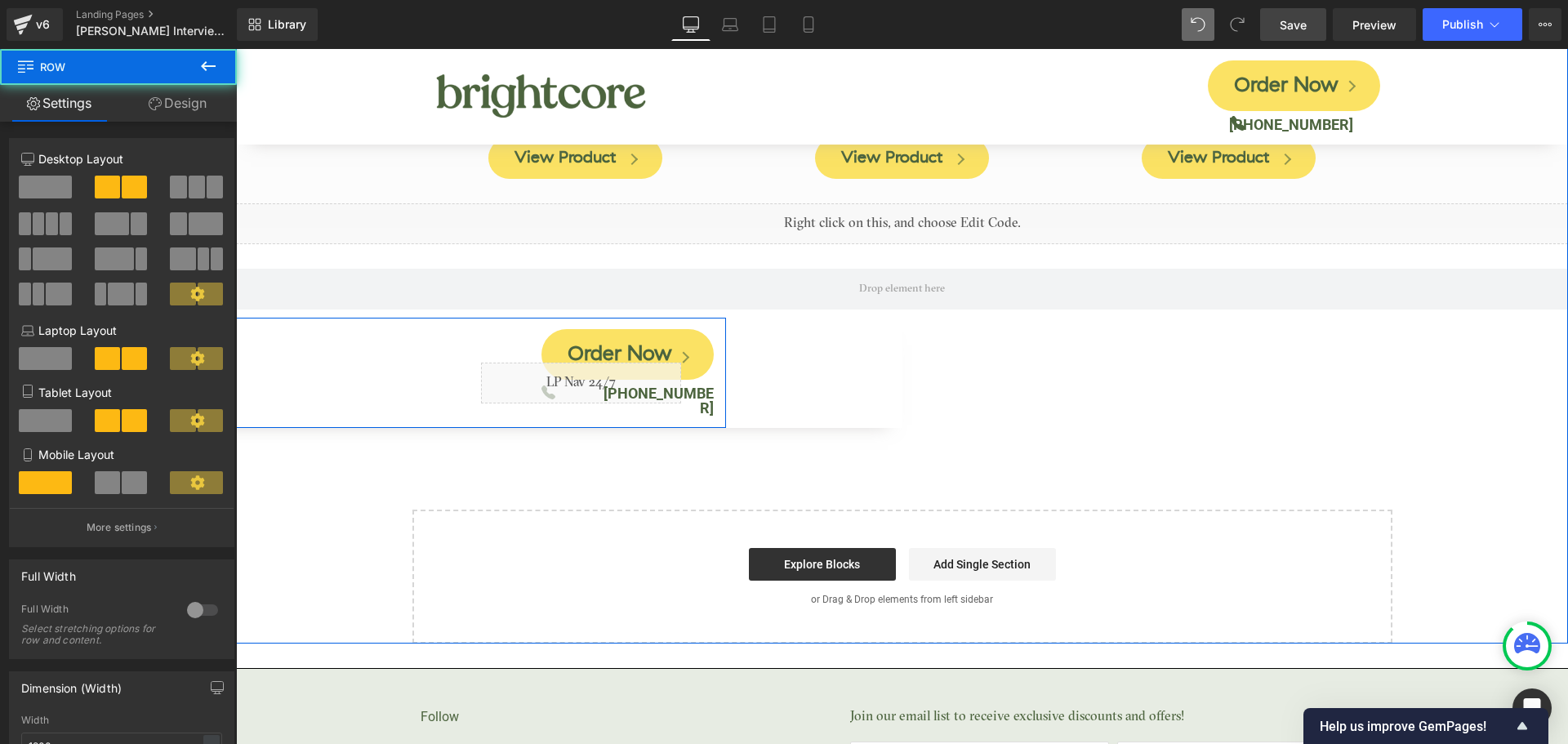
click at [243, 317] on div "Order Now Button Icon Liquid (888) 462-4779 Text Block Row Row" at bounding box center [481, 372] width 490 height 110
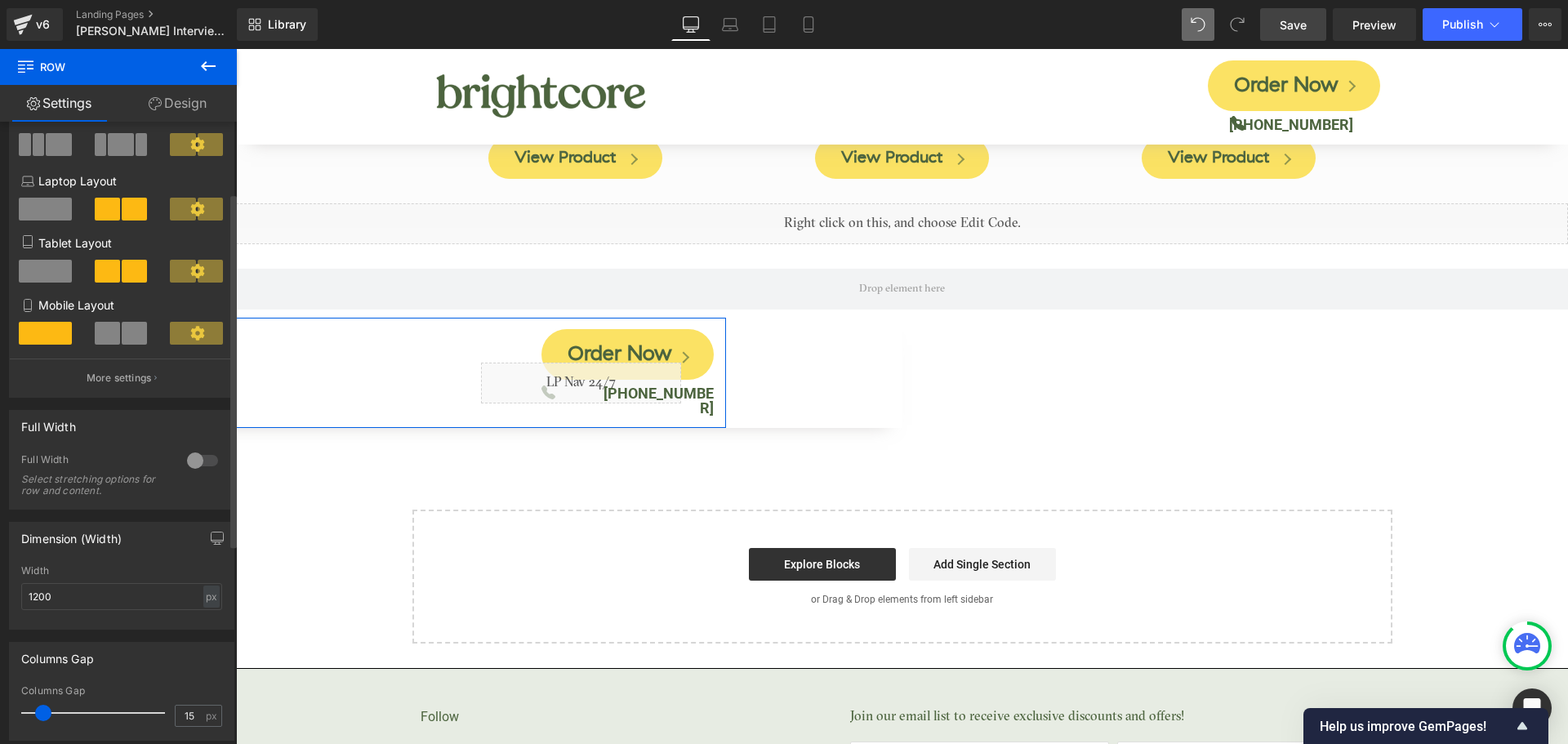
scroll to position [0, 0]
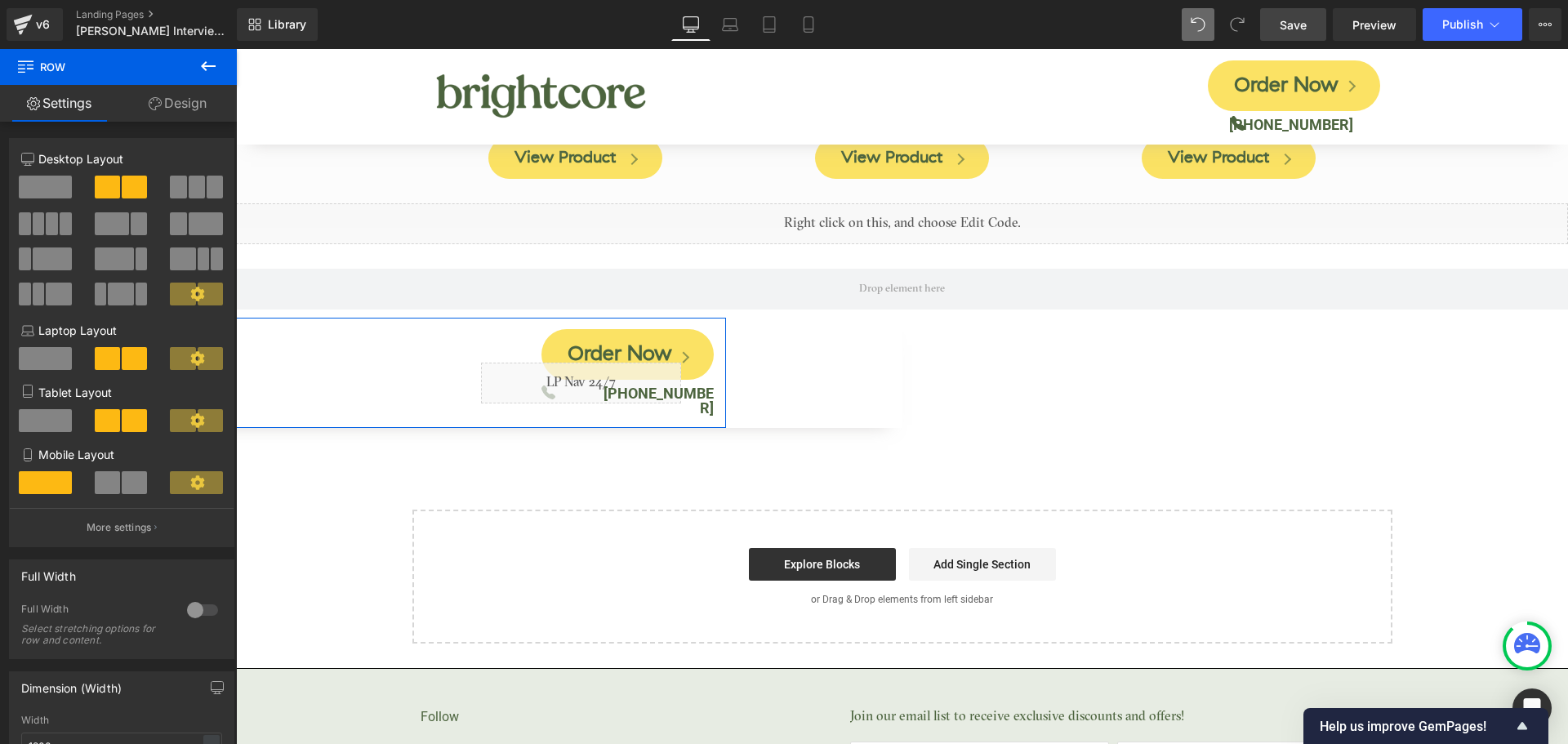
click at [169, 103] on link "Design" at bounding box center [177, 103] width 118 height 37
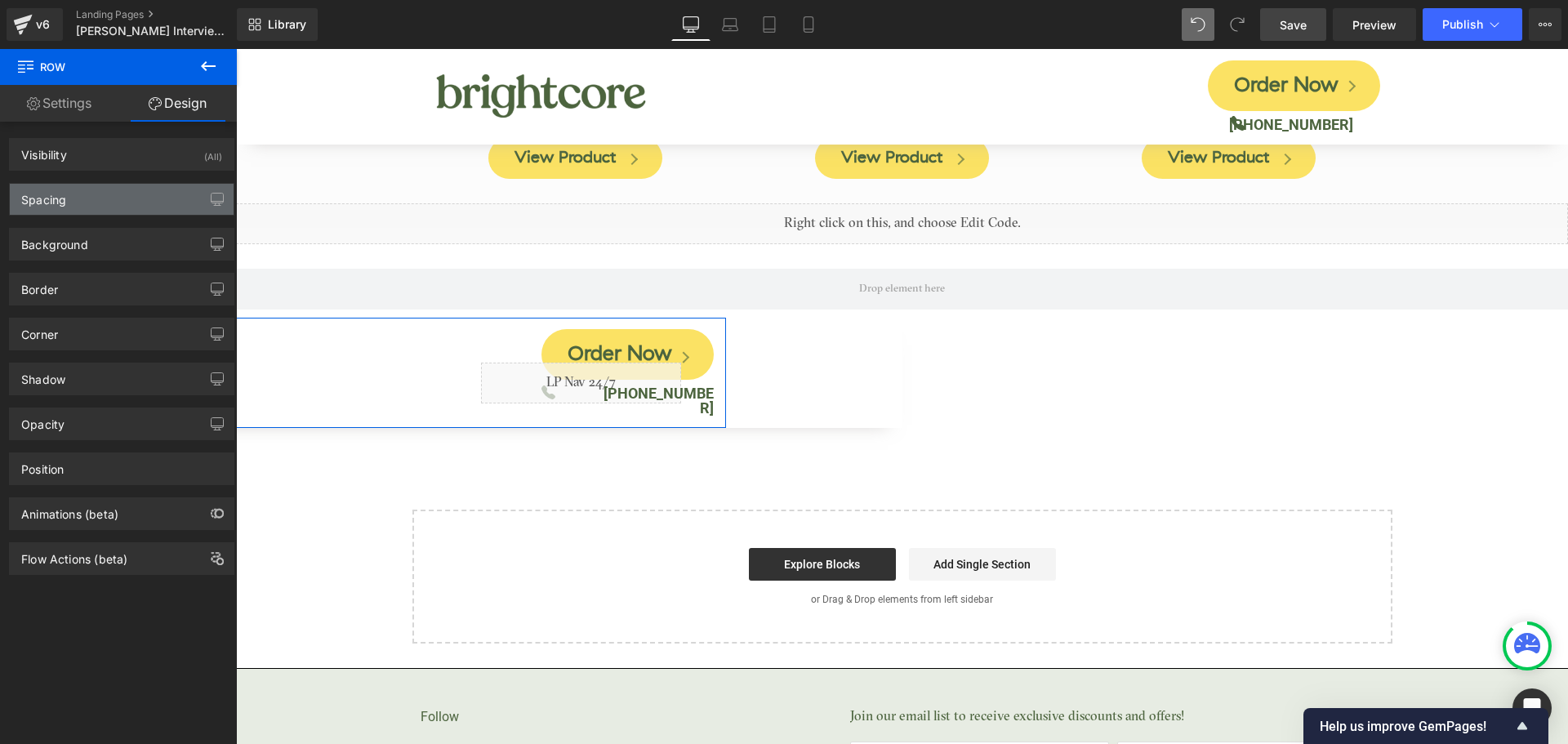
click at [92, 205] on div "Spacing" at bounding box center [121, 198] width 223 height 31
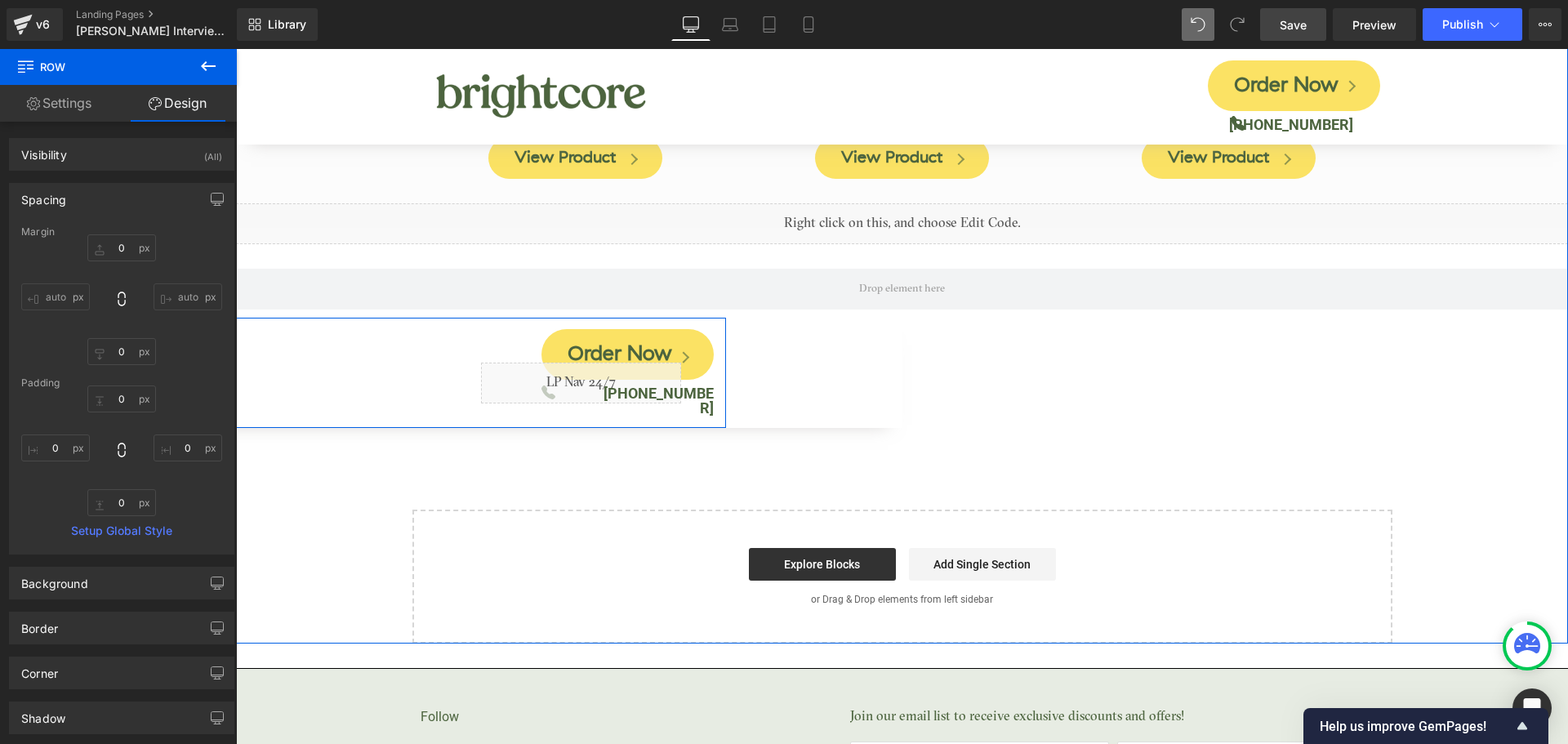
click at [242, 361] on div "Order Now Button Icon Liquid (888) 462-4779 Text Block Row Row" at bounding box center [481, 372] width 490 height 110
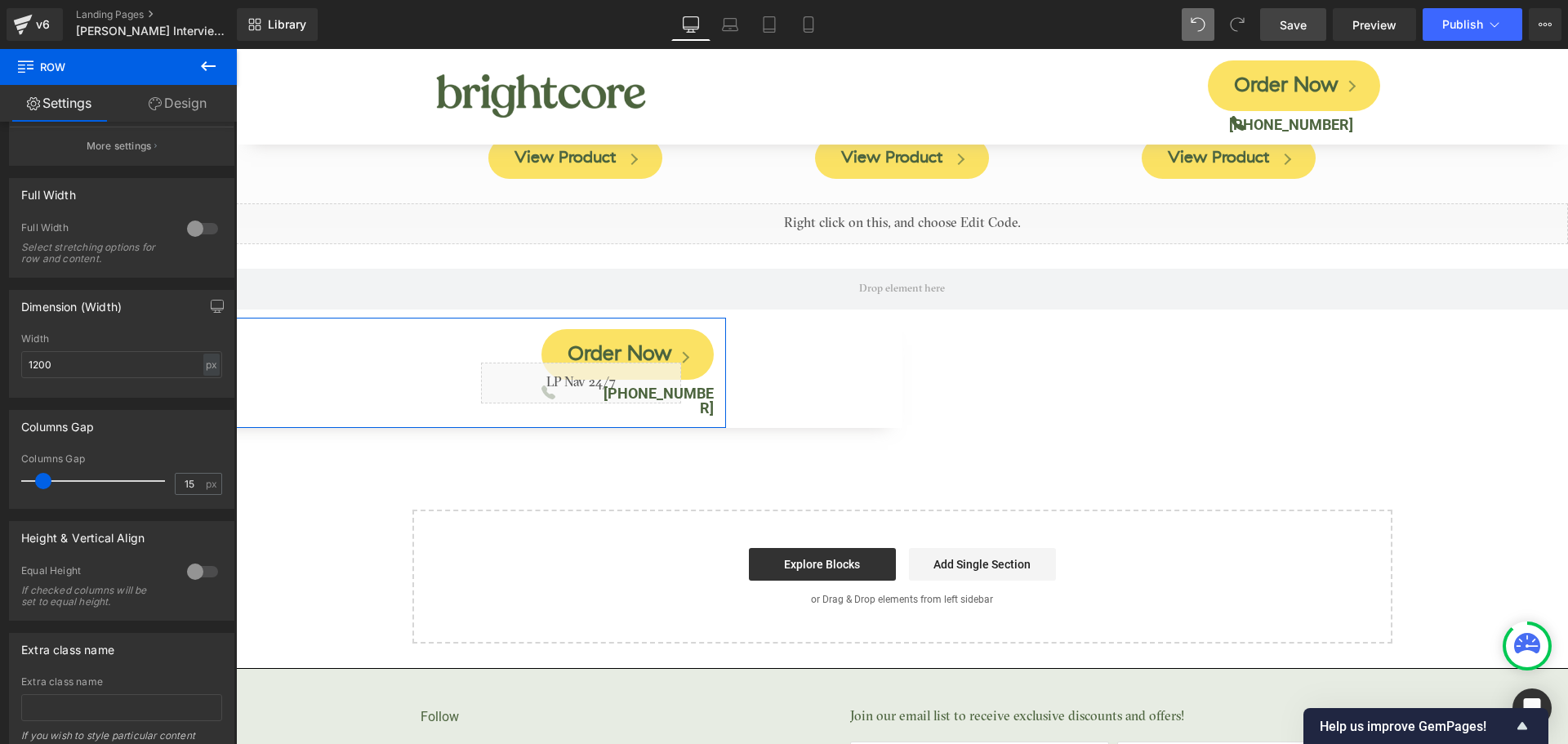
scroll to position [476, 0]
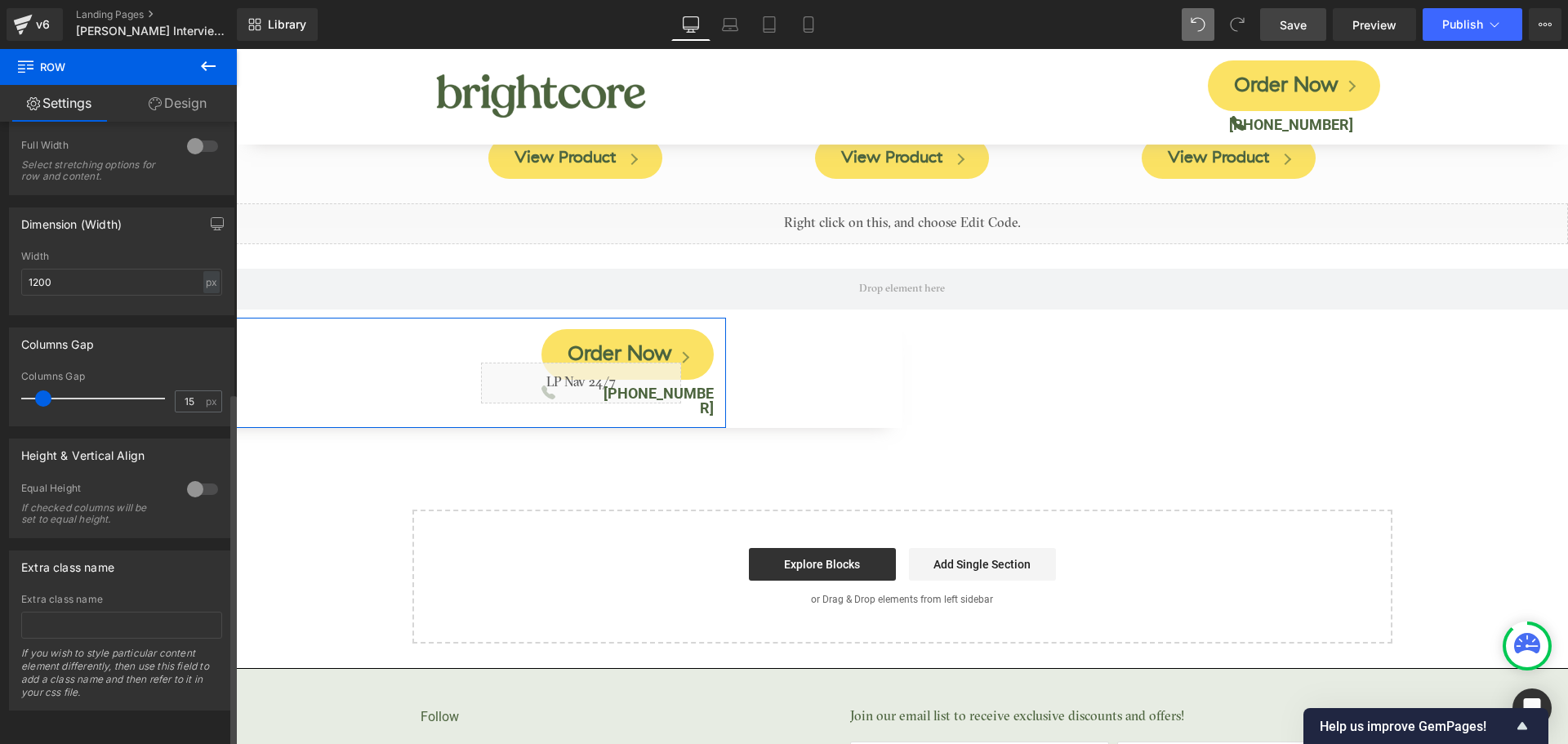
click at [183, 133] on div at bounding box center [201, 146] width 39 height 26
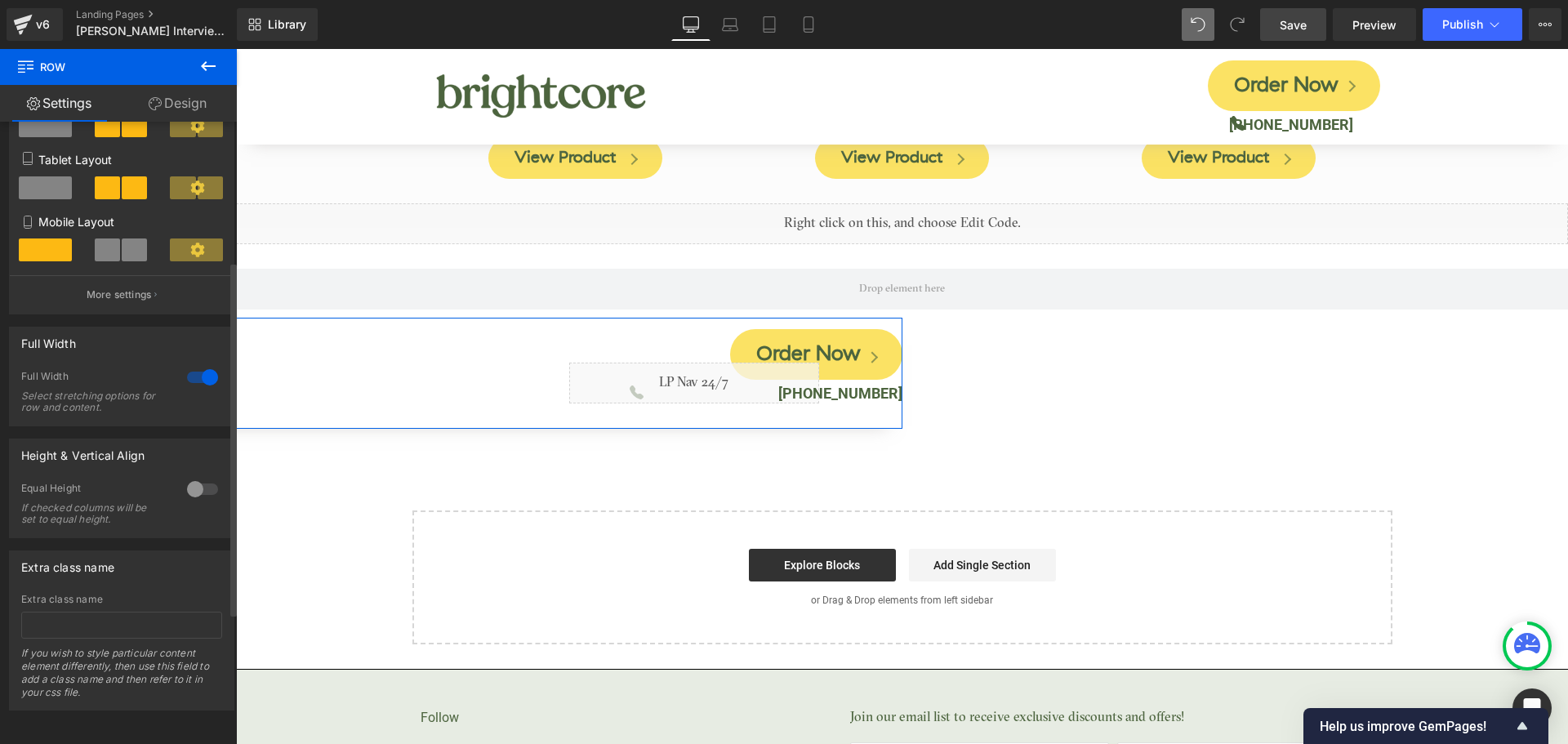
scroll to position [8189, 0]
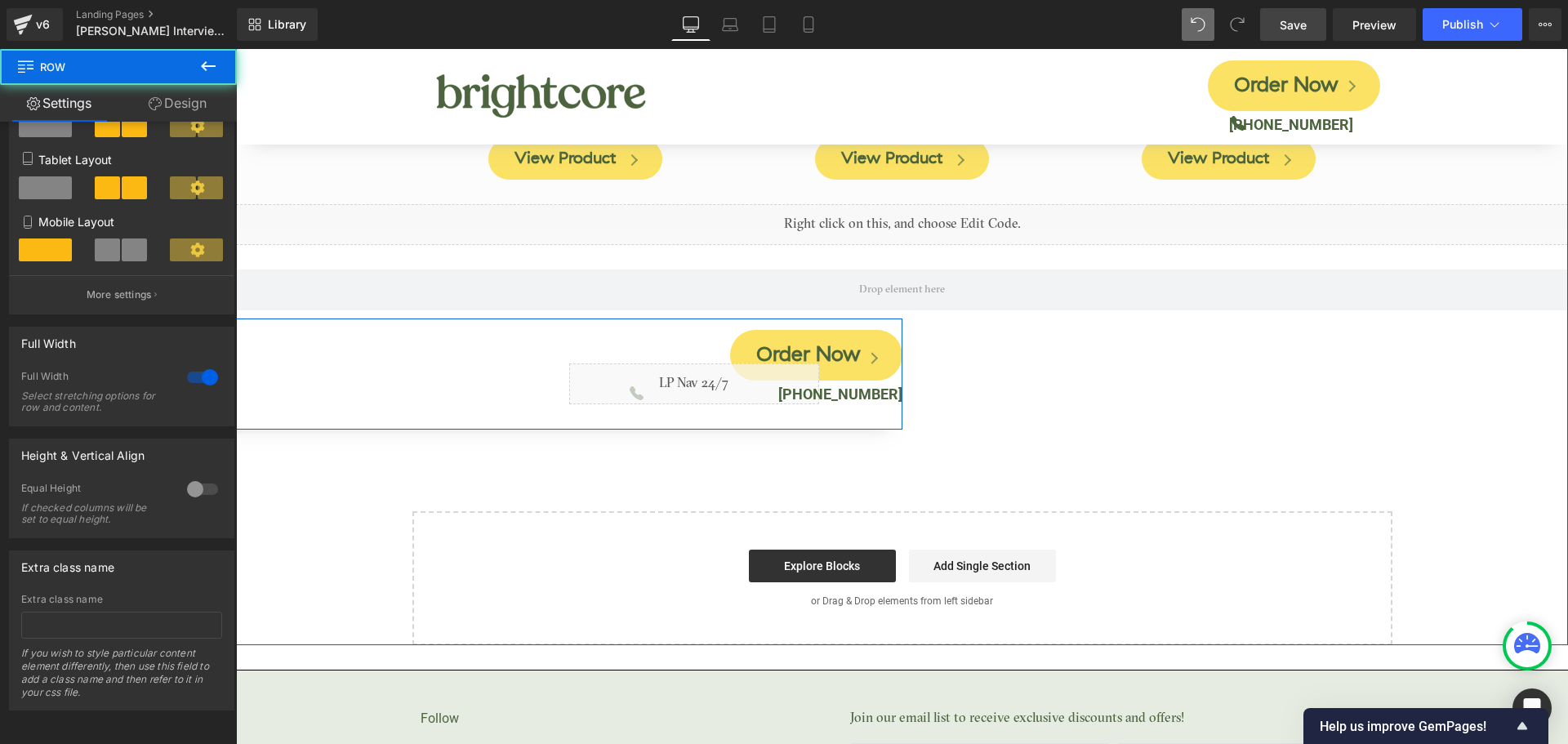
click at [260, 389] on div "Image Order Now Button Icon Liquid [PHONE_NUMBER] Text [GEOGRAPHIC_DATA]" at bounding box center [236, 374] width 1332 height 111
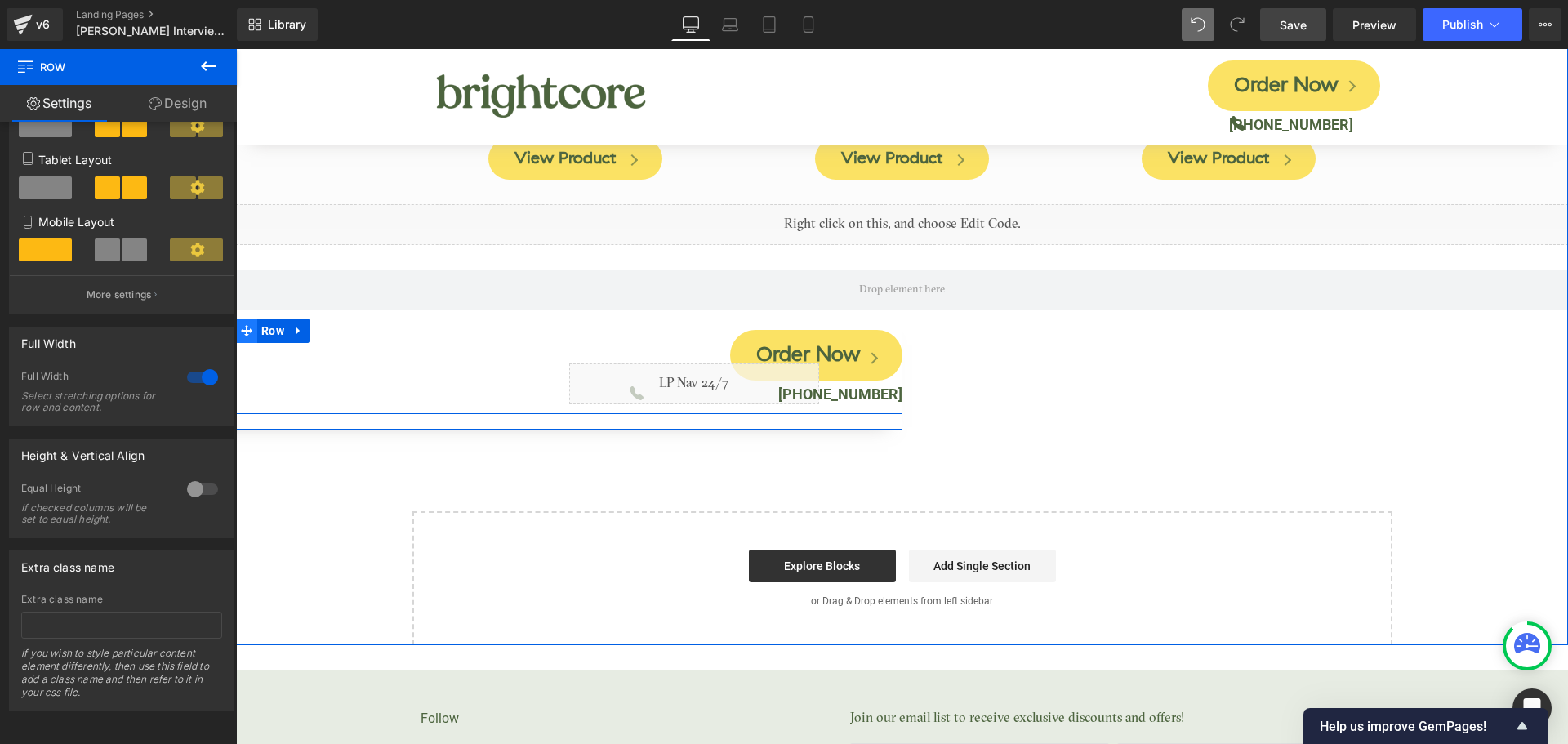
click at [249, 324] on icon at bounding box center [247, 330] width 12 height 12
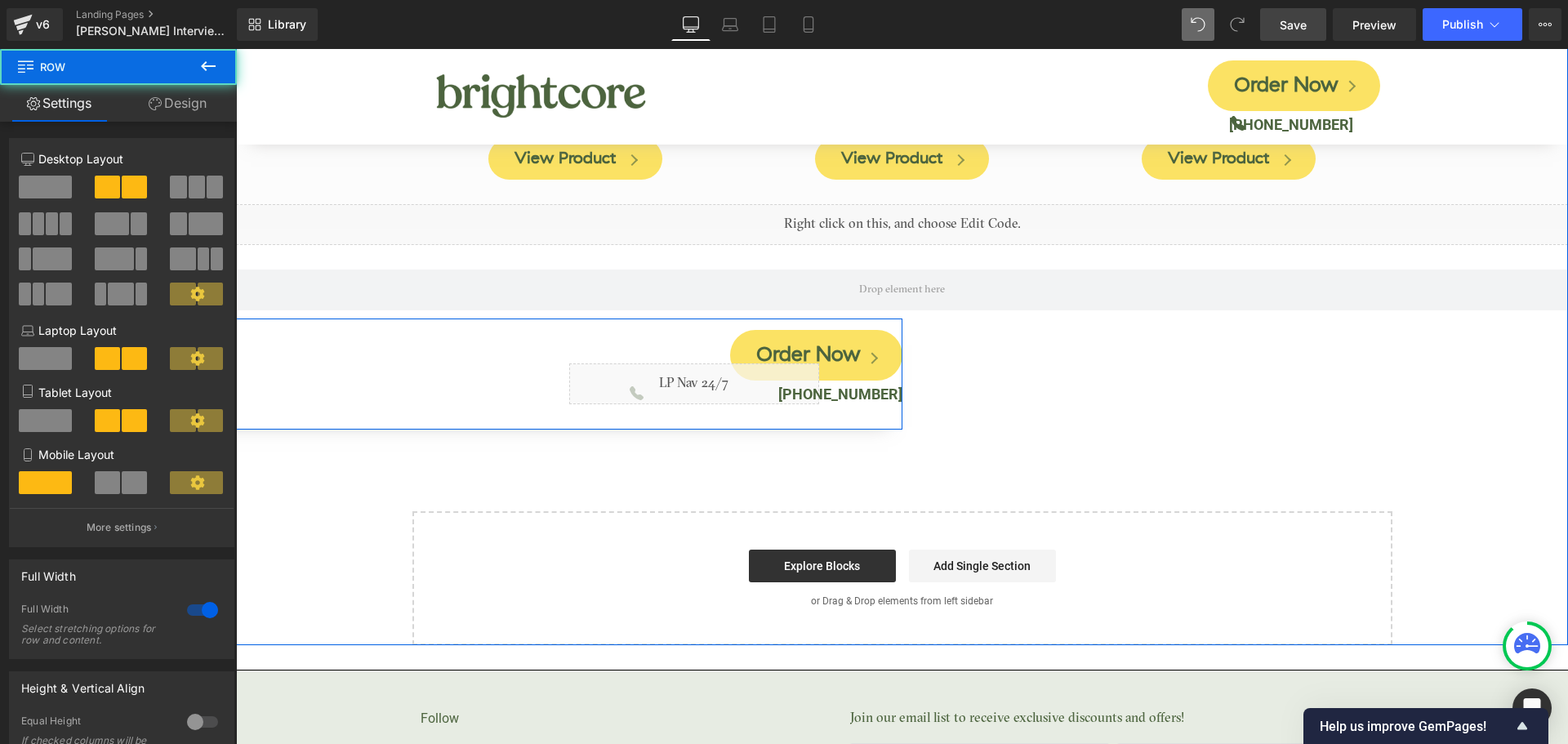
click at [251, 384] on div "Image Order Now Button Icon Liquid [PHONE_NUMBER] Text [GEOGRAPHIC_DATA]" at bounding box center [236, 374] width 1332 height 111
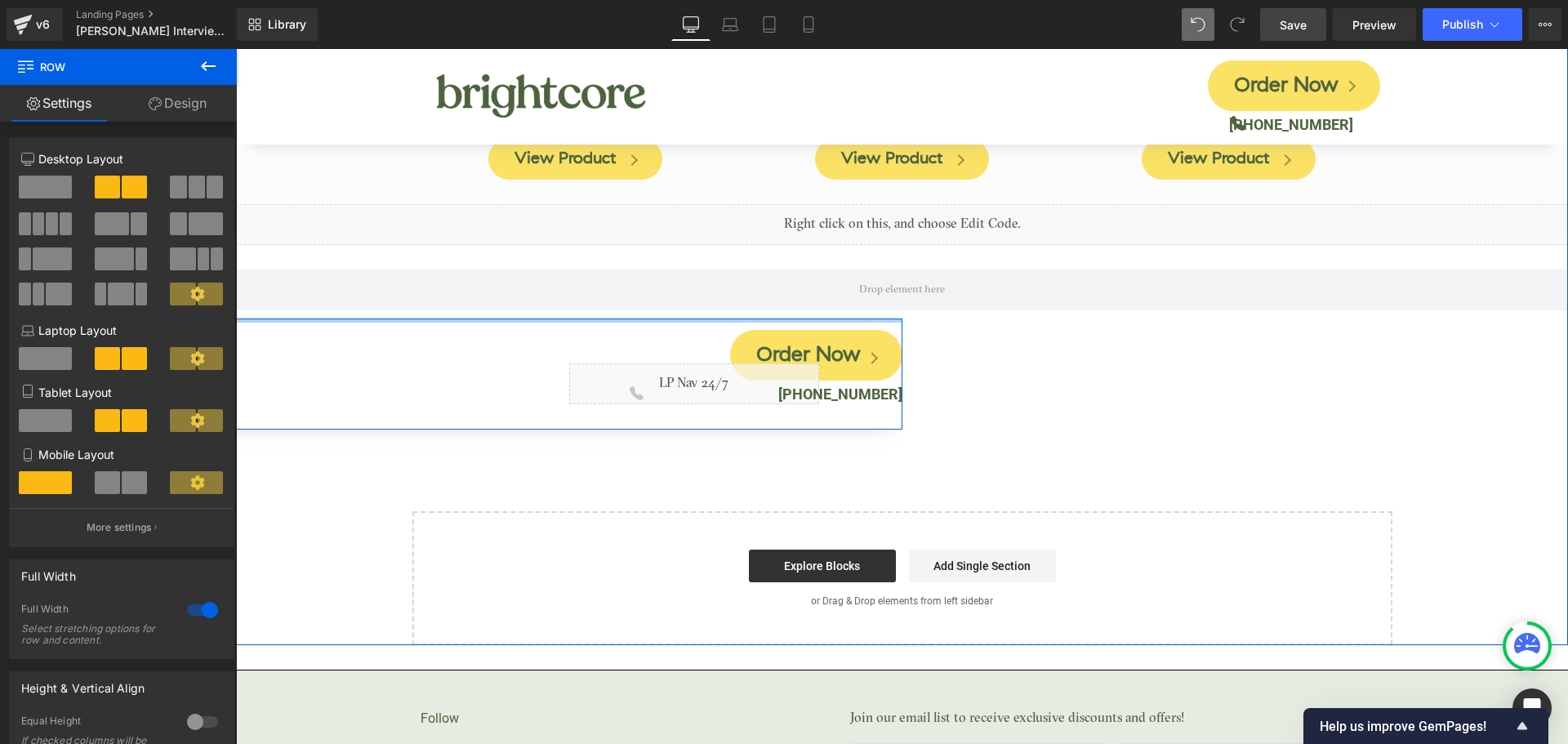
click at [246, 318] on div at bounding box center [236, 320] width 1332 height 4
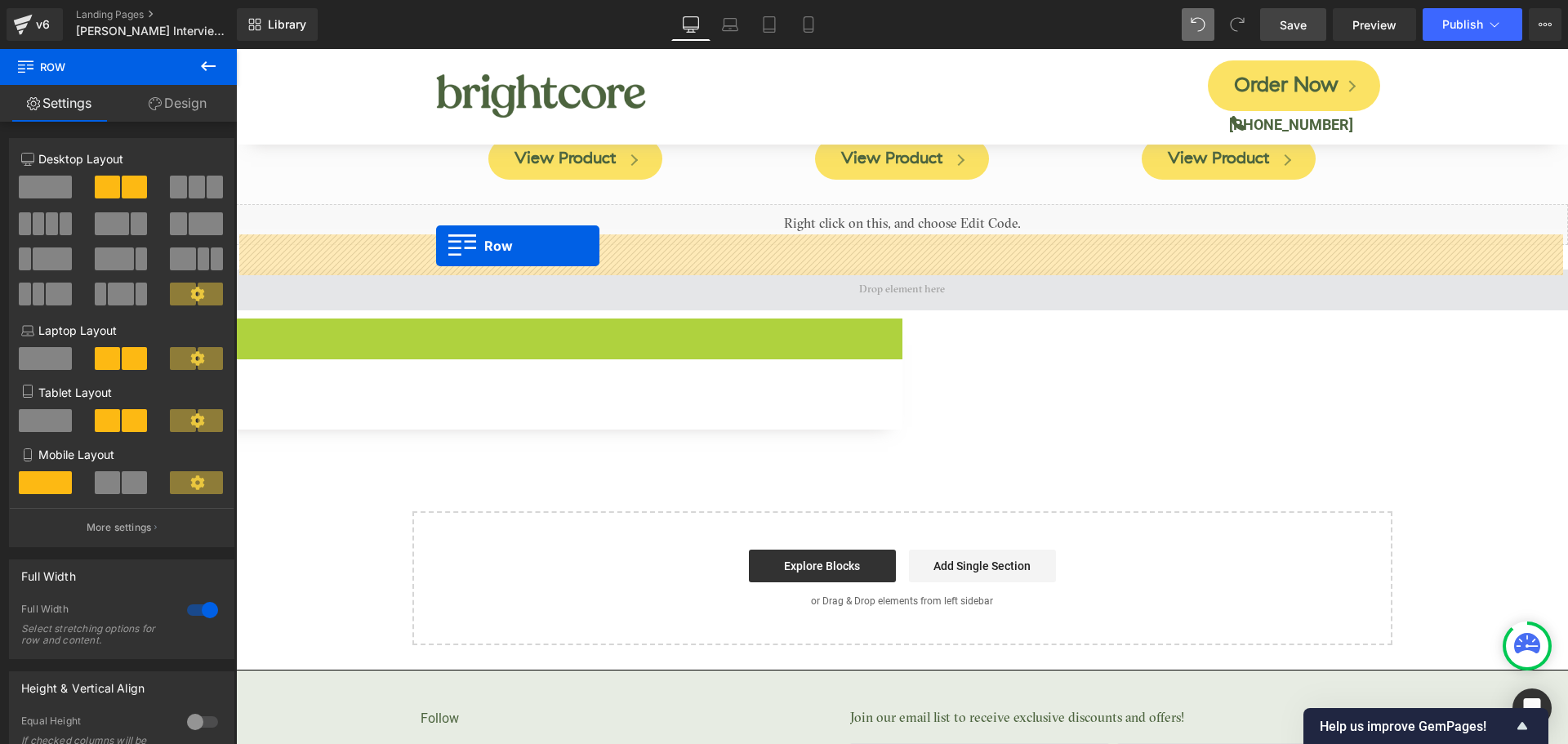
drag, startPoint x: 250, startPoint y: 293, endPoint x: 436, endPoint y: 246, distance: 191.8
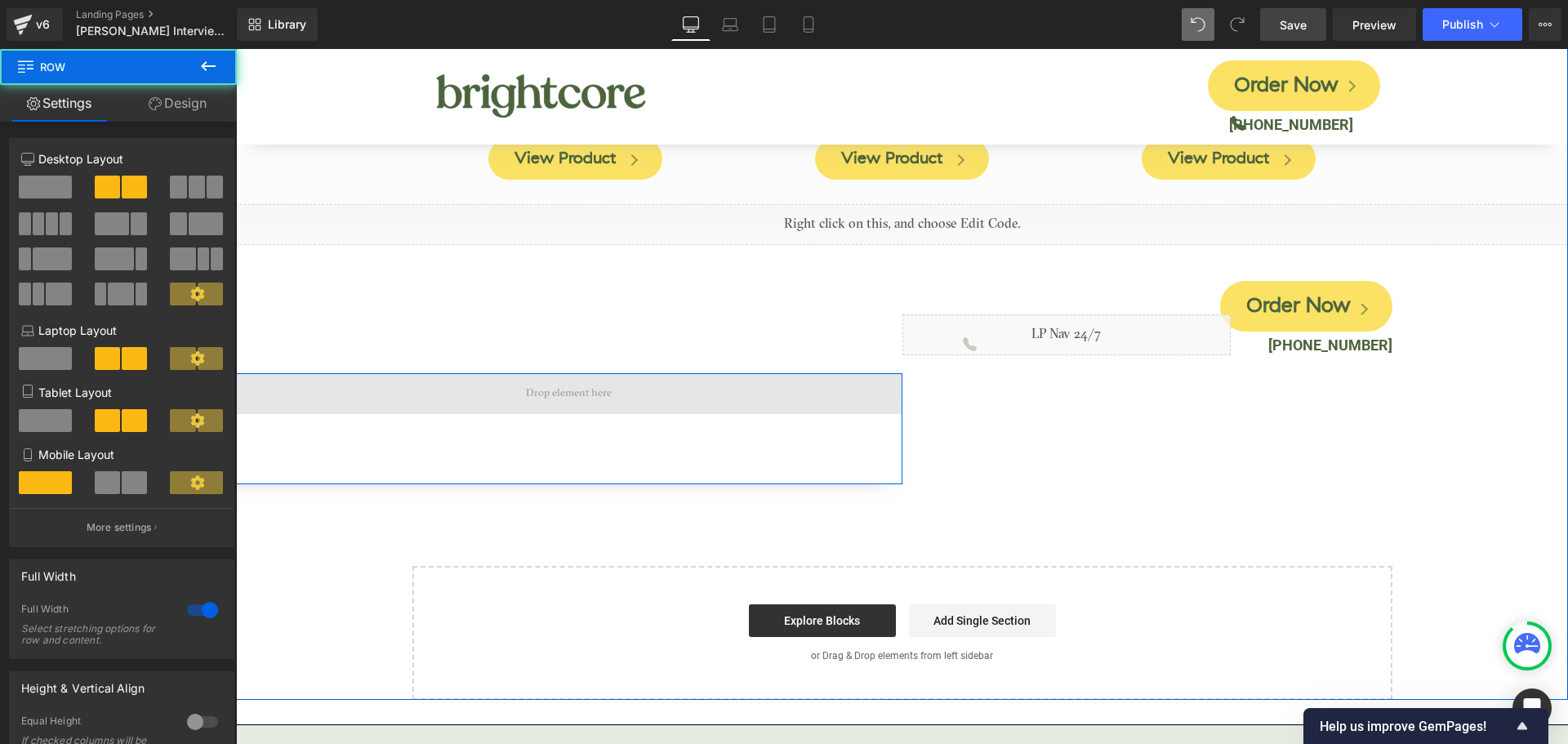
click at [295, 373] on span at bounding box center [569, 393] width 666 height 41
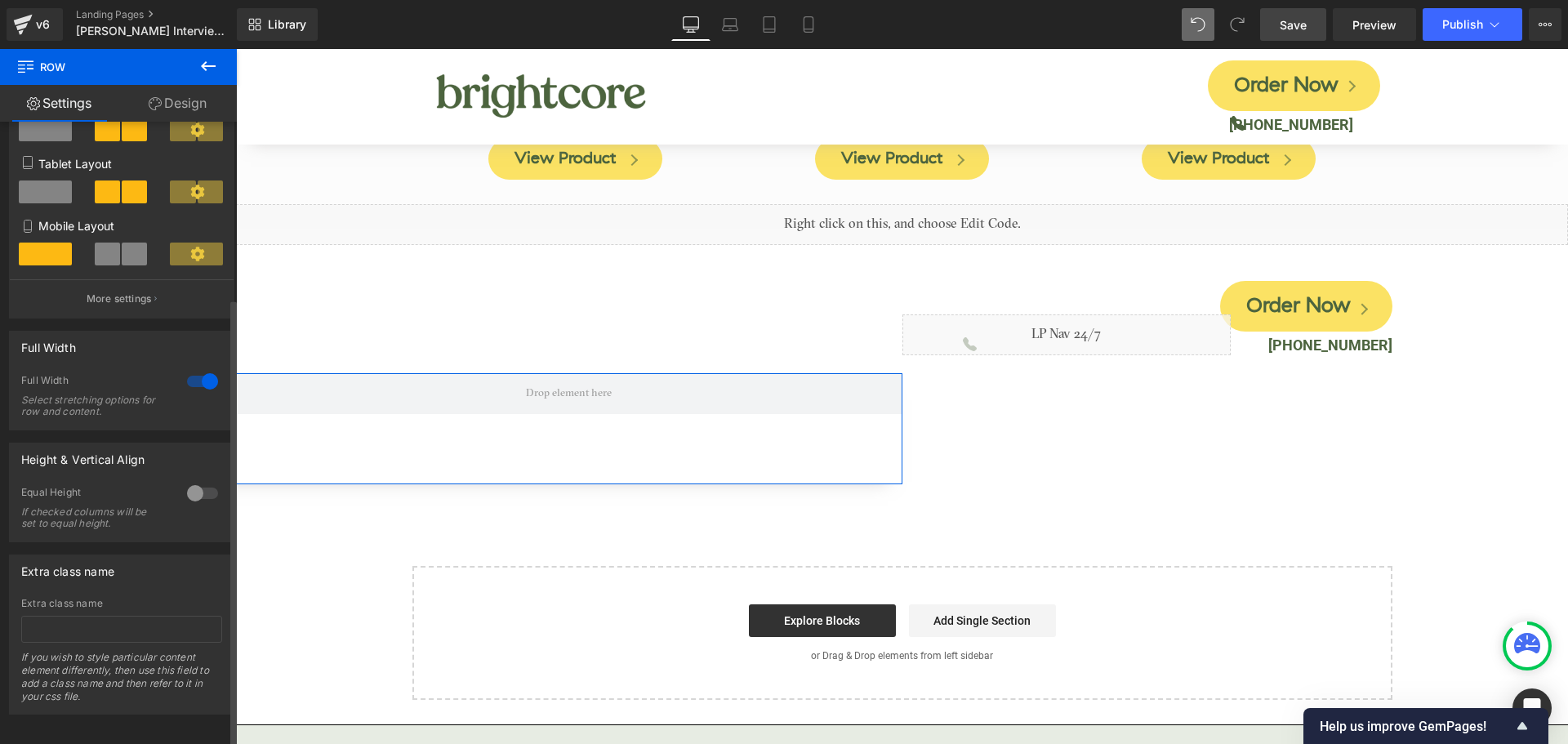
scroll to position [245, 0]
click at [194, 364] on div at bounding box center [201, 377] width 39 height 26
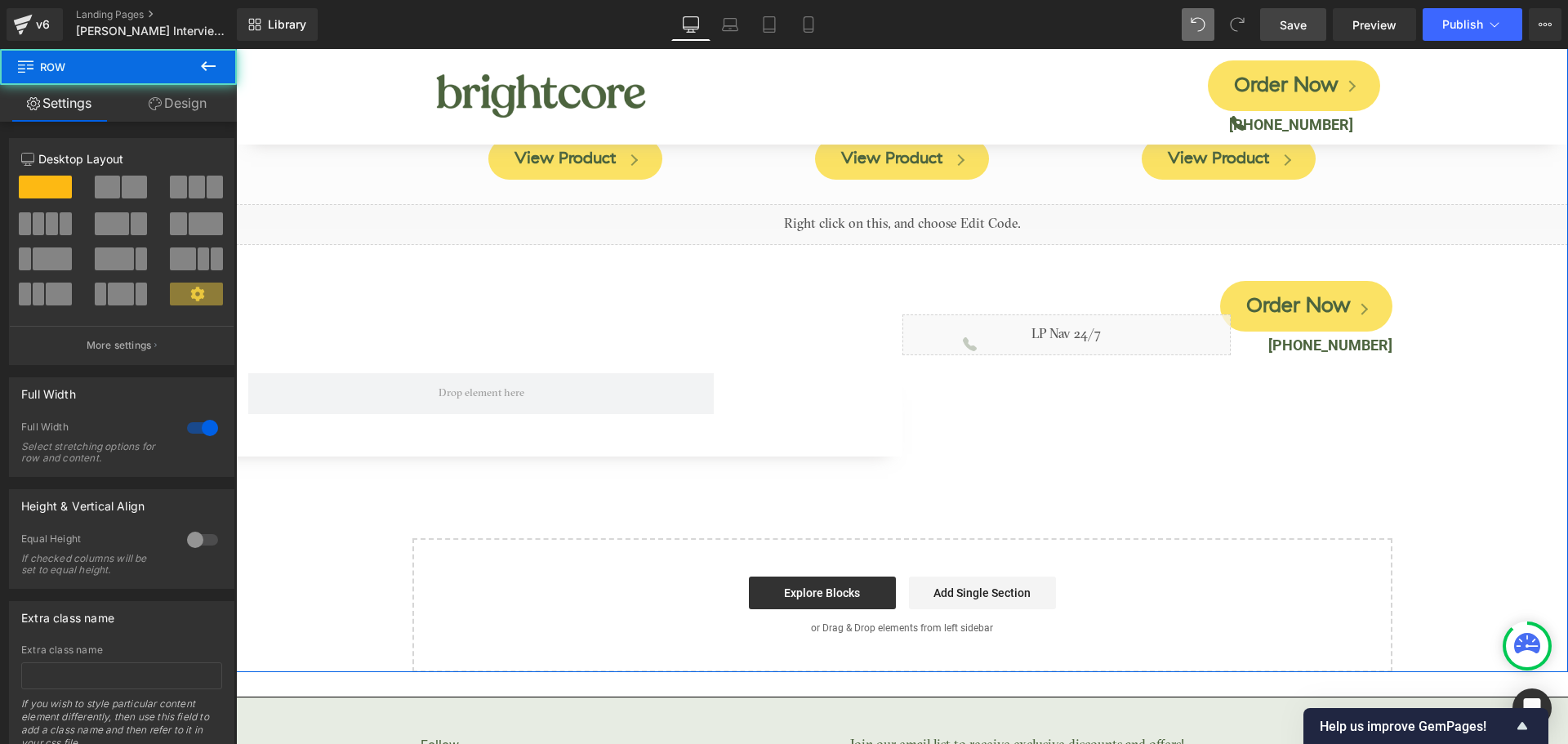
click at [832, 390] on div "Image Row" at bounding box center [236, 415] width 1332 height 83
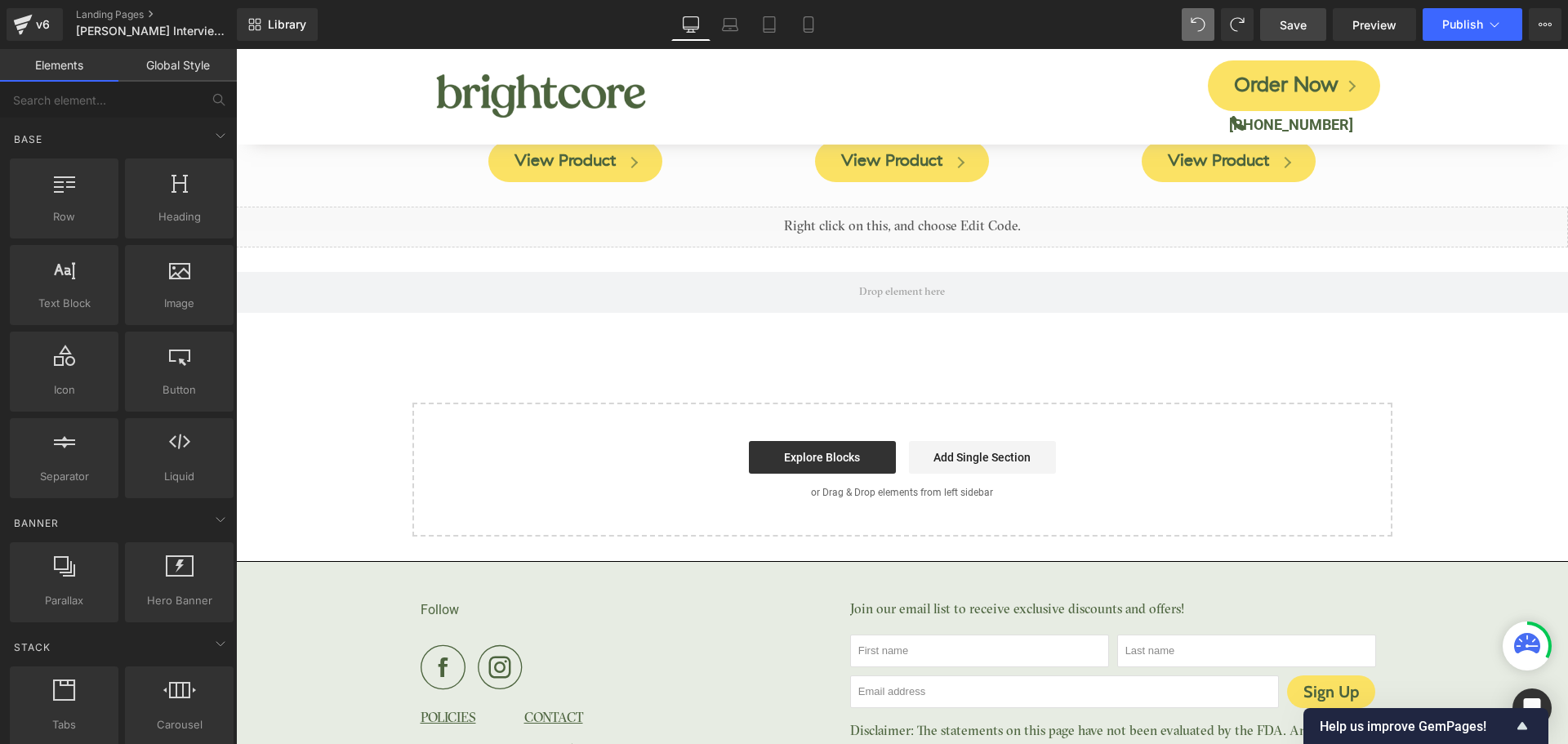
scroll to position [8105, 0]
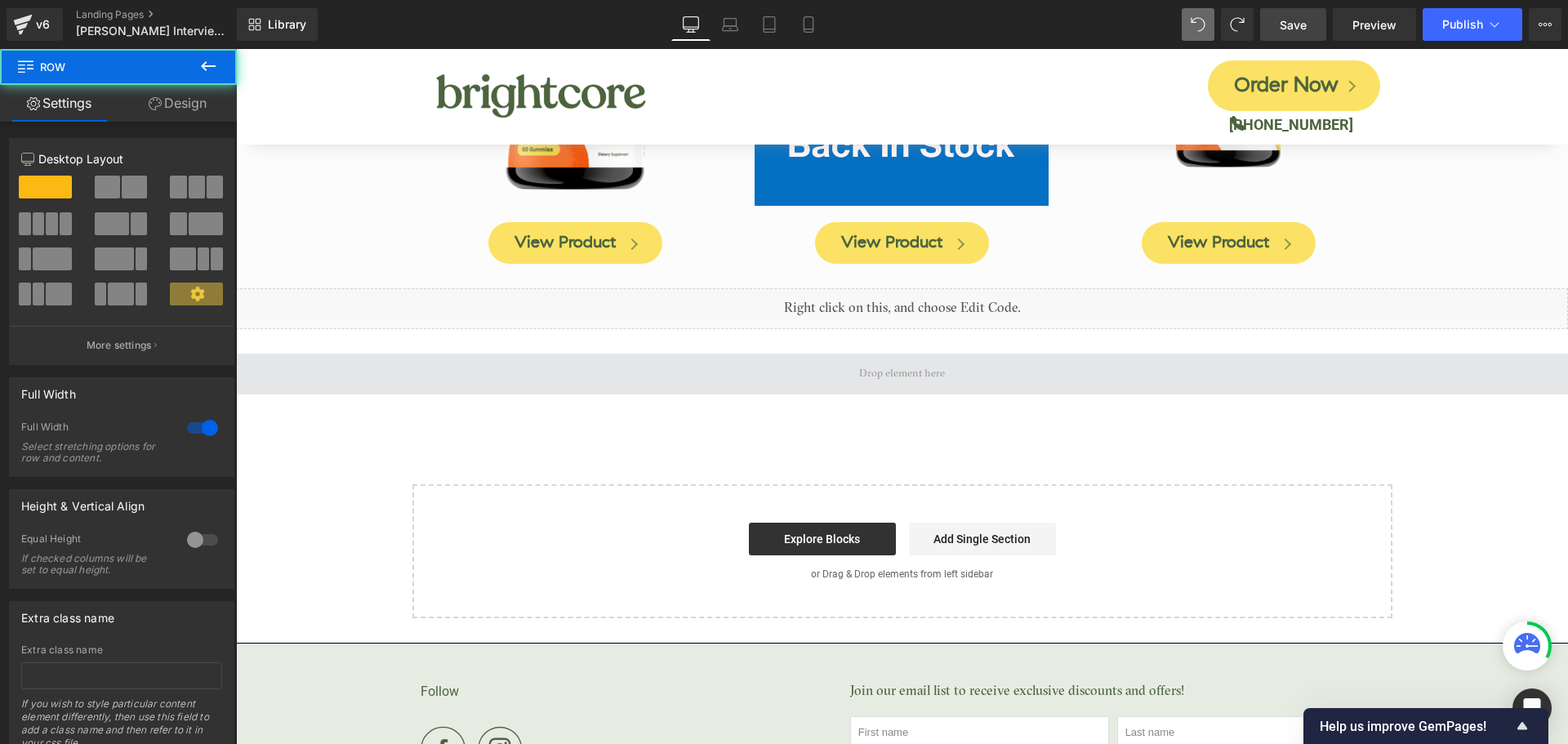
click at [745, 353] on span at bounding box center [902, 373] width 1332 height 41
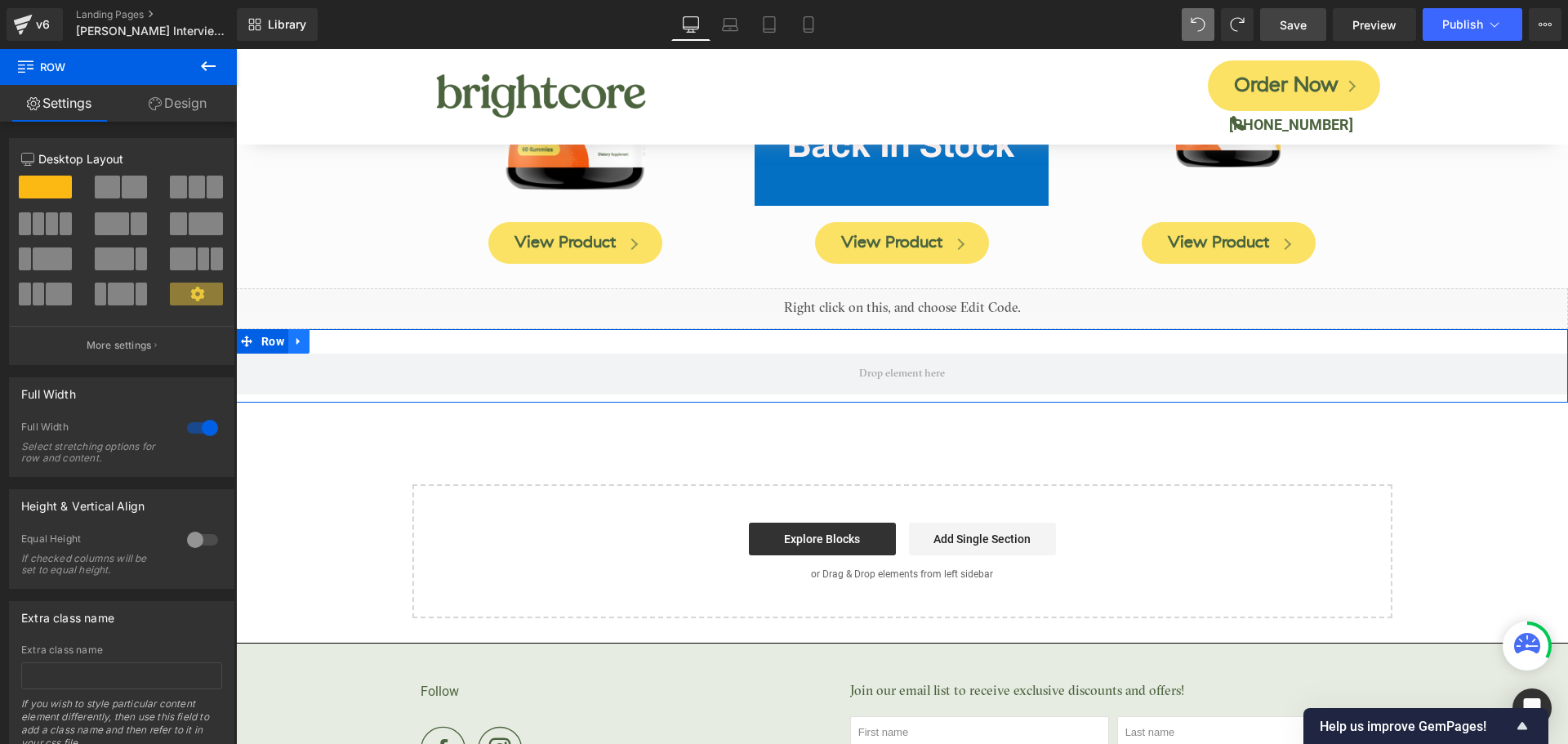
click at [300, 334] on icon at bounding box center [299, 340] width 12 height 12
click at [338, 335] on icon at bounding box center [341, 341] width 12 height 12
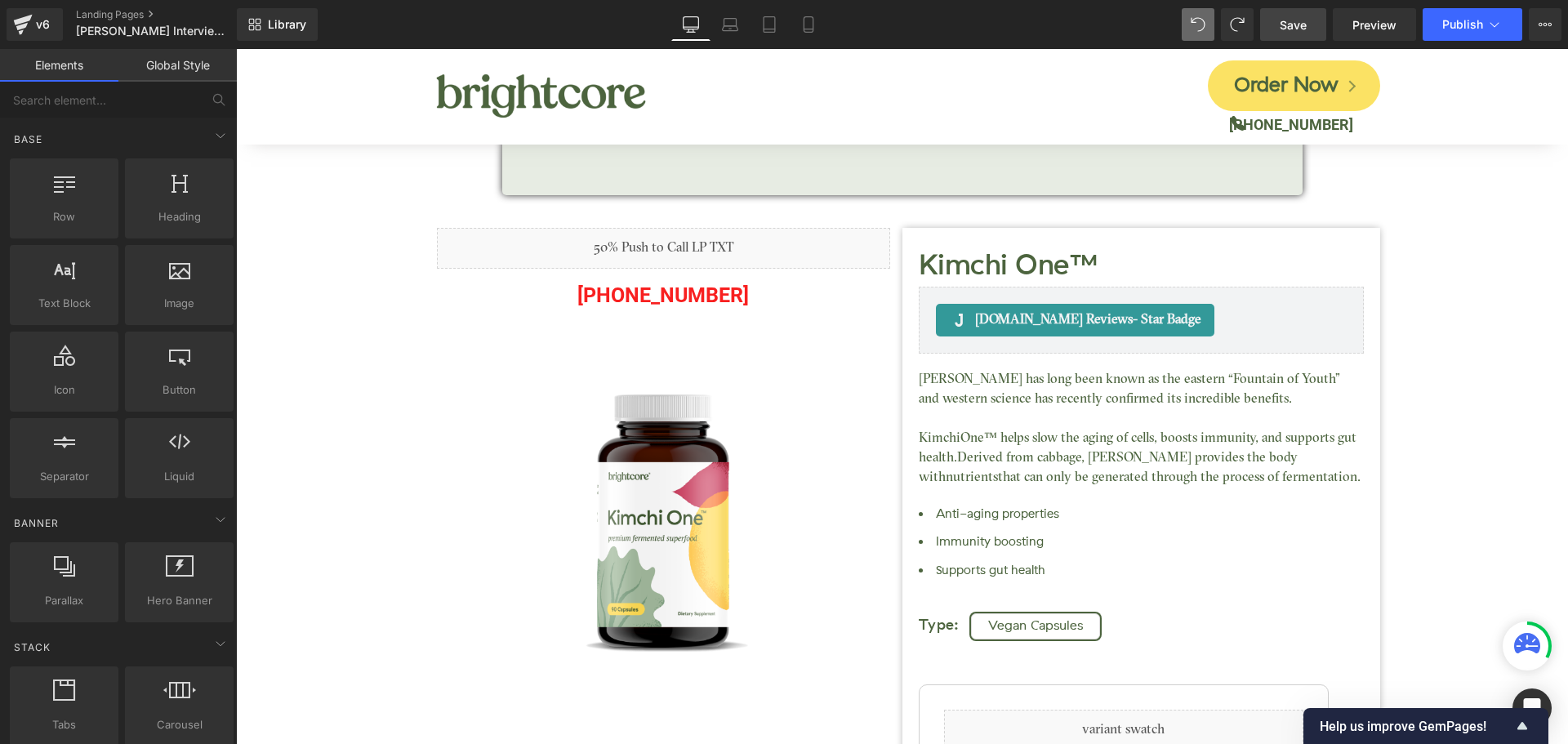
scroll to position [0, 0]
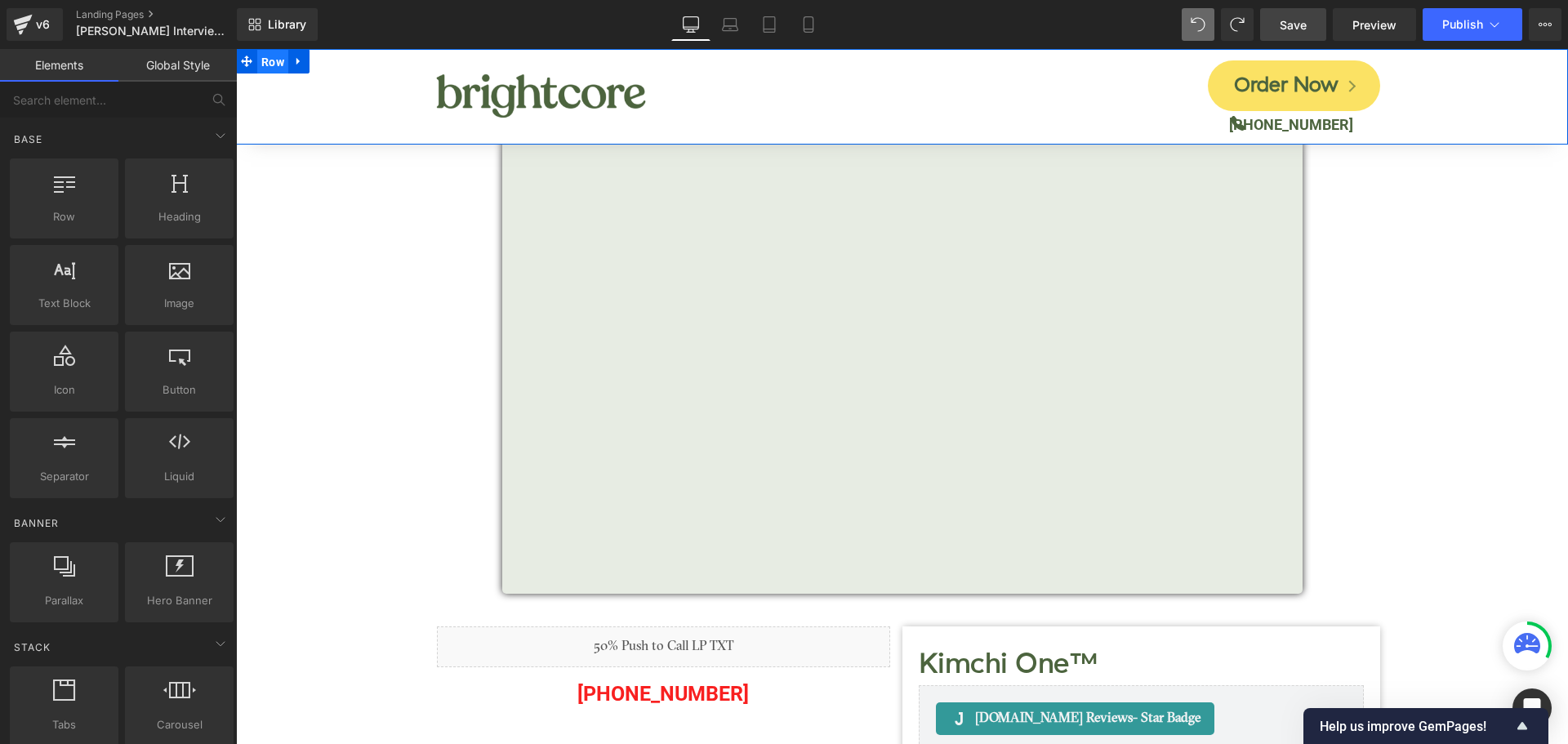
click at [279, 61] on span "Row" at bounding box center [272, 62] width 31 height 25
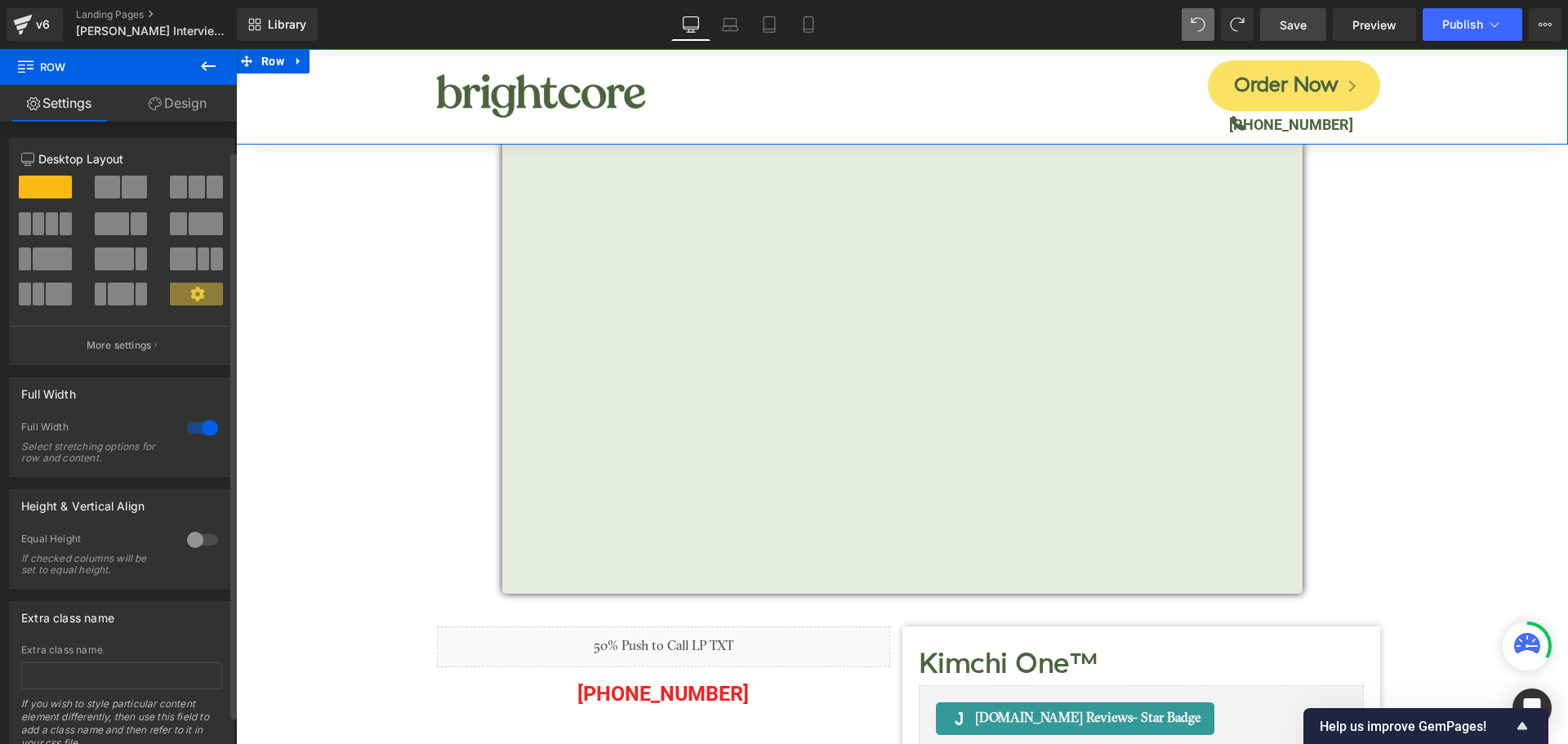
scroll to position [62, 0]
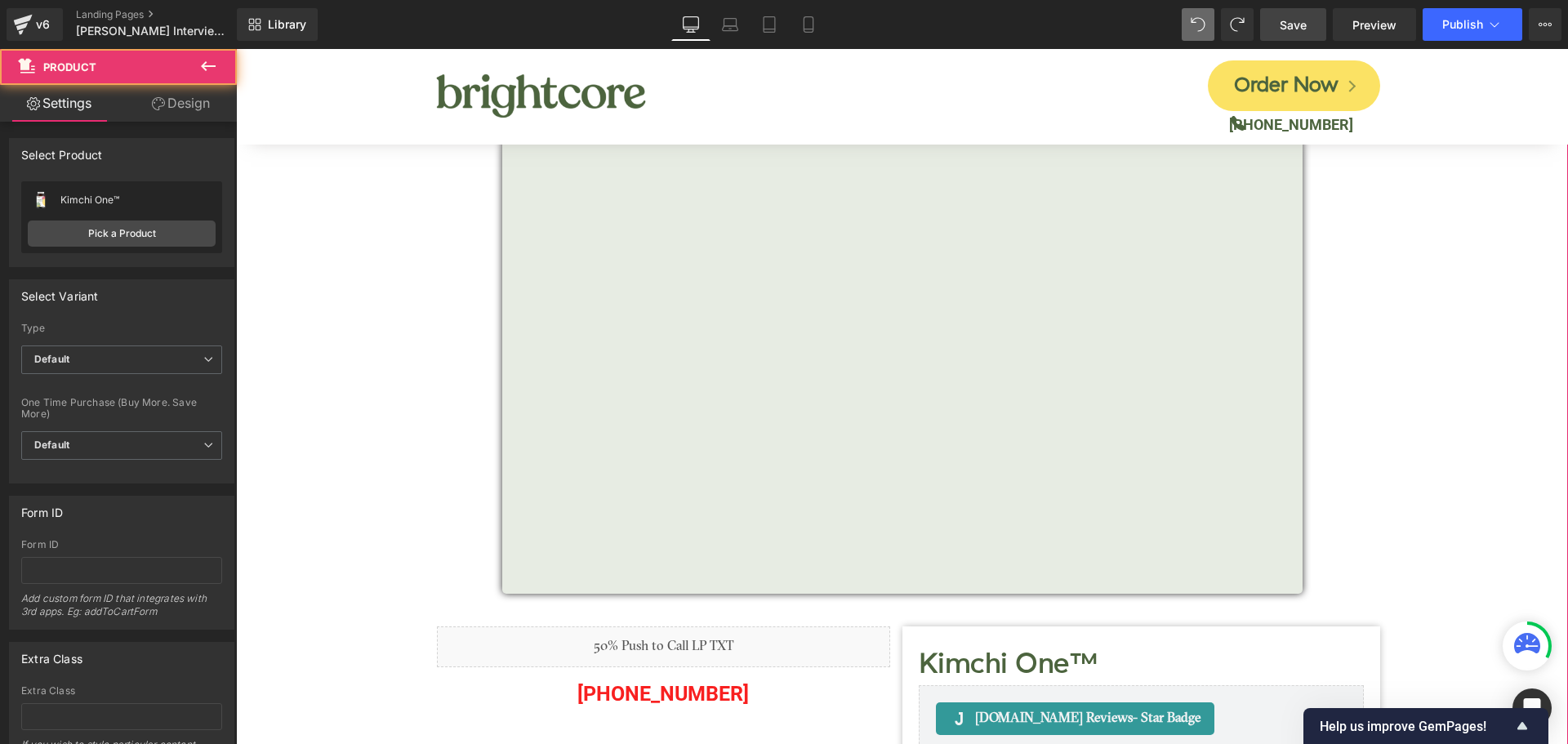
click at [180, 103] on link "Design" at bounding box center [181, 103] width 118 height 37
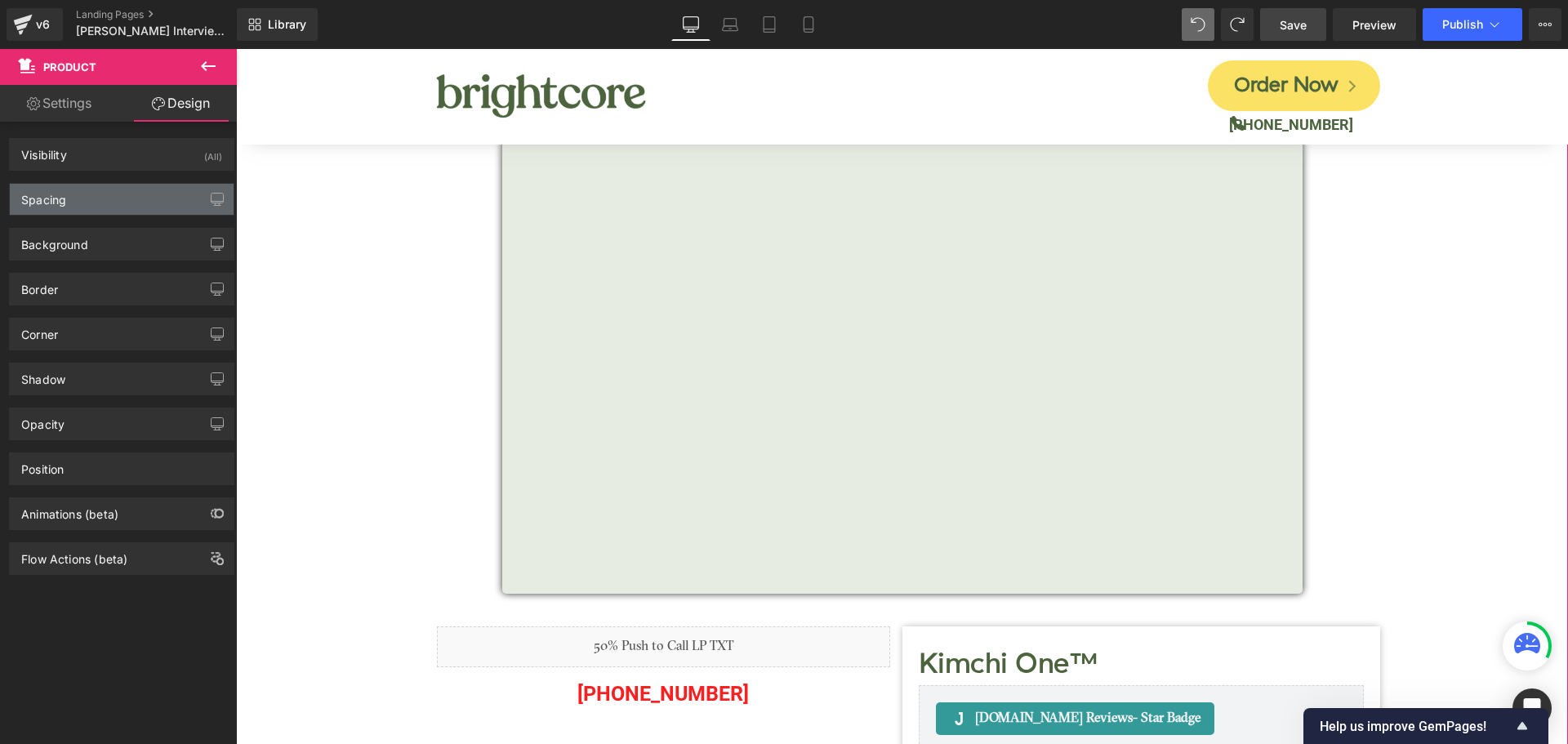
click at [82, 199] on div "Spacing" at bounding box center [121, 198] width 223 height 31
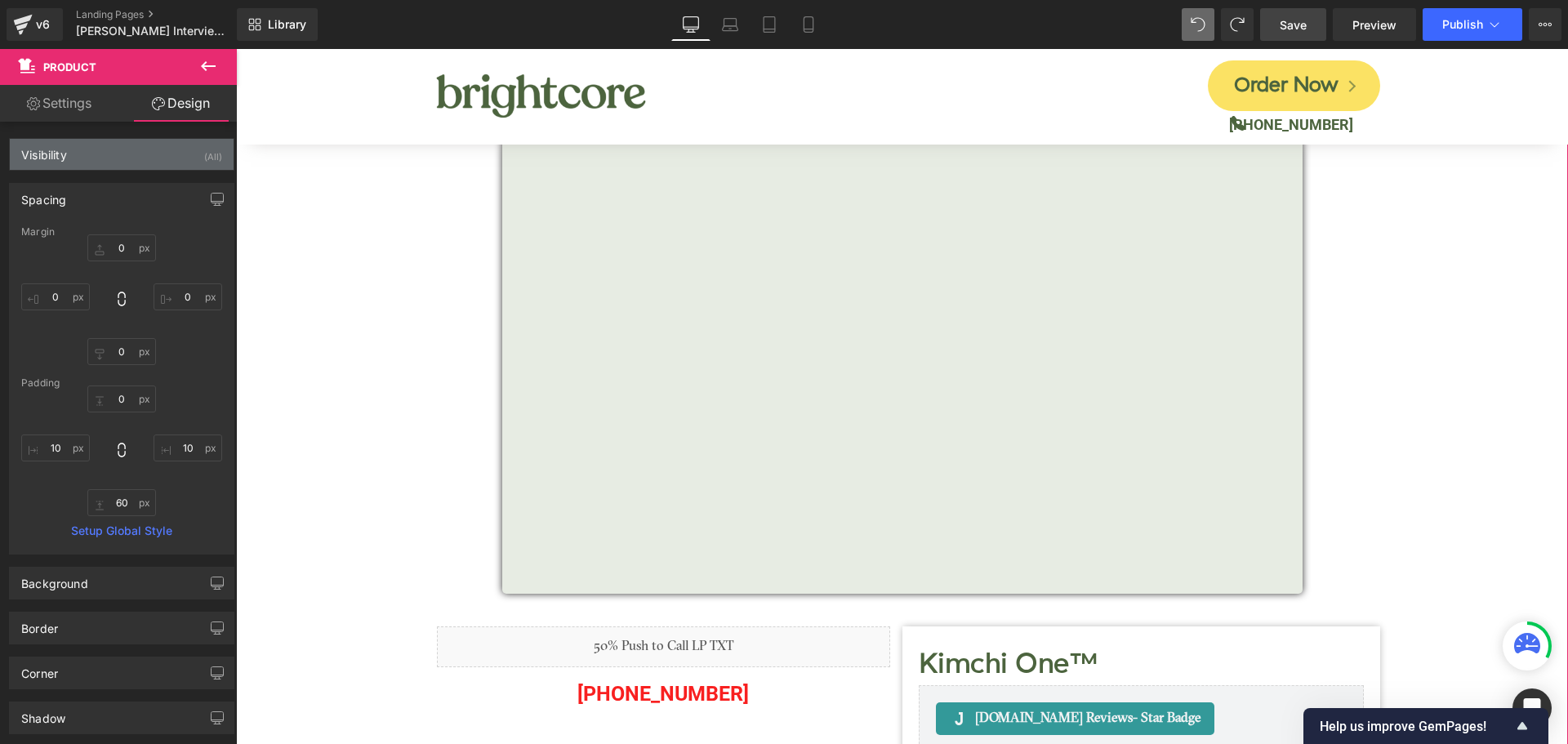
click at [116, 161] on div "Visibility (All)" at bounding box center [121, 154] width 223 height 31
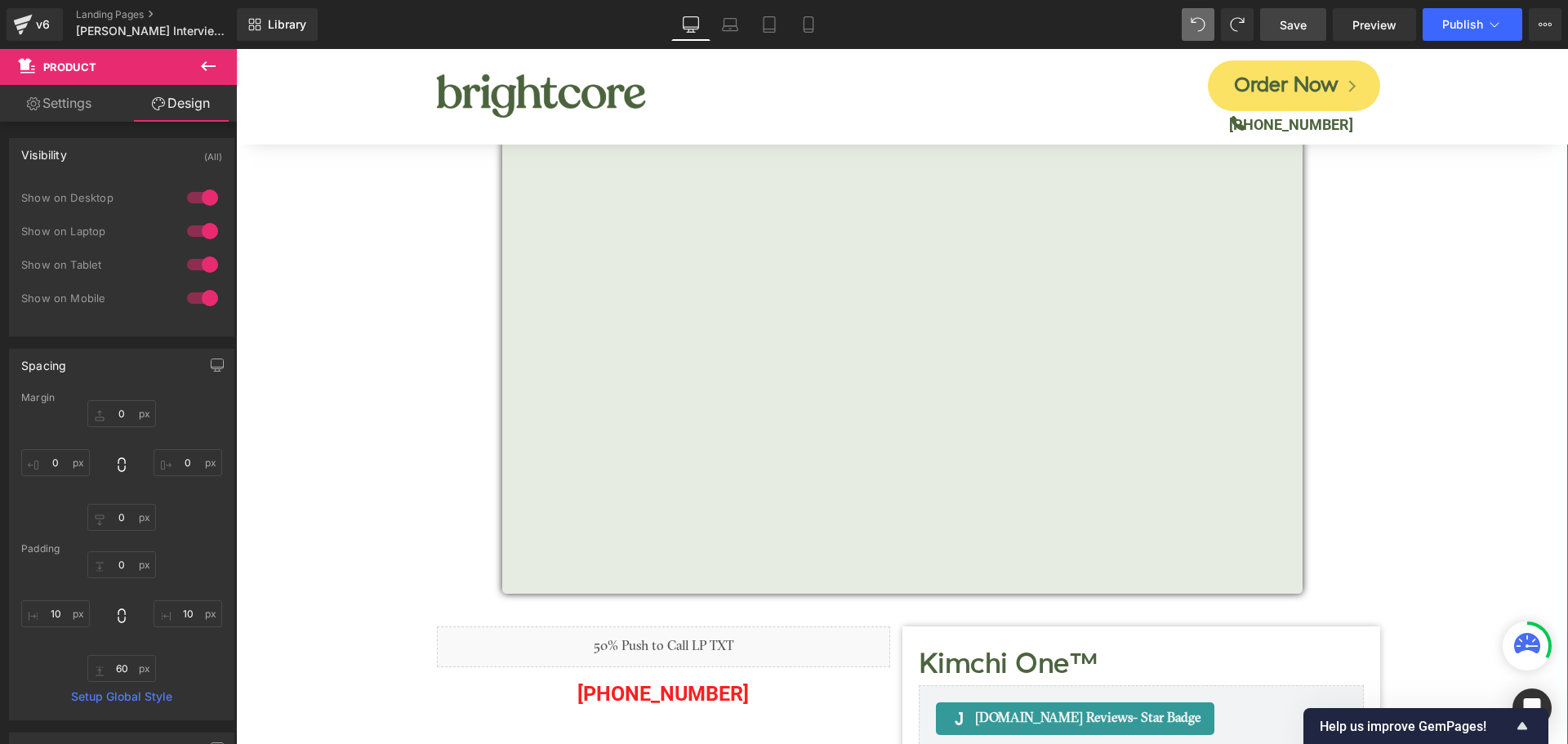
click at [118, 161] on div "Visibility (All)" at bounding box center [121, 154] width 223 height 31
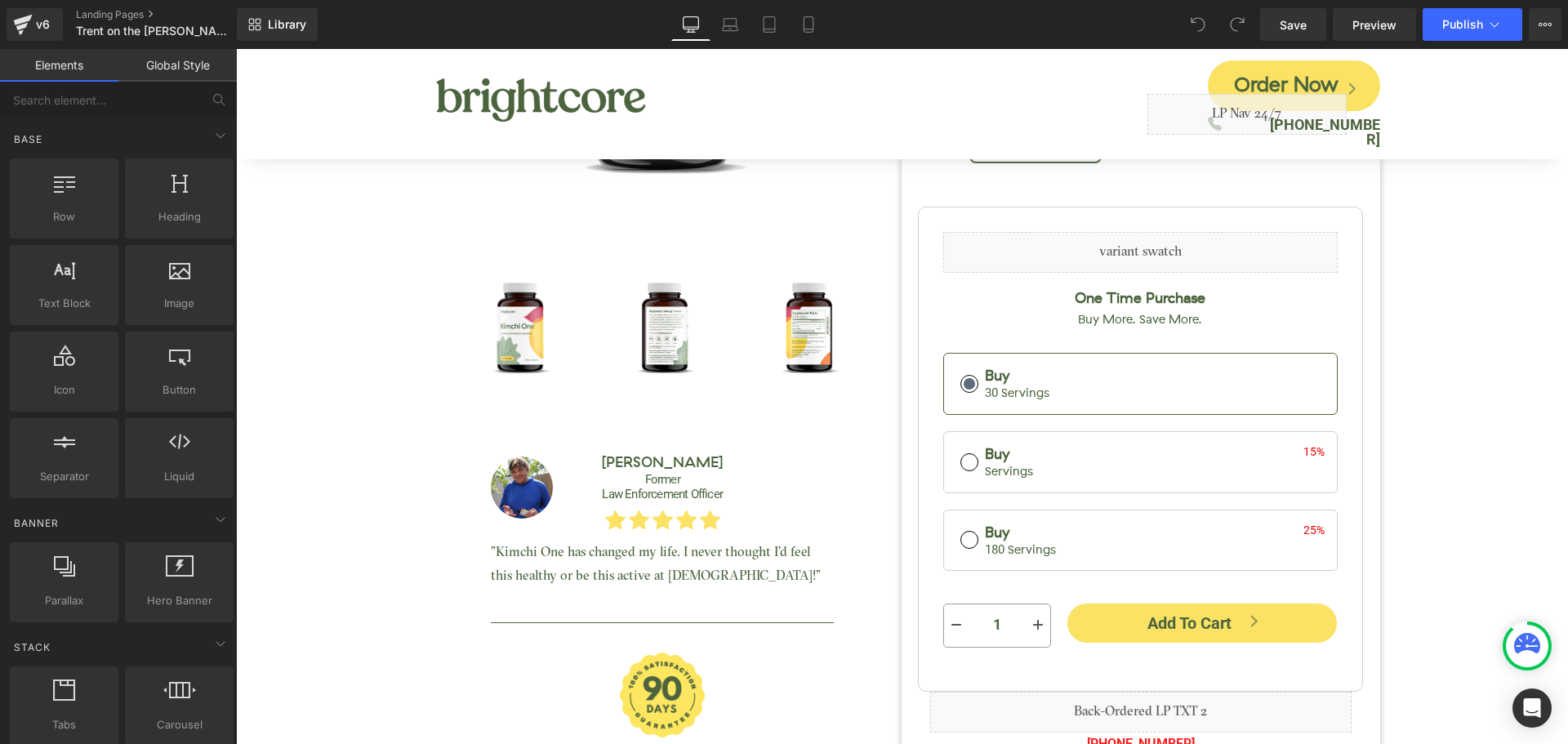
scroll to position [232, 0]
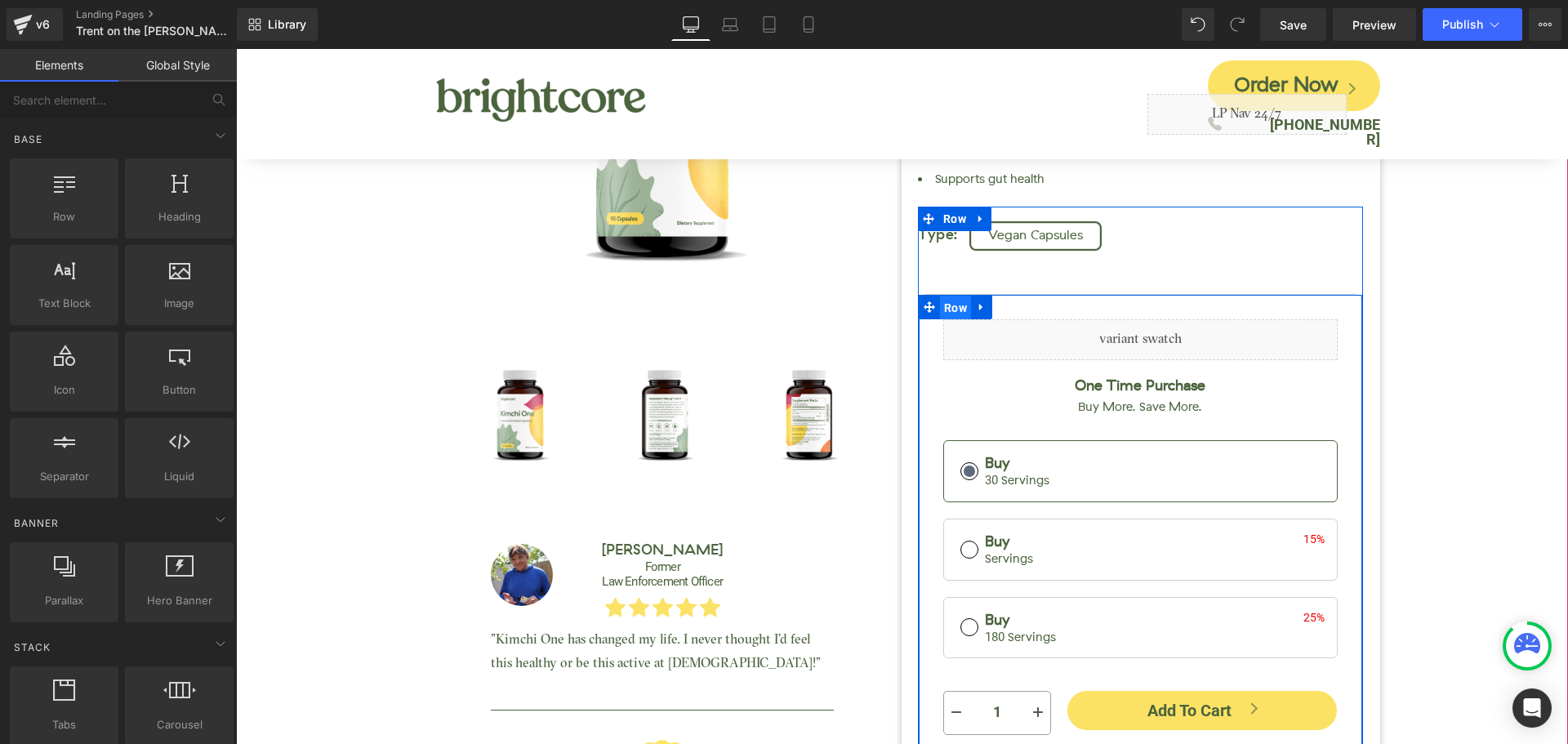
click at [947, 315] on span "Row" at bounding box center [955, 308] width 31 height 25
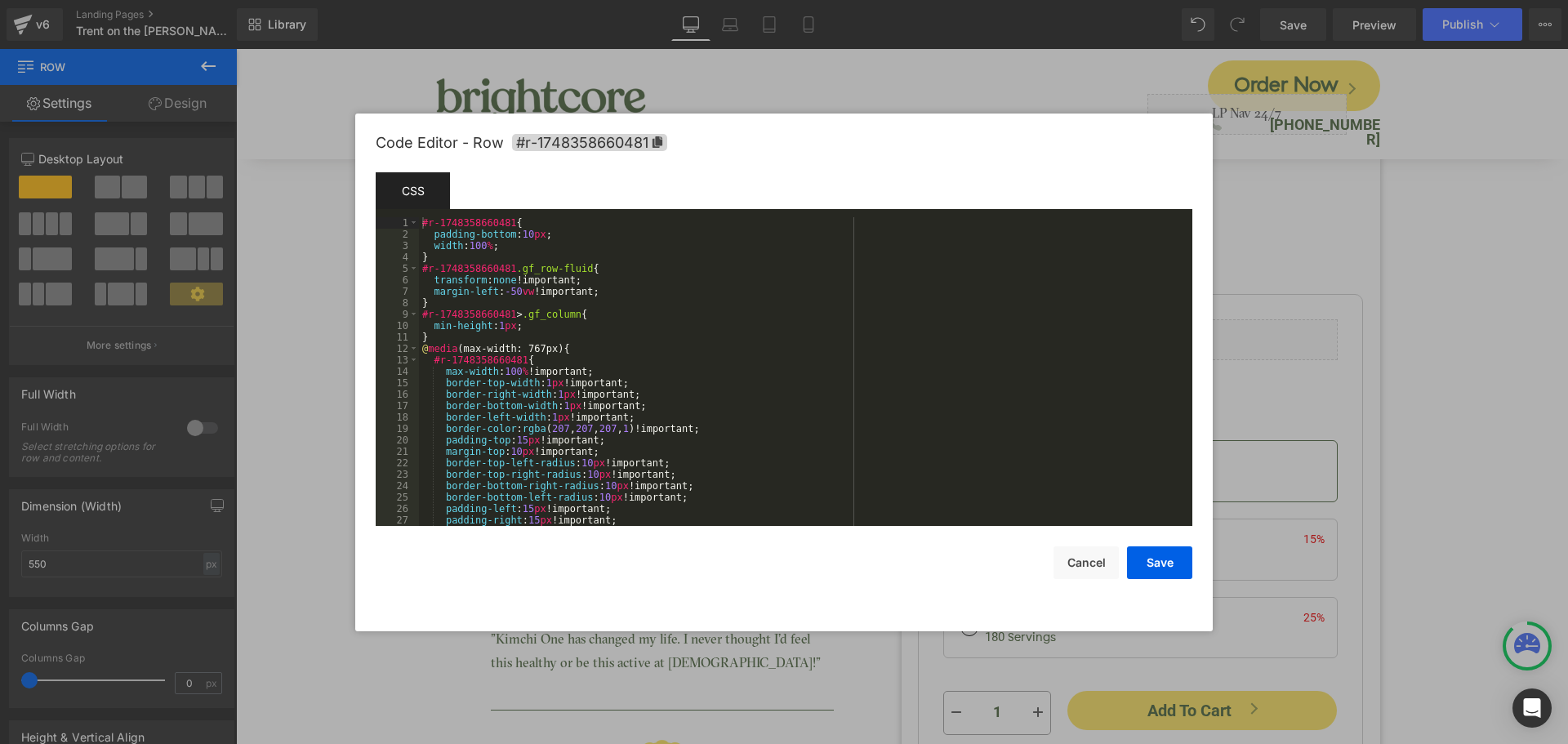
click at [911, 0] on div "Row You are previewing how the will restyle your page. You can not edit Element…" at bounding box center [784, 0] width 1568 height 0
click at [647, 146] on span "#r-1748358660481" at bounding box center [589, 142] width 155 height 17
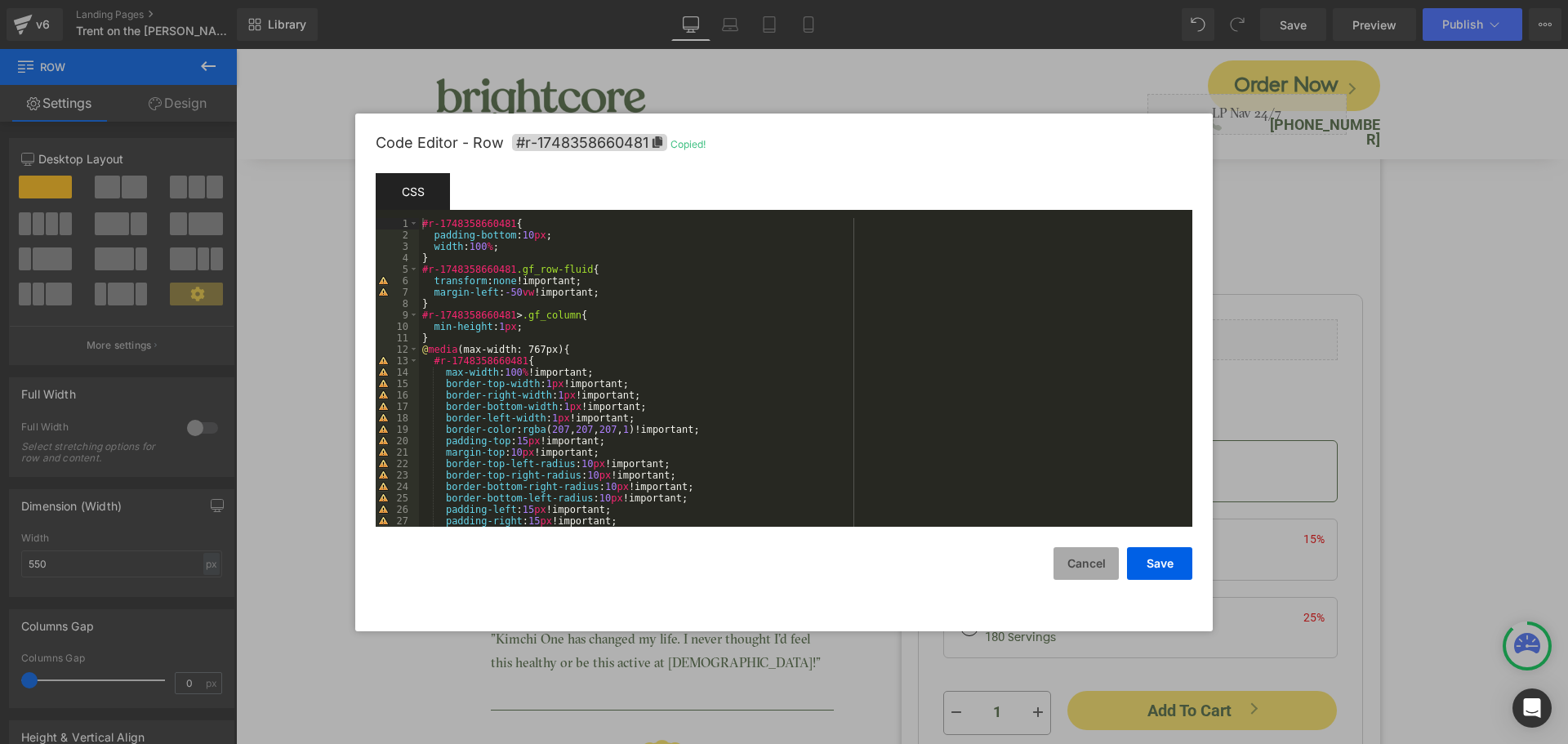
click at [1066, 564] on button "Cancel" at bounding box center [1086, 562] width 65 height 33
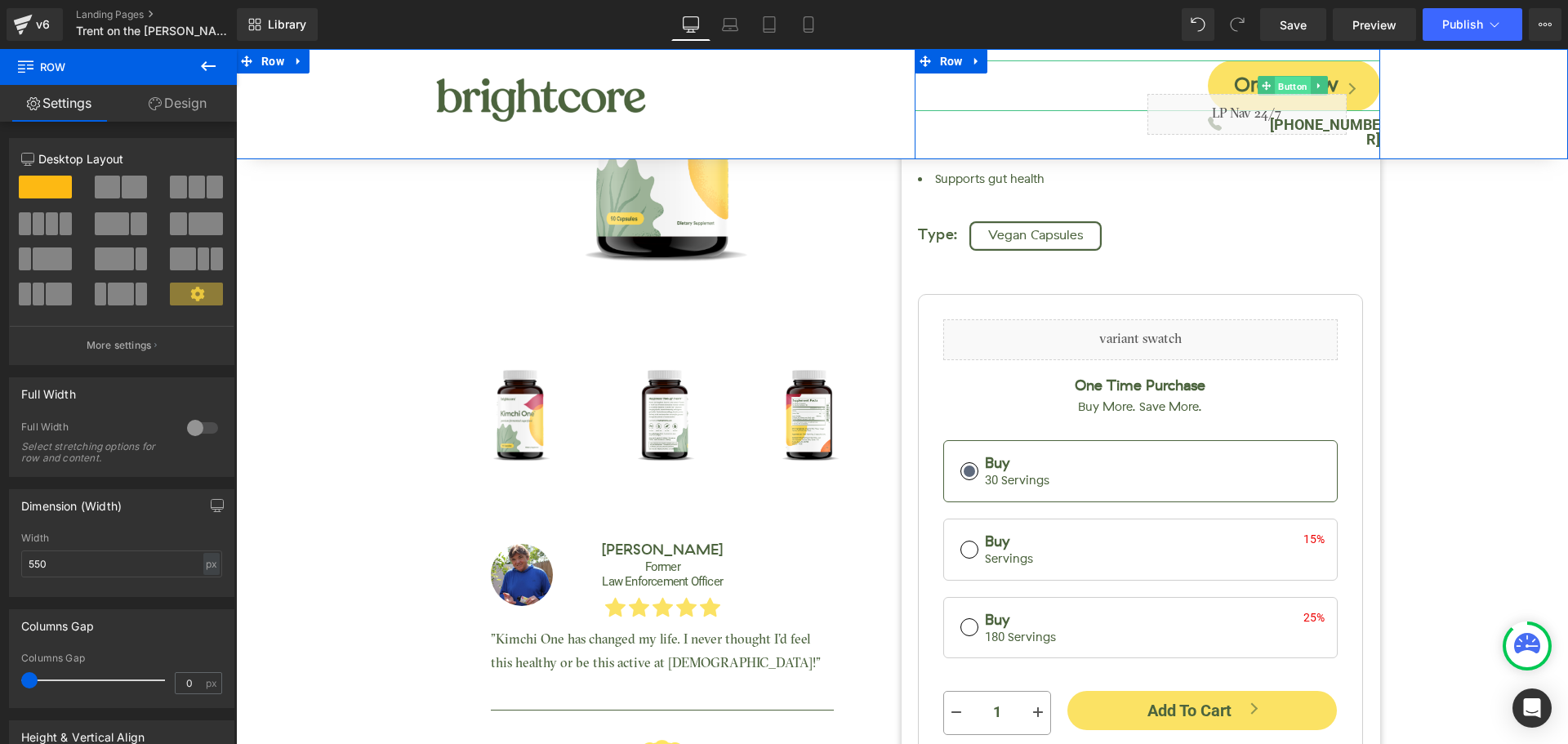
click at [1293, 82] on span "Button" at bounding box center [1292, 86] width 36 height 20
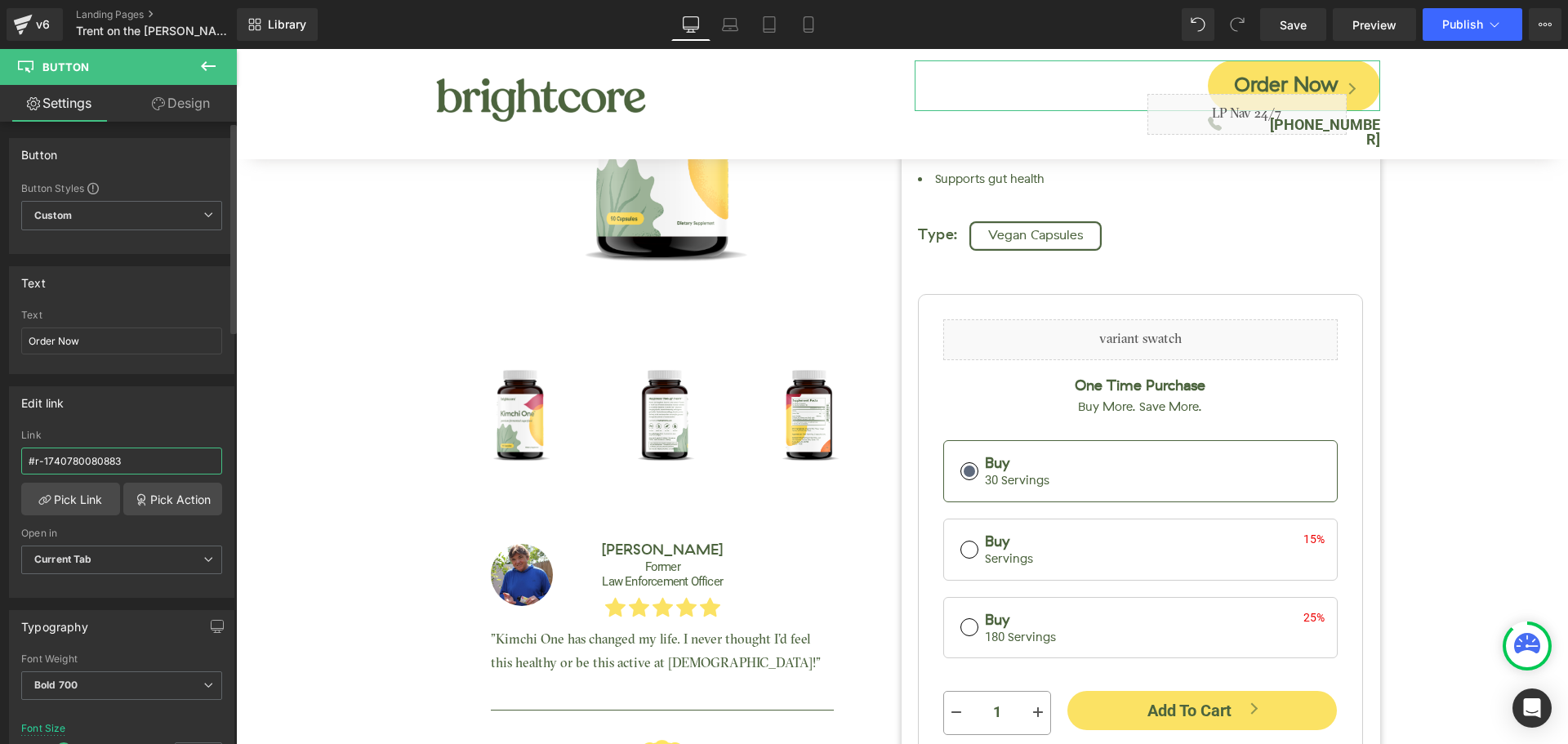
click at [108, 463] on input "#r-1740780080883" at bounding box center [121, 460] width 200 height 27
paste input "8358660481"
type input "#r-1748358660481"
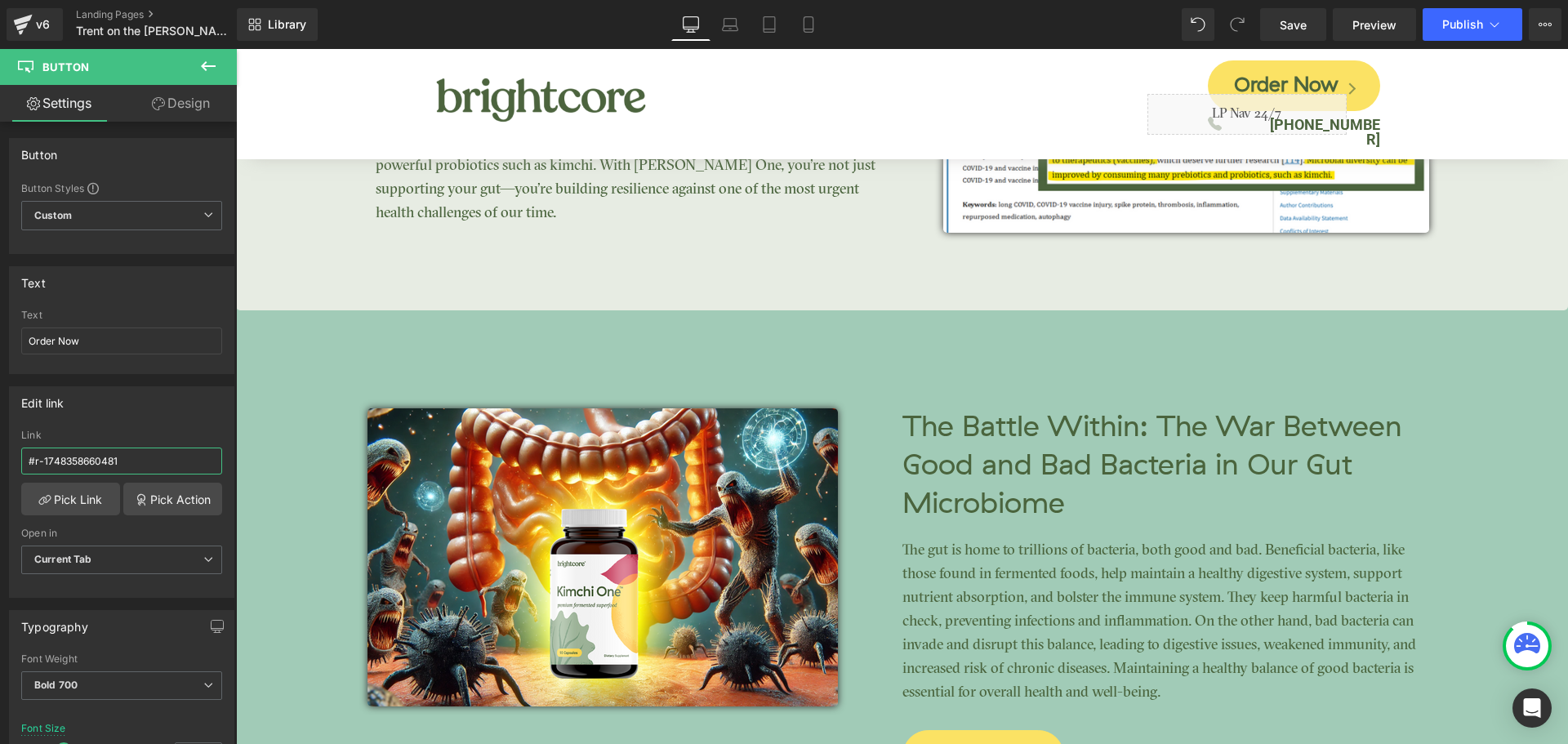
scroll to position [4150, 0]
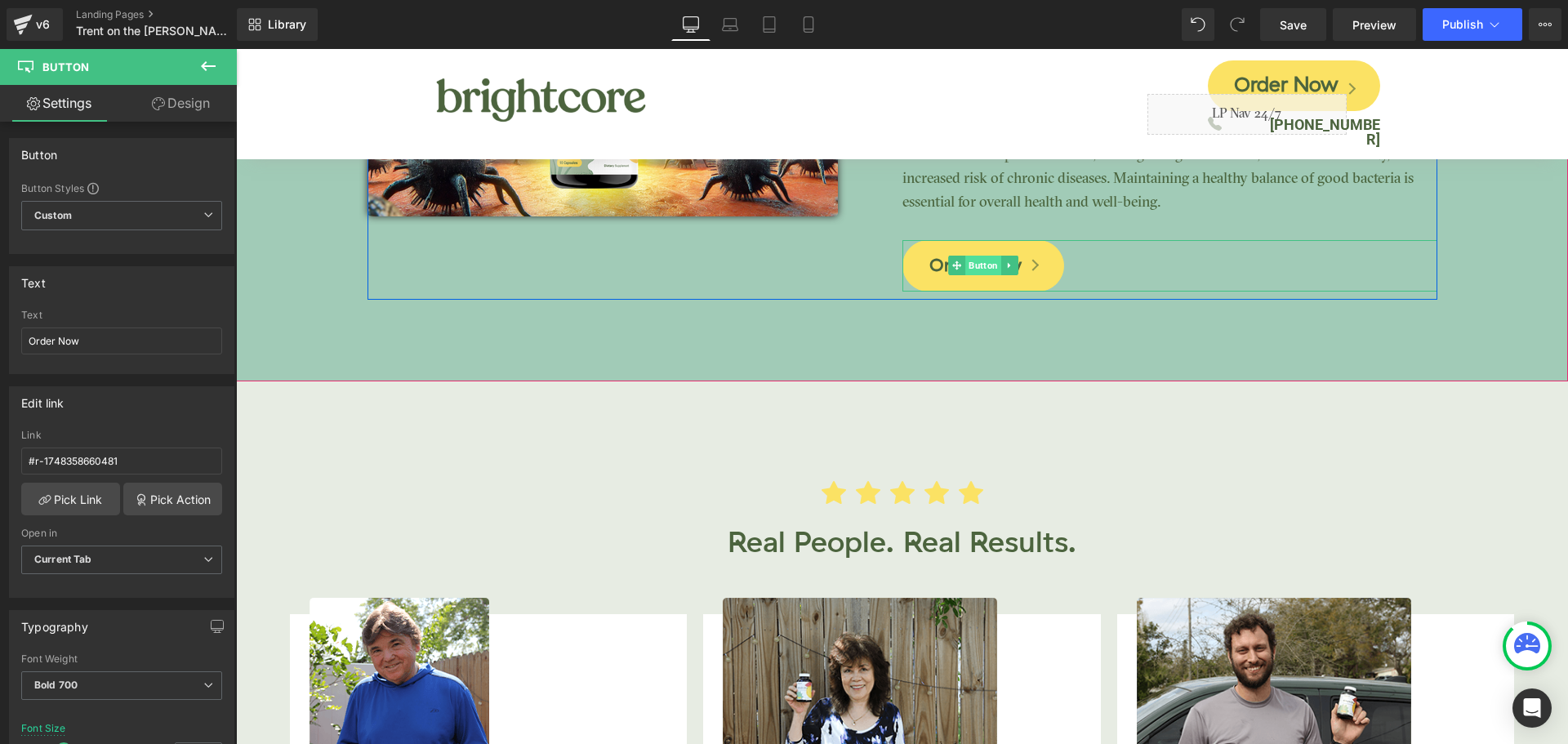
click at [971, 265] on span "Button" at bounding box center [983, 266] width 36 height 20
click at [118, 455] on input "#r-1740780080883" at bounding box center [121, 460] width 200 height 27
paste input "8358660481"
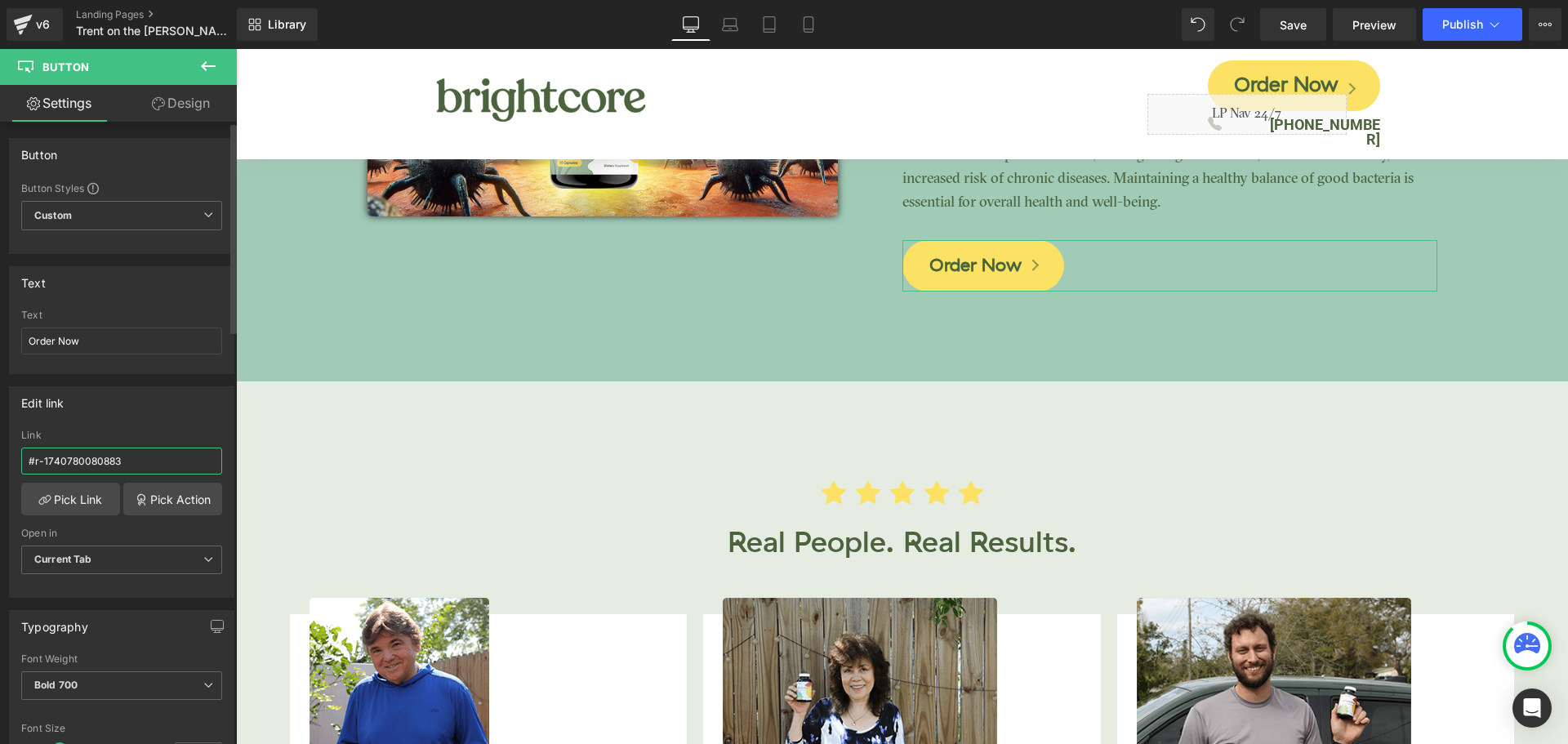
type input "#r-1748358660481"
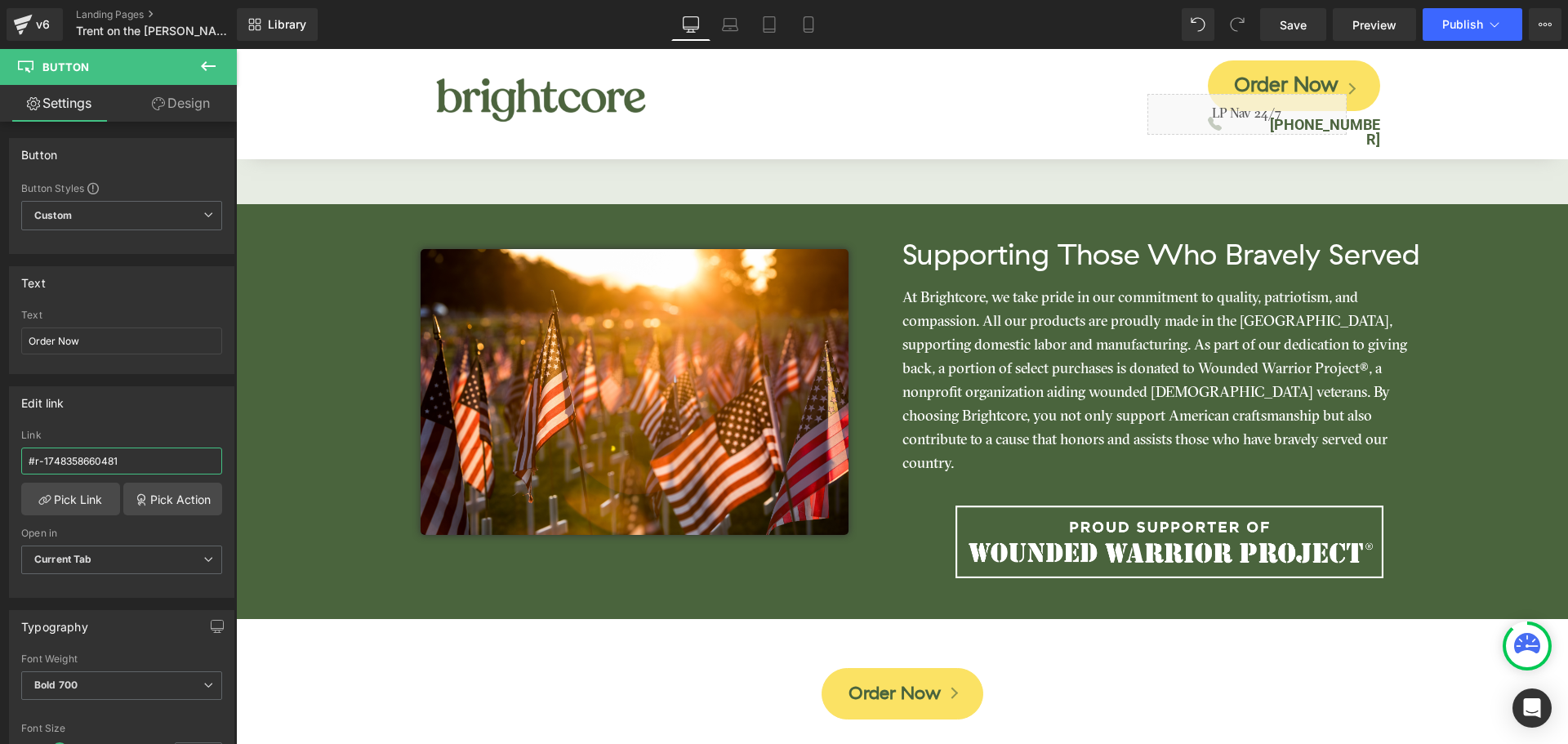
scroll to position [5945, 0]
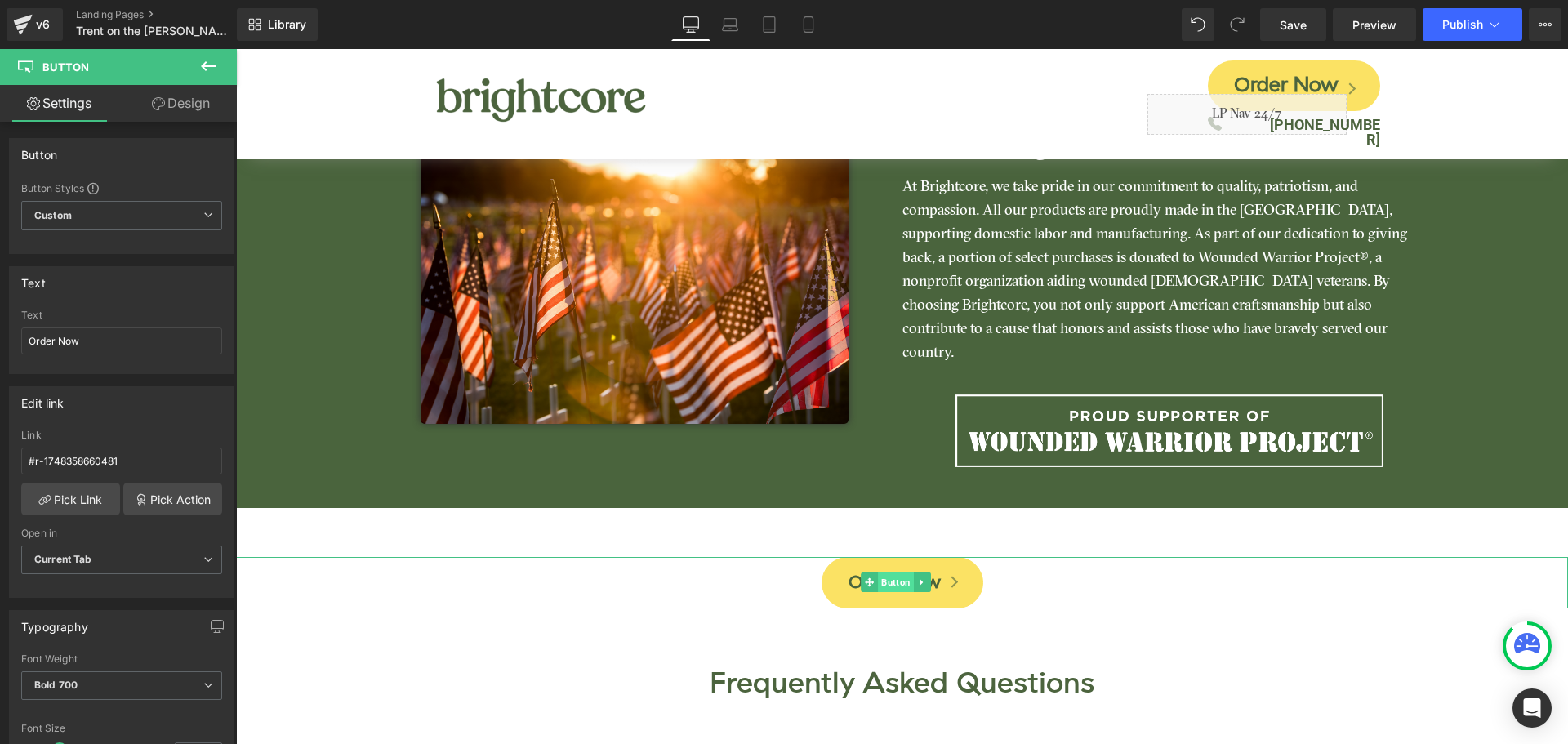
click at [902, 572] on span "Button" at bounding box center [896, 582] width 36 height 20
click at [108, 461] on input "#r-1740780080883" at bounding box center [121, 460] width 200 height 27
paste input "8358660481"
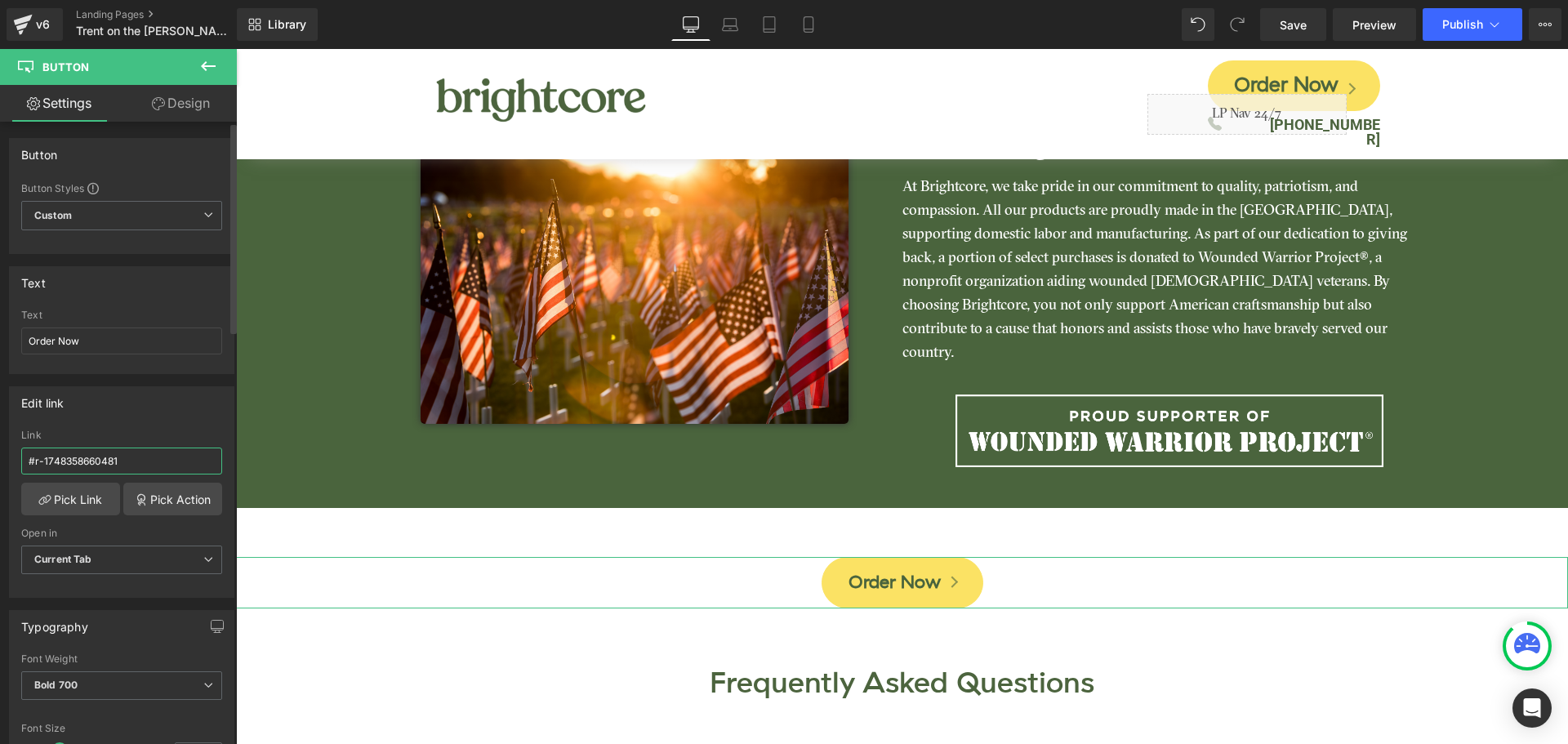
type input "#r-1748358660481"
click at [149, 433] on div "Link" at bounding box center [121, 435] width 200 height 12
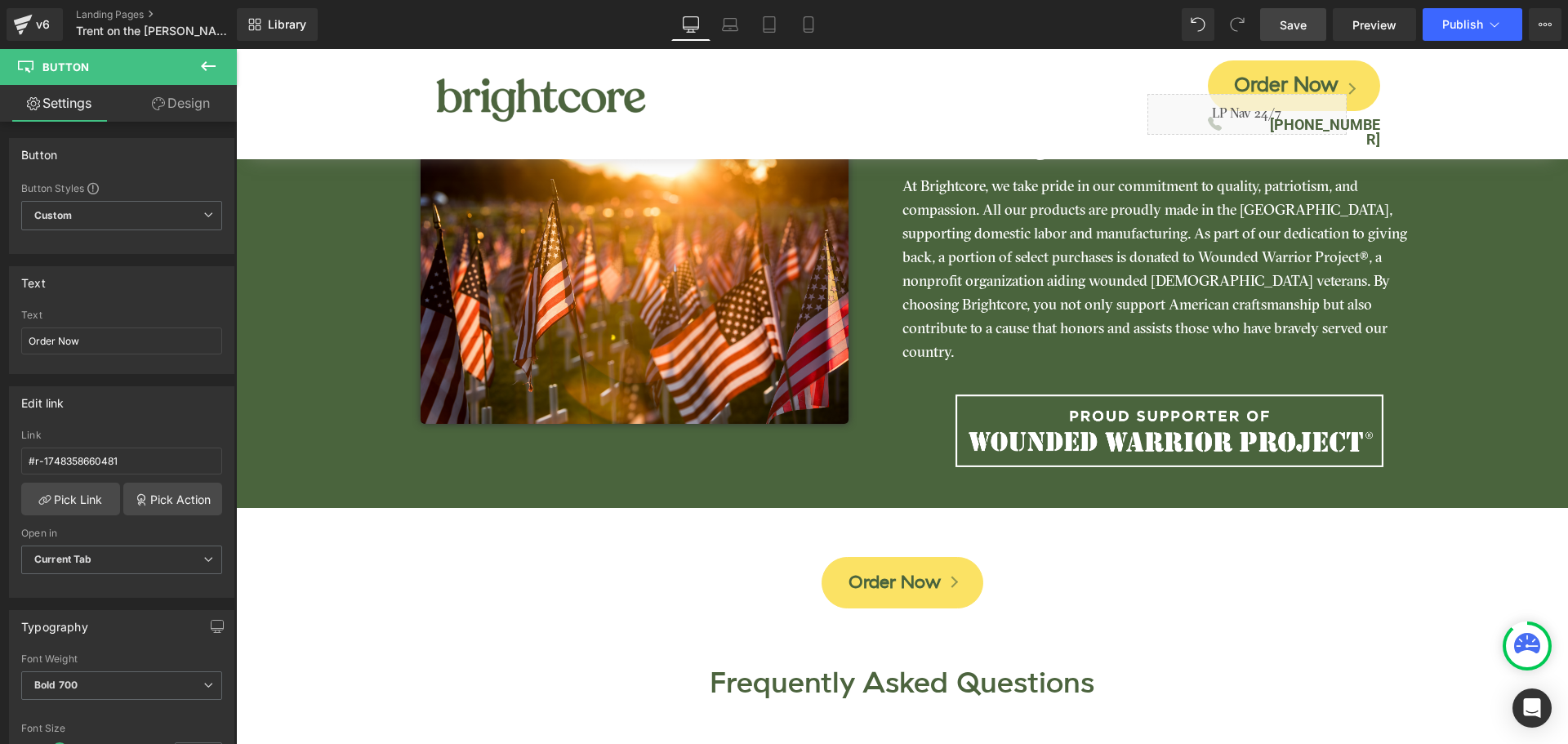
click at [1300, 40] on link "Save" at bounding box center [1293, 24] width 66 height 33
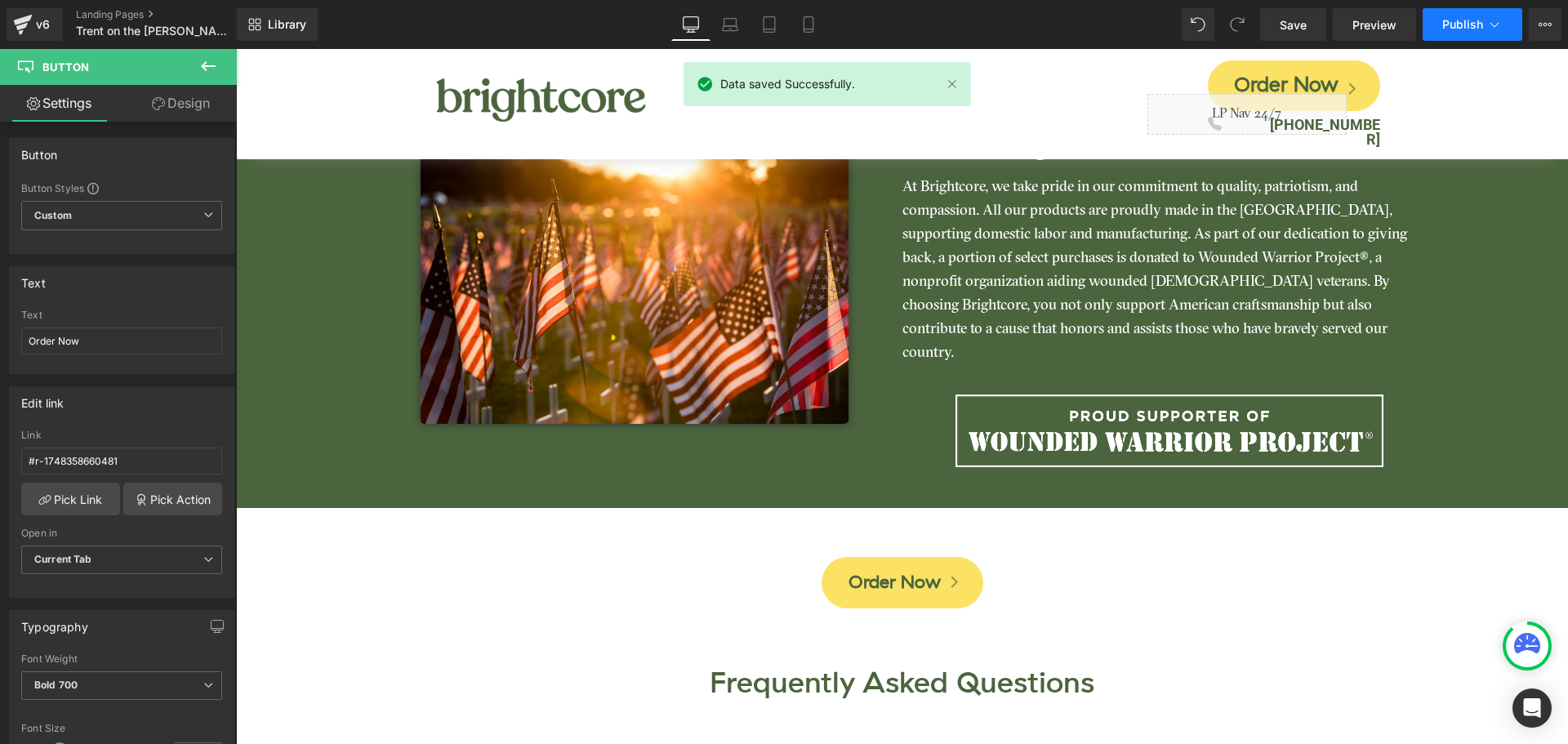
click at [1465, 30] on span "Publish" at bounding box center [1462, 24] width 41 height 13
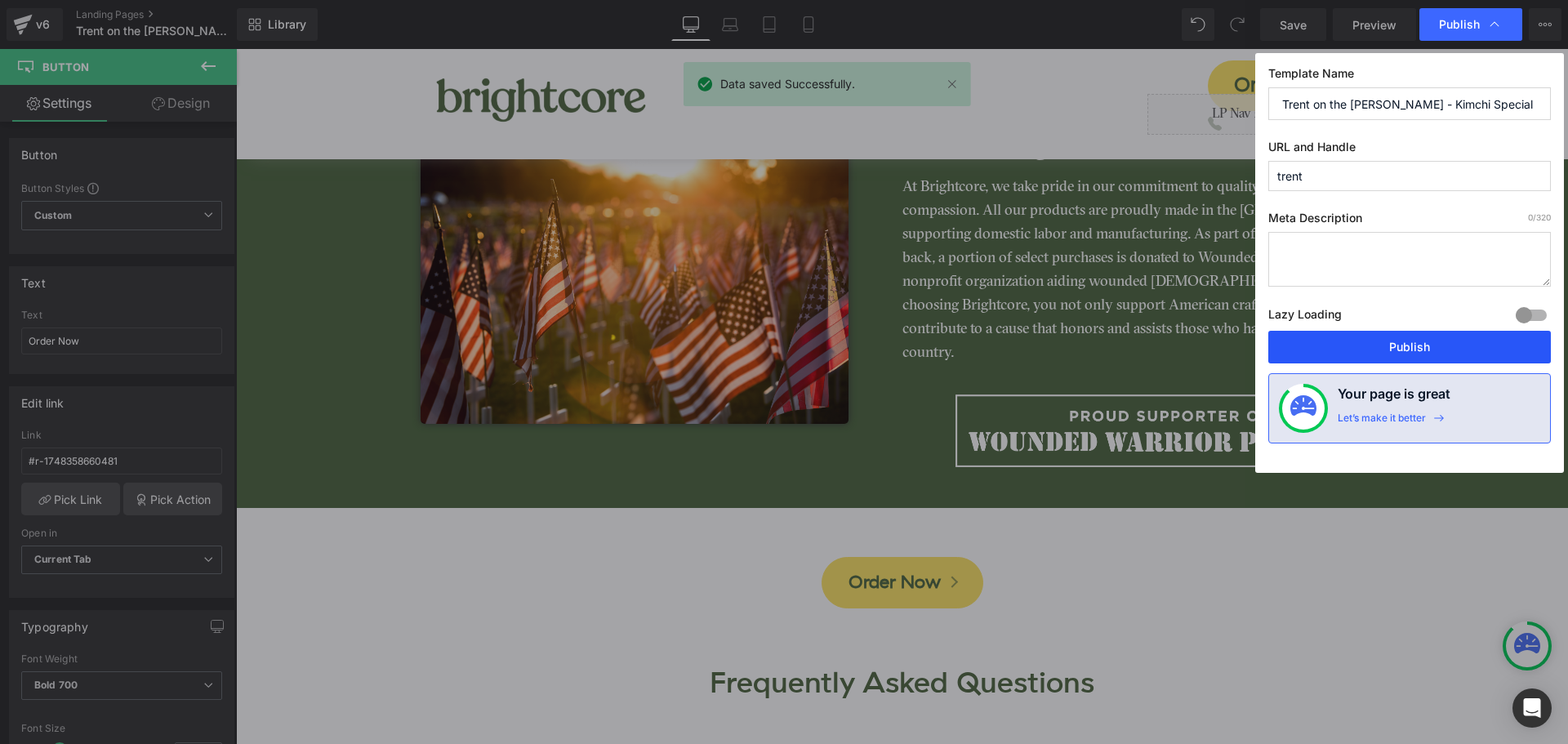
click at [1462, 339] on button "Publish" at bounding box center [1409, 346] width 283 height 33
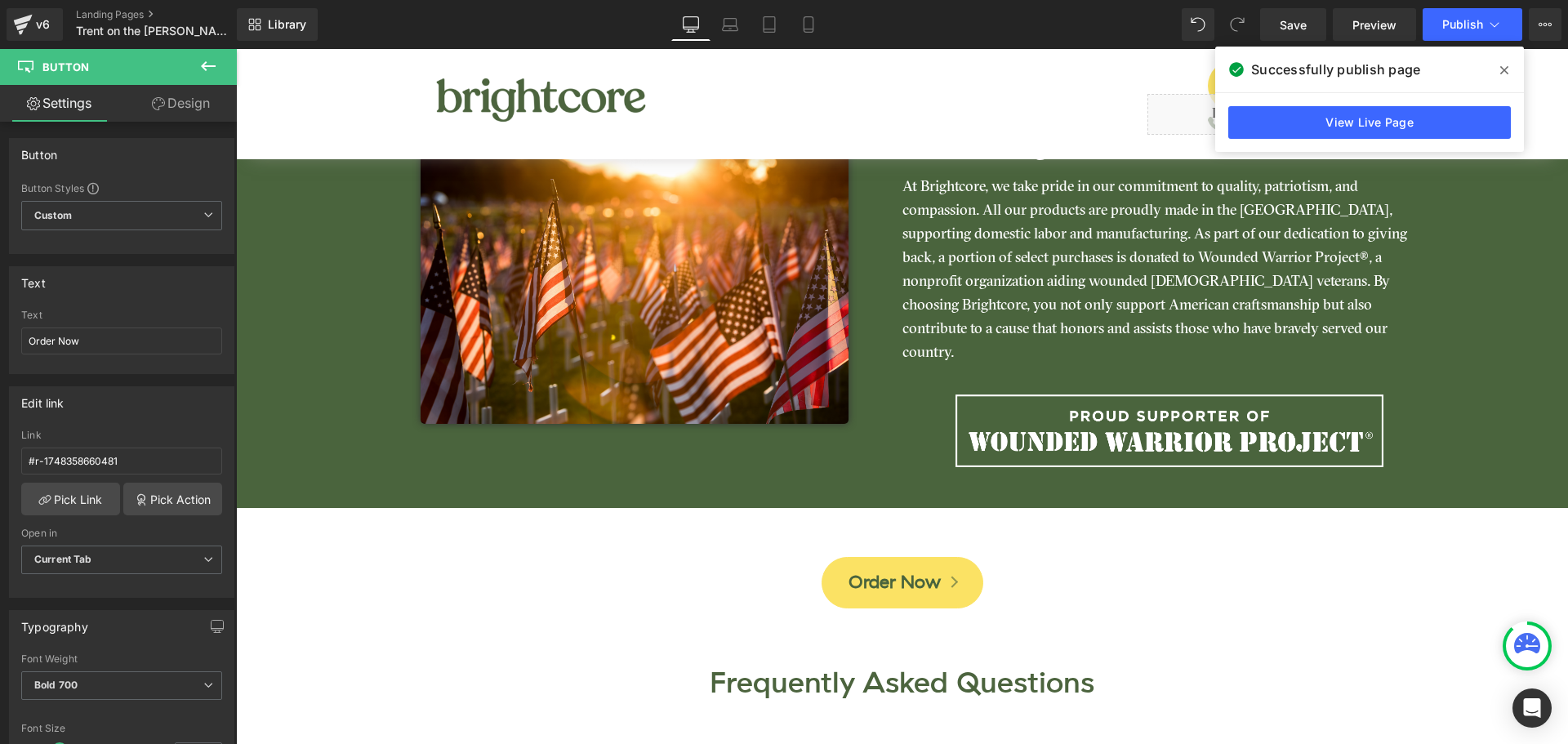
click at [1501, 71] on icon at bounding box center [1504, 69] width 8 height 13
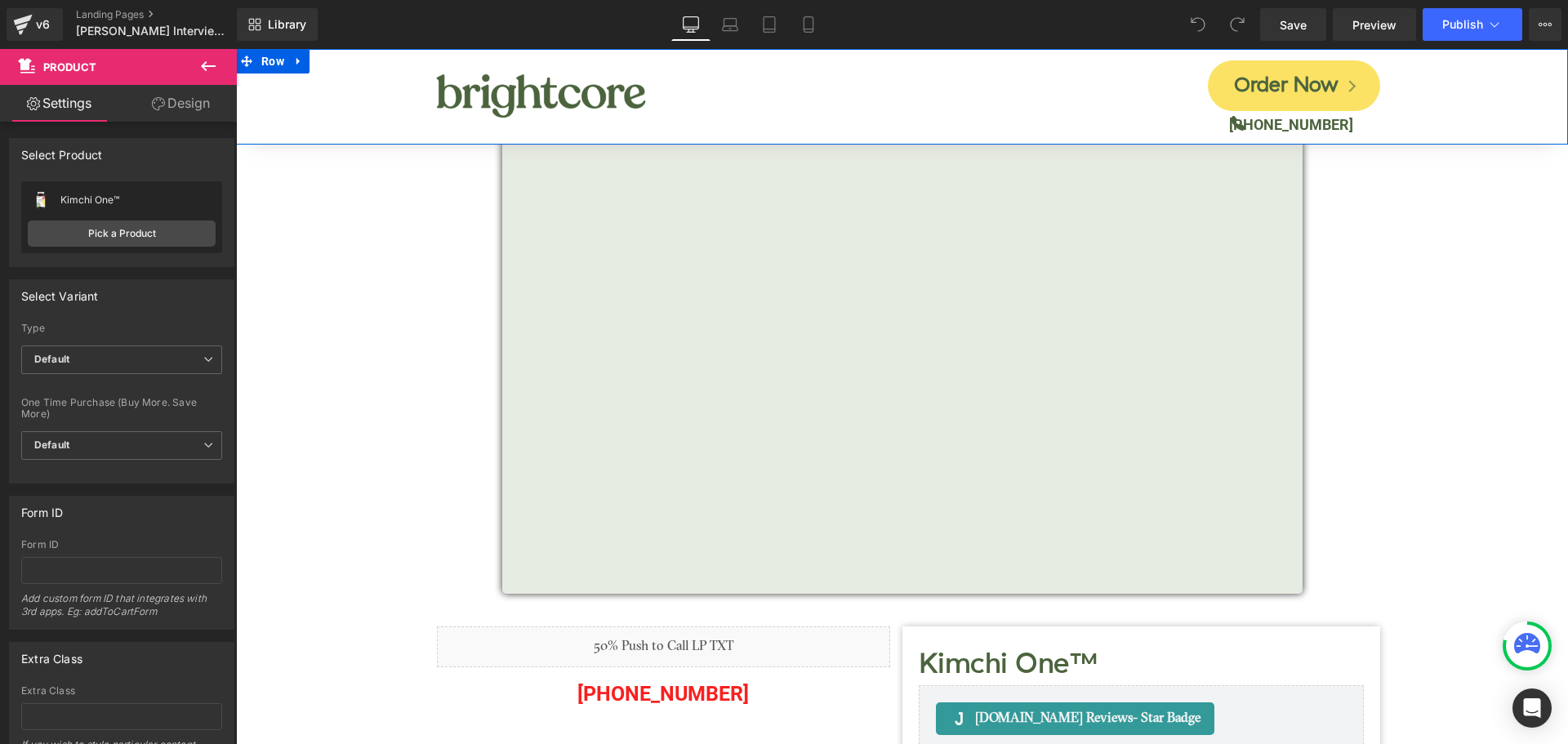
click at [343, 134] on div "Image Order Now Button Icon [PHONE_NUMBER] Text [GEOGRAPHIC_DATA]" at bounding box center [902, 96] width 1332 height 95
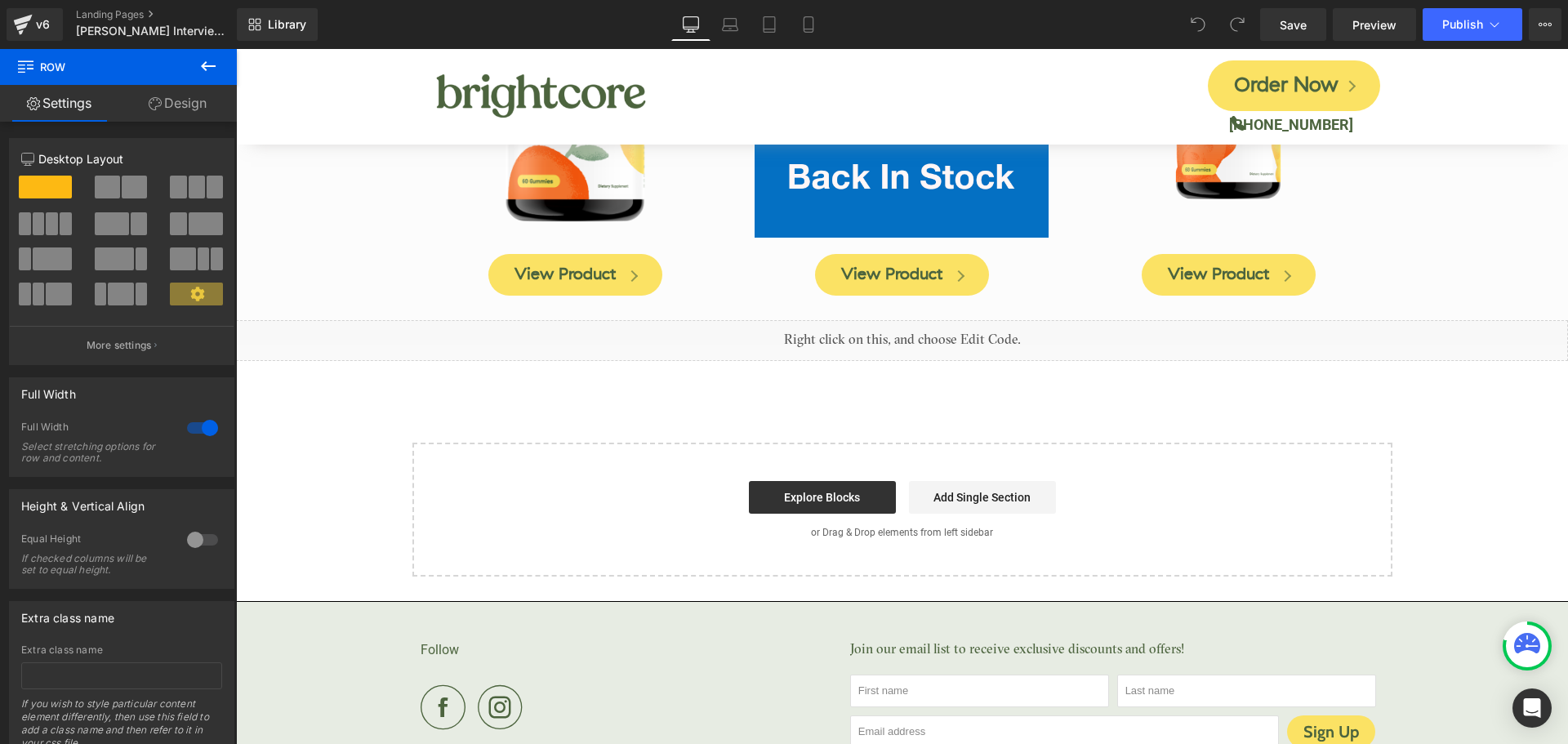
scroll to position [8050, 0]
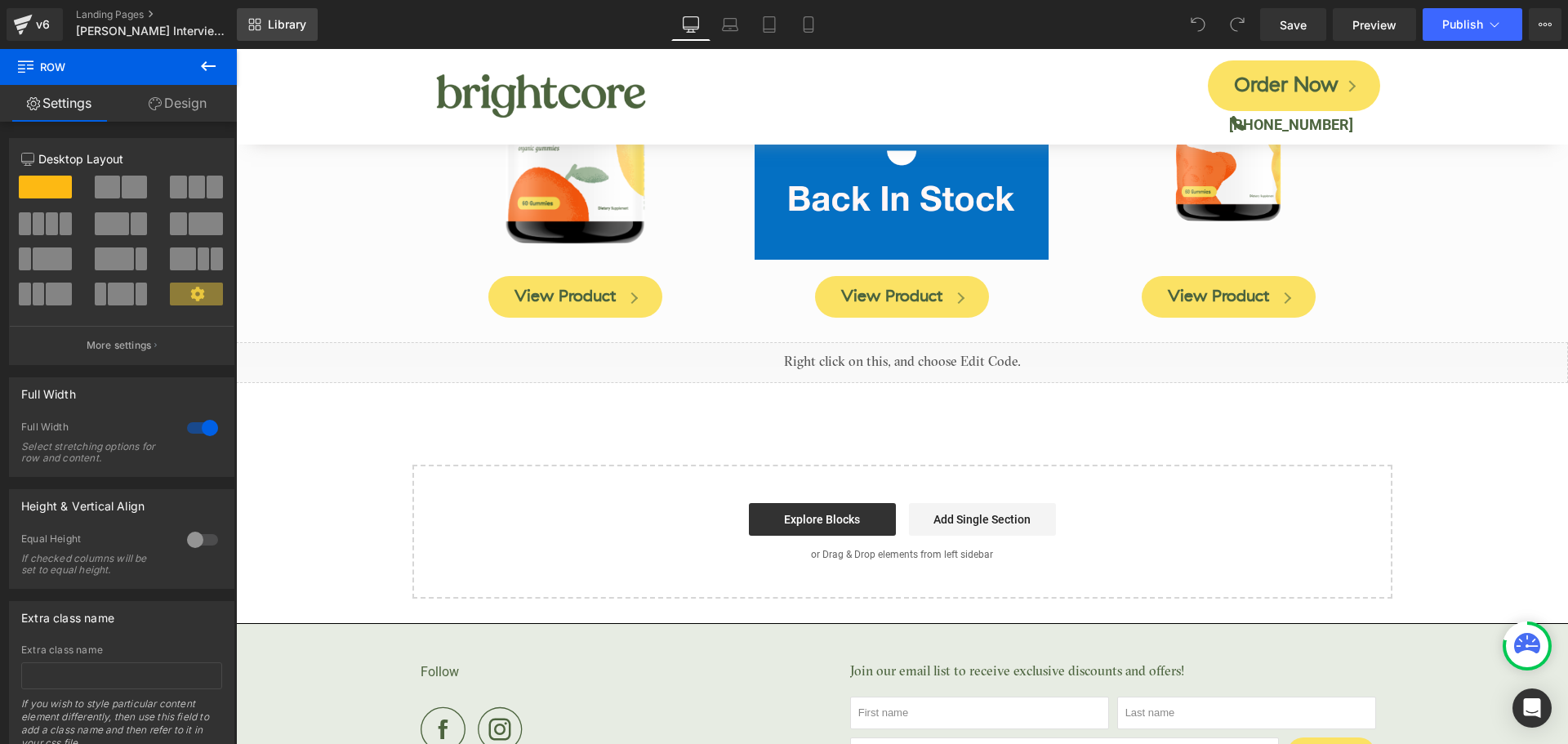
click at [291, 28] on span "Library" at bounding box center [287, 24] width 39 height 15
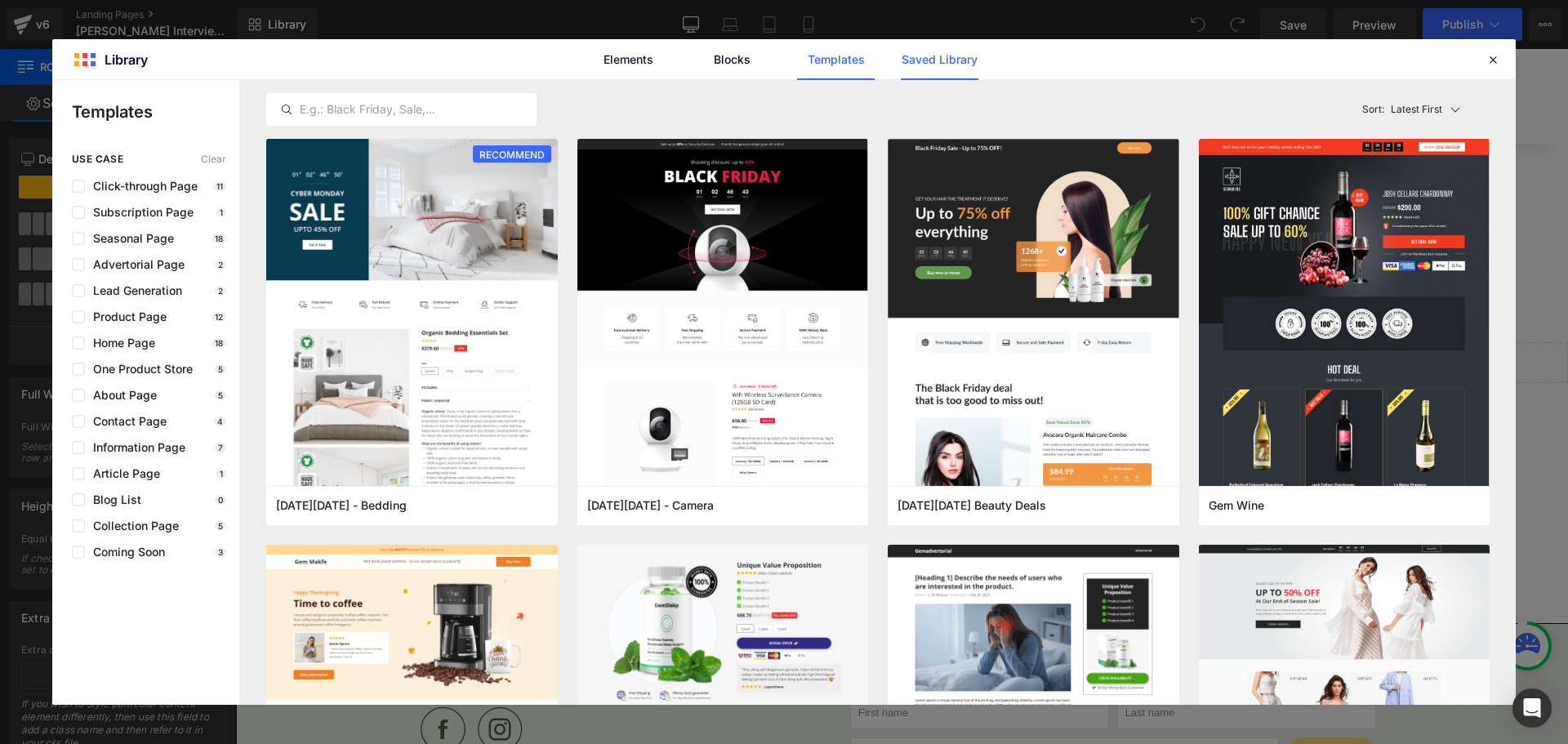
click at [914, 57] on link "Saved Library" at bounding box center [940, 59] width 77 height 41
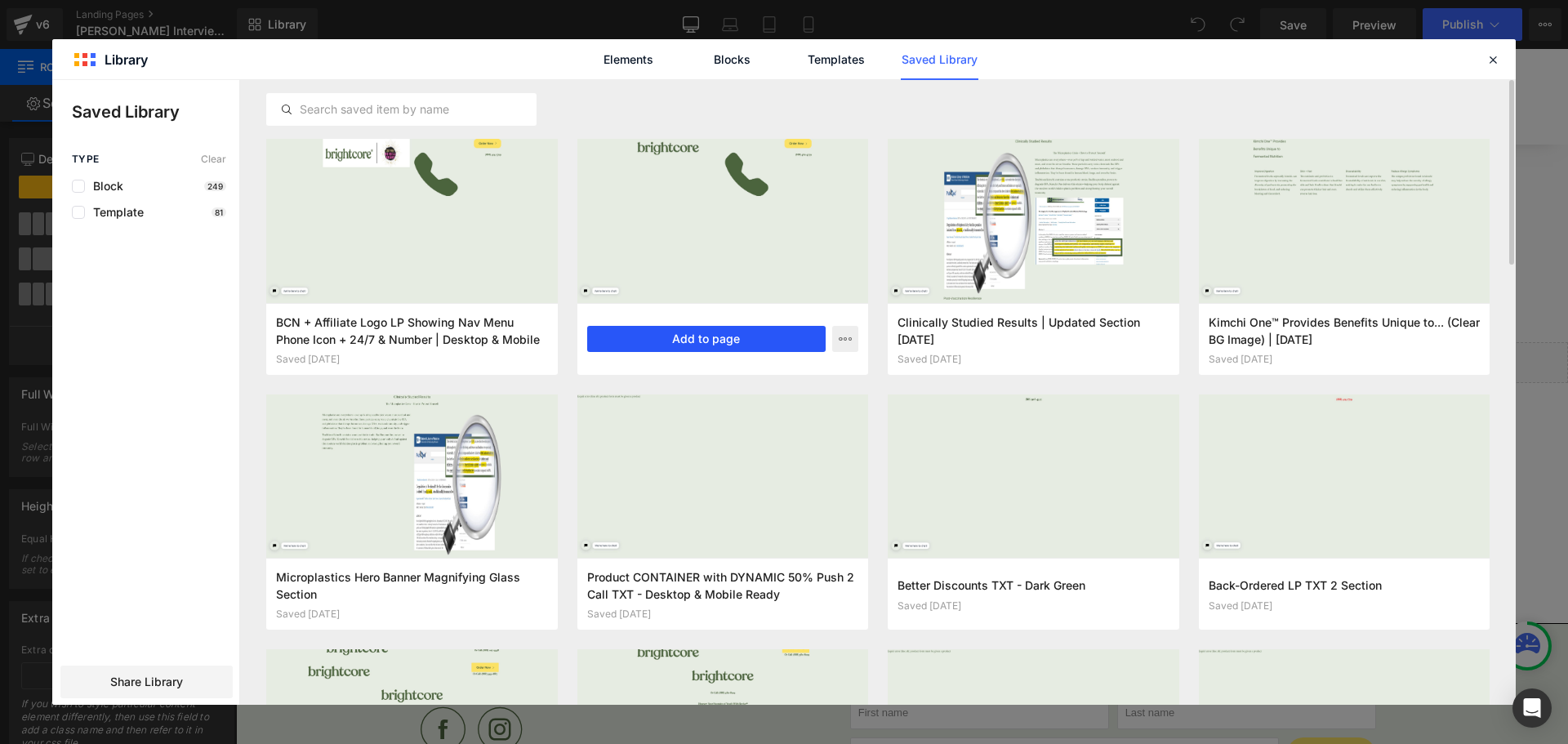
click at [686, 333] on button "Add to page" at bounding box center [707, 338] width 239 height 26
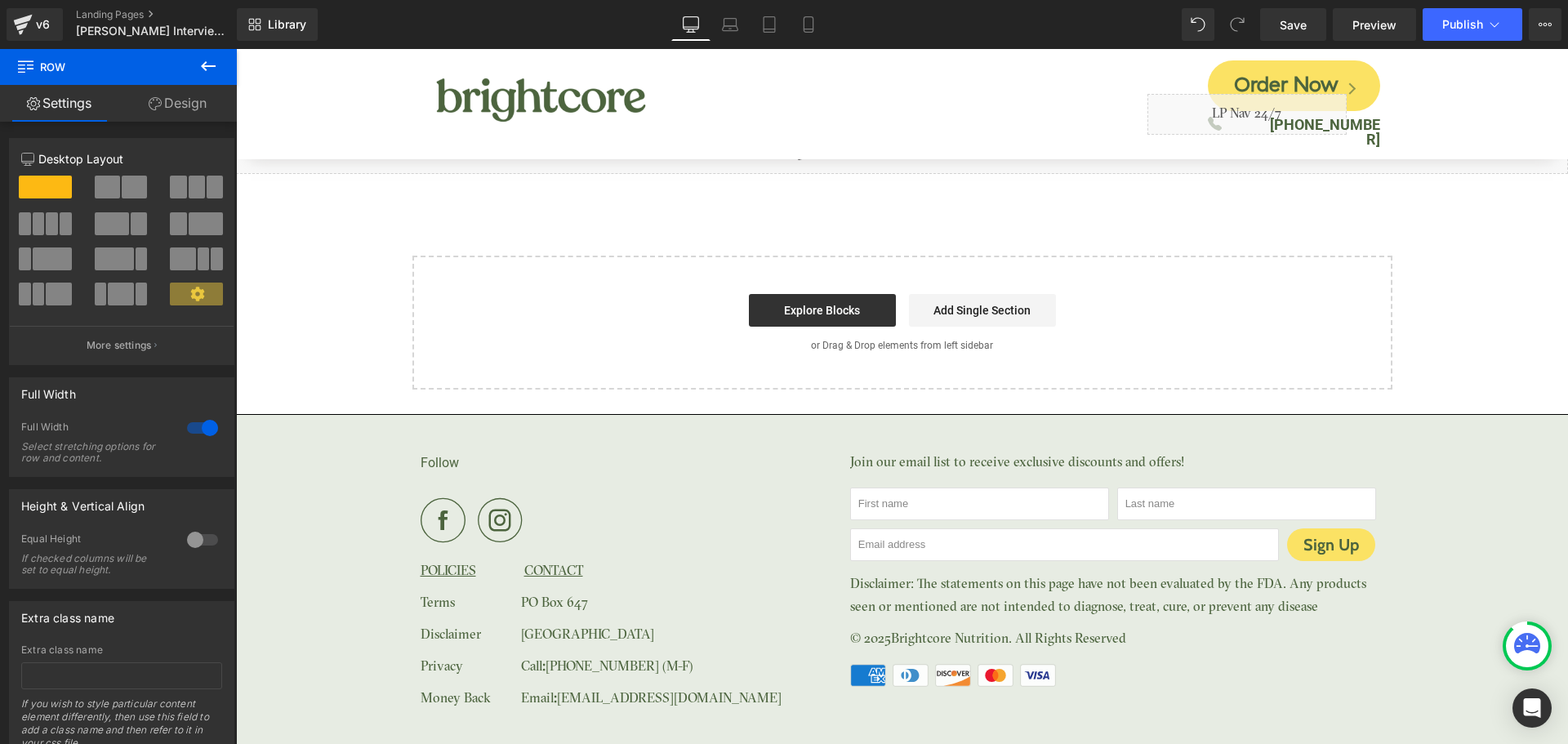
scroll to position [8178, 0]
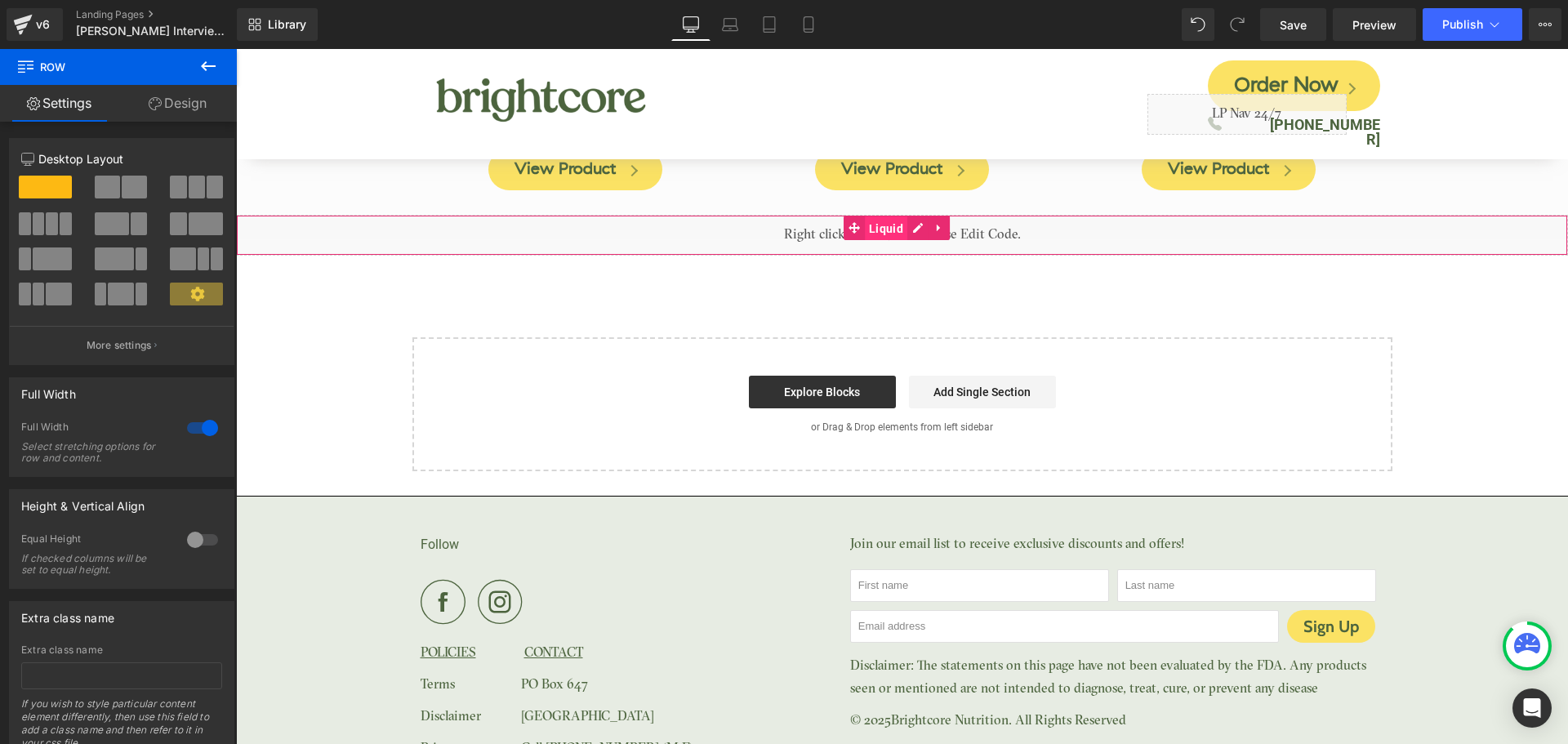
click at [890, 216] on span "Liquid" at bounding box center [885, 228] width 43 height 25
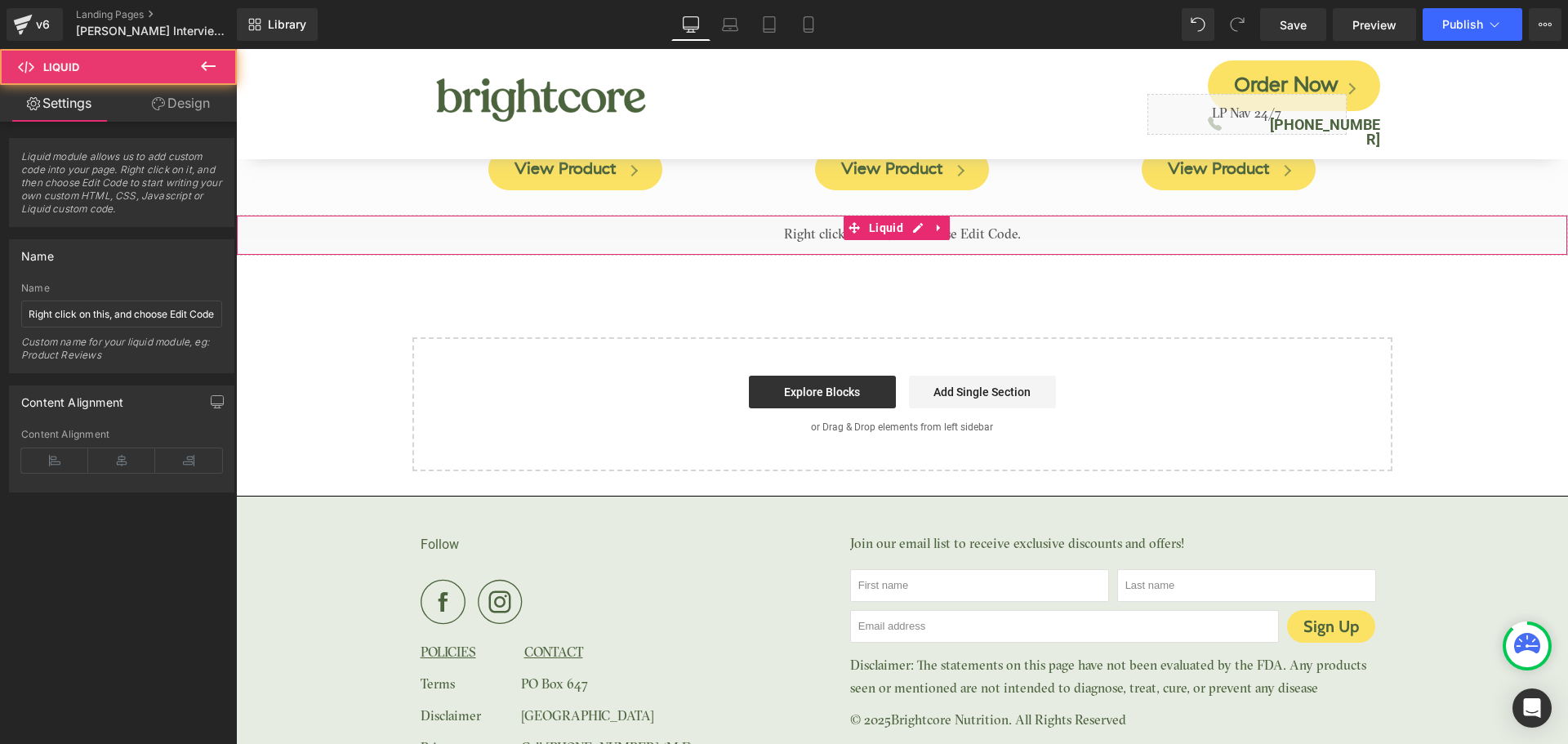
drag, startPoint x: 196, startPoint y: 109, endPoint x: 103, endPoint y: 206, distance: 134.4
click at [195, 109] on link "Design" at bounding box center [181, 103] width 118 height 37
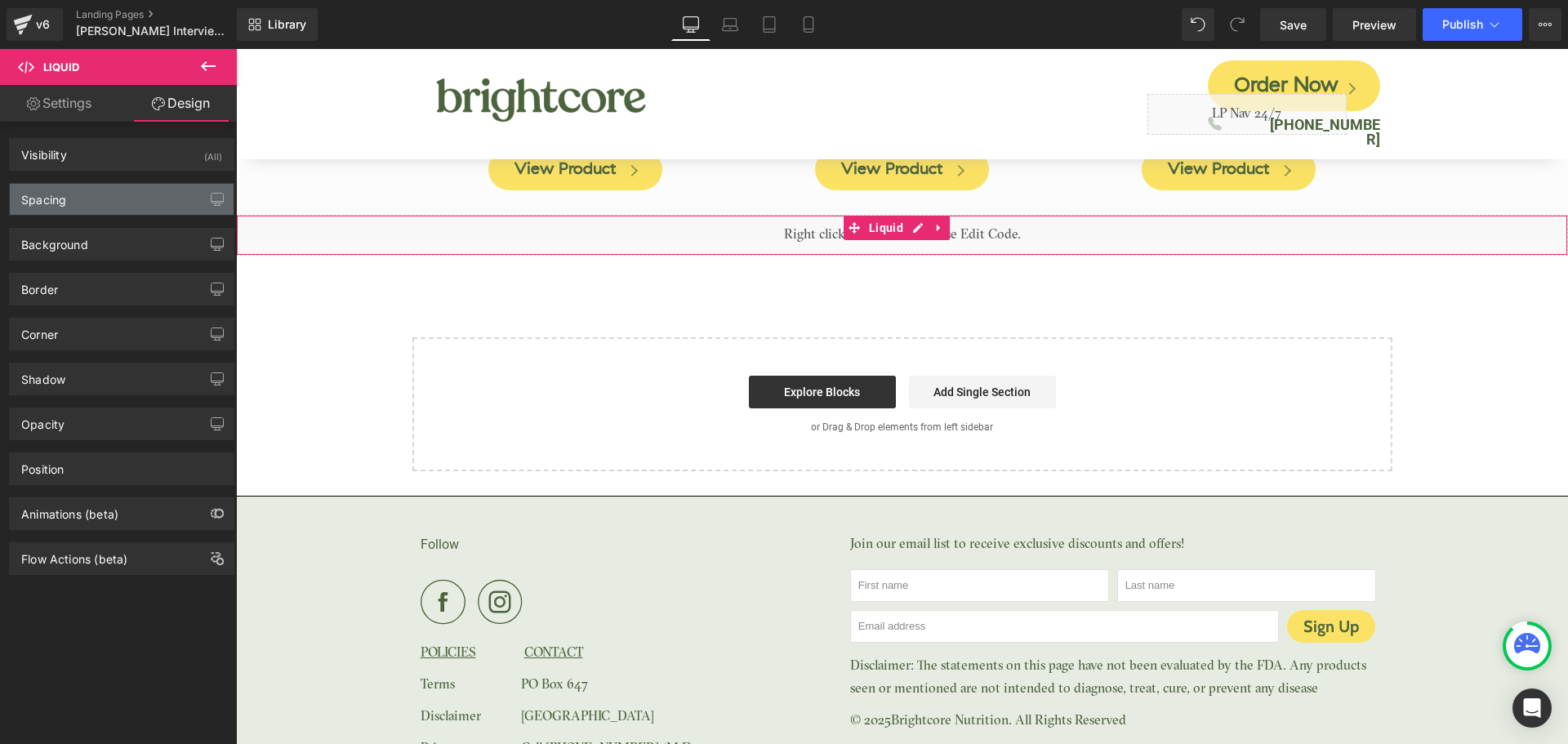
click at [103, 206] on div "Spacing" at bounding box center [121, 198] width 223 height 31
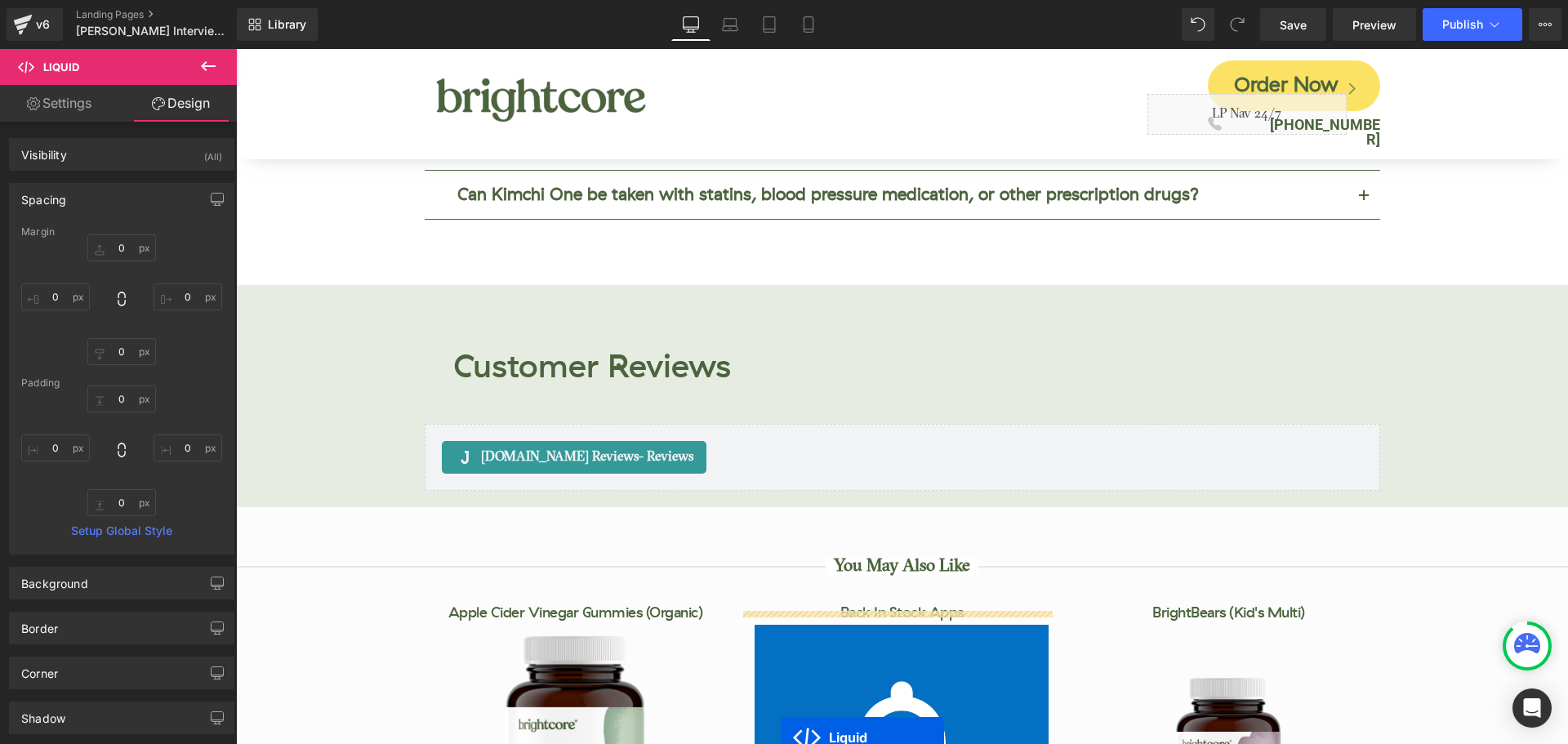
scroll to position [7362, 0]
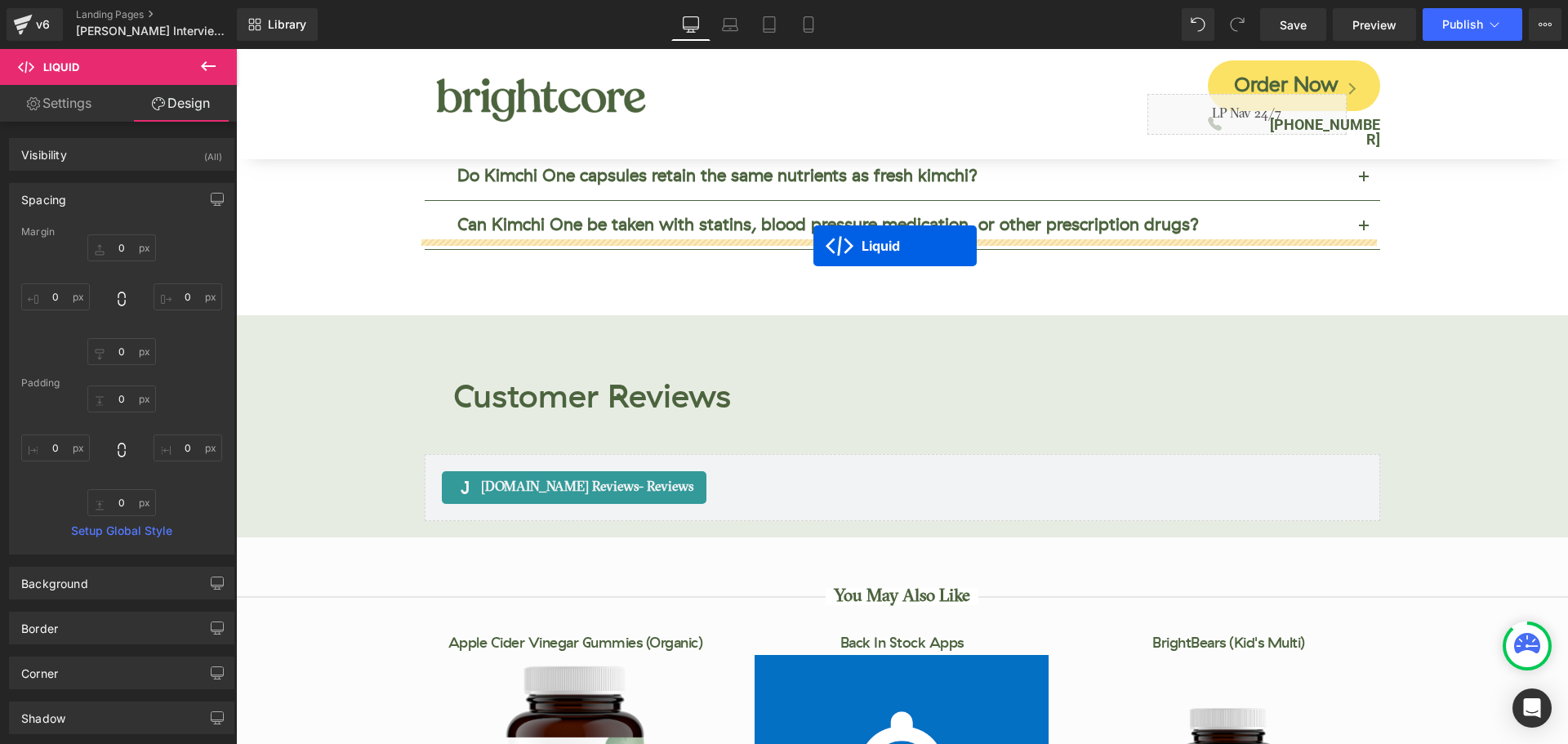
drag, startPoint x: 850, startPoint y: 604, endPoint x: 814, endPoint y: 246, distance: 359.8
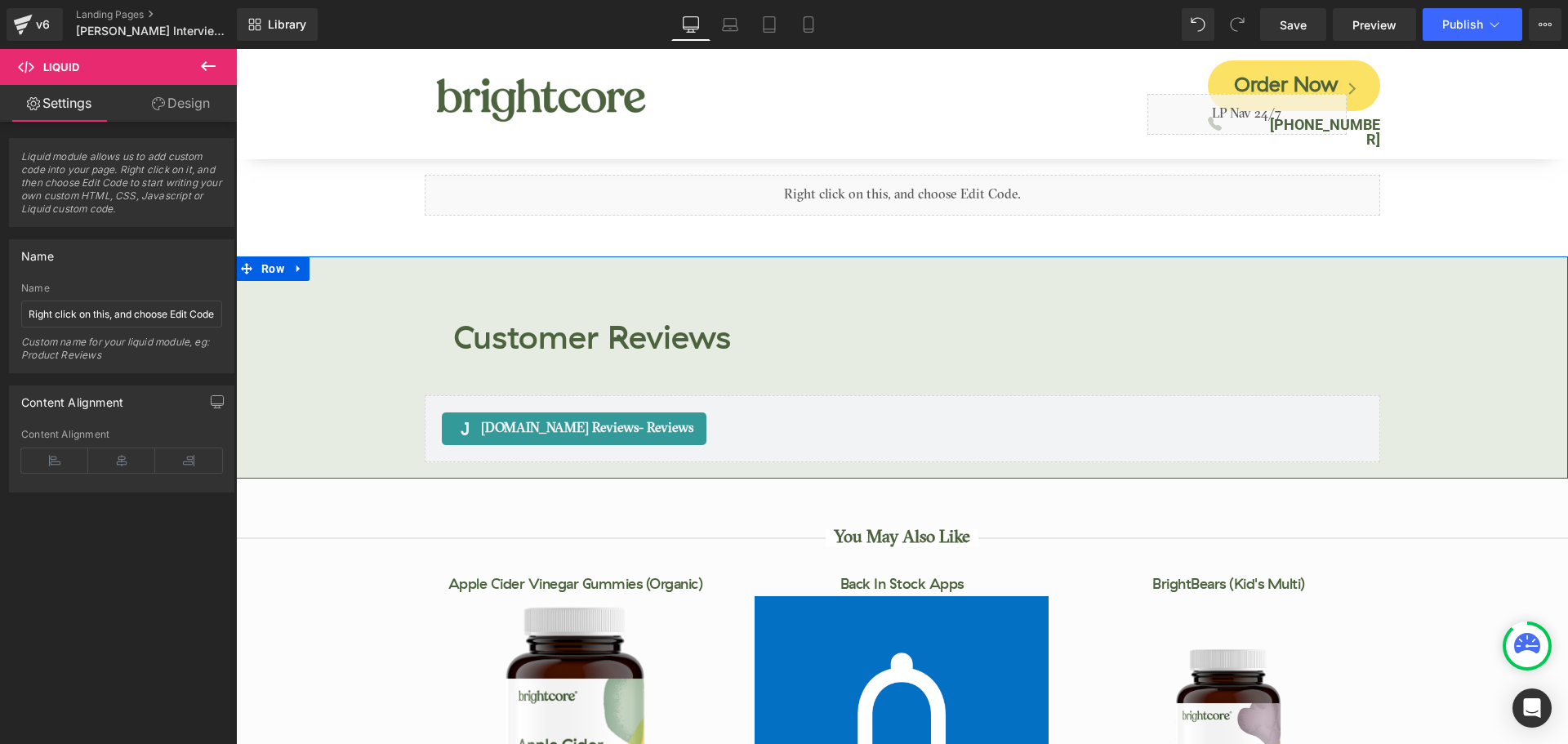
scroll to position [7607, 0]
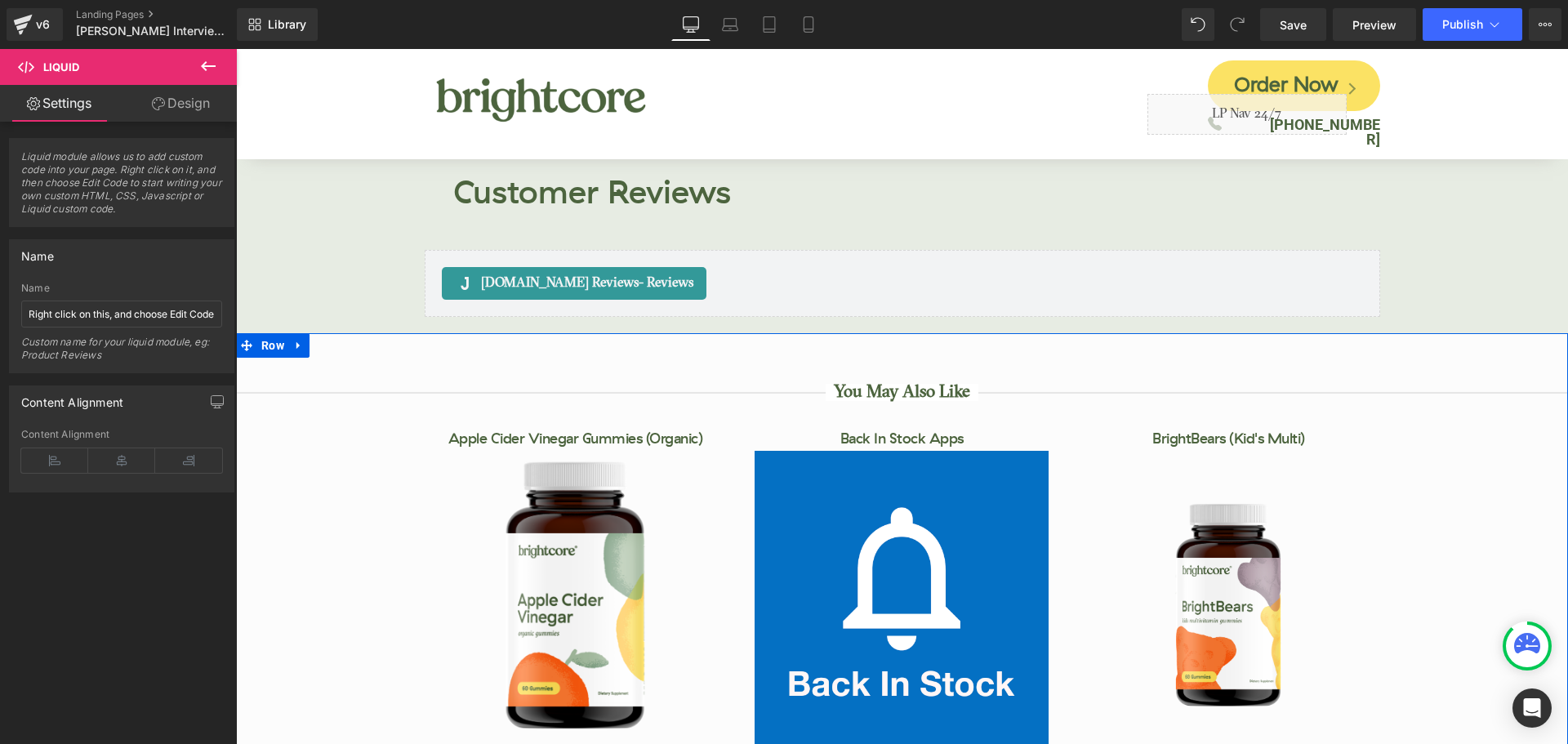
click at [298, 333] on div "You May Also Like Text Block Apple Cider Vinegar Gummies (Organic)" at bounding box center [902, 592] width 1332 height 518
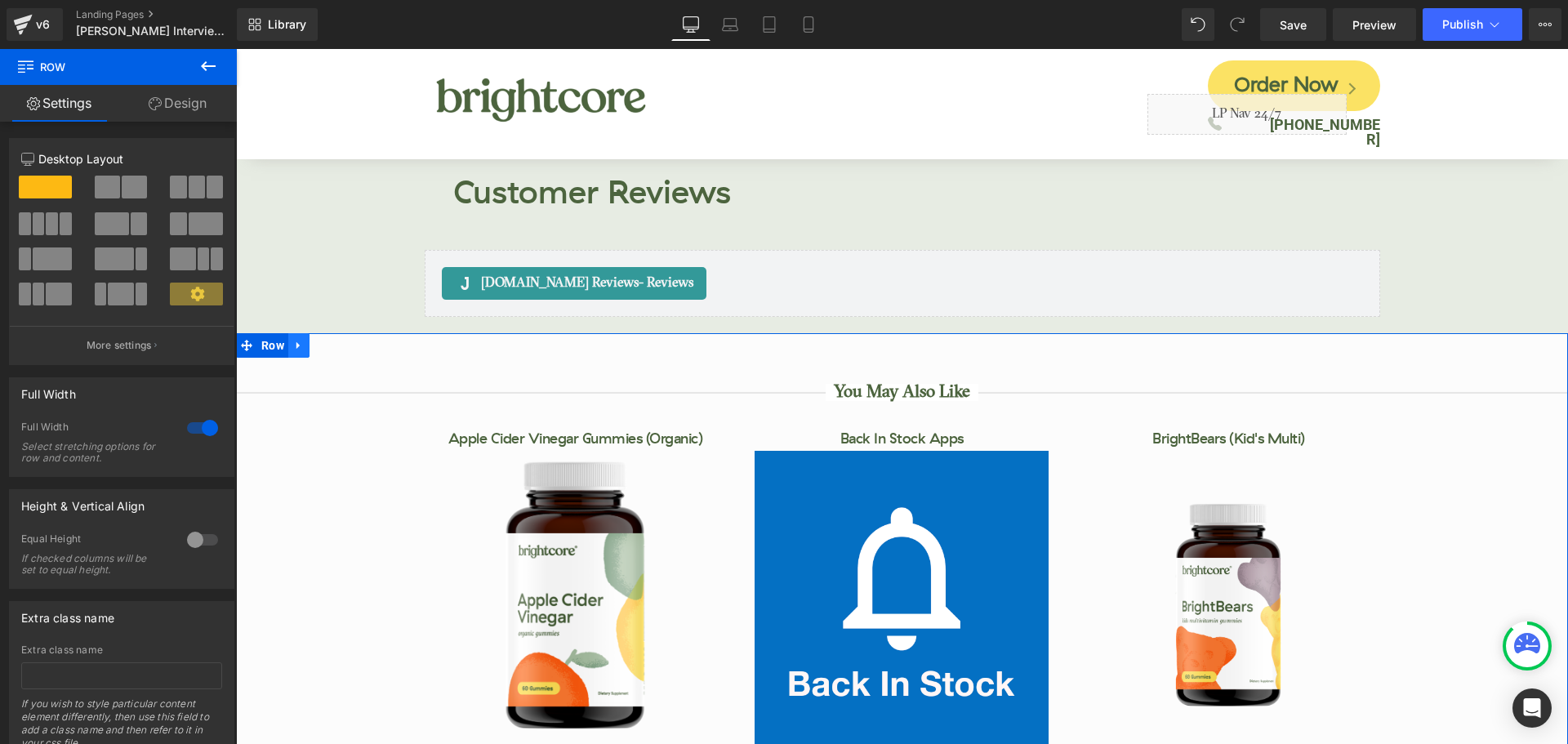
click at [301, 333] on link at bounding box center [298, 345] width 21 height 25
click at [338, 339] on icon at bounding box center [341, 345] width 12 height 12
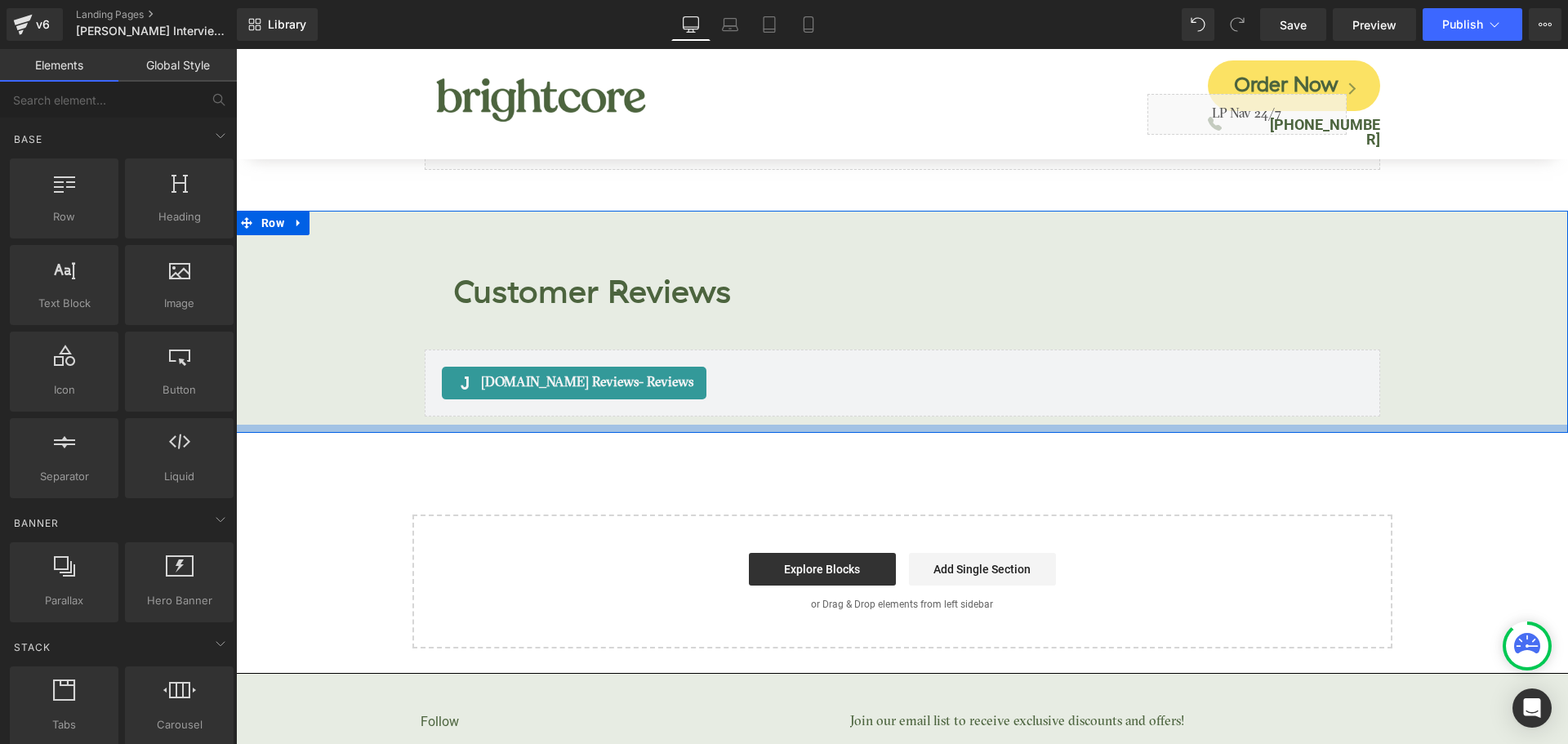
scroll to position [7362, 0]
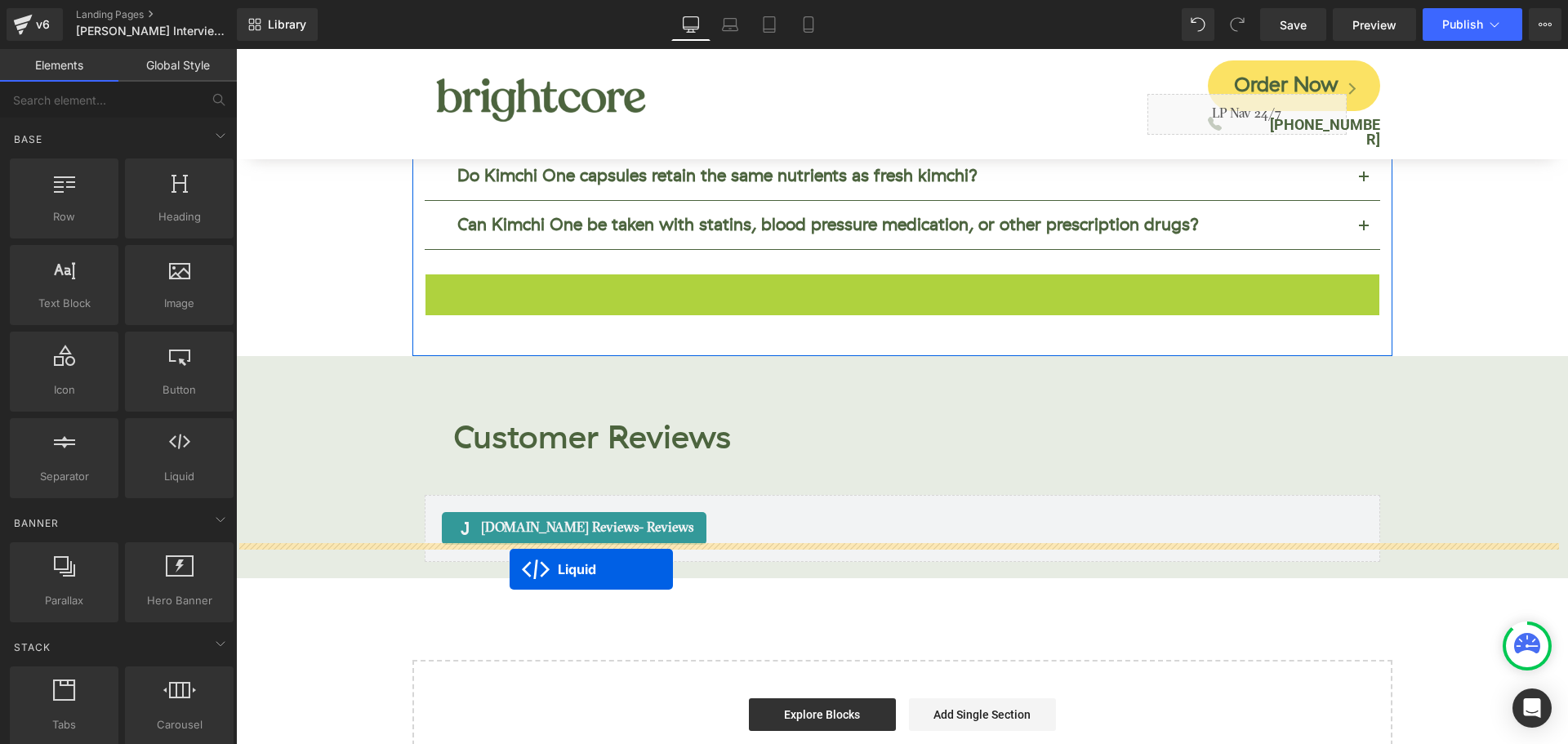
drag, startPoint x: 850, startPoint y: 251, endPoint x: 509, endPoint y: 569, distance: 466.3
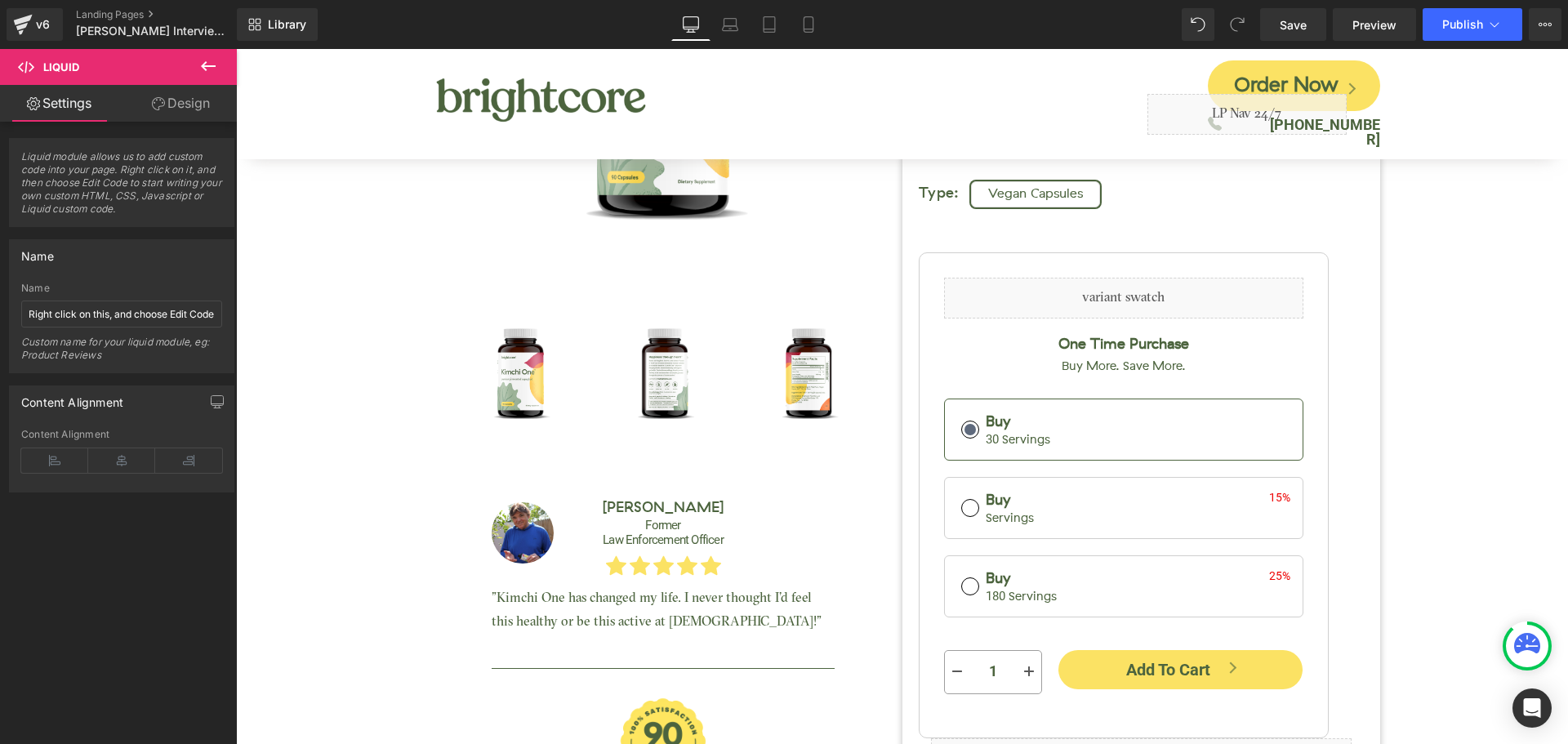
scroll to position [0, 0]
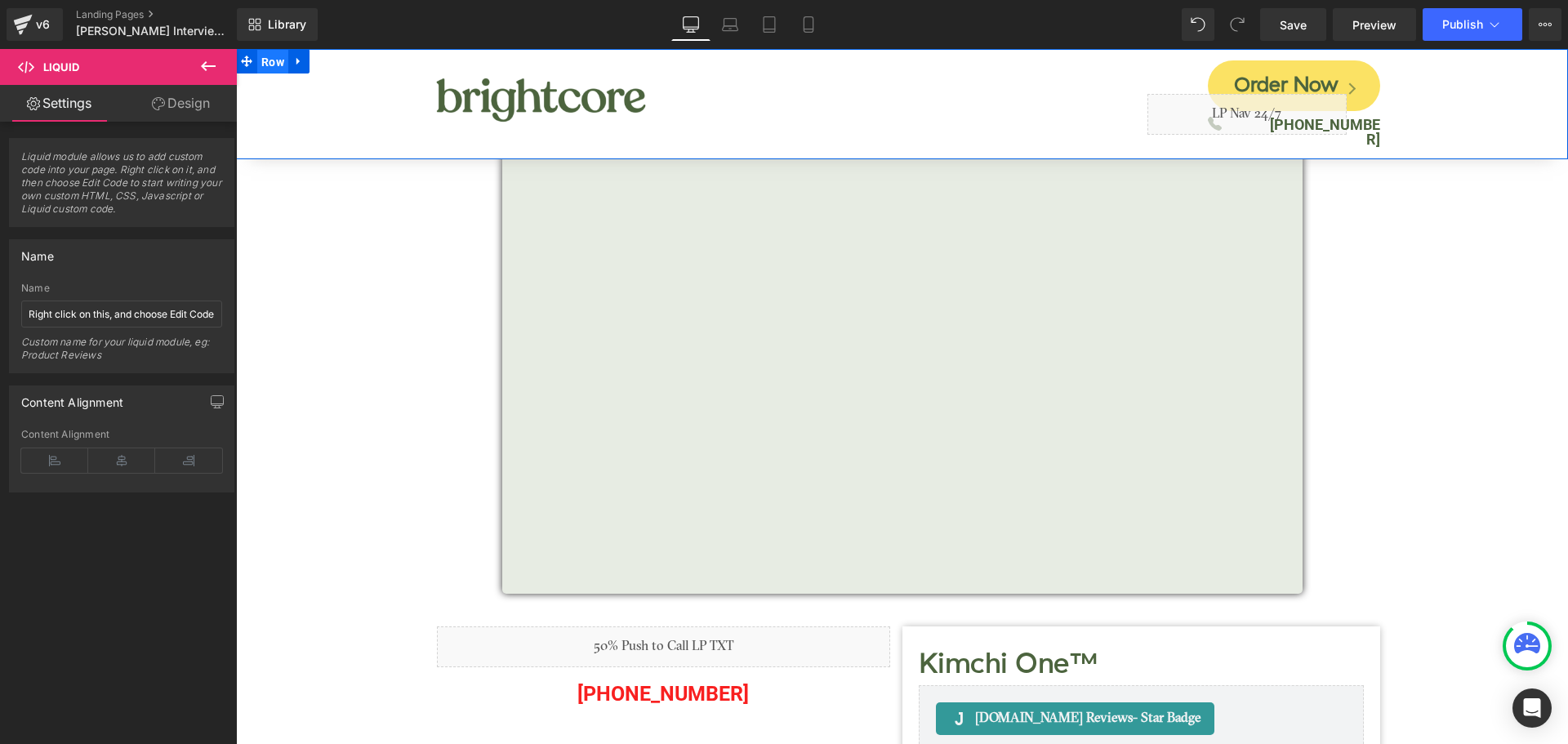
click at [274, 62] on span "Row" at bounding box center [272, 62] width 31 height 25
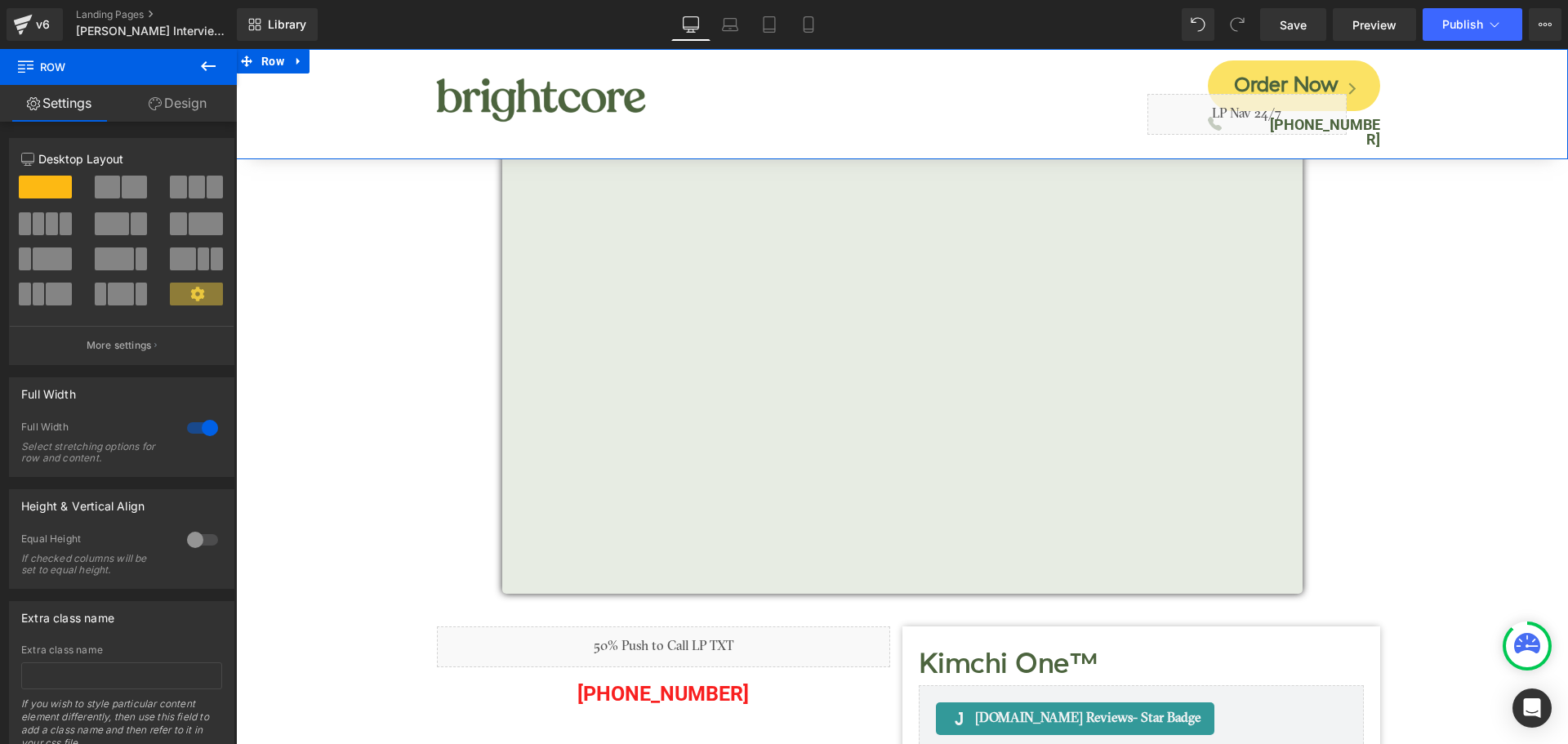
click at [182, 103] on link "Design" at bounding box center [177, 103] width 118 height 37
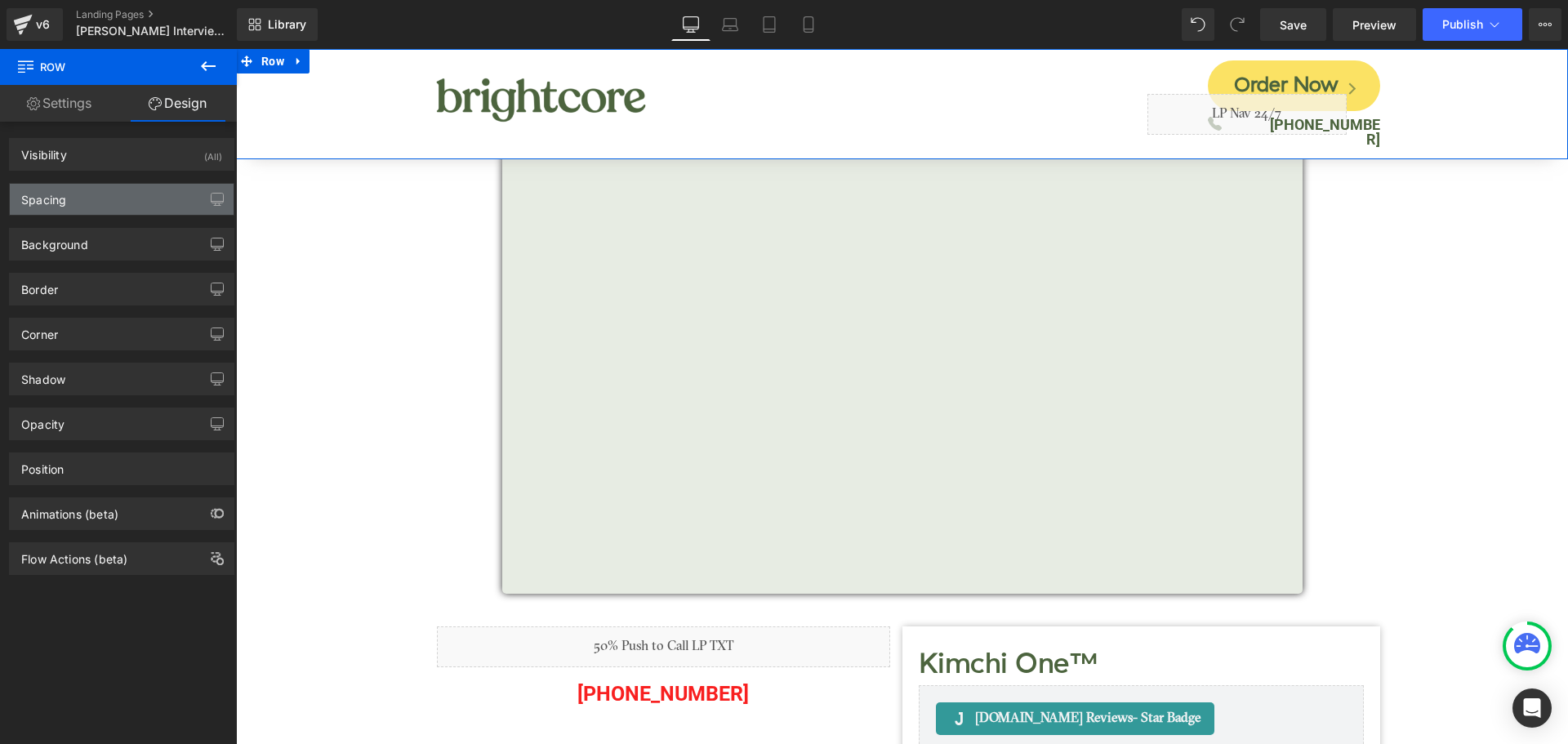
click at [85, 195] on div "Spacing" at bounding box center [121, 198] width 223 height 31
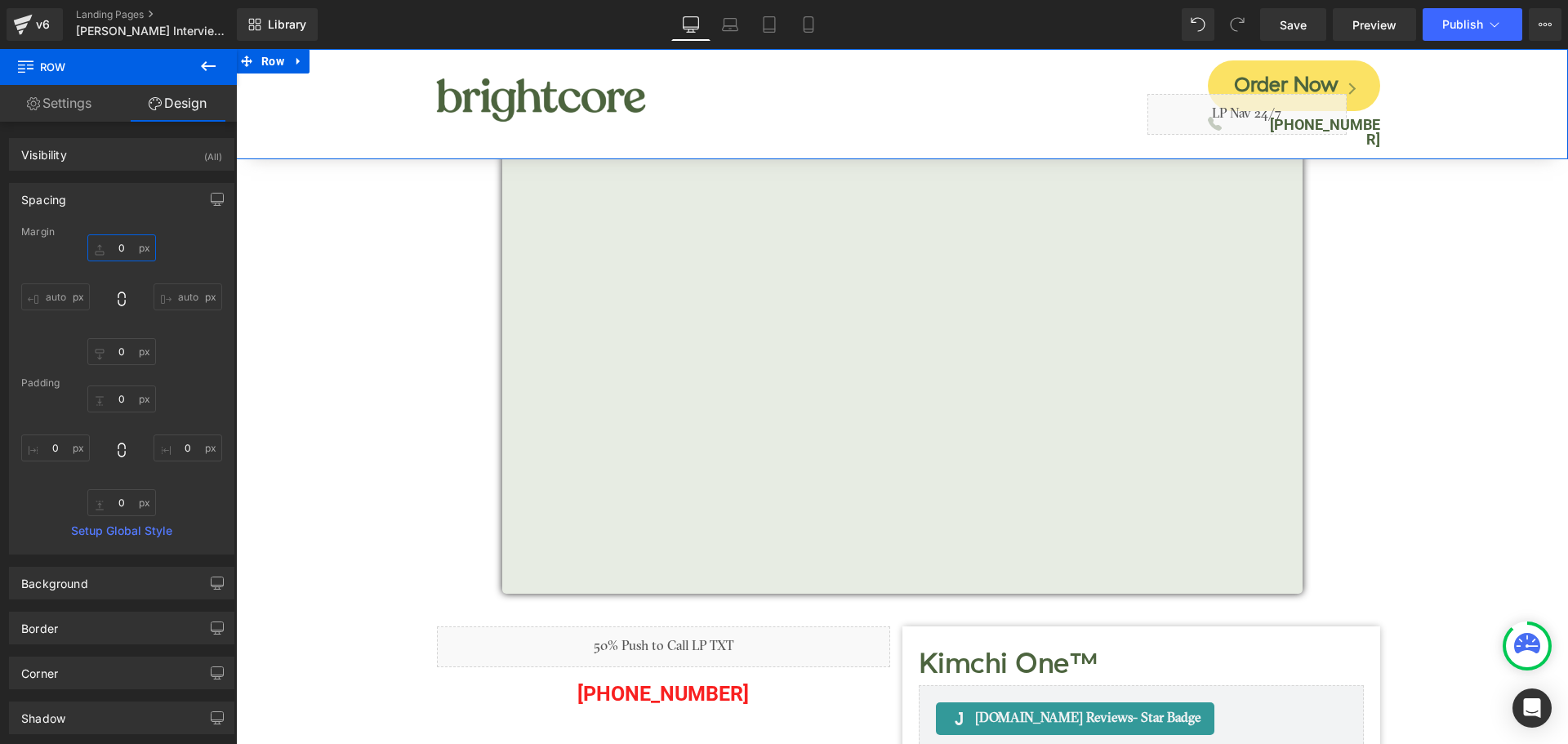
click at [113, 245] on input "0" at bounding box center [121, 247] width 68 height 27
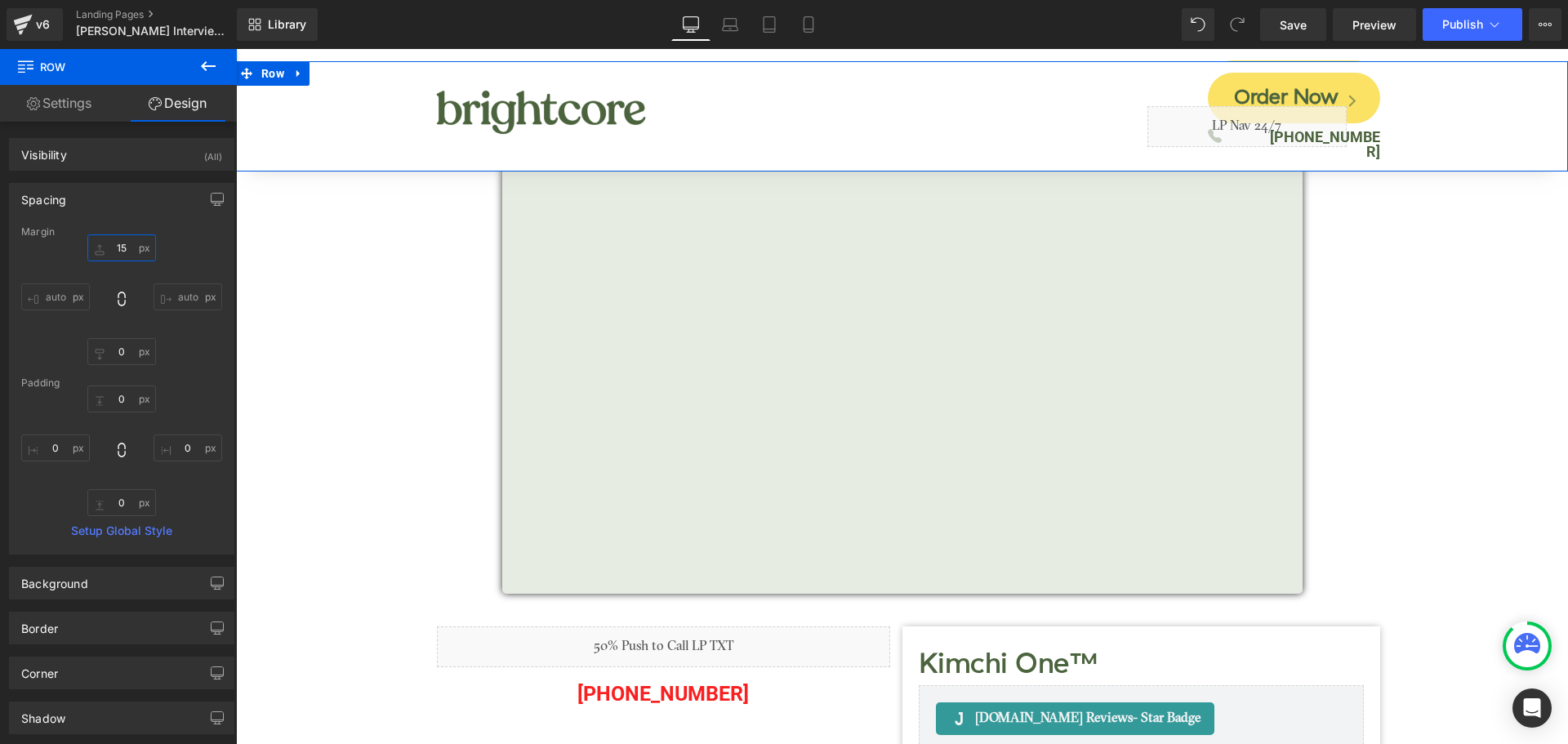
type input "150"
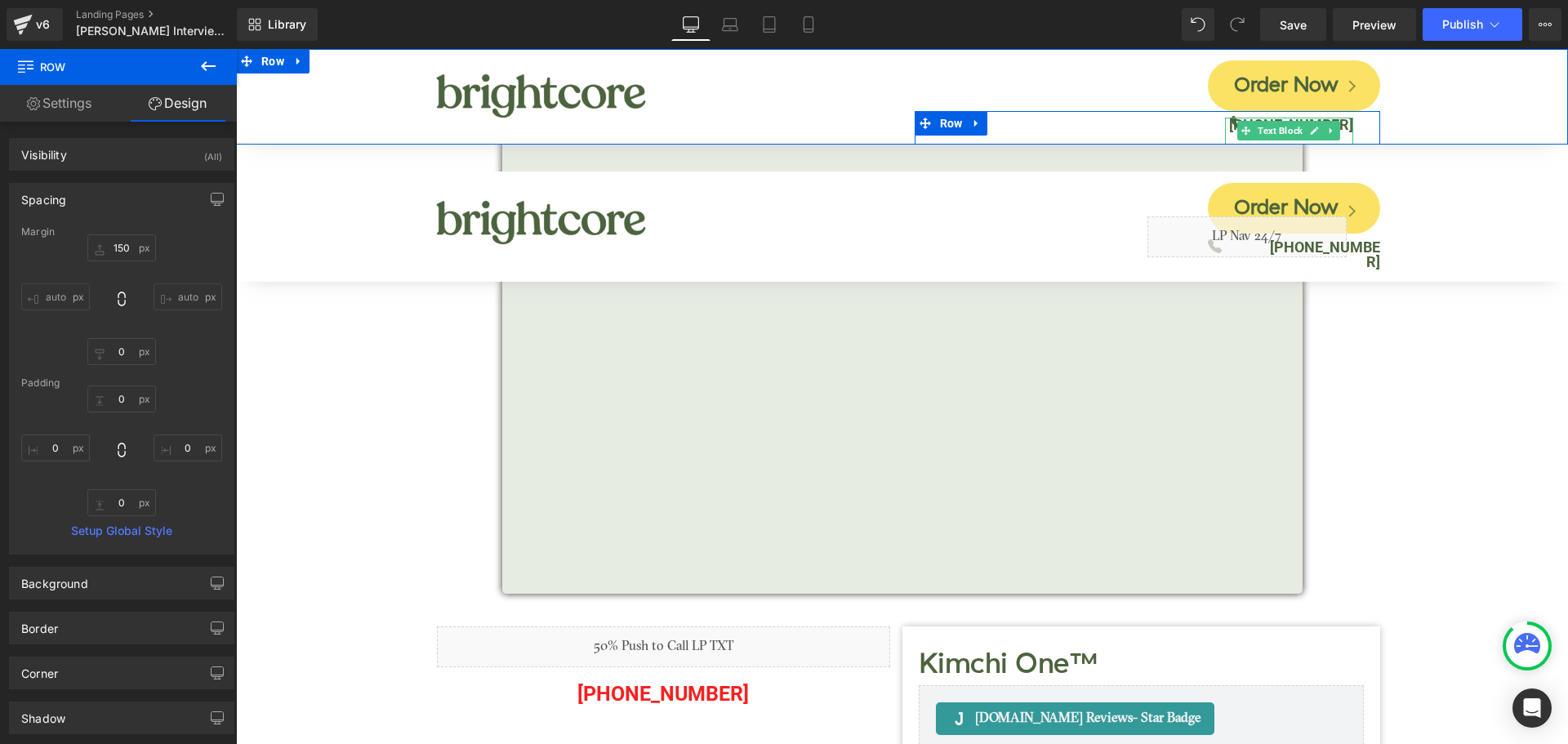
click at [1341, 127] on b "[PHONE_NUMBER]" at bounding box center [1290, 124] width 124 height 17
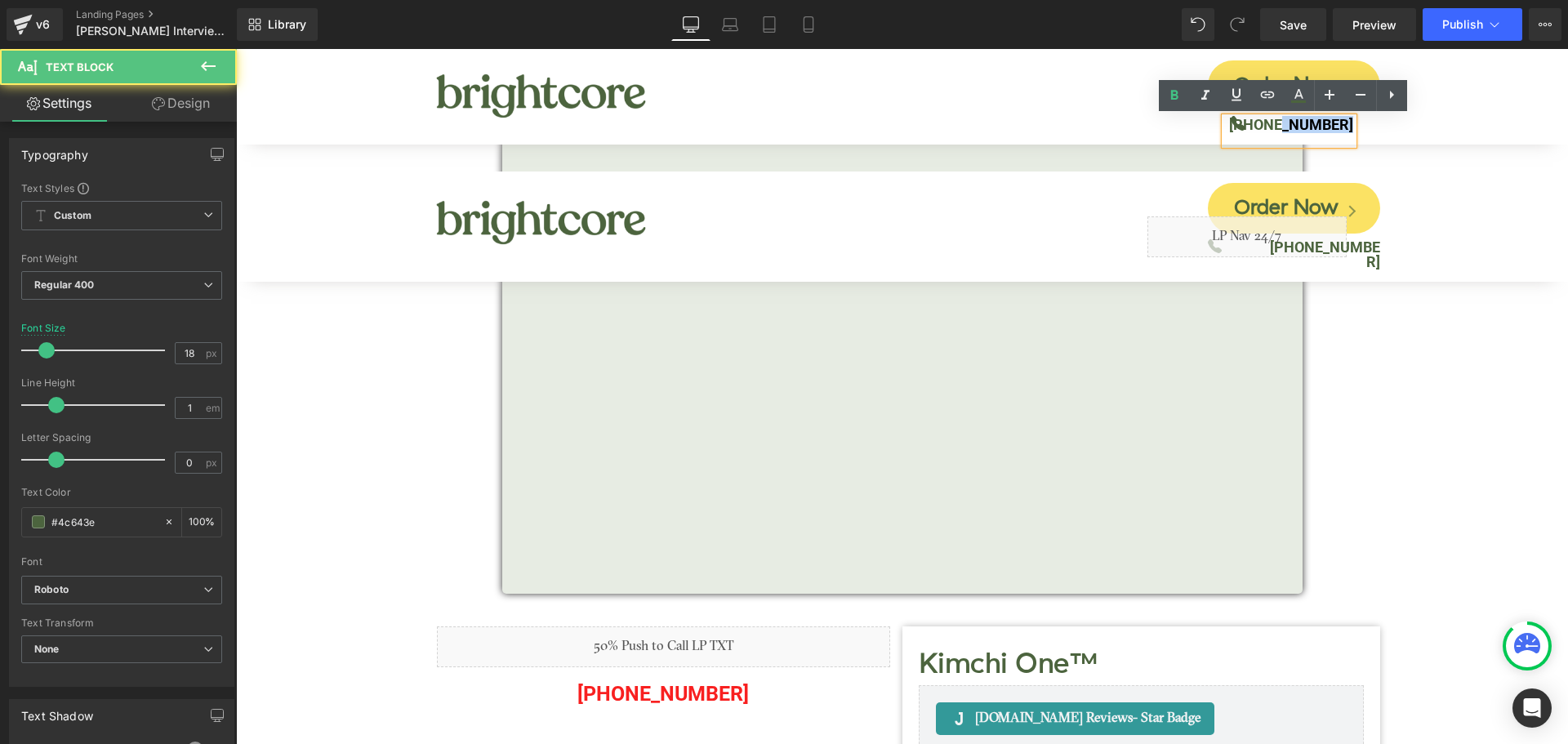
drag, startPoint x: 1282, startPoint y: 122, endPoint x: 1358, endPoint y: 122, distance: 76.0
click at [1358, 122] on div "[PHONE_NUMBER] Text Block" at bounding box center [1302, 130] width 155 height 27
copy b "575-6488"
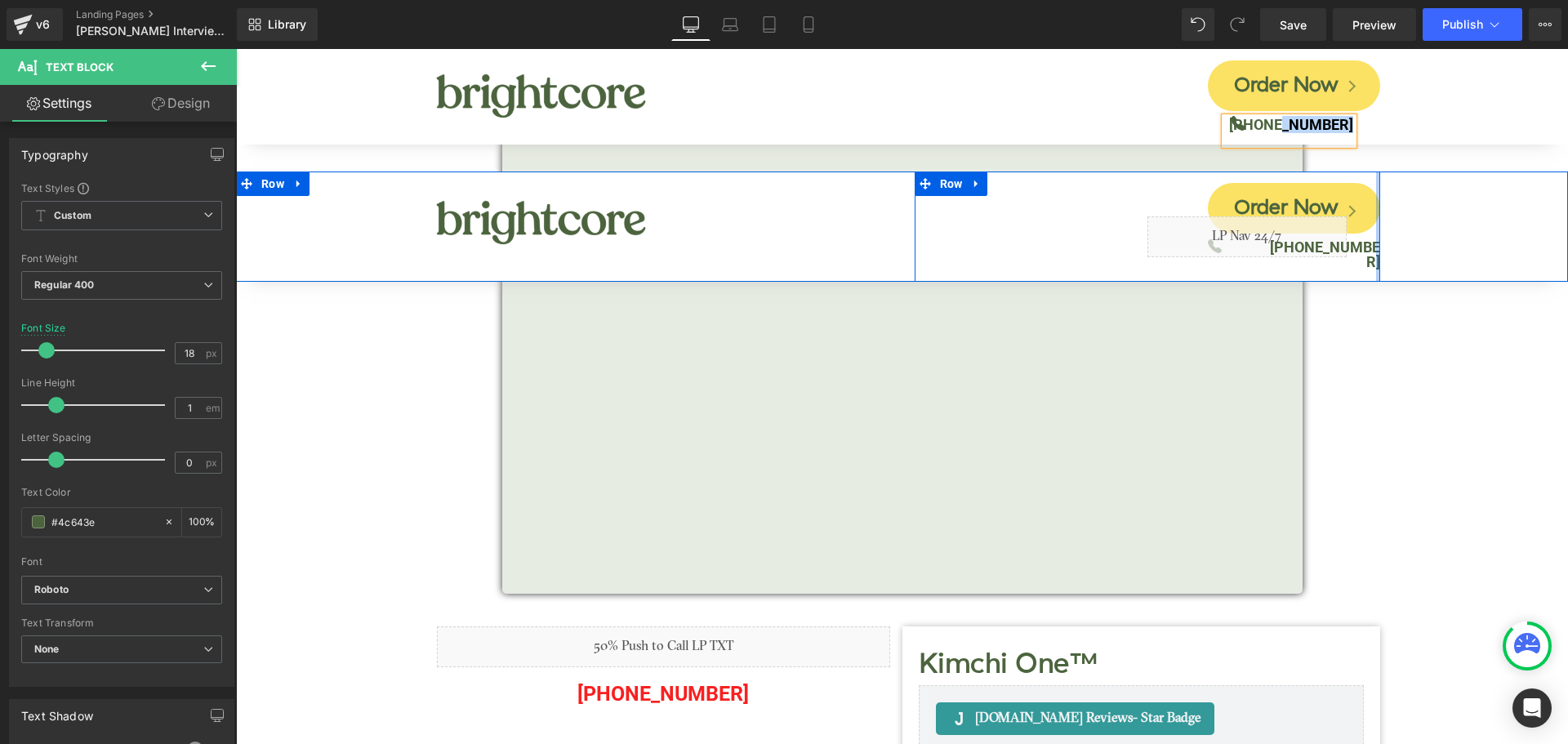
click at [1375, 242] on div at bounding box center [1377, 226] width 4 height 110
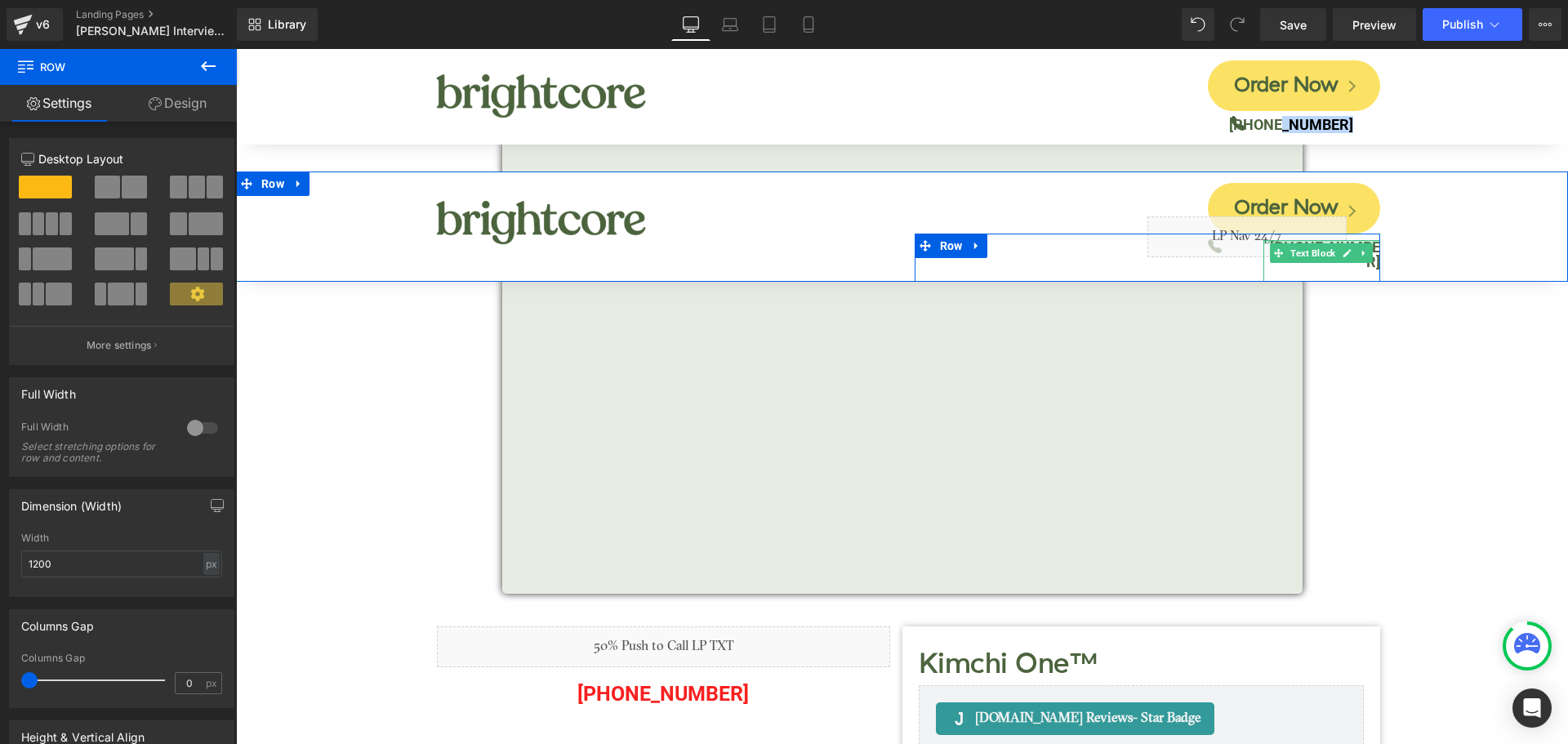
click at [1365, 241] on div at bounding box center [1322, 242] width 117 height 4
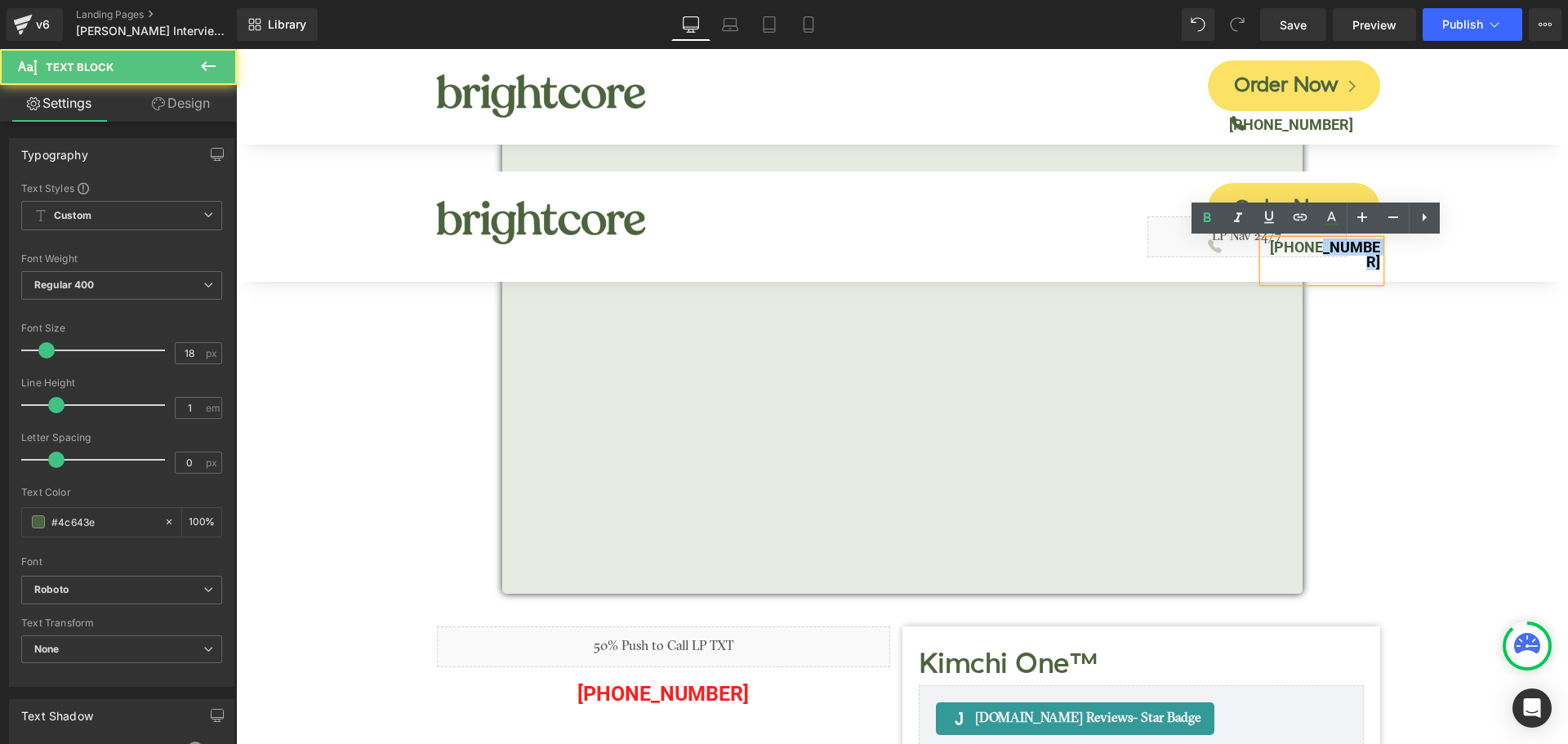
drag, startPoint x: 1309, startPoint y: 250, endPoint x: 1388, endPoint y: 243, distance: 79.3
click at [1388, 243] on div "Image Order Now Button Icon Liquid [PHONE_NUMBER] Text [GEOGRAPHIC_DATA]" at bounding box center [902, 226] width 1332 height 110
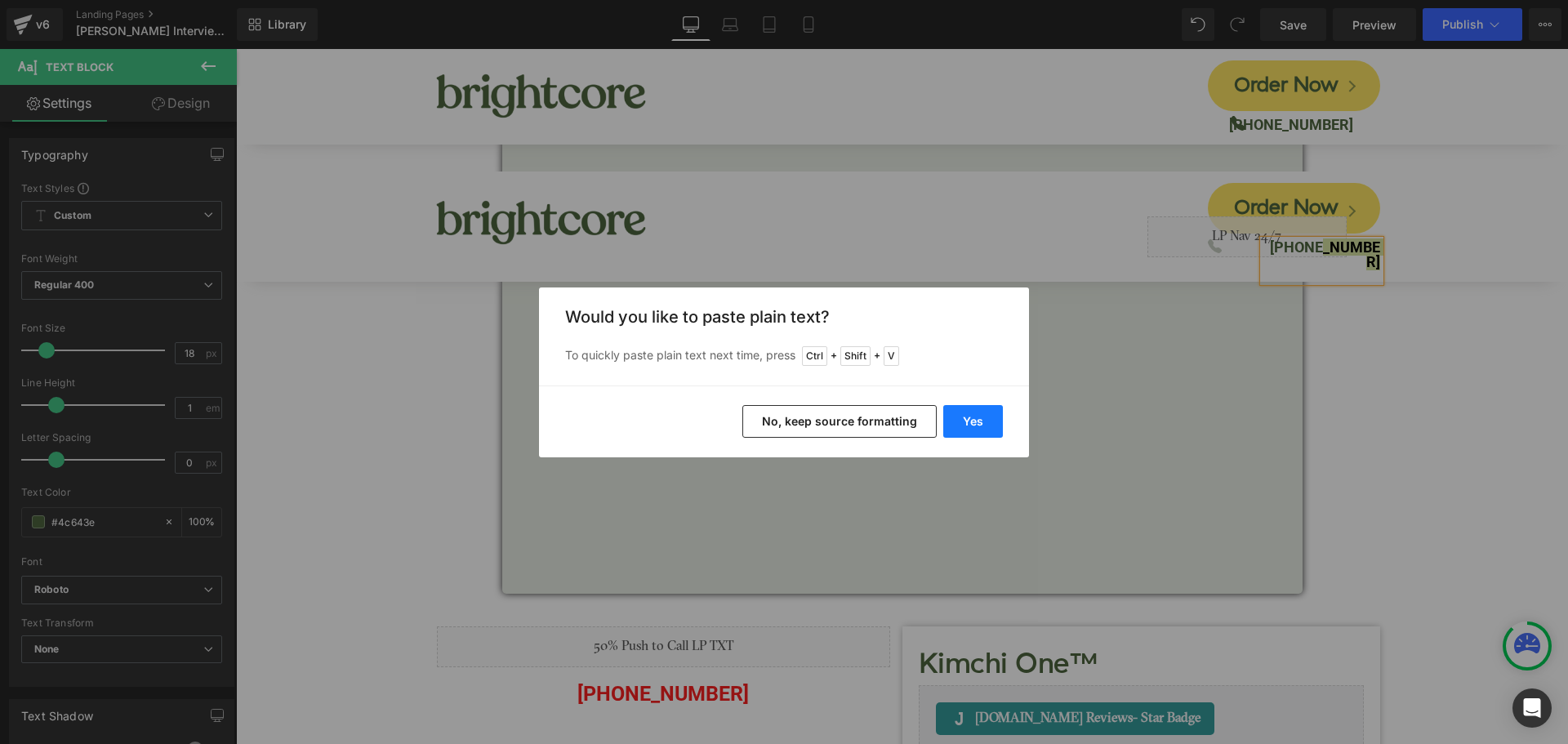
click at [987, 417] on button "Yes" at bounding box center [973, 421] width 60 height 33
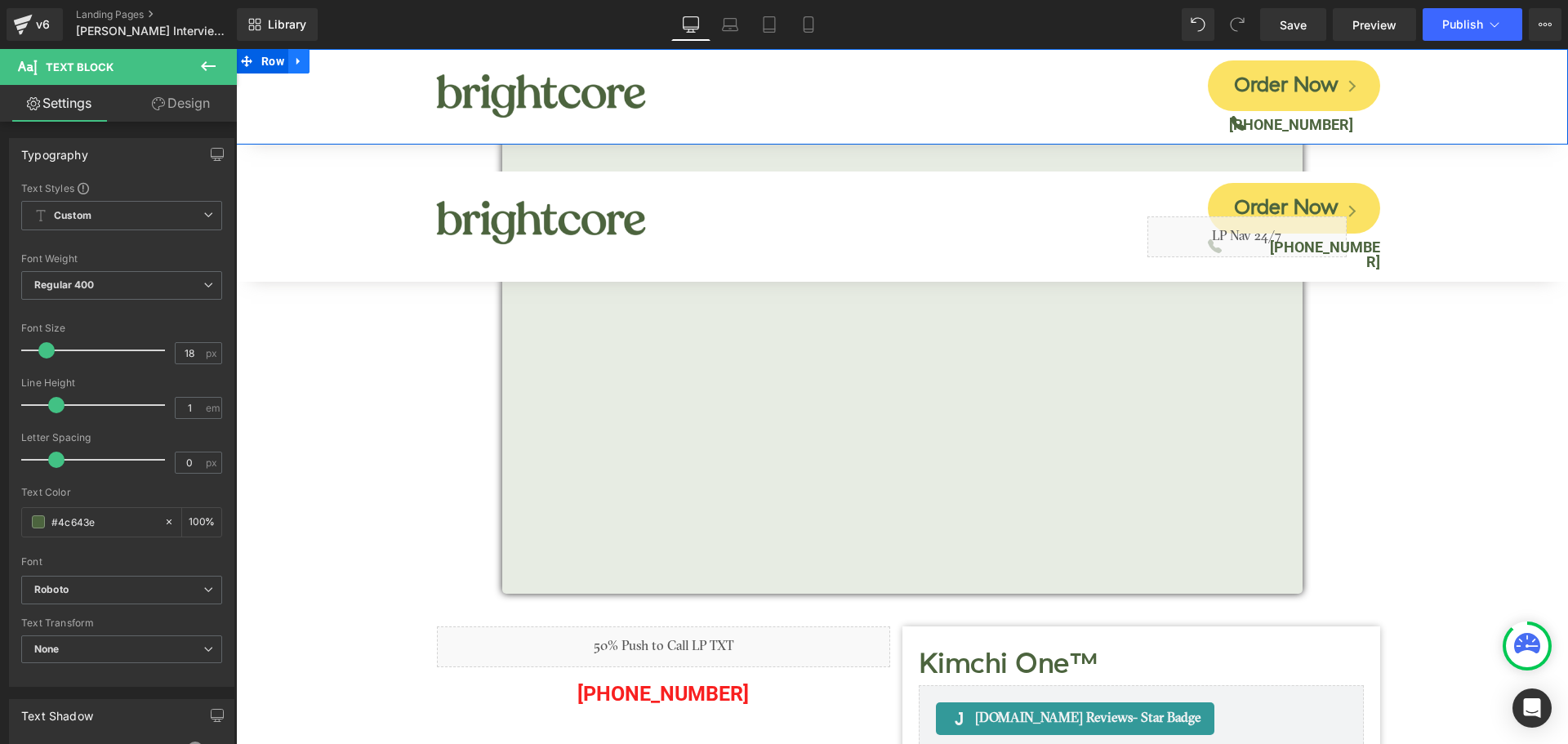
click at [303, 66] on icon at bounding box center [299, 62] width 12 height 12
click at [341, 64] on icon at bounding box center [341, 62] width 12 height 12
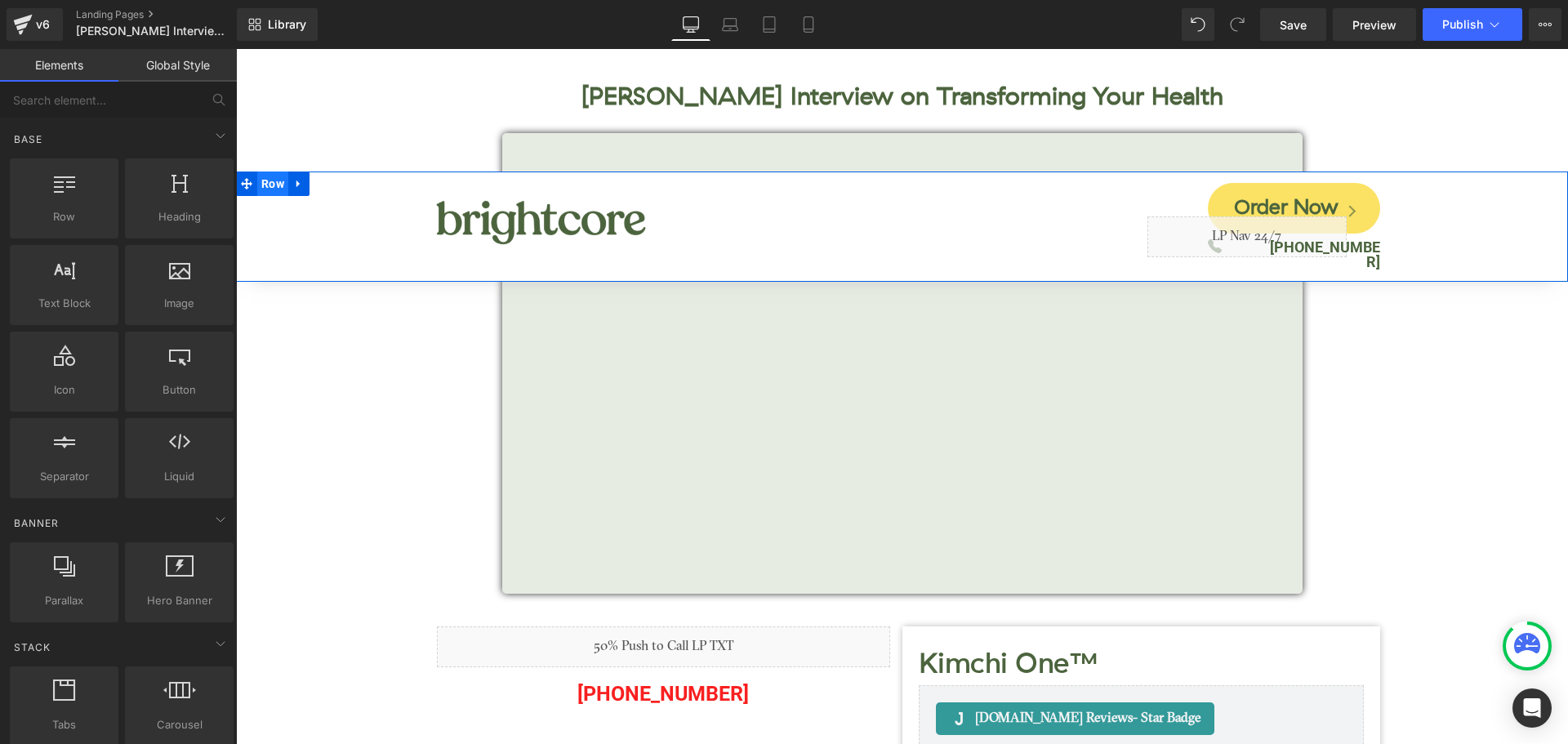
click at [275, 191] on span "Row" at bounding box center [272, 184] width 31 height 25
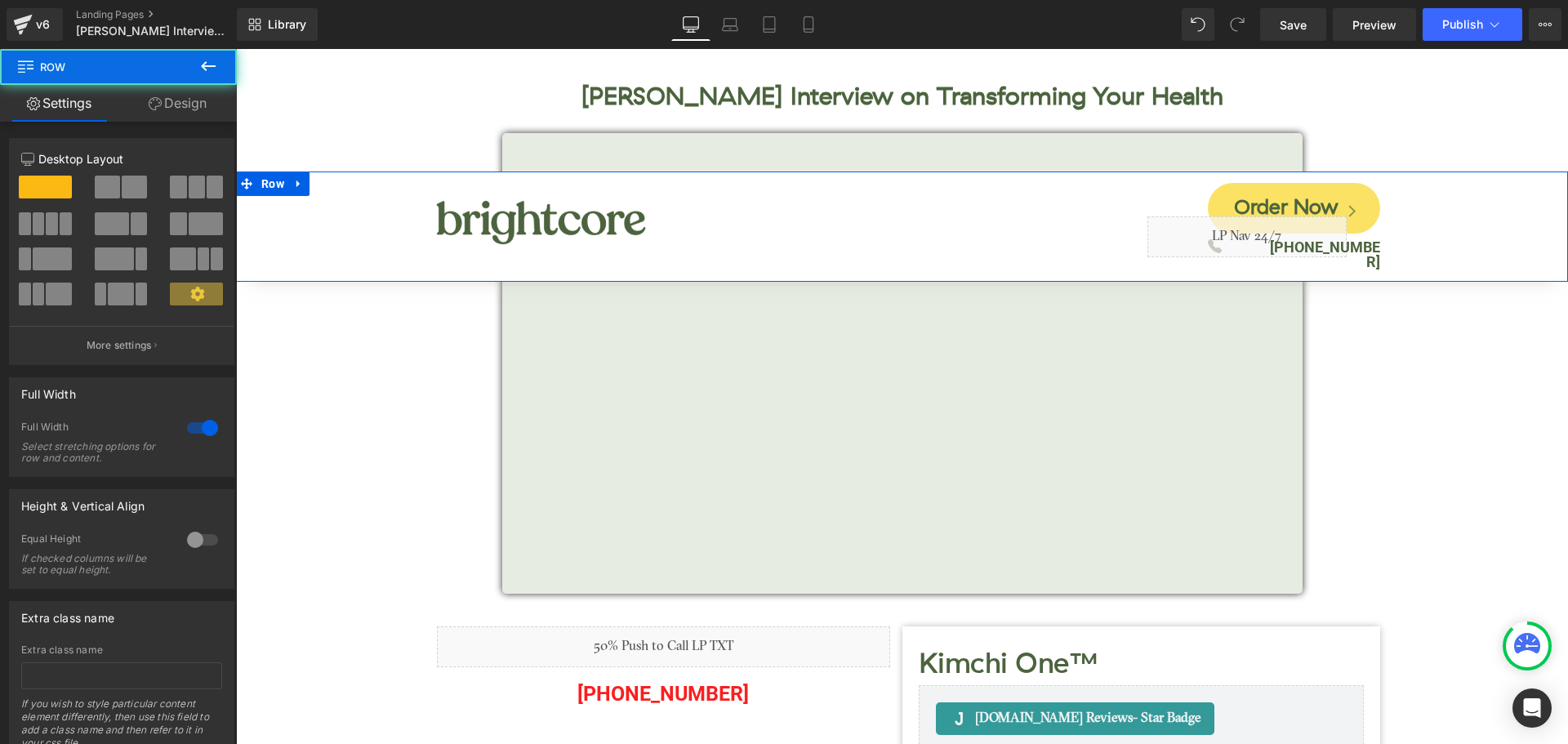
click at [164, 103] on link "Design" at bounding box center [177, 103] width 118 height 37
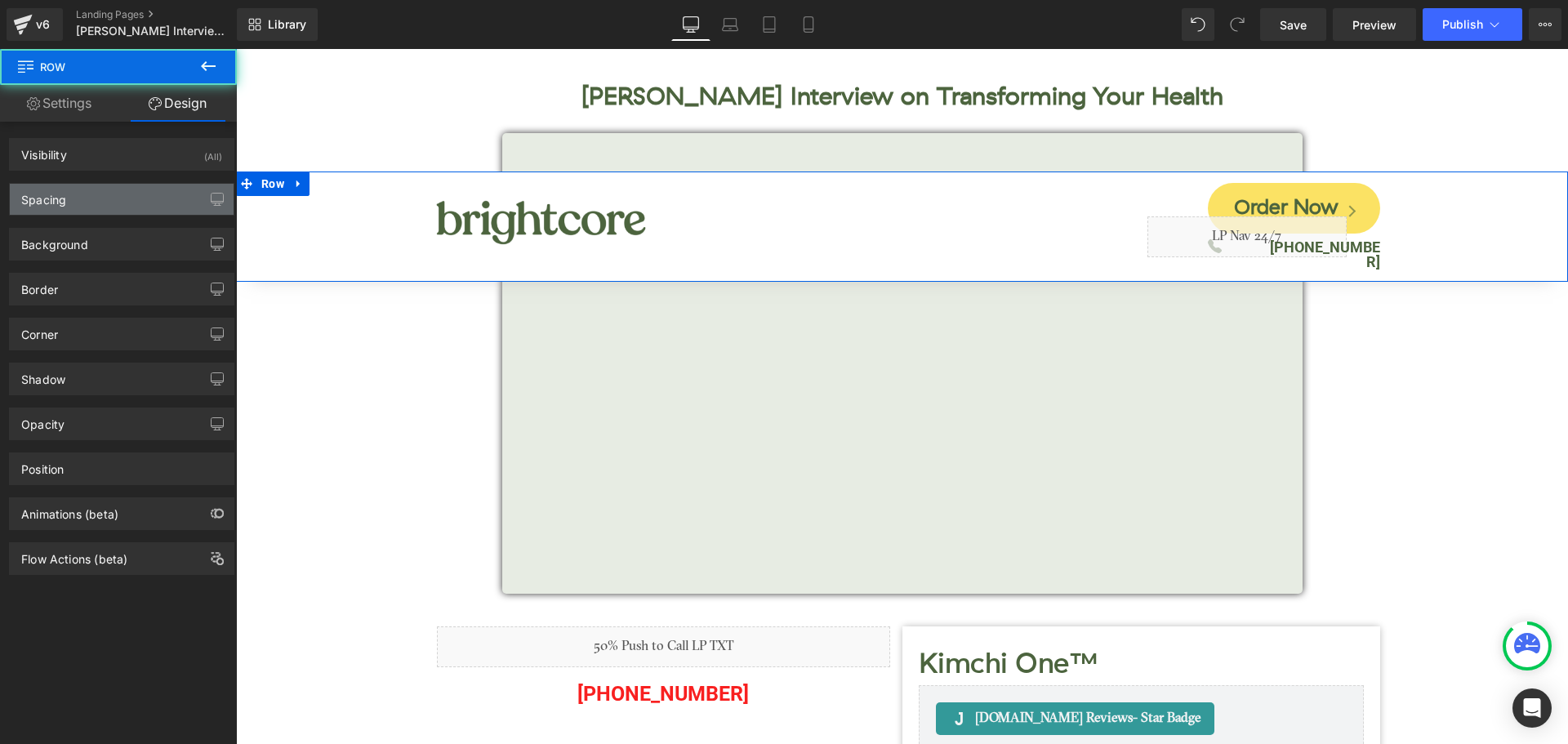
click at [86, 197] on div "Spacing" at bounding box center [121, 198] width 223 height 31
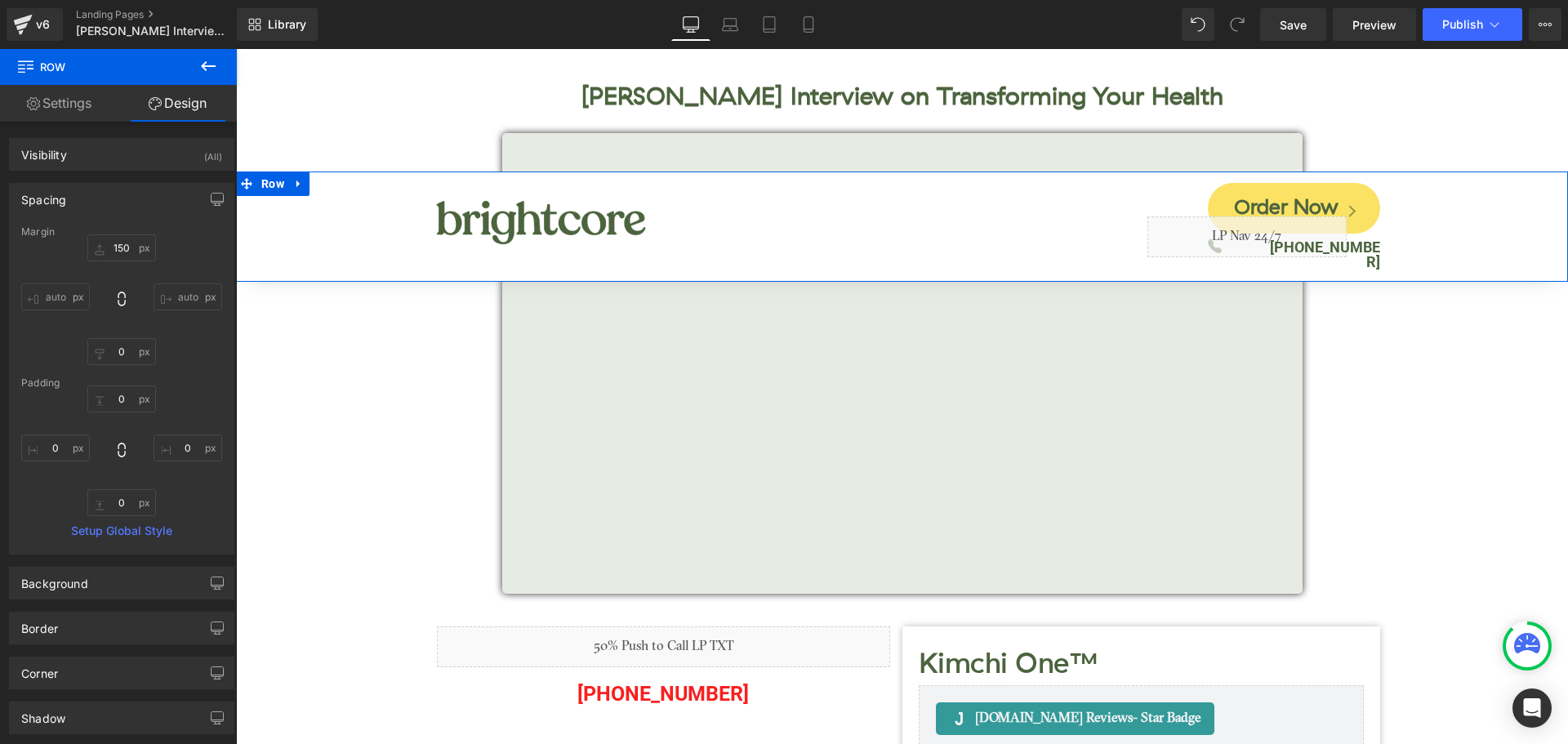
click at [117, 236] on div "Margin" at bounding box center [121, 232] width 200 height 12
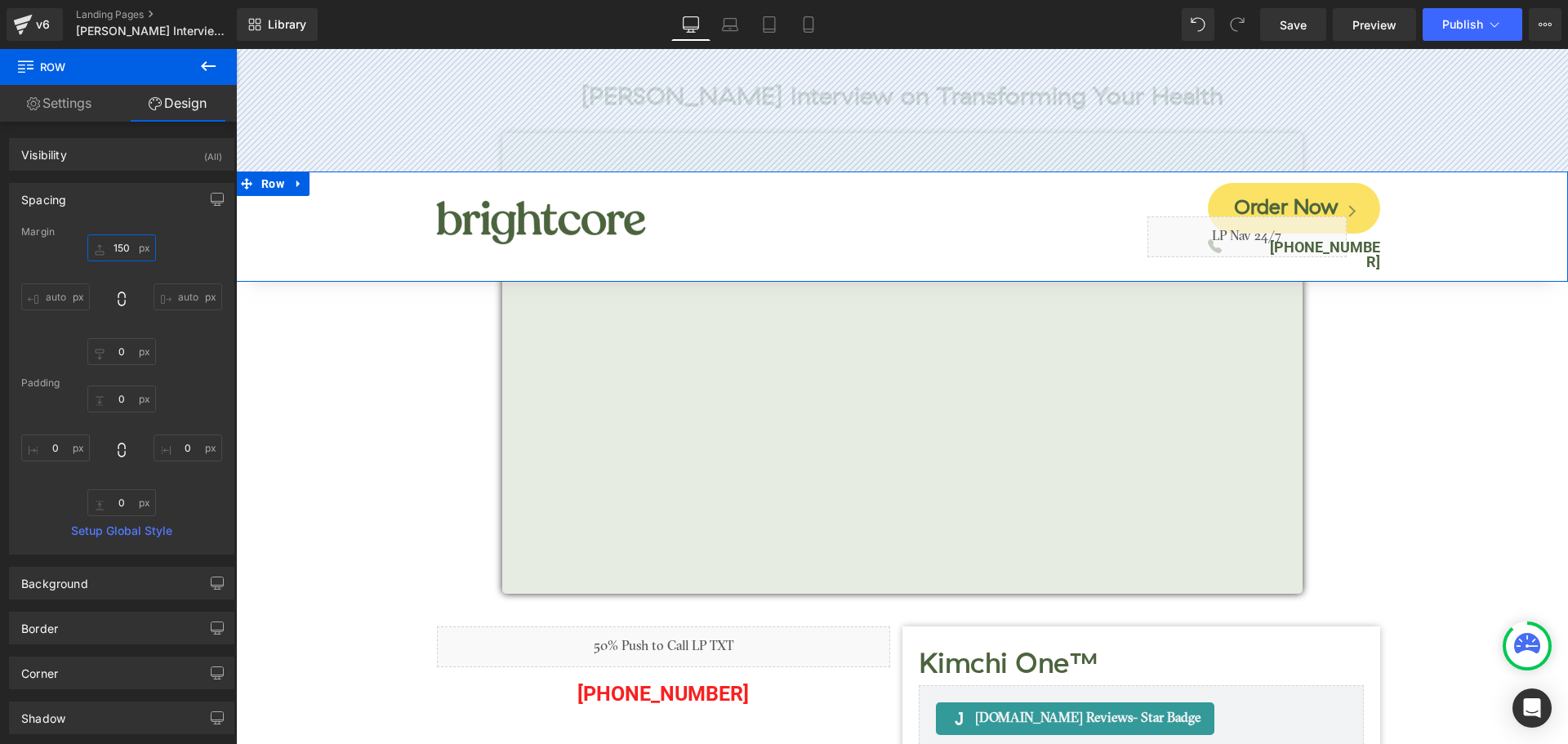
click at [123, 245] on input "text" at bounding box center [121, 247] width 68 height 27
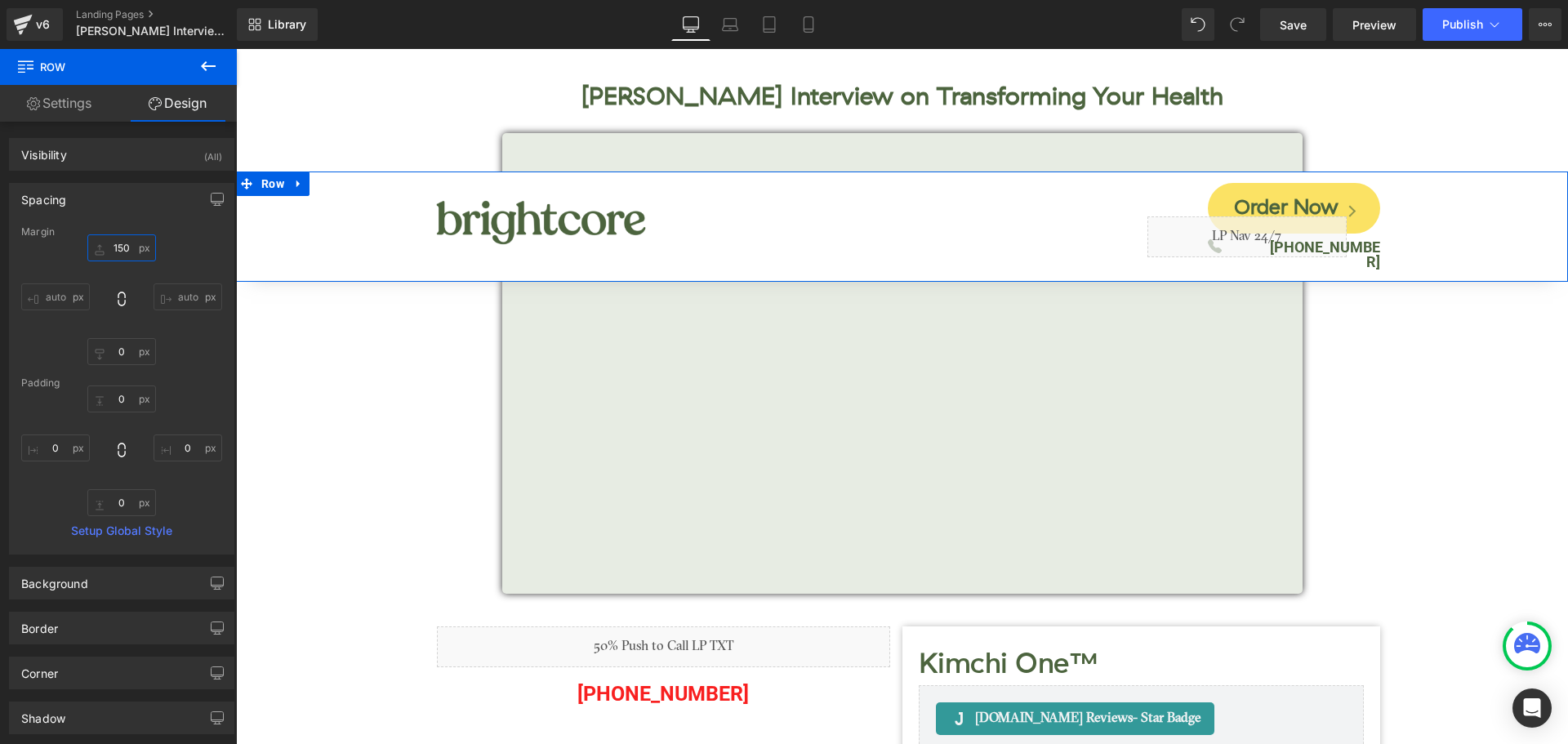
type input "0"
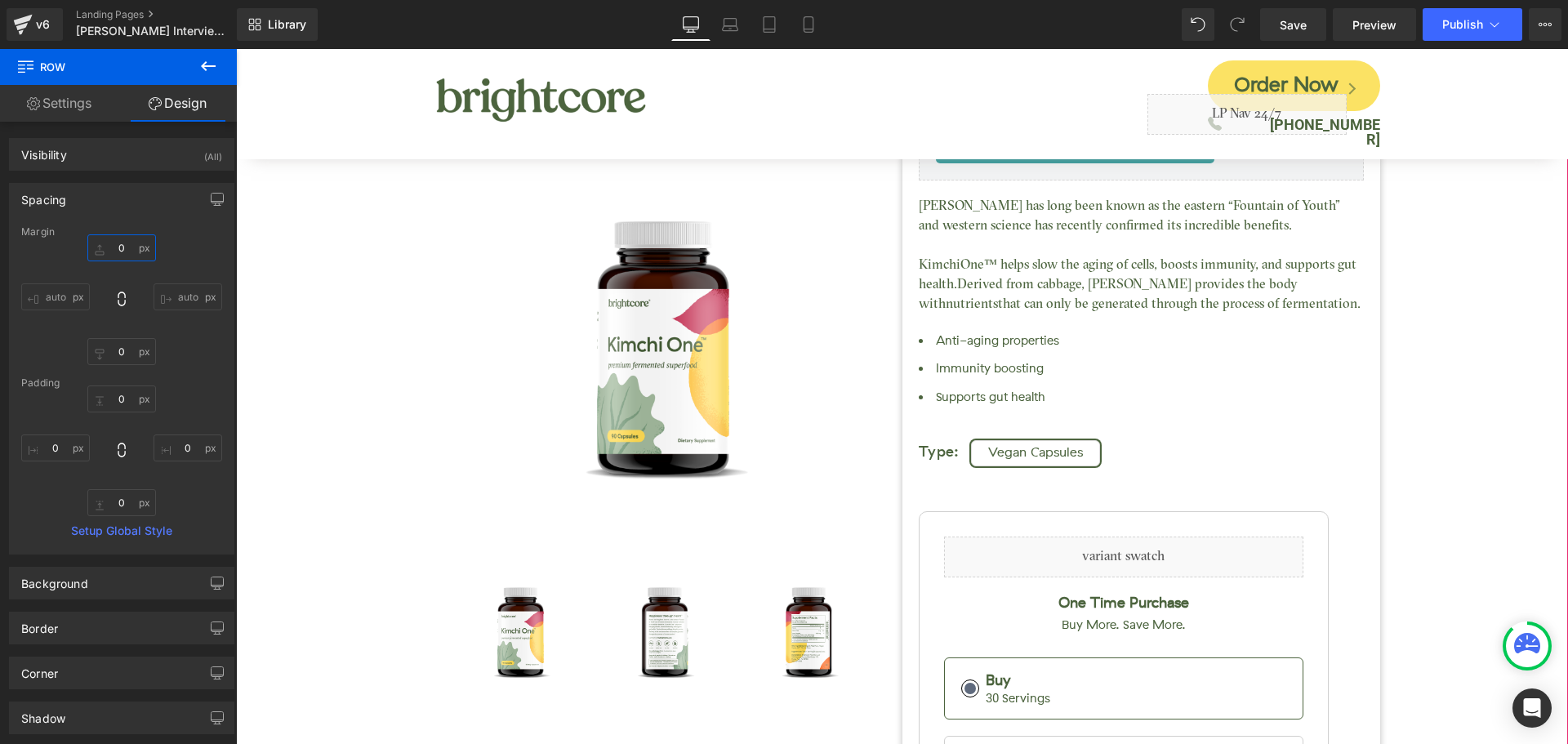
scroll to position [816, 0]
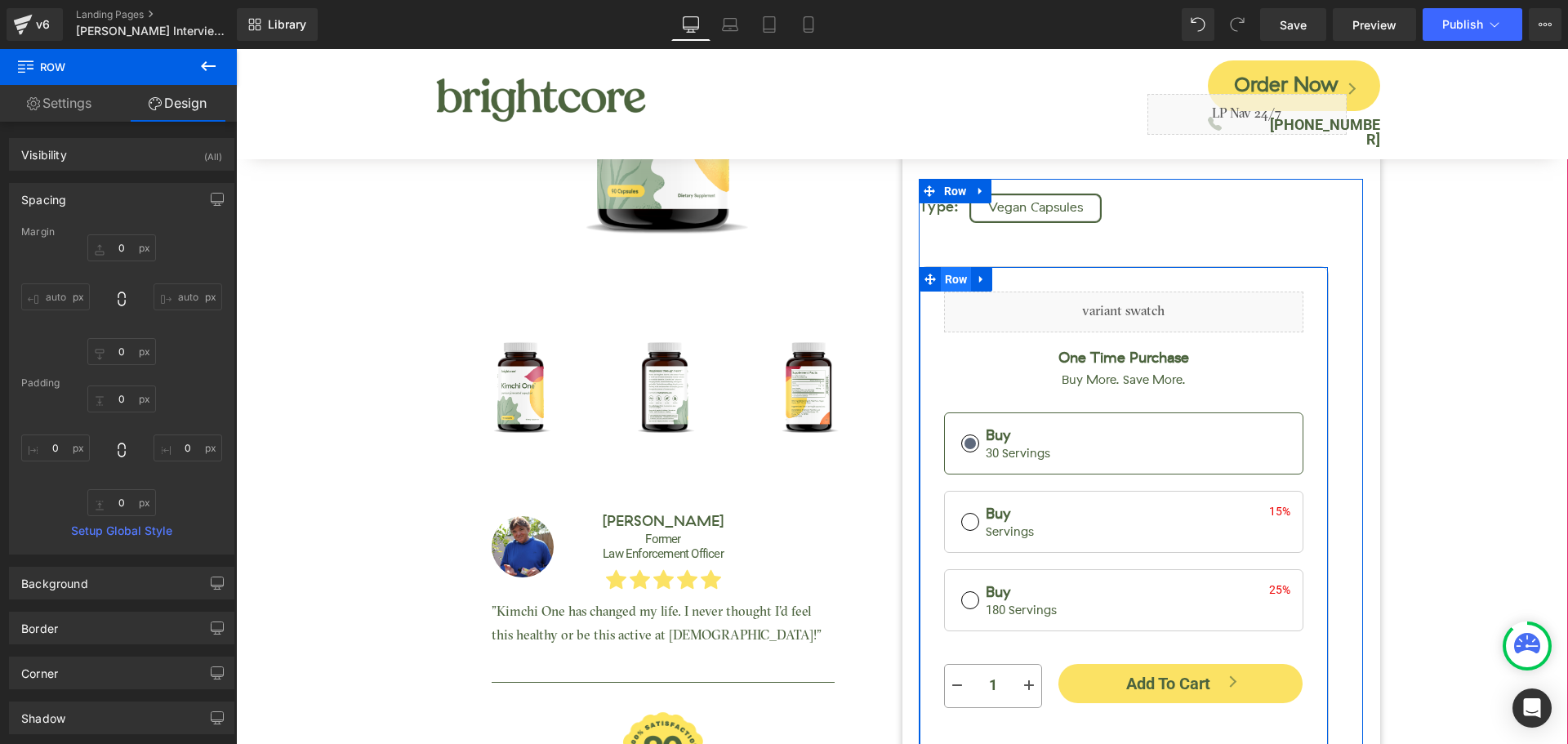
click at [945, 283] on span "Row" at bounding box center [956, 279] width 31 height 25
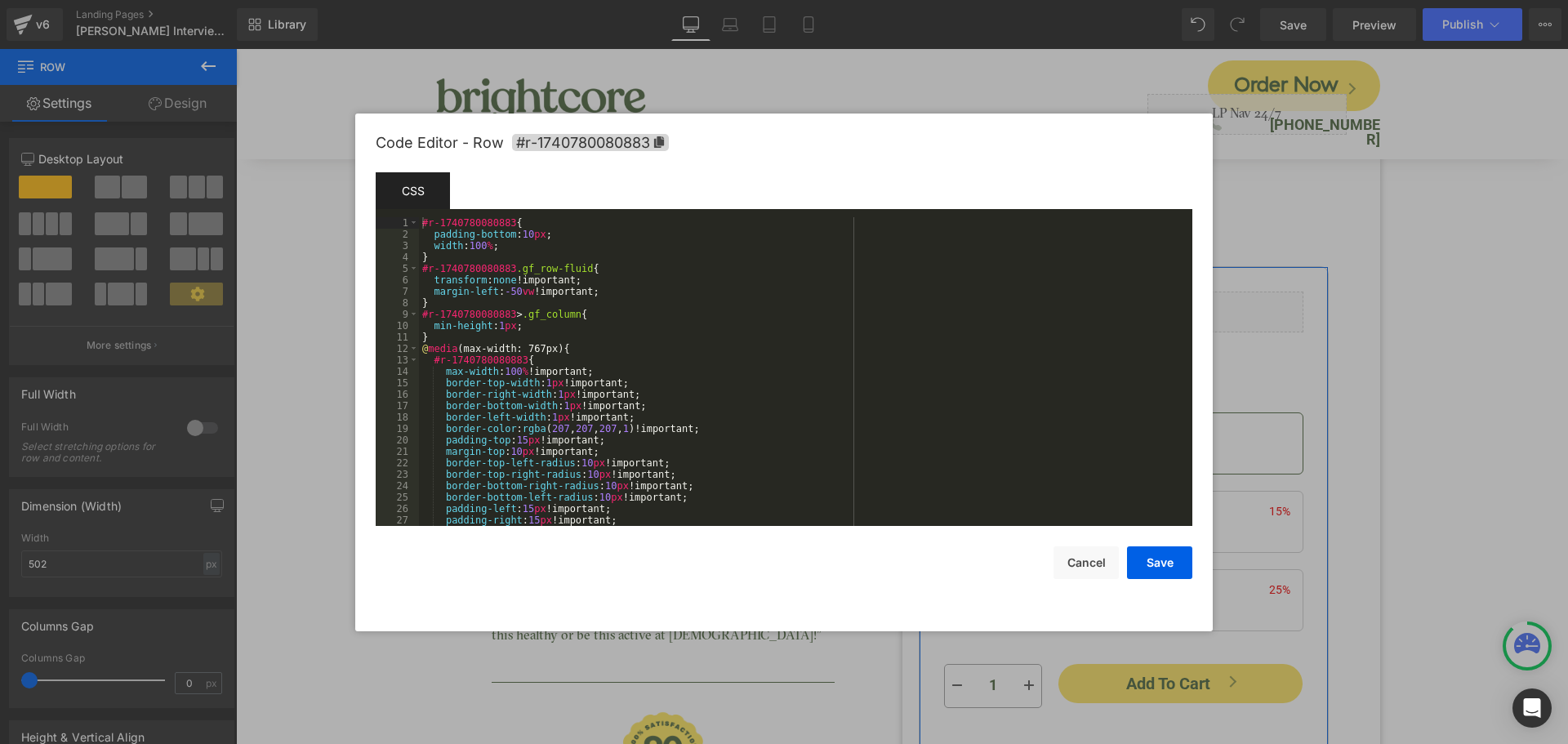
click at [915, 0] on div "Row You are previewing how the will restyle your page. You can not edit Element…" at bounding box center [784, 0] width 1568 height 0
click at [629, 131] on div "Code Editor - Row #r-1740780080883" at bounding box center [783, 142] width 817 height 59
click at [641, 145] on span "#r-1740780080883" at bounding box center [590, 142] width 157 height 17
click at [1098, 570] on button "Cancel" at bounding box center [1086, 561] width 65 height 33
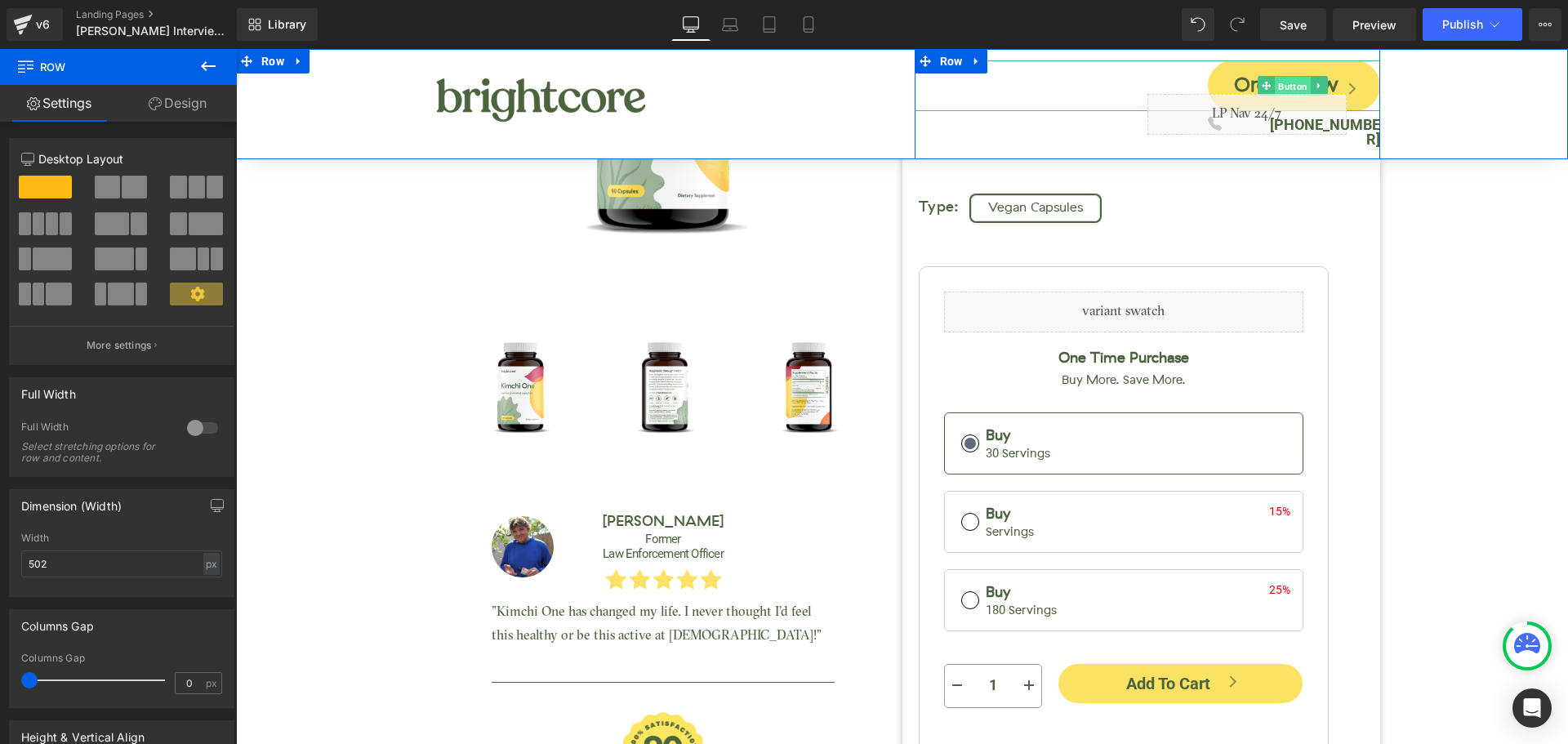
click at [1293, 78] on span "Button" at bounding box center [1292, 86] width 36 height 20
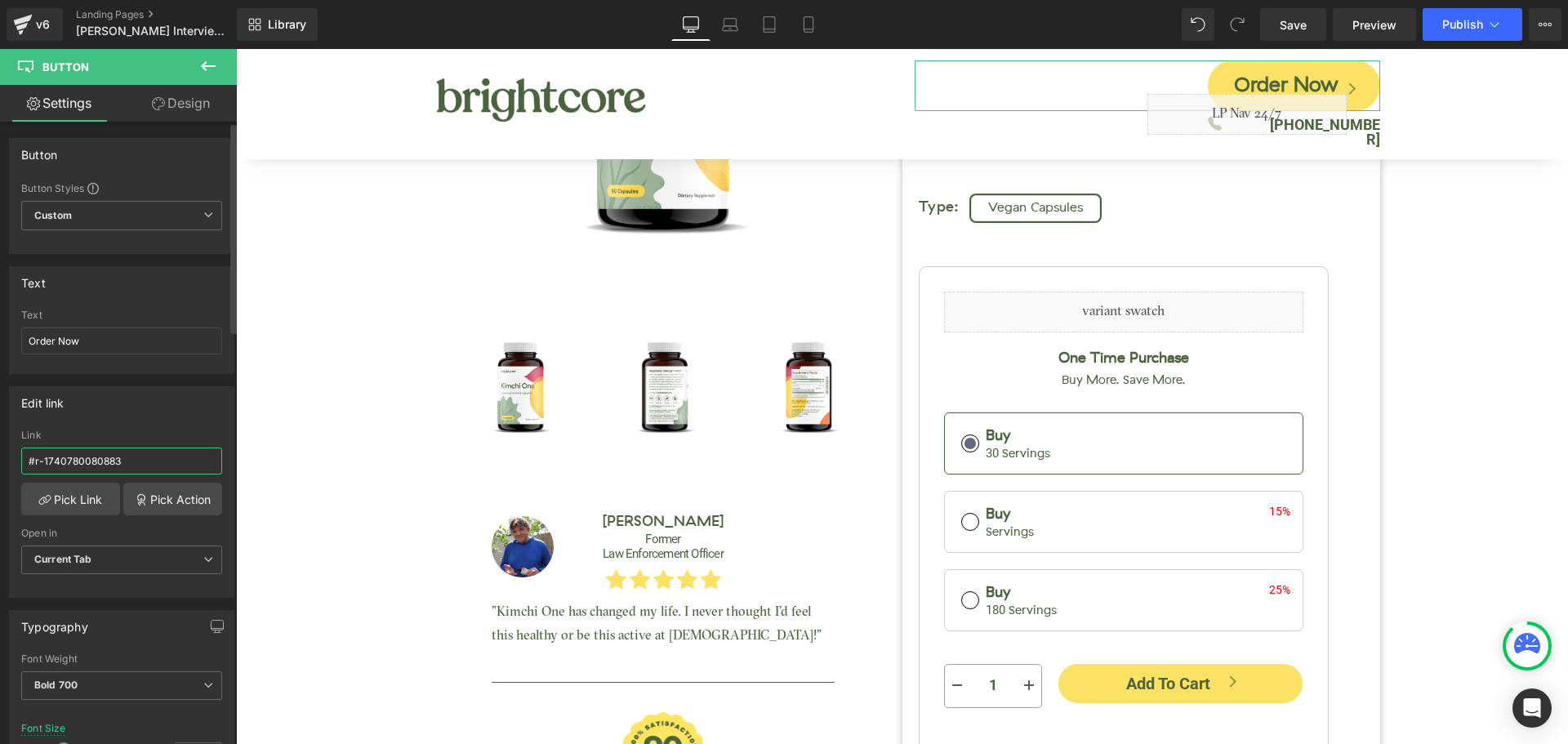
click at [119, 456] on input "#r-1740780080883" at bounding box center [121, 460] width 200 height 27
click at [119, 455] on input "#r-1740780080883" at bounding box center [121, 460] width 200 height 27
click at [119, 454] on input "#r-1740780080883" at bounding box center [121, 460] width 200 height 27
click at [188, 417] on div "Edit link" at bounding box center [121, 402] width 223 height 31
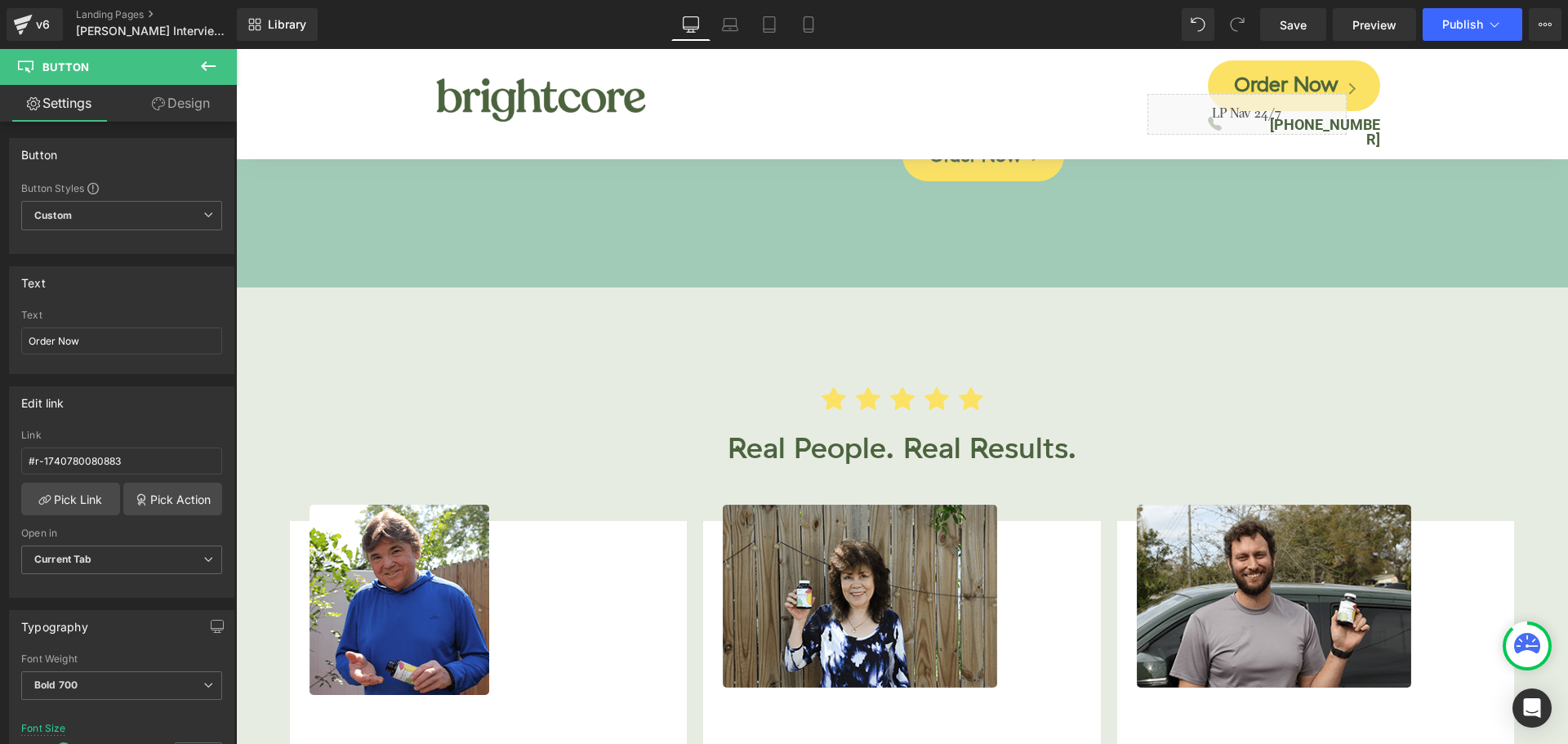
scroll to position [4652, 0]
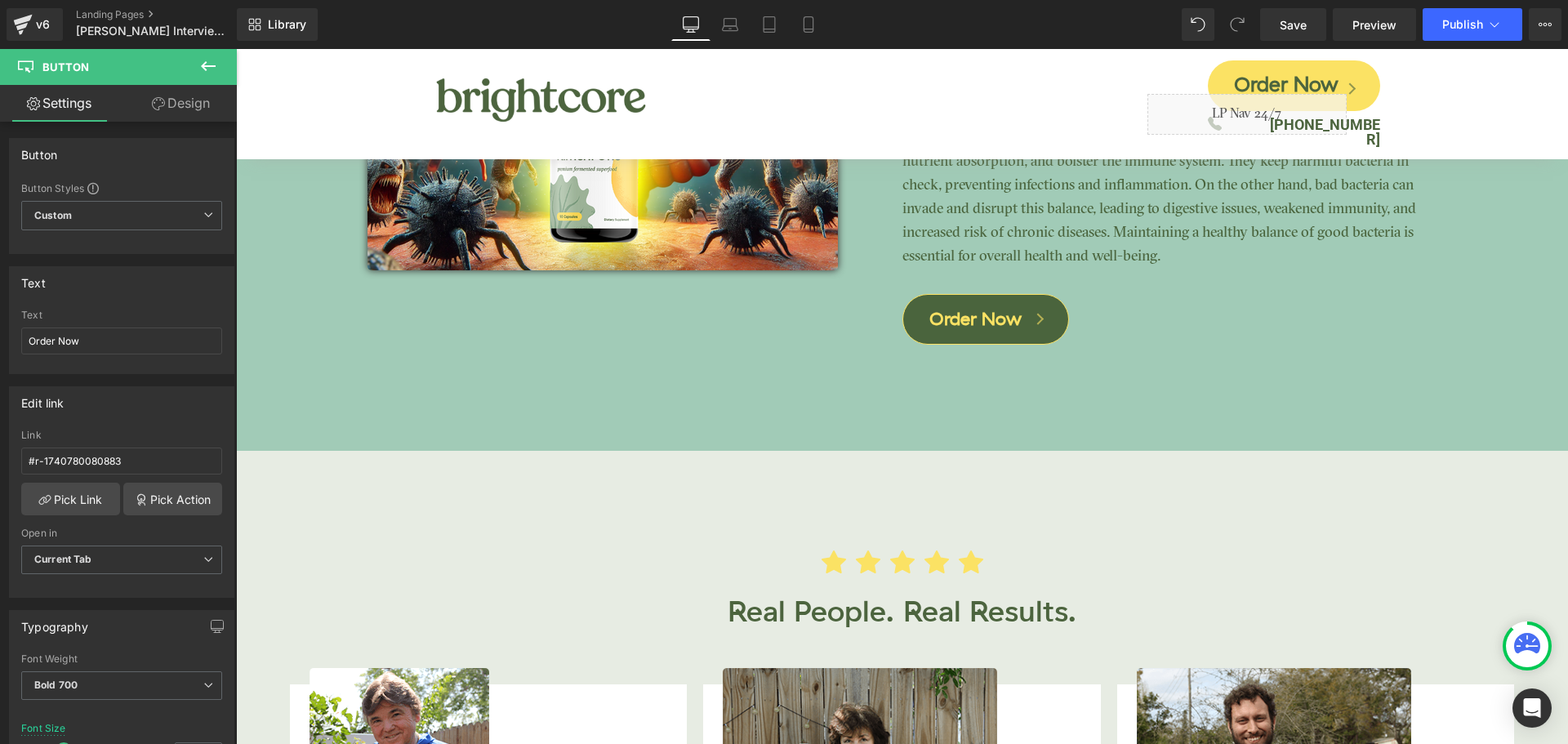
click at [971, 316] on div "Order Now Button" at bounding box center [1169, 319] width 535 height 52
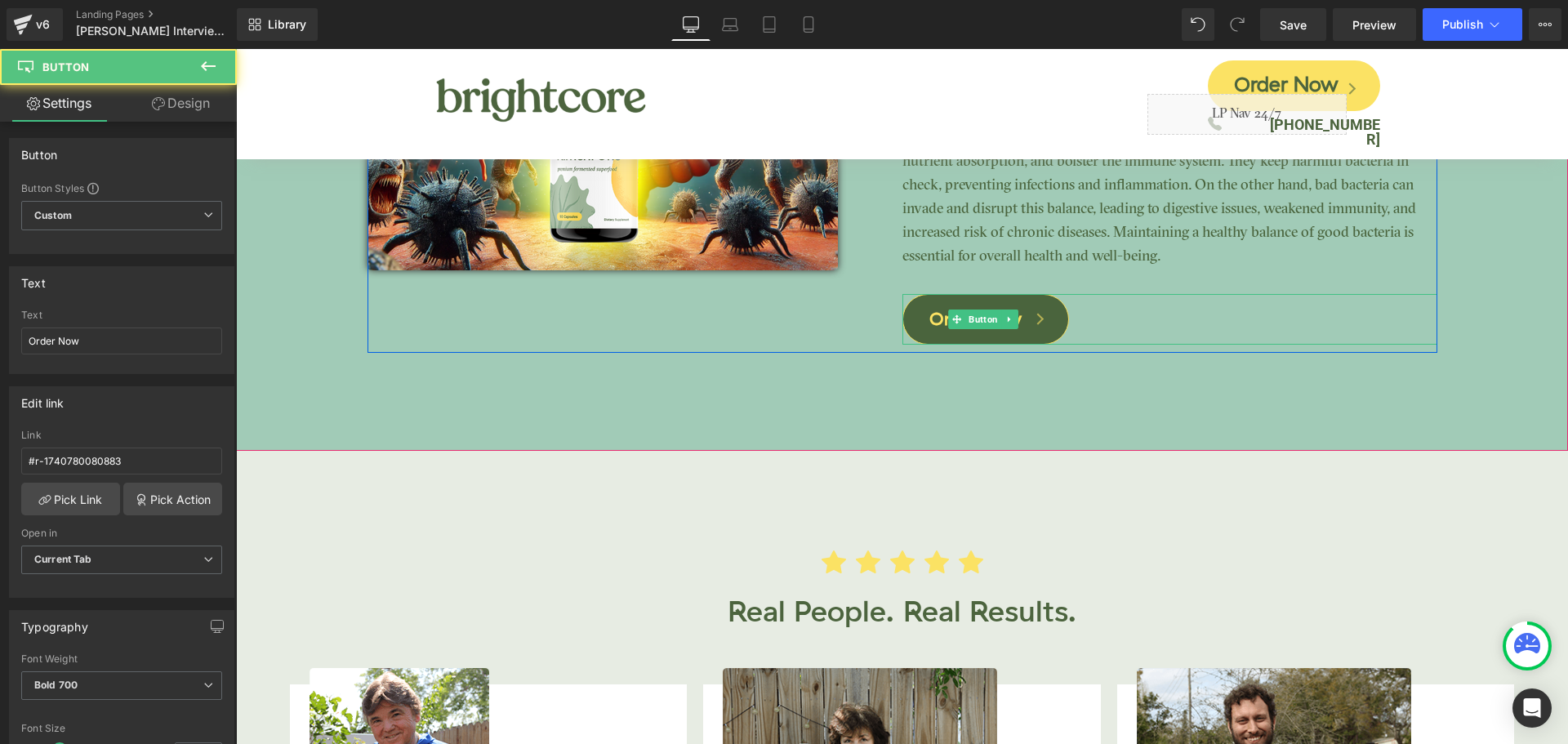
click at [971, 316] on span "Button" at bounding box center [983, 319] width 36 height 20
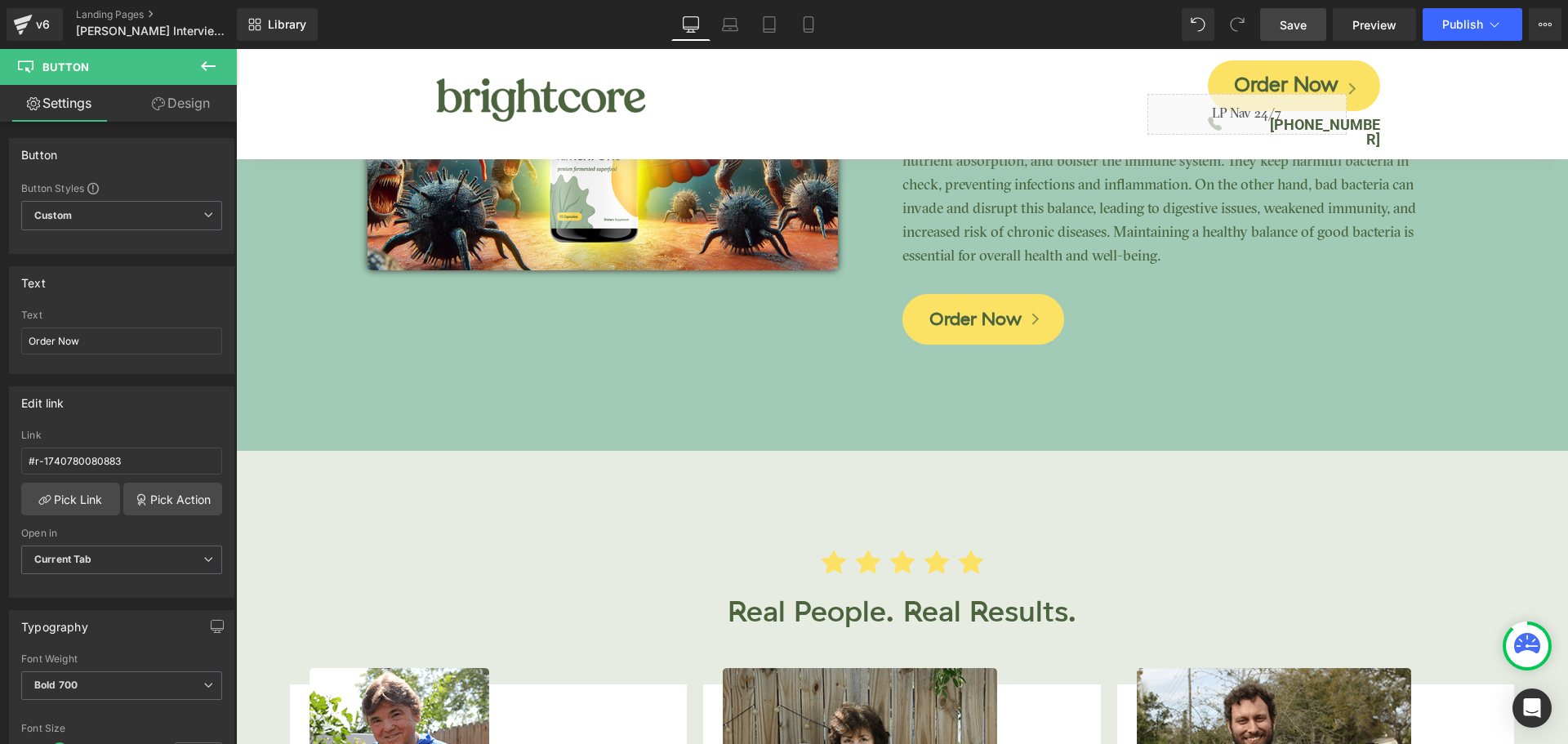
click at [1295, 22] on span "Save" at bounding box center [1292, 24] width 27 height 17
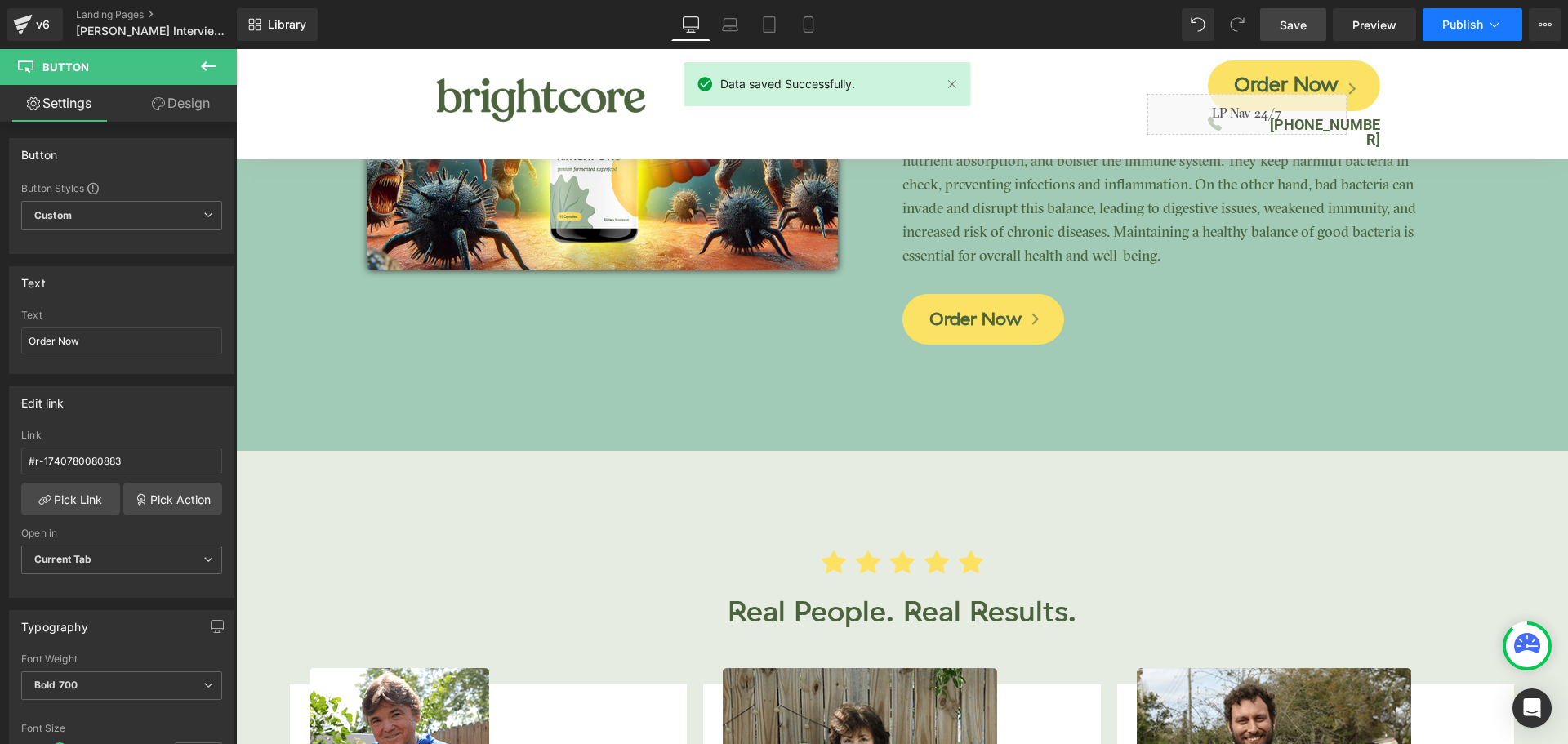
click at [1452, 23] on span "Publish" at bounding box center [1462, 24] width 41 height 13
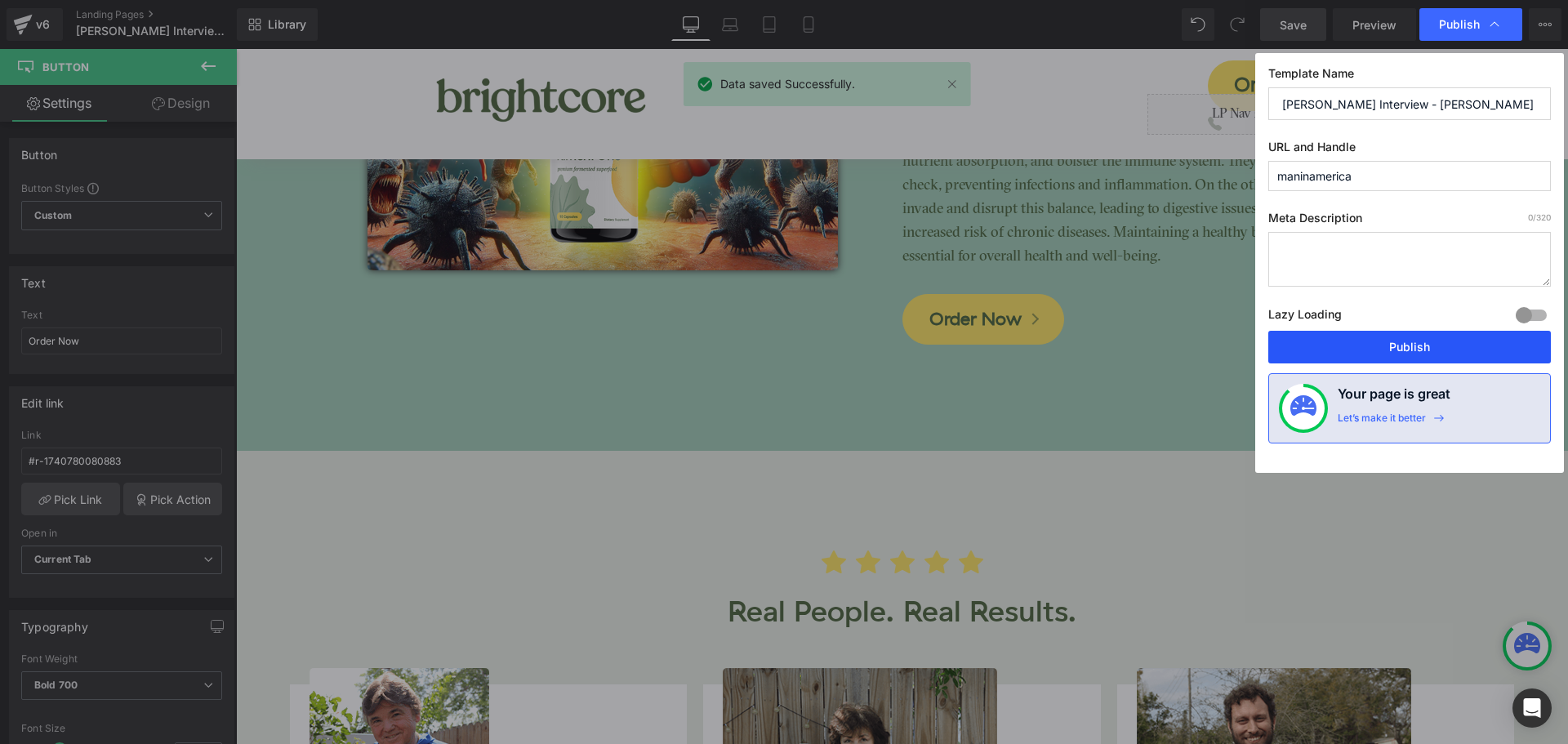
click at [1448, 338] on button "Publish" at bounding box center [1409, 346] width 283 height 33
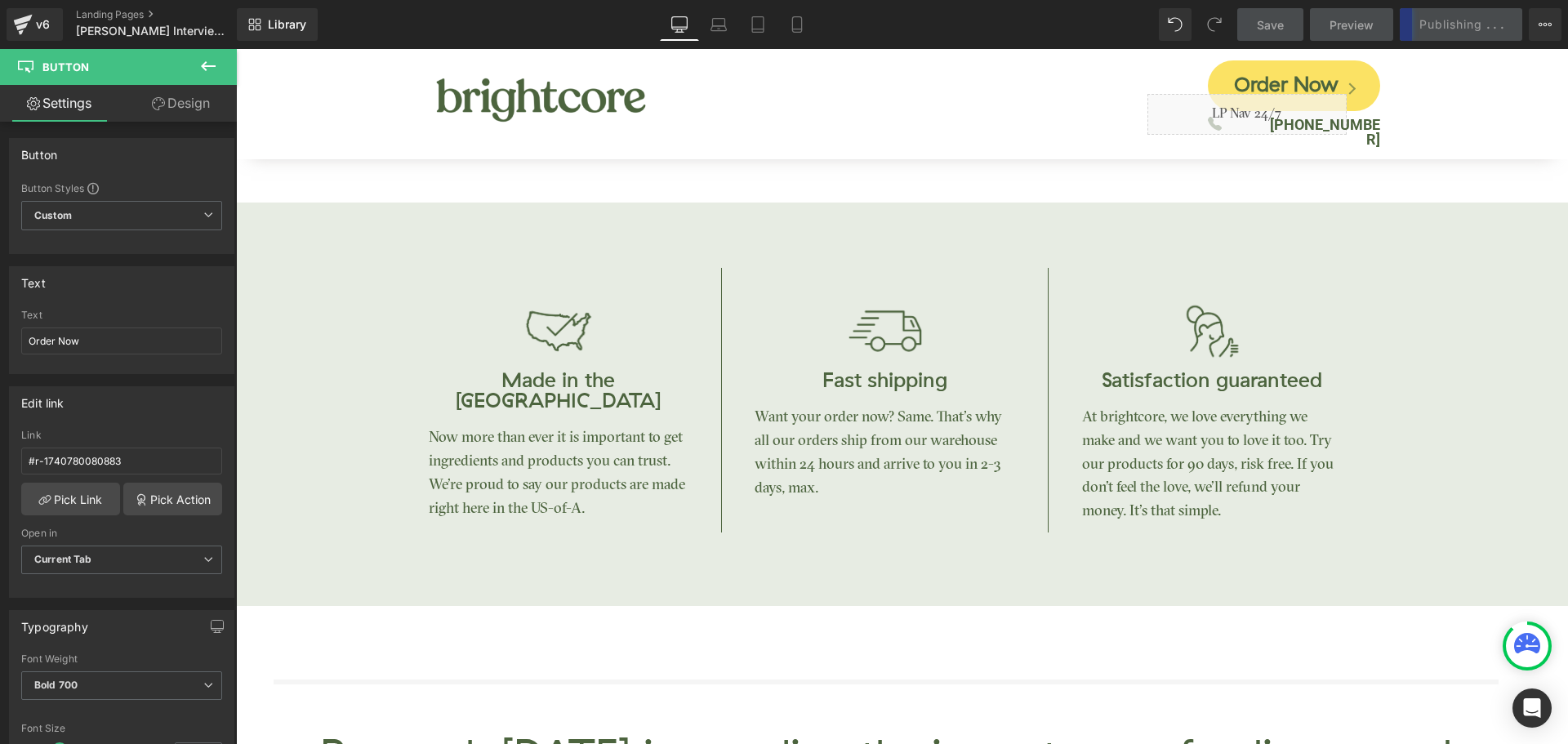
scroll to position [0, 0]
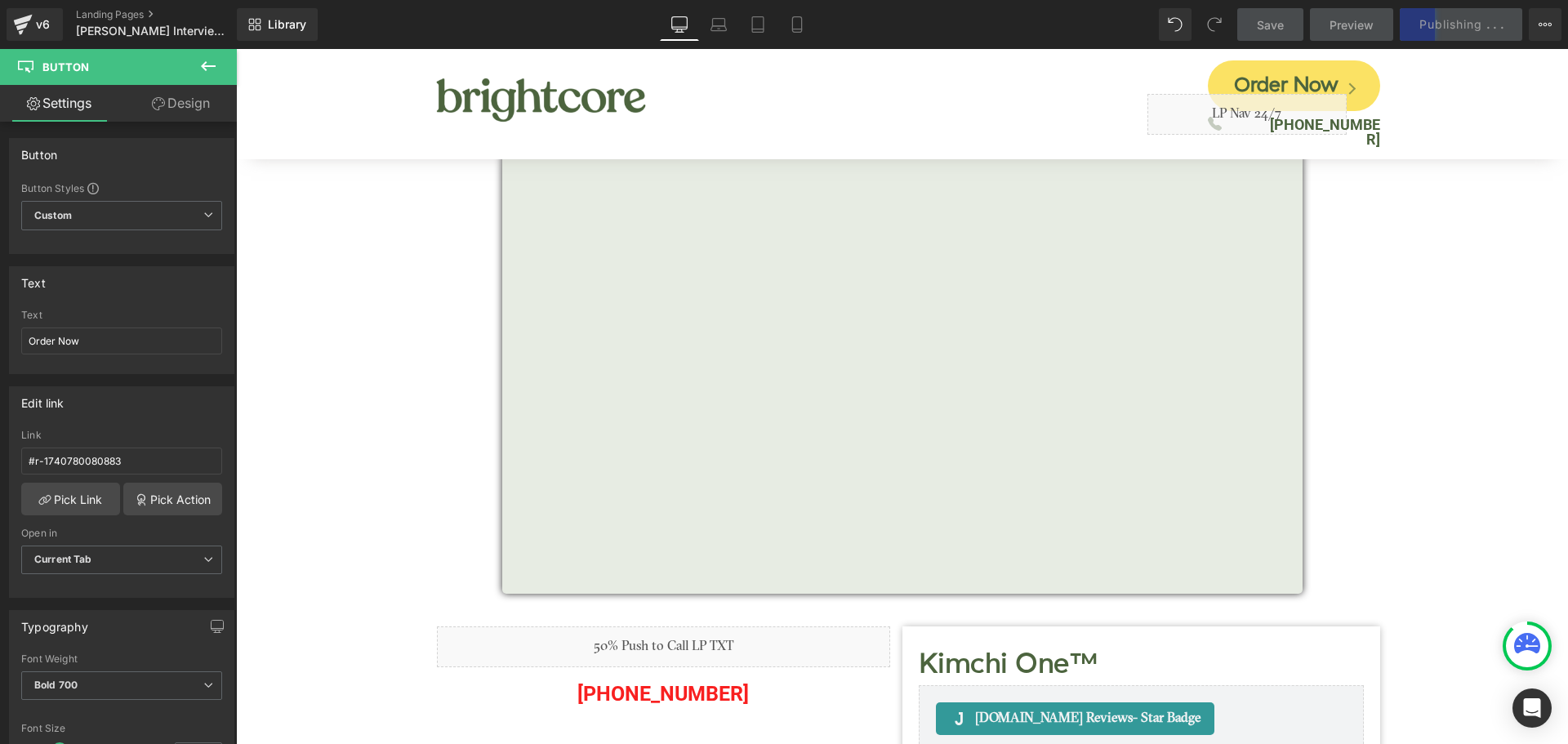
drag, startPoint x: 1560, startPoint y: 458, endPoint x: 1803, endPoint y: 62, distance: 464.6
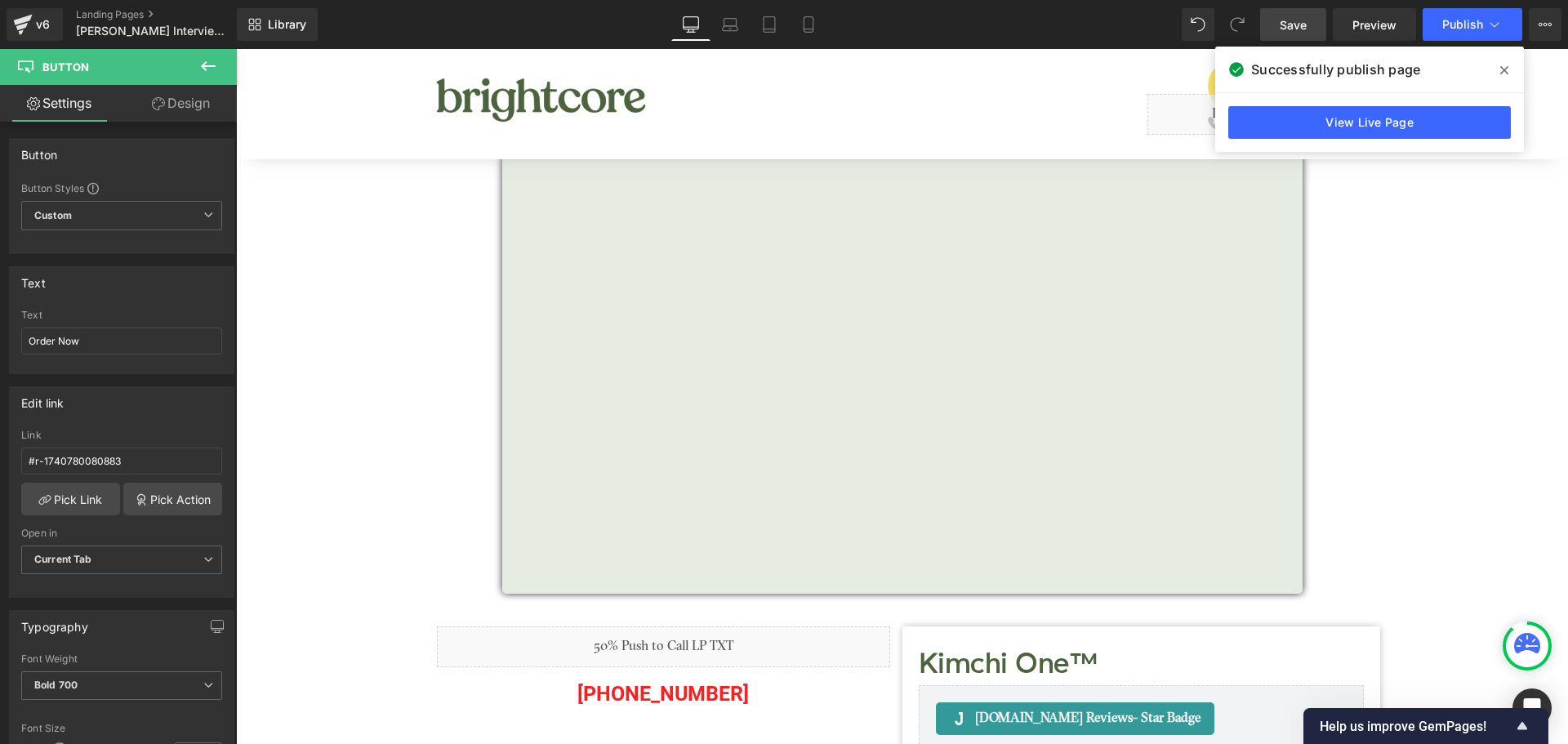
click at [1503, 67] on icon at bounding box center [1504, 69] width 8 height 13
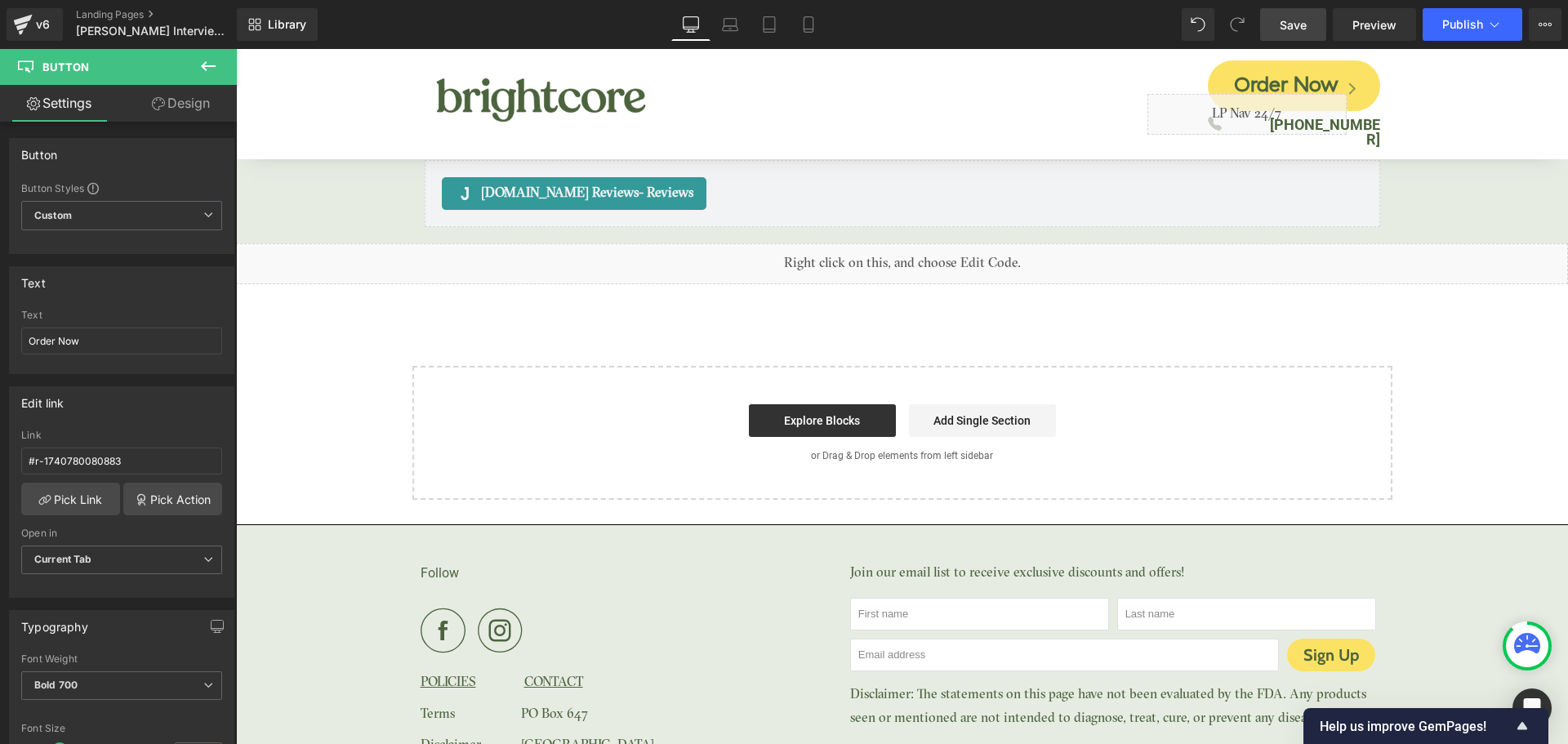
scroll to position [7417, 0]
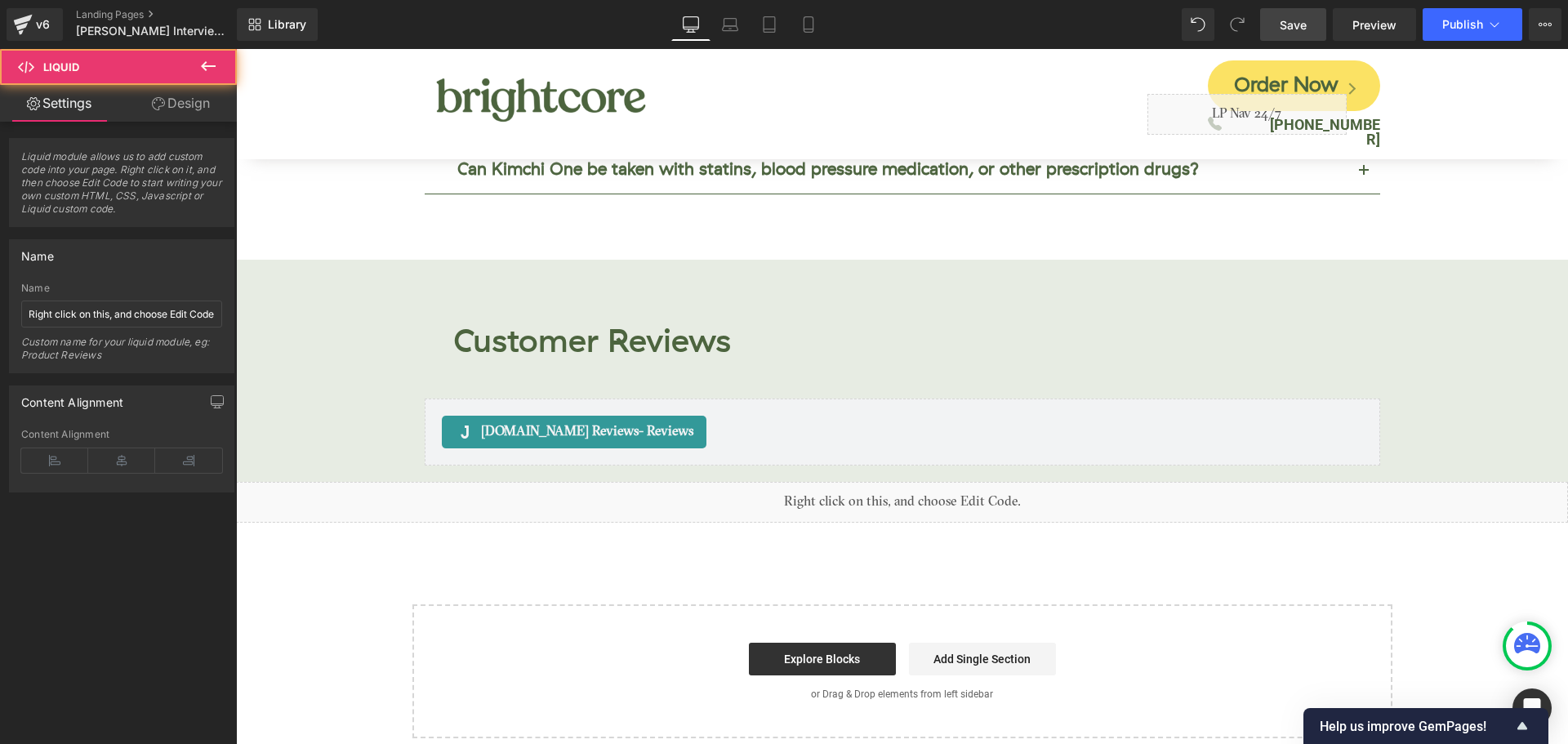
click at [763, 481] on div "Liquid" at bounding box center [902, 501] width 1332 height 41
click at [854, 489] on icon at bounding box center [854, 495] width 12 height 12
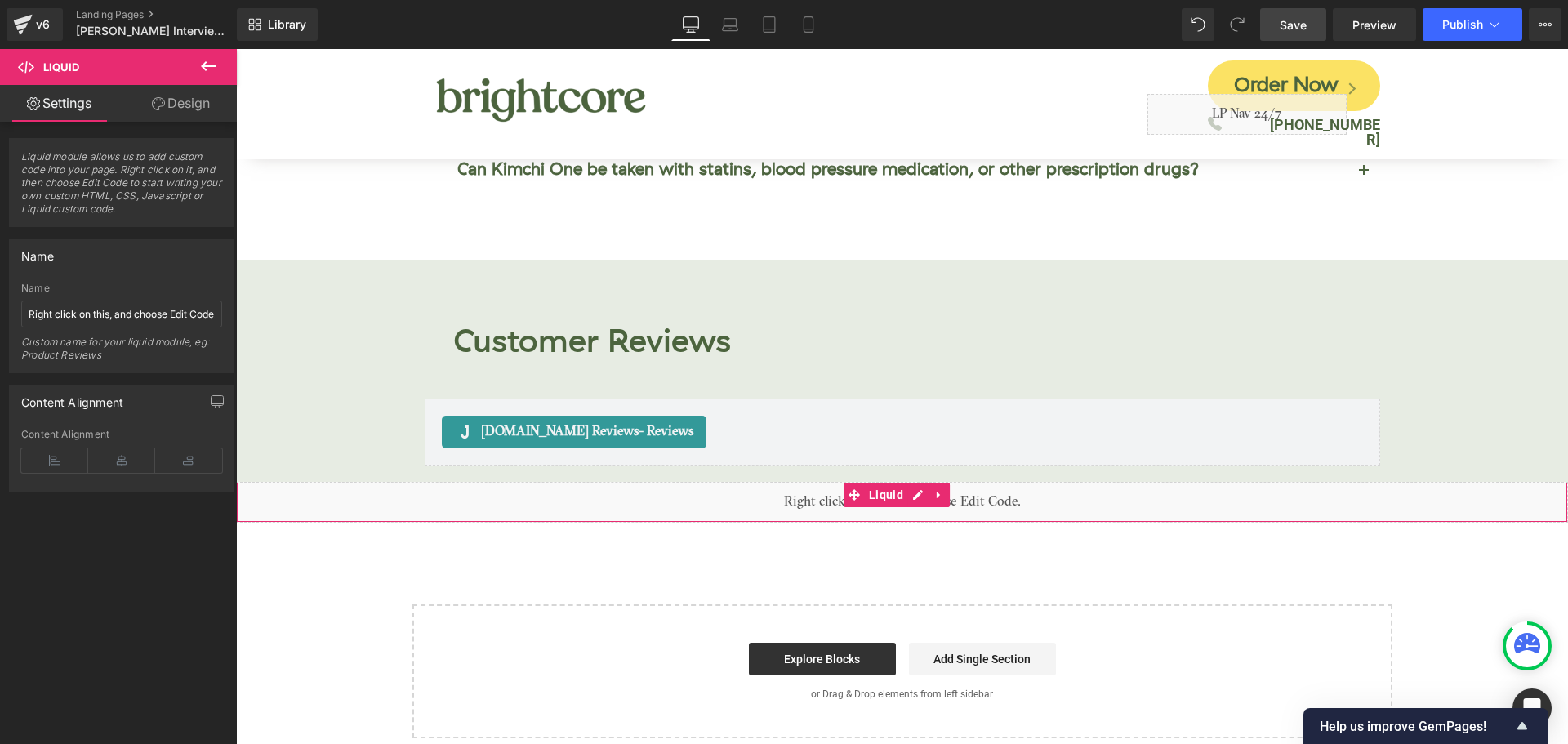
click at [196, 98] on link "Design" at bounding box center [181, 103] width 118 height 37
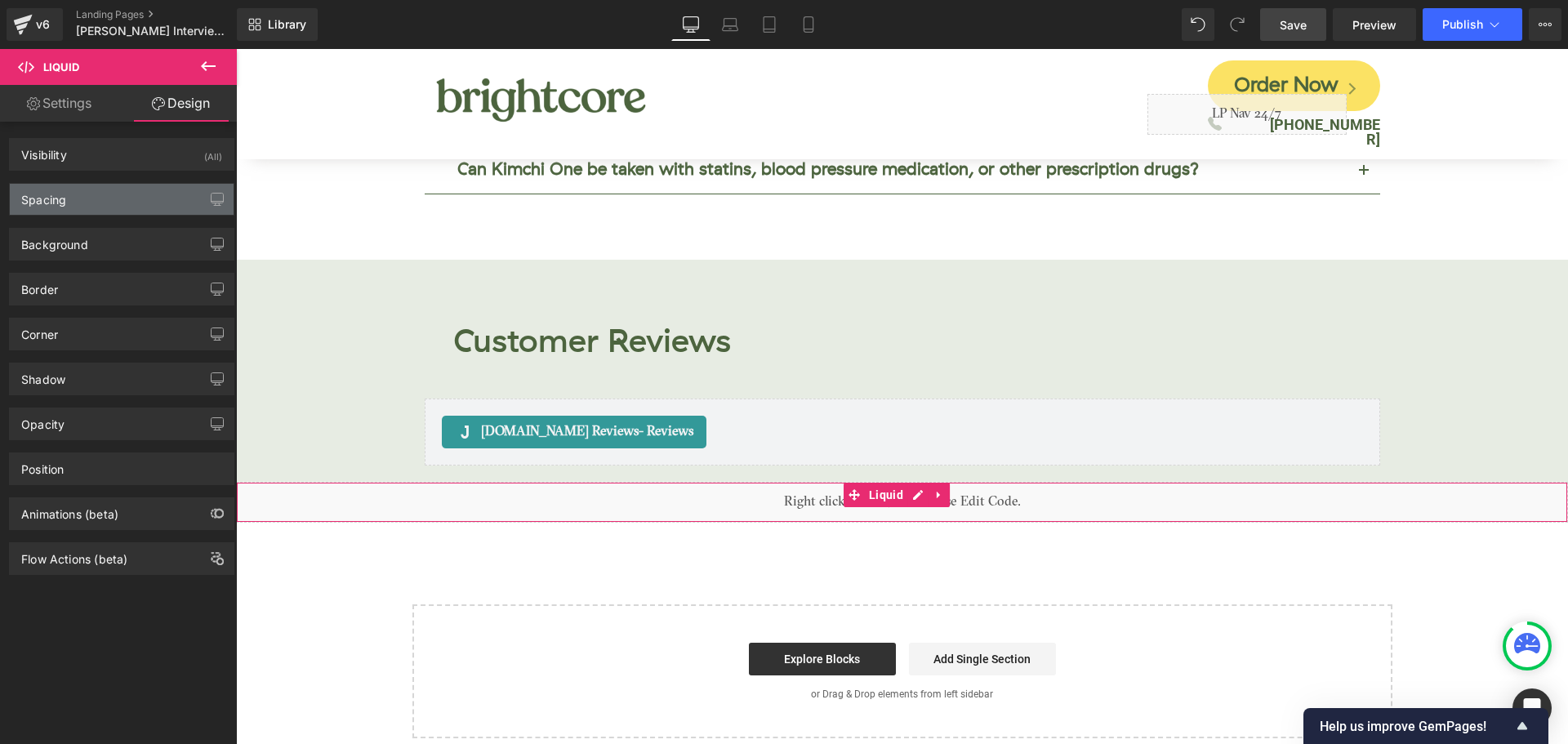
click at [87, 195] on div "Spacing" at bounding box center [121, 198] width 223 height 31
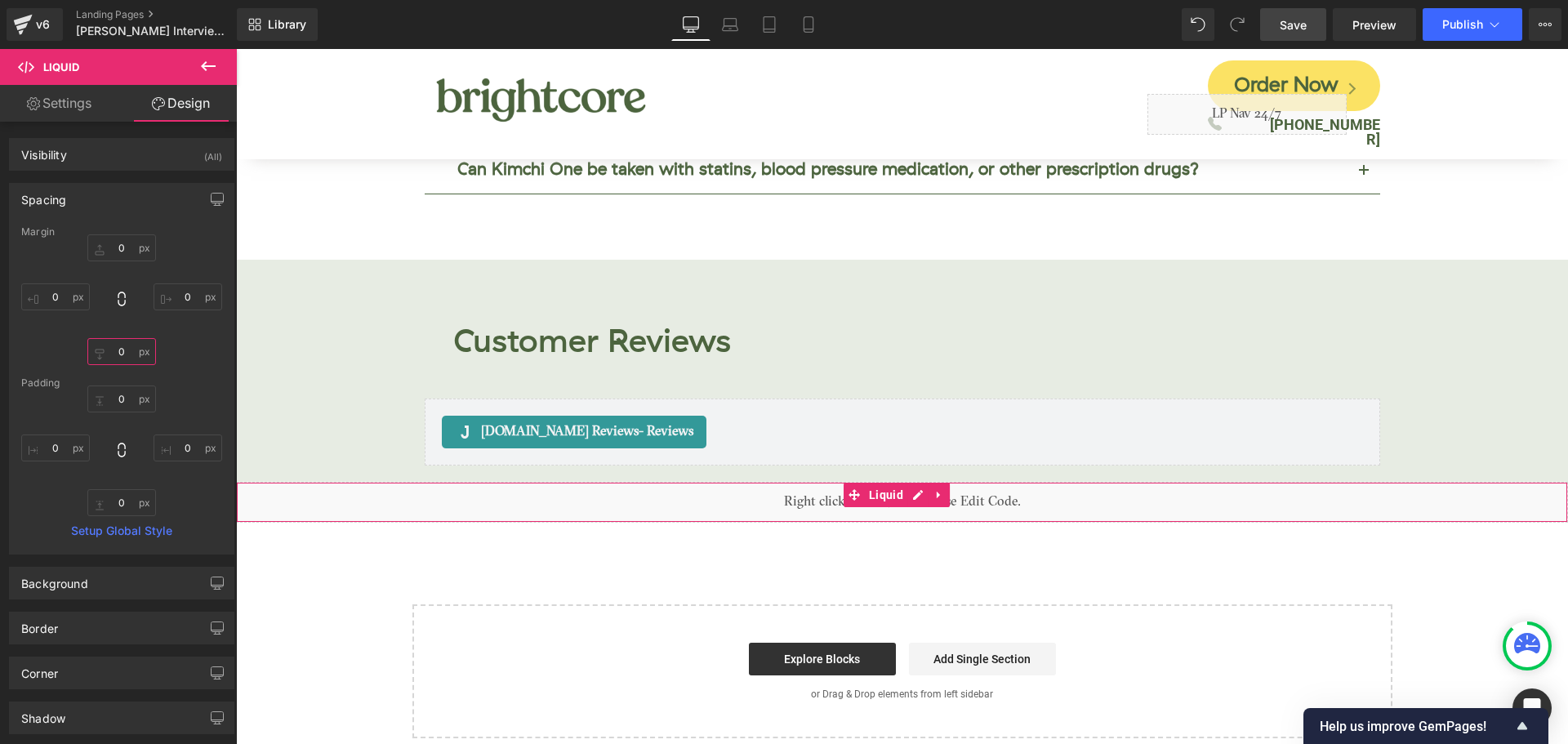
click at [126, 357] on input "text" at bounding box center [121, 351] width 68 height 27
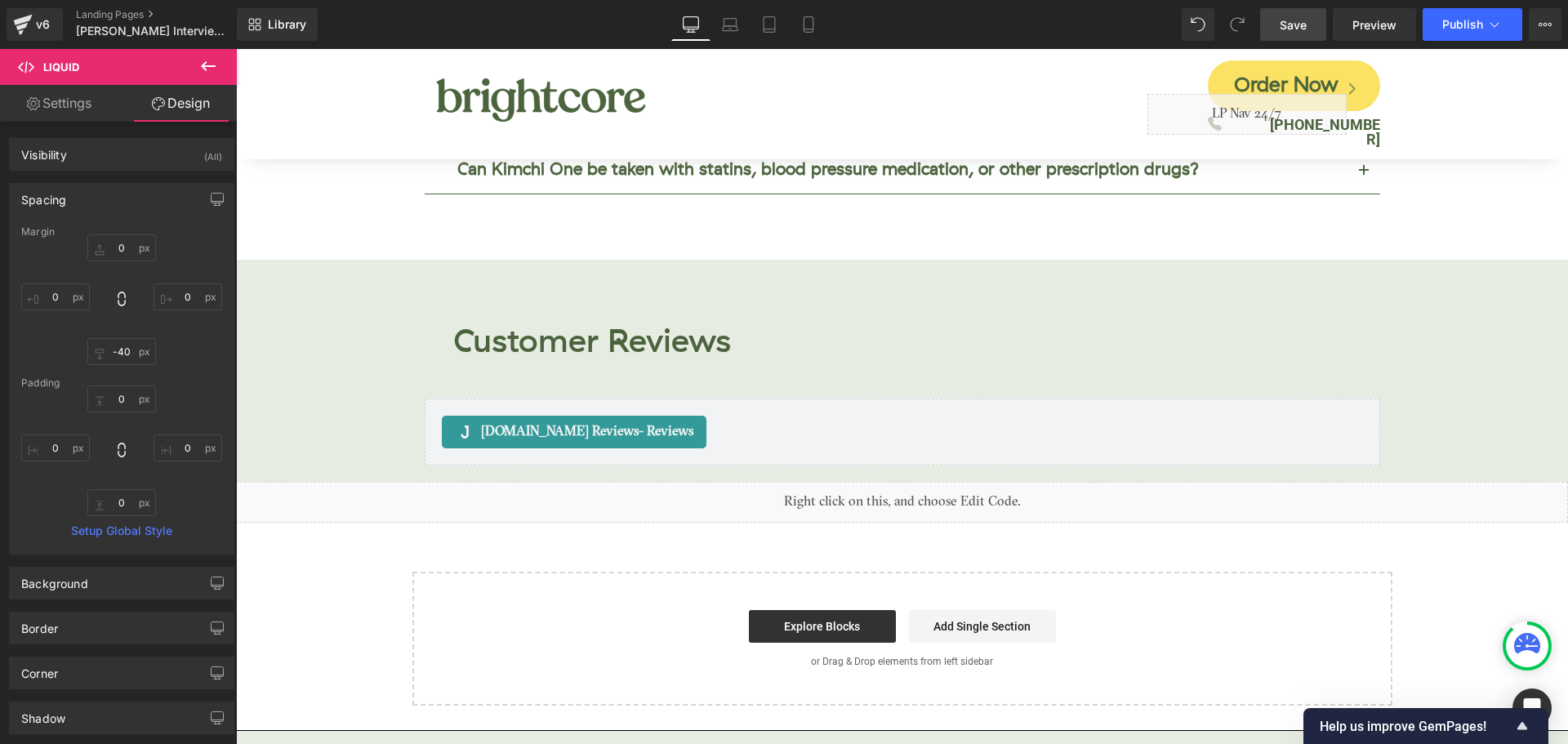
click at [1315, 34] on link "Save" at bounding box center [1293, 24] width 66 height 33
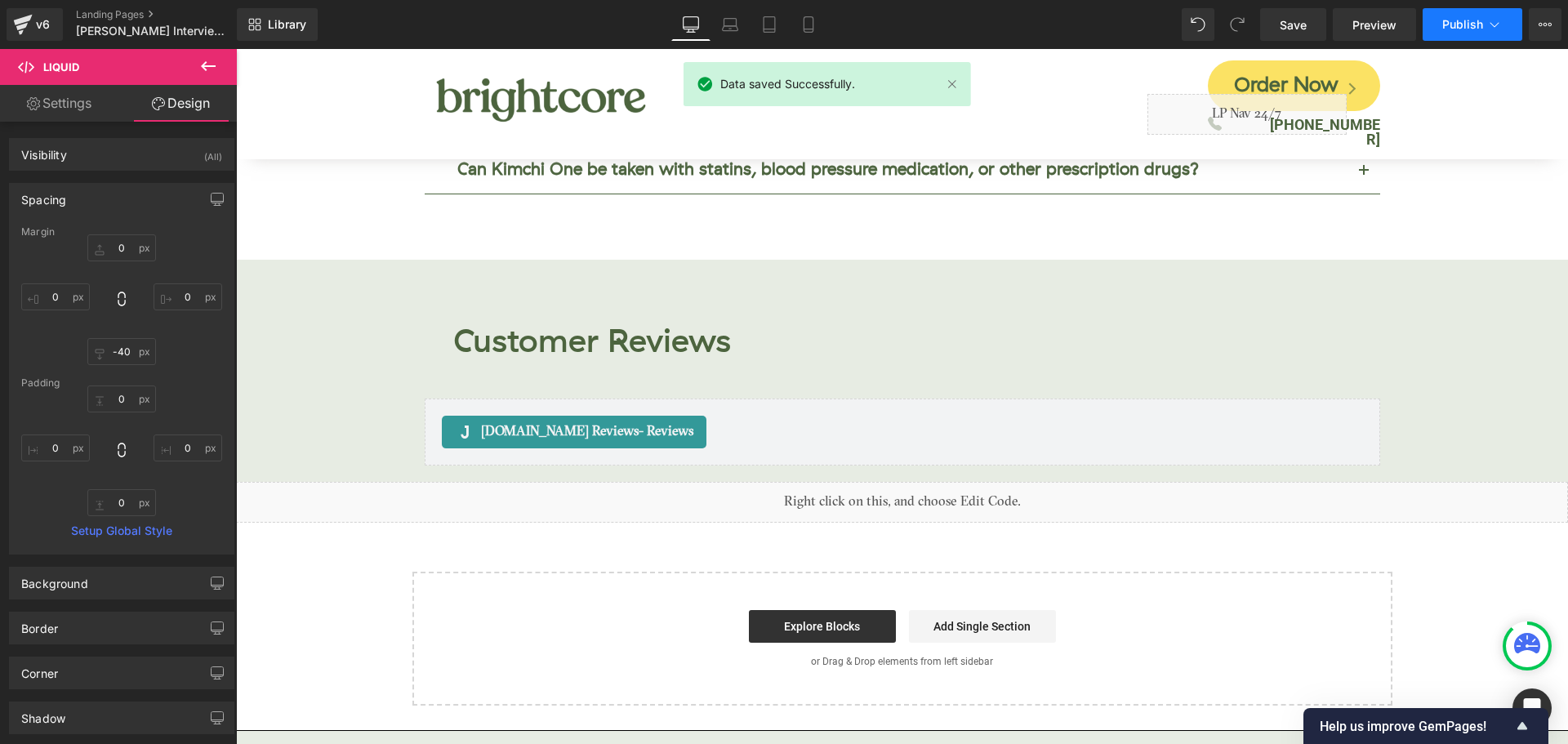
click at [1457, 30] on span "Publish" at bounding box center [1462, 24] width 41 height 13
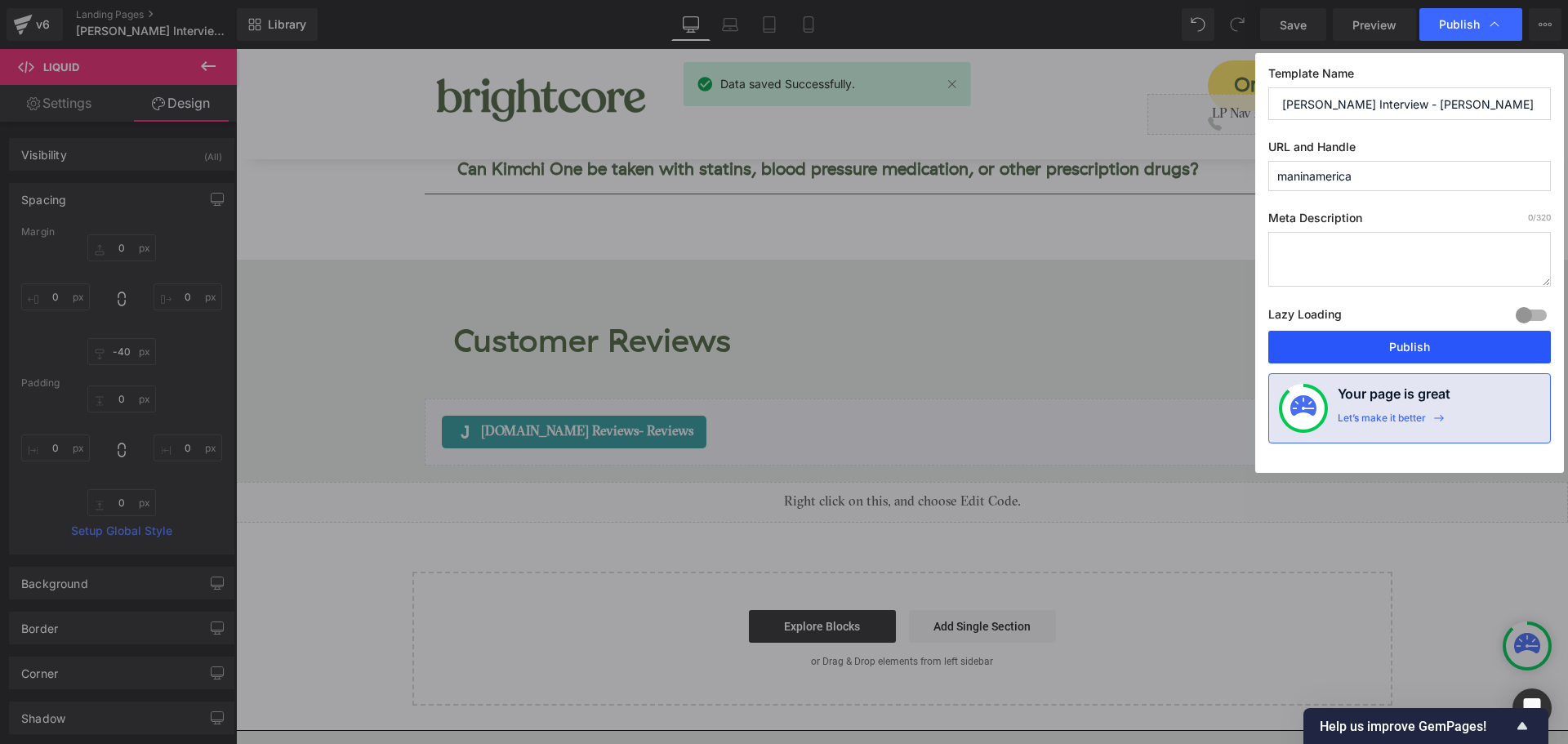
click at [1444, 345] on button "Publish" at bounding box center [1409, 346] width 283 height 33
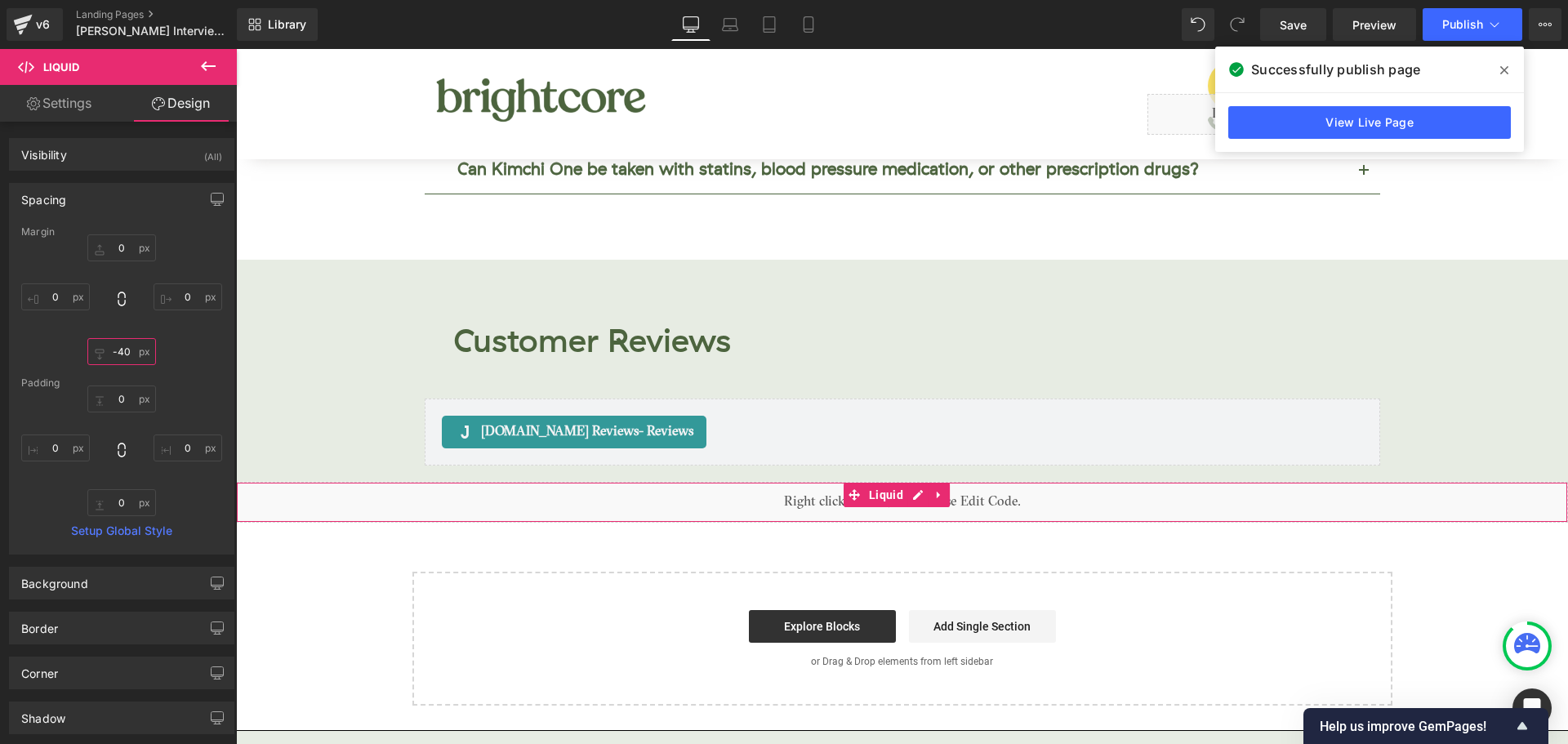
click at [131, 348] on input "-40" at bounding box center [121, 351] width 68 height 27
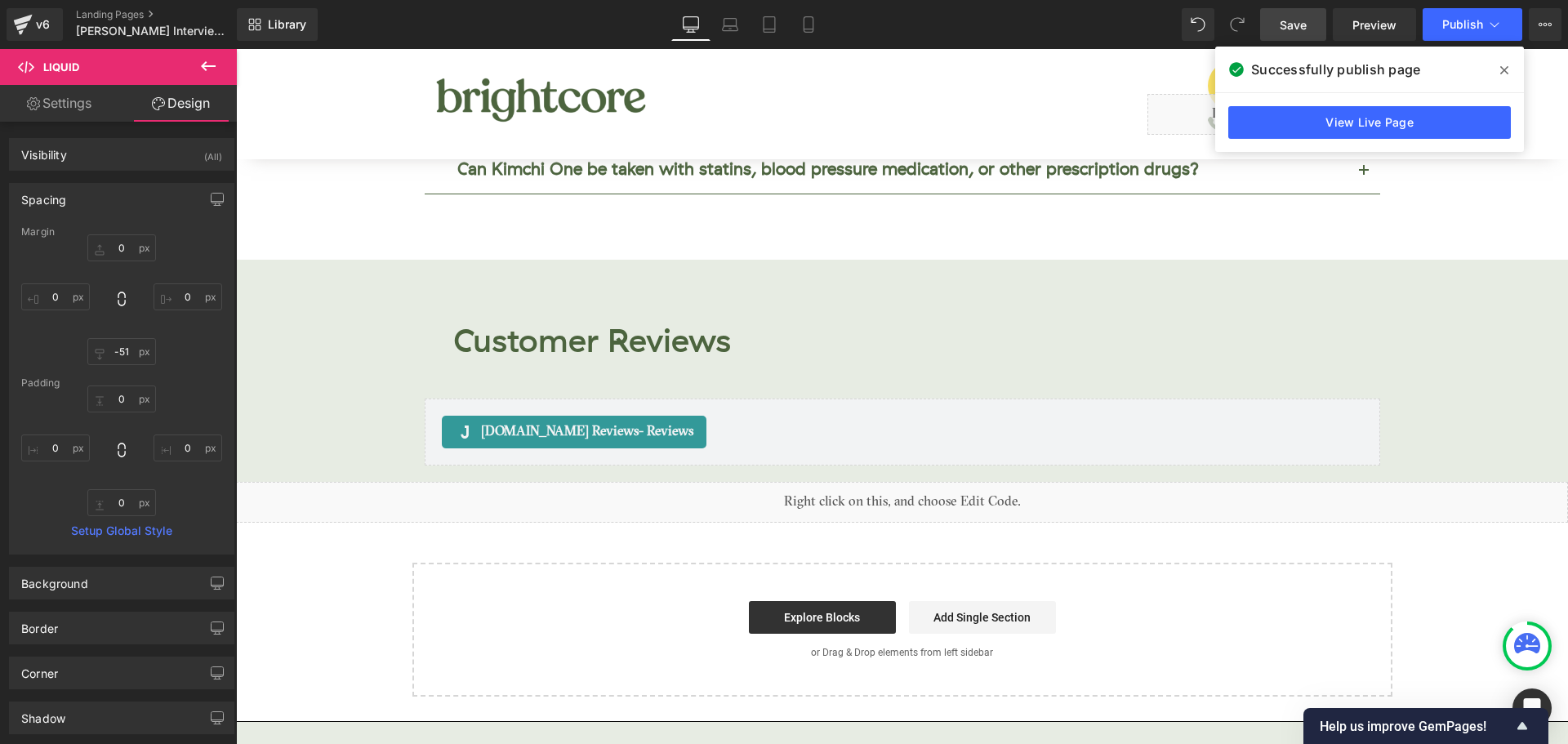
click at [1286, 26] on span "Save" at bounding box center [1292, 24] width 27 height 17
click at [1498, 66] on span at bounding box center [1503, 70] width 26 height 26
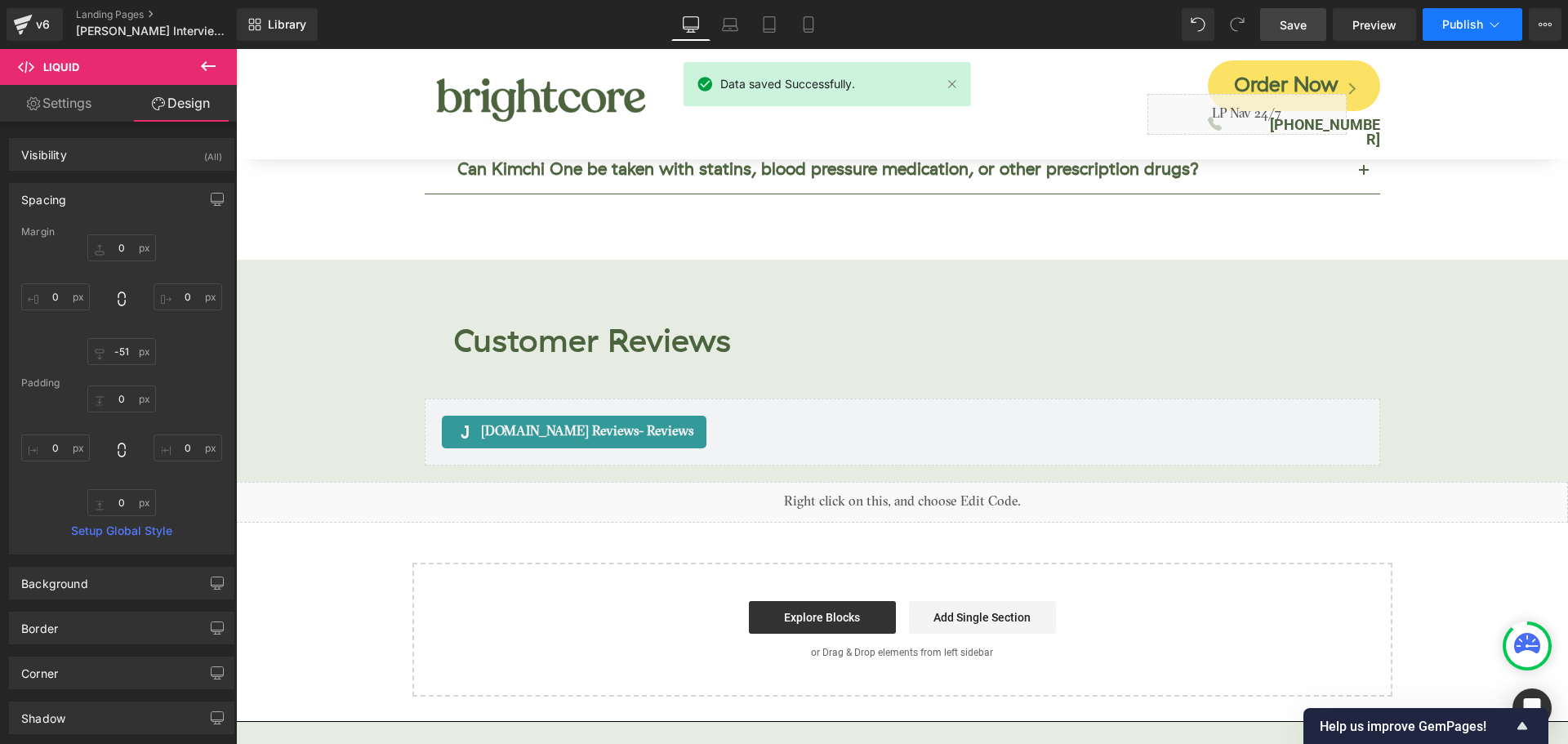
click at [1473, 30] on span "Publish" at bounding box center [1462, 24] width 41 height 13
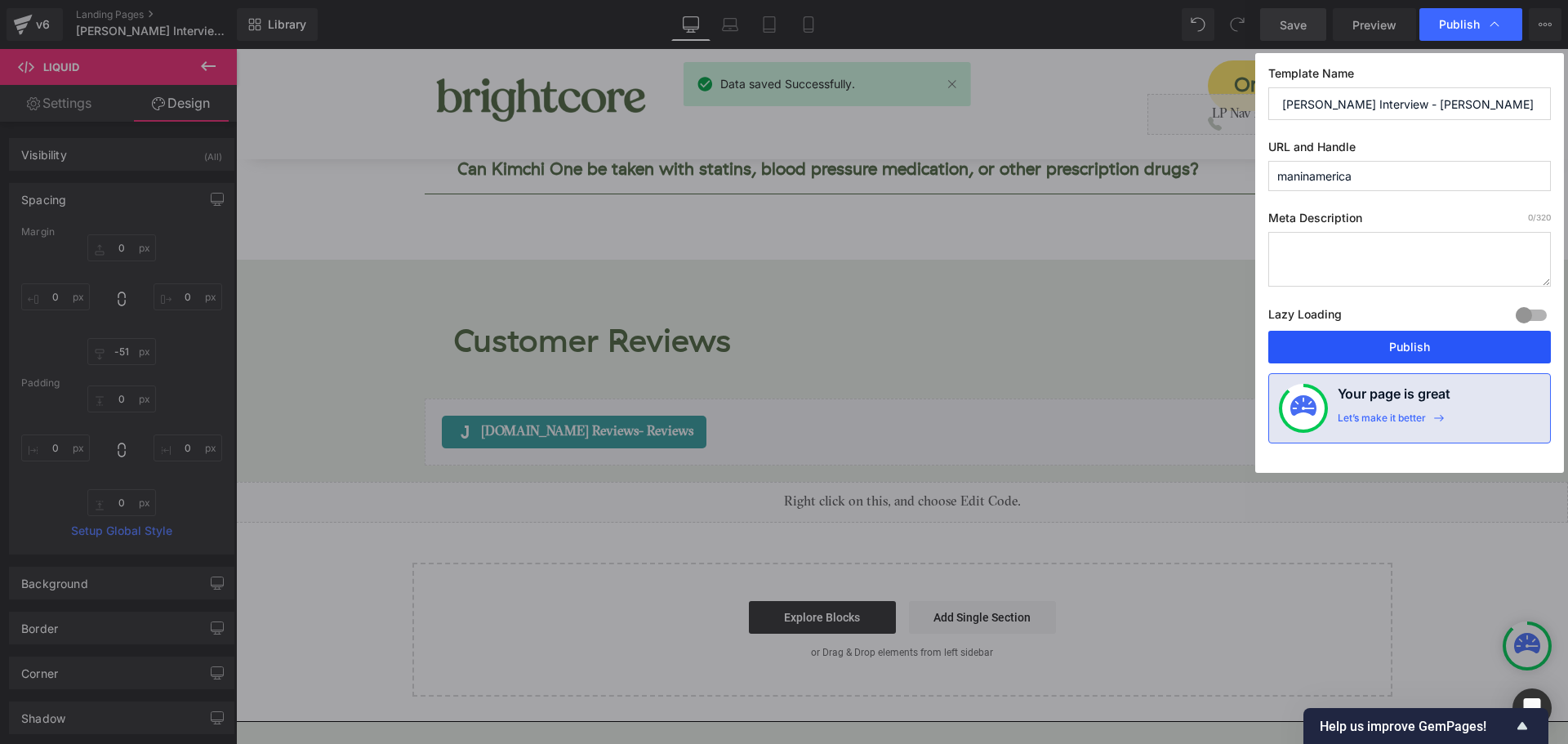
click at [1467, 343] on button "Publish" at bounding box center [1409, 346] width 283 height 33
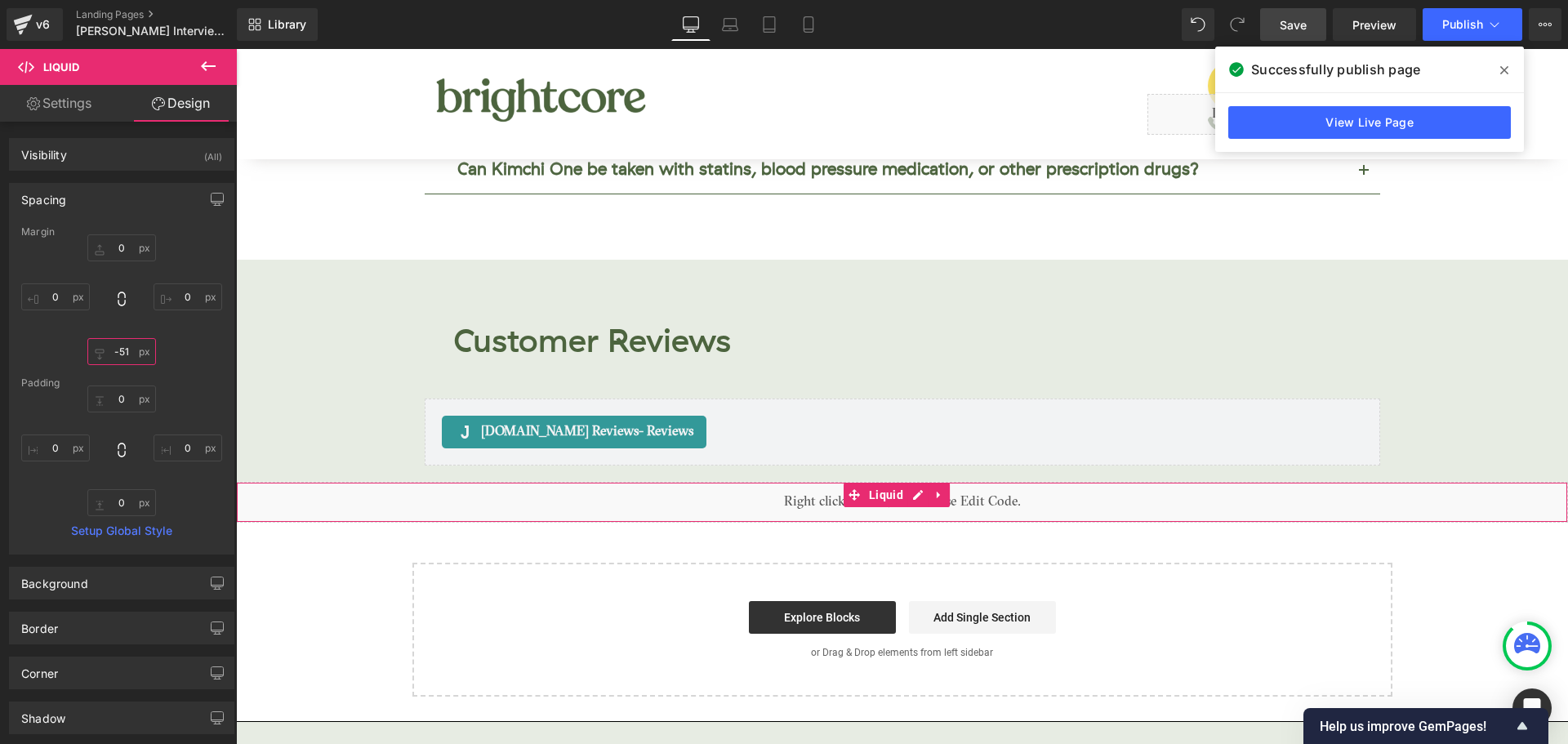
click at [134, 349] on input "-51" at bounding box center [121, 351] width 68 height 27
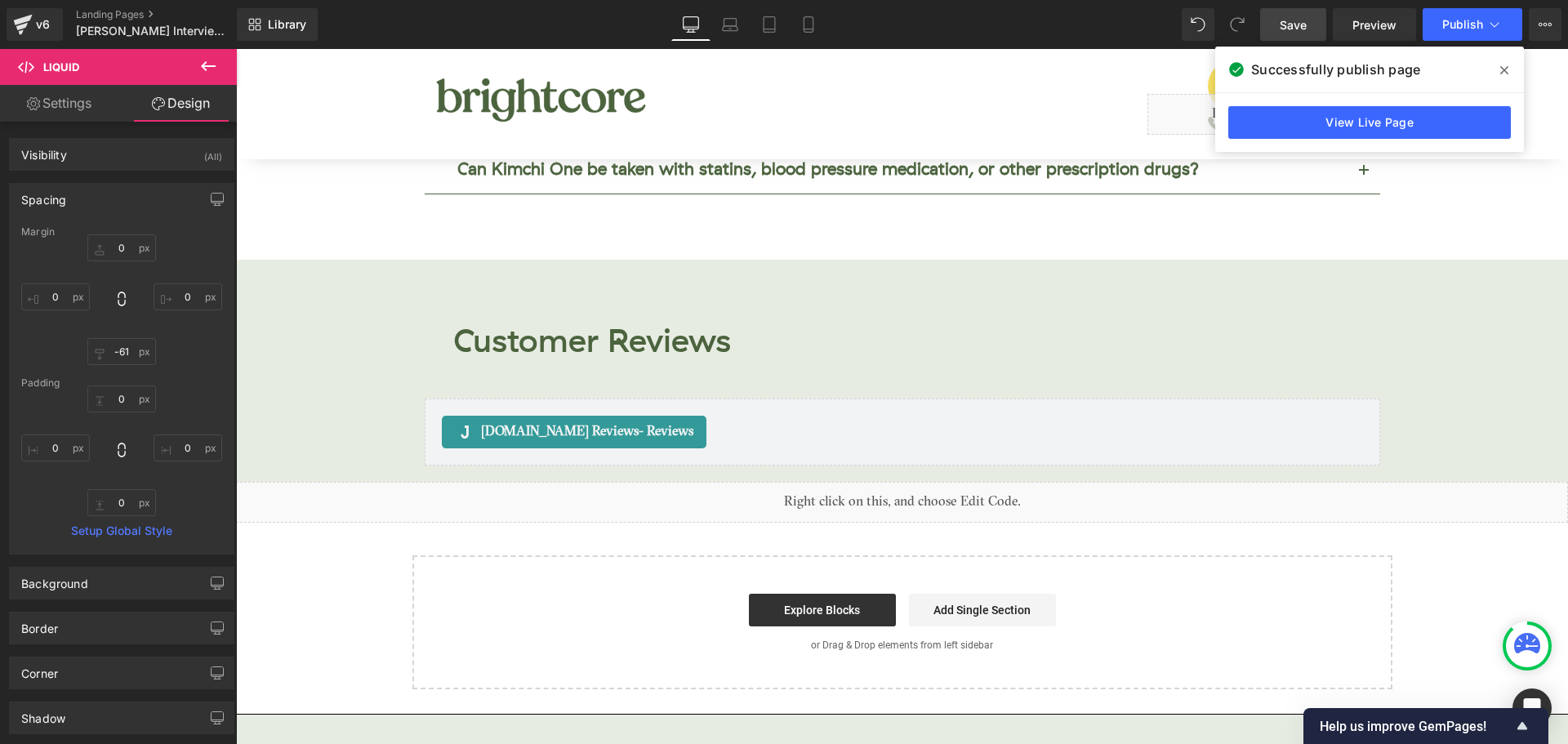
click at [1284, 20] on span "Save" at bounding box center [1292, 24] width 27 height 17
click at [1503, 68] on icon at bounding box center [1504, 70] width 8 height 8
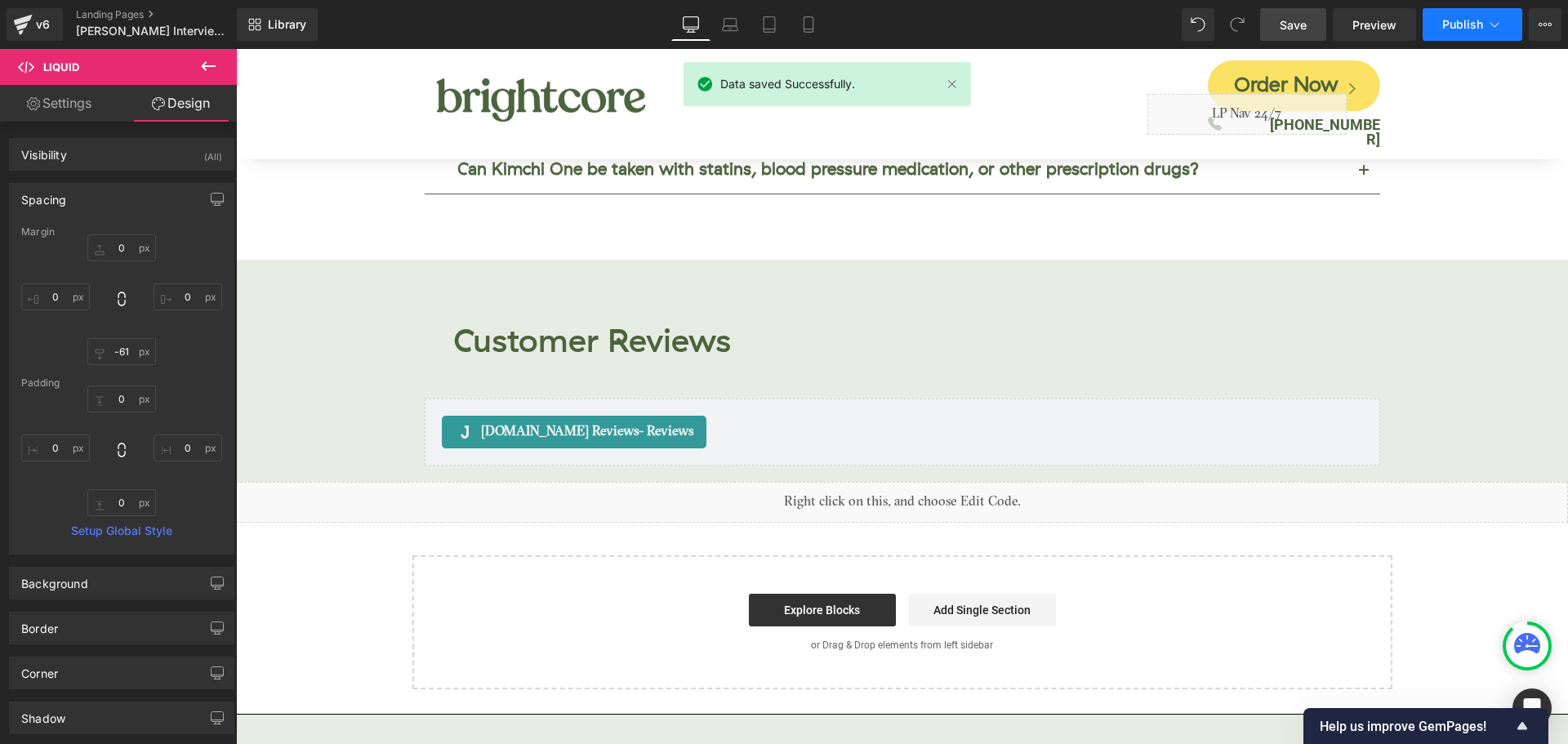
click at [1468, 26] on span "Publish" at bounding box center [1462, 24] width 41 height 13
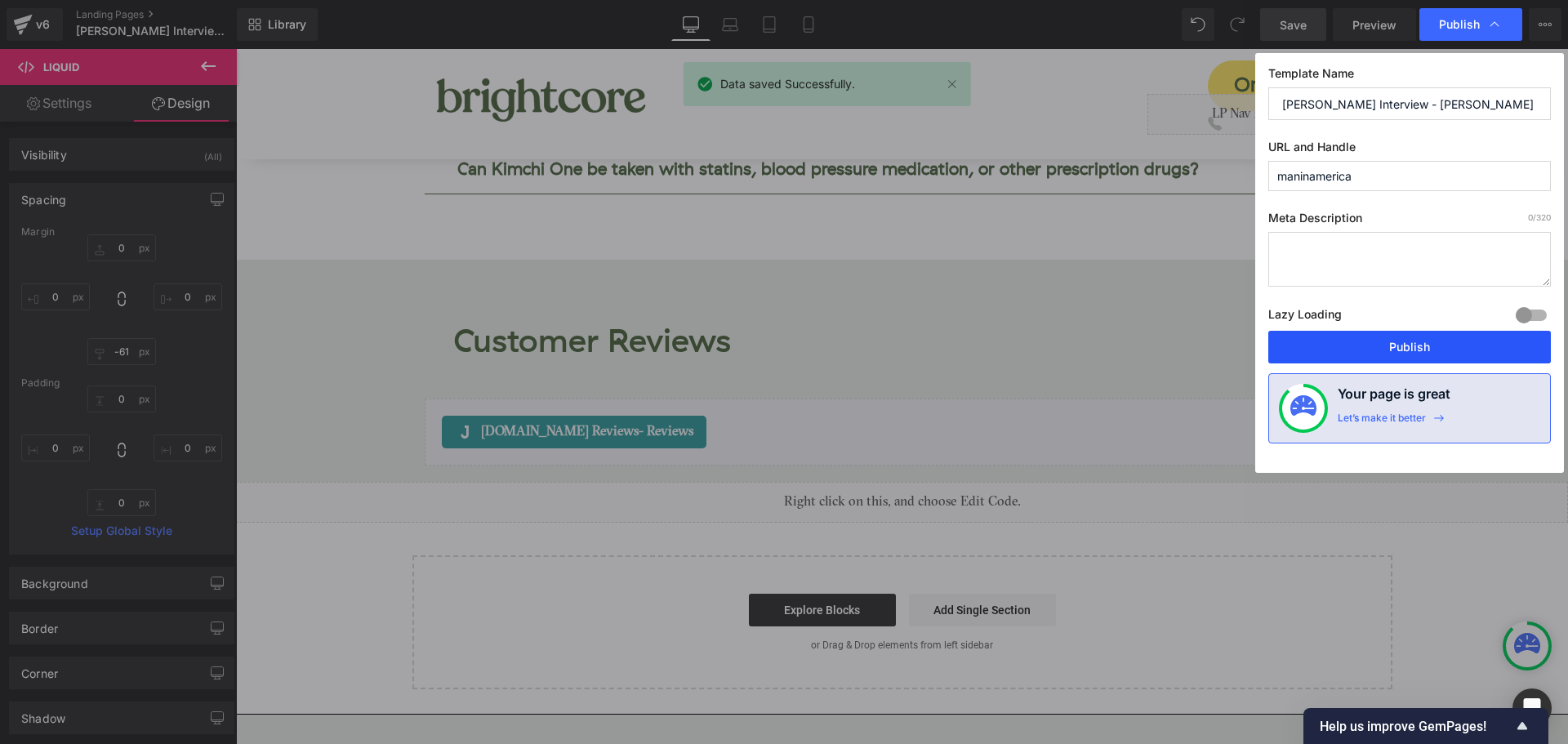
click at [1431, 343] on button "Publish" at bounding box center [1409, 346] width 283 height 33
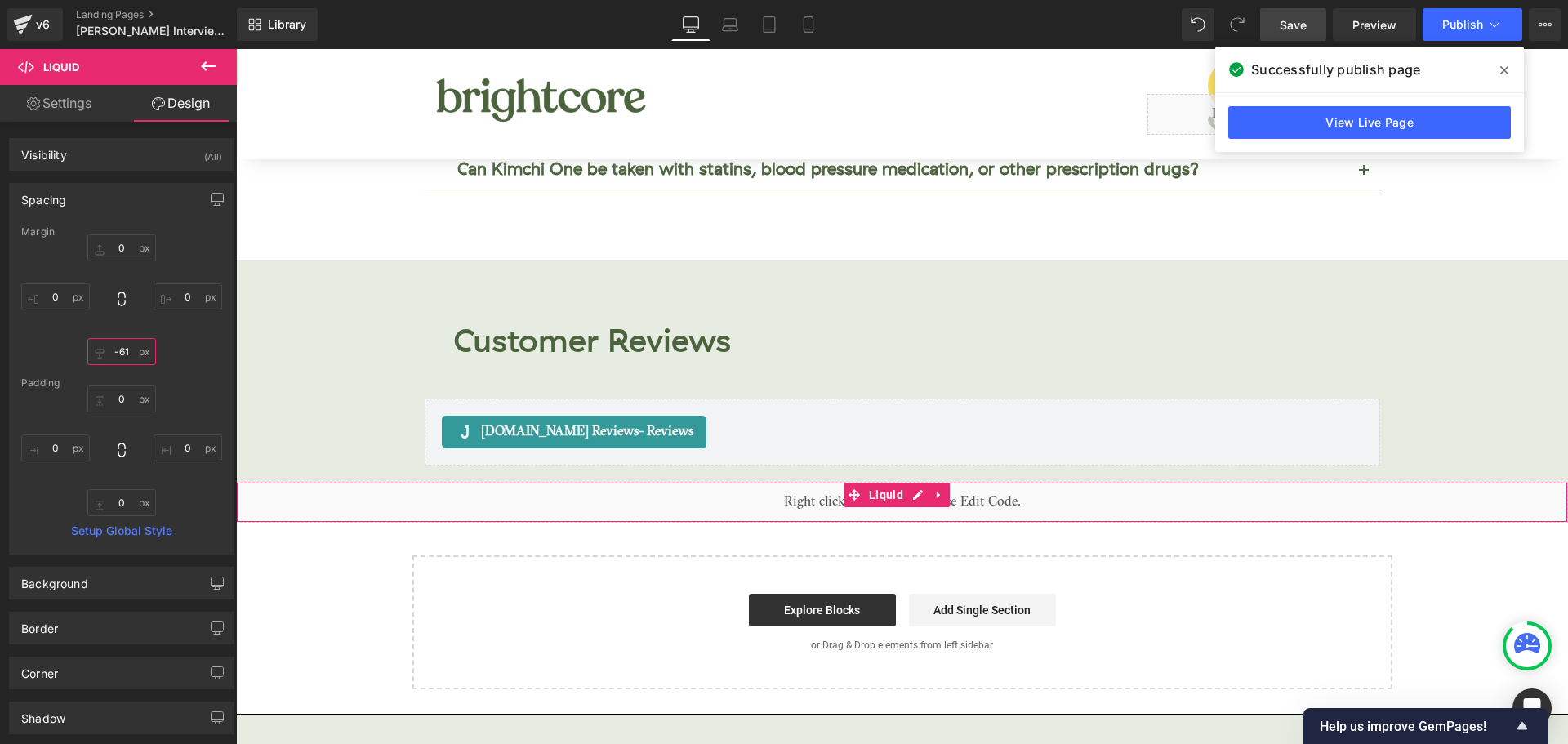
click at [130, 352] on input "-61" at bounding box center [121, 351] width 68 height 27
type input "-60"
click at [1295, 29] on span "Save" at bounding box center [1292, 24] width 27 height 17
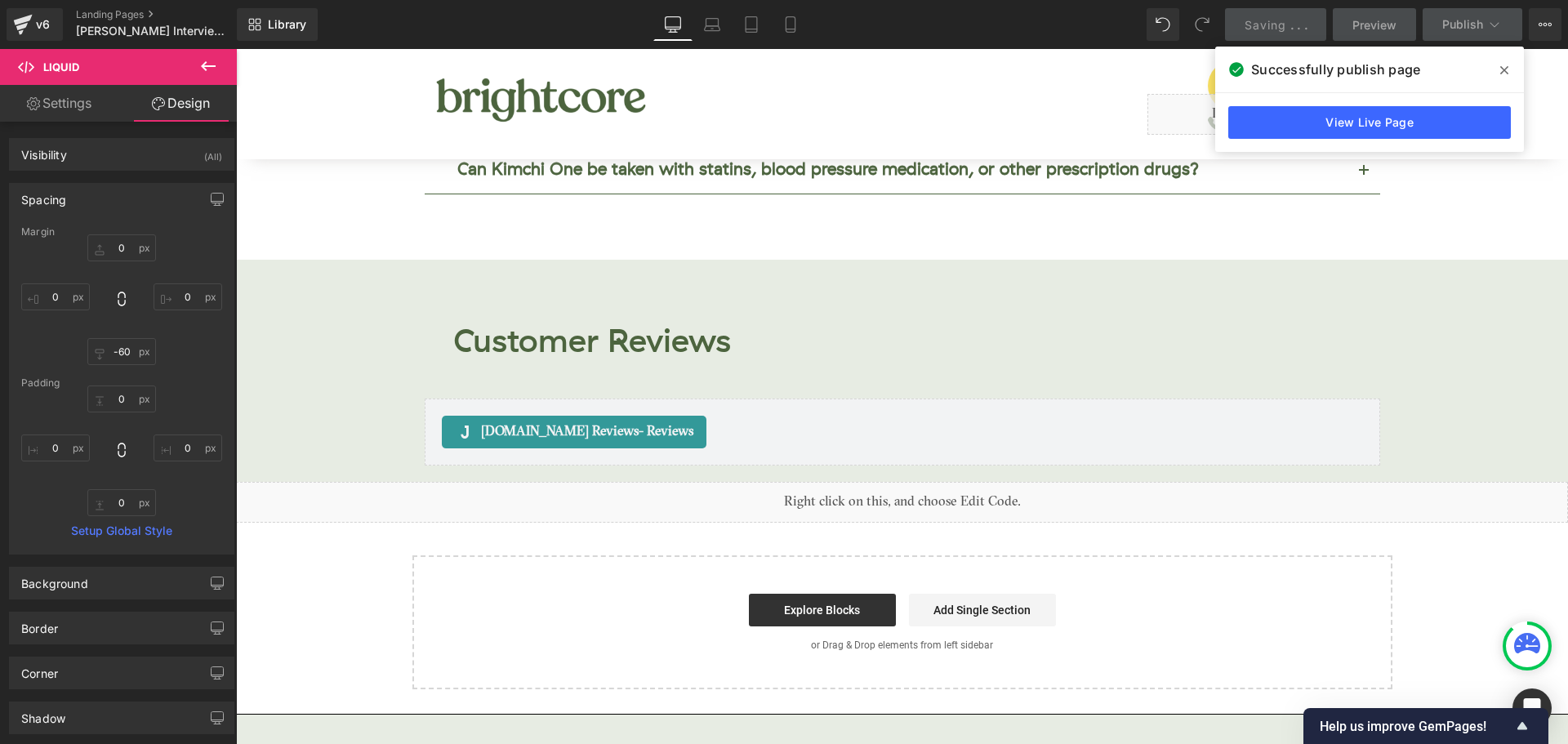
drag, startPoint x: 1505, startPoint y: 67, endPoint x: 1269, endPoint y: 19, distance: 240.8
click at [1504, 67] on icon at bounding box center [1504, 69] width 8 height 13
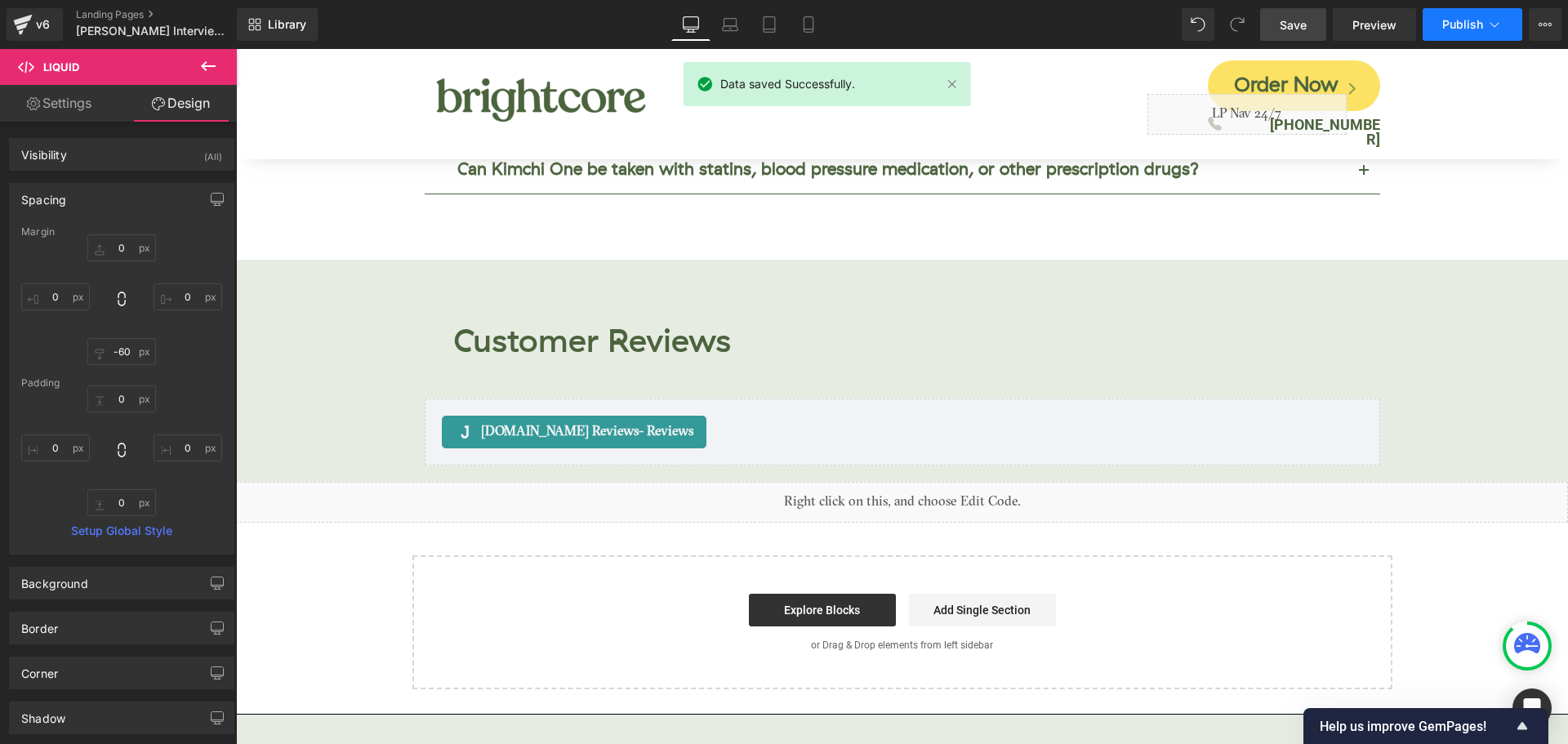
click at [1451, 21] on span "Publish" at bounding box center [1462, 24] width 41 height 13
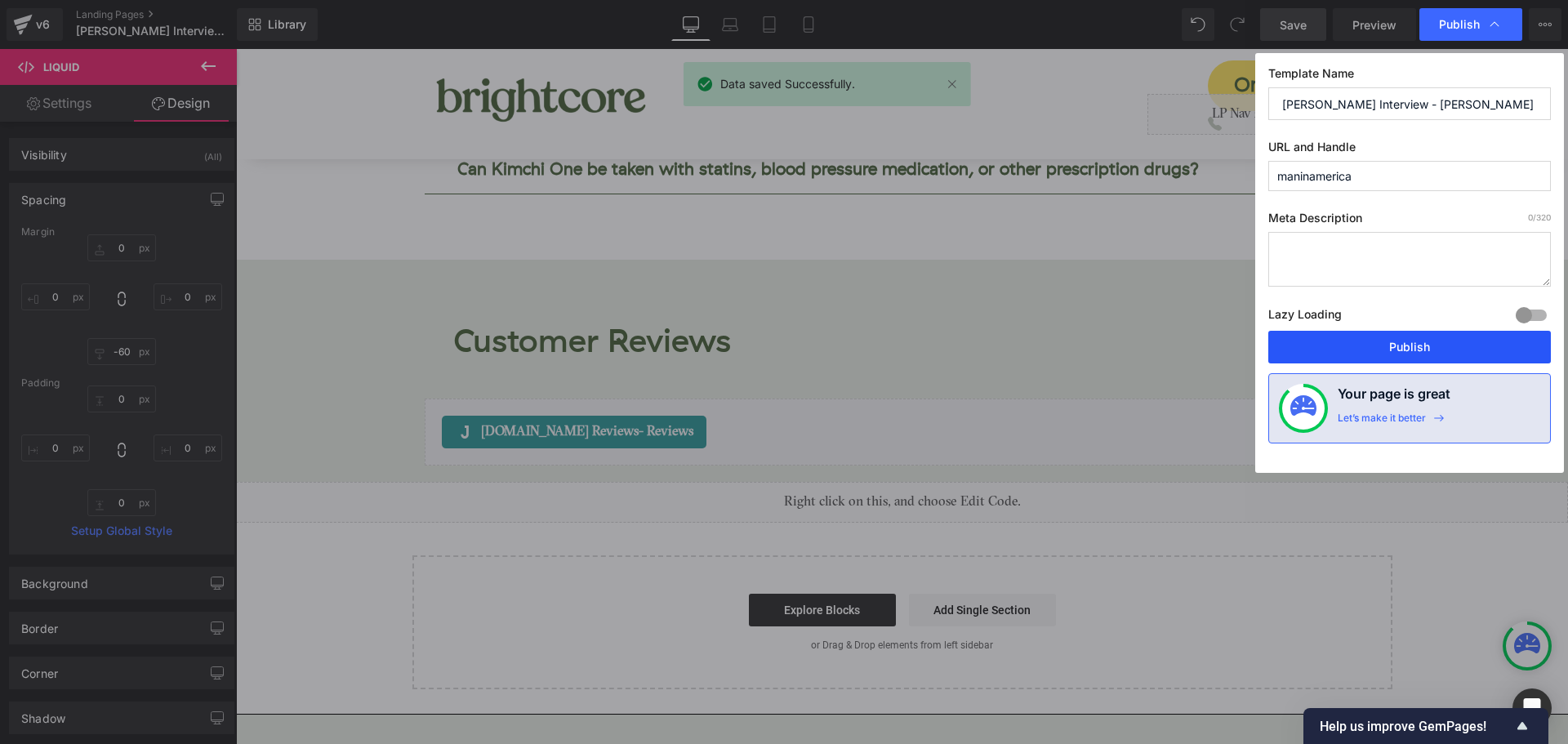
click at [1445, 341] on button "Publish" at bounding box center [1409, 346] width 283 height 33
